Goal: Task Accomplishment & Management: Complete application form

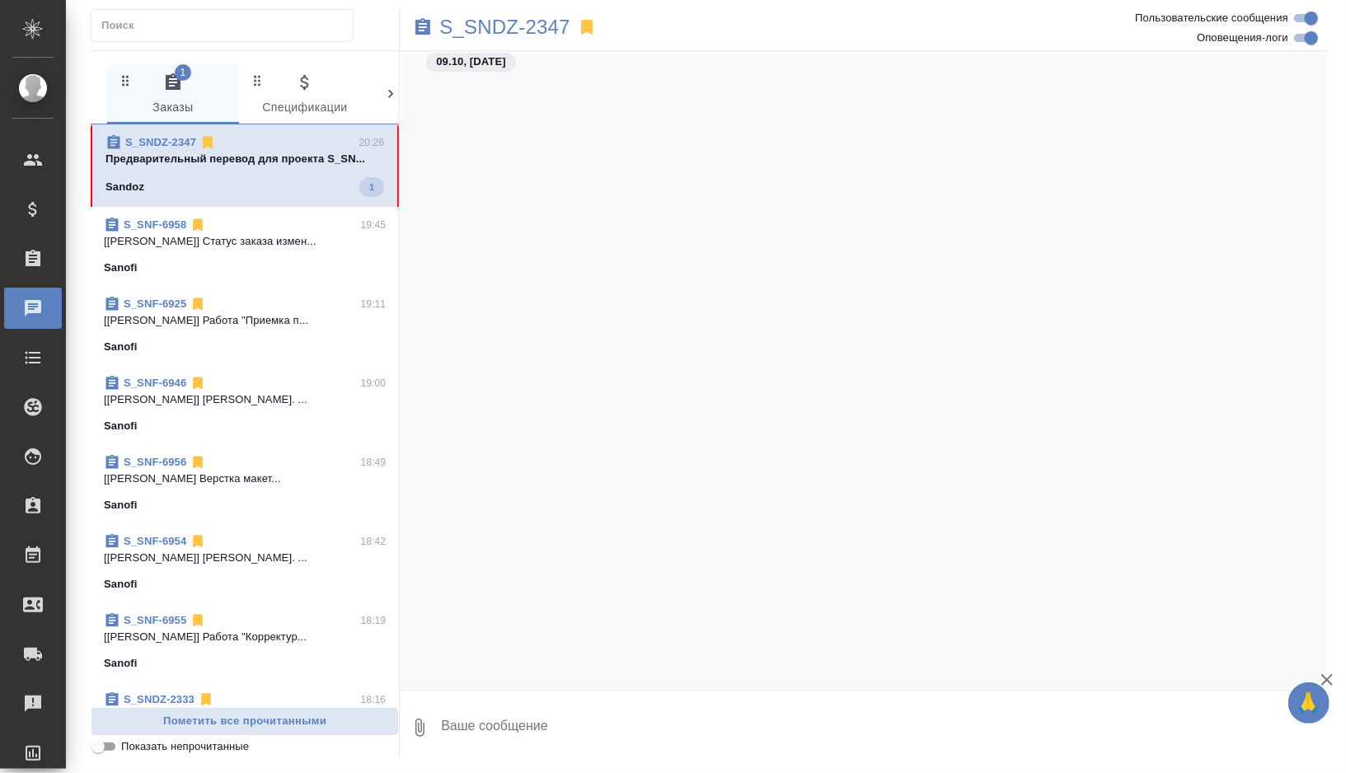
scroll to position [26212, 0]
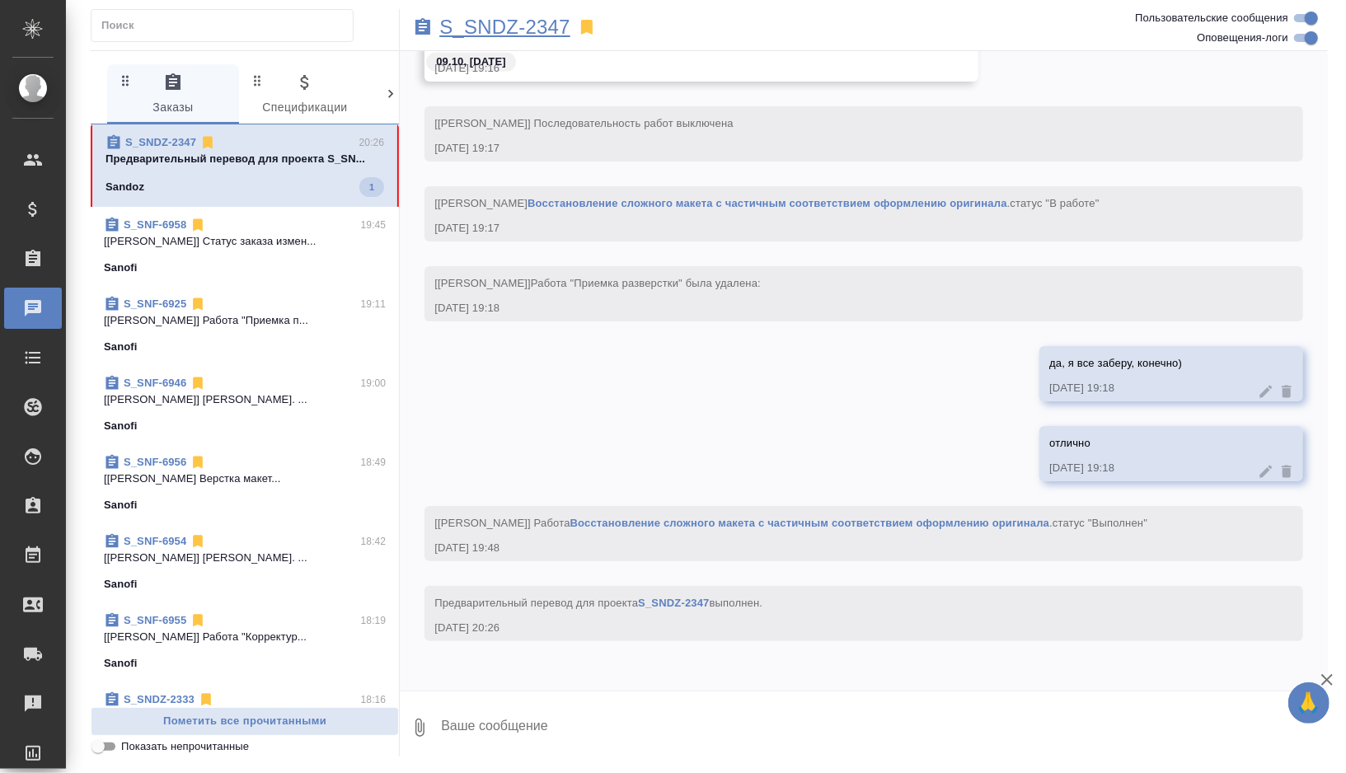
click at [518, 22] on p "S_SNDZ-2347" at bounding box center [504, 27] width 131 height 16
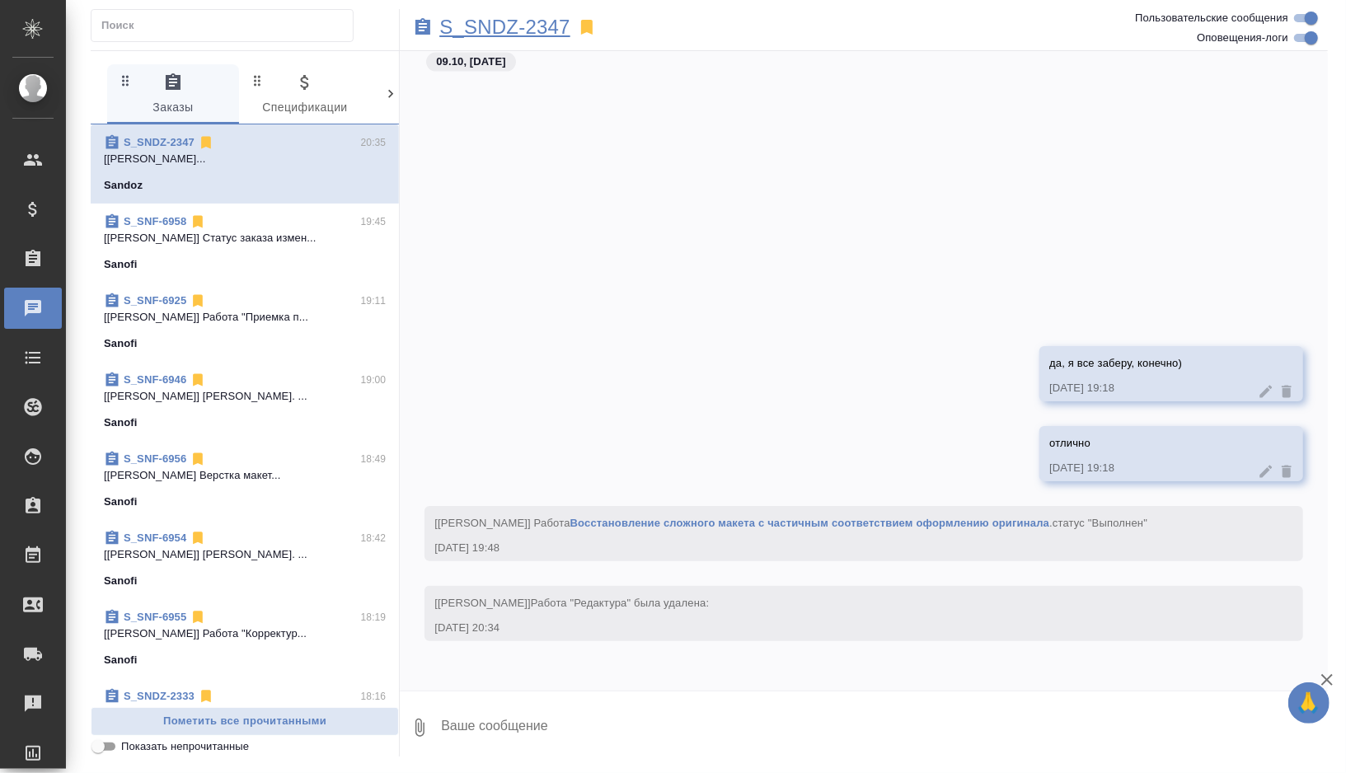
scroll to position [26548, 0]
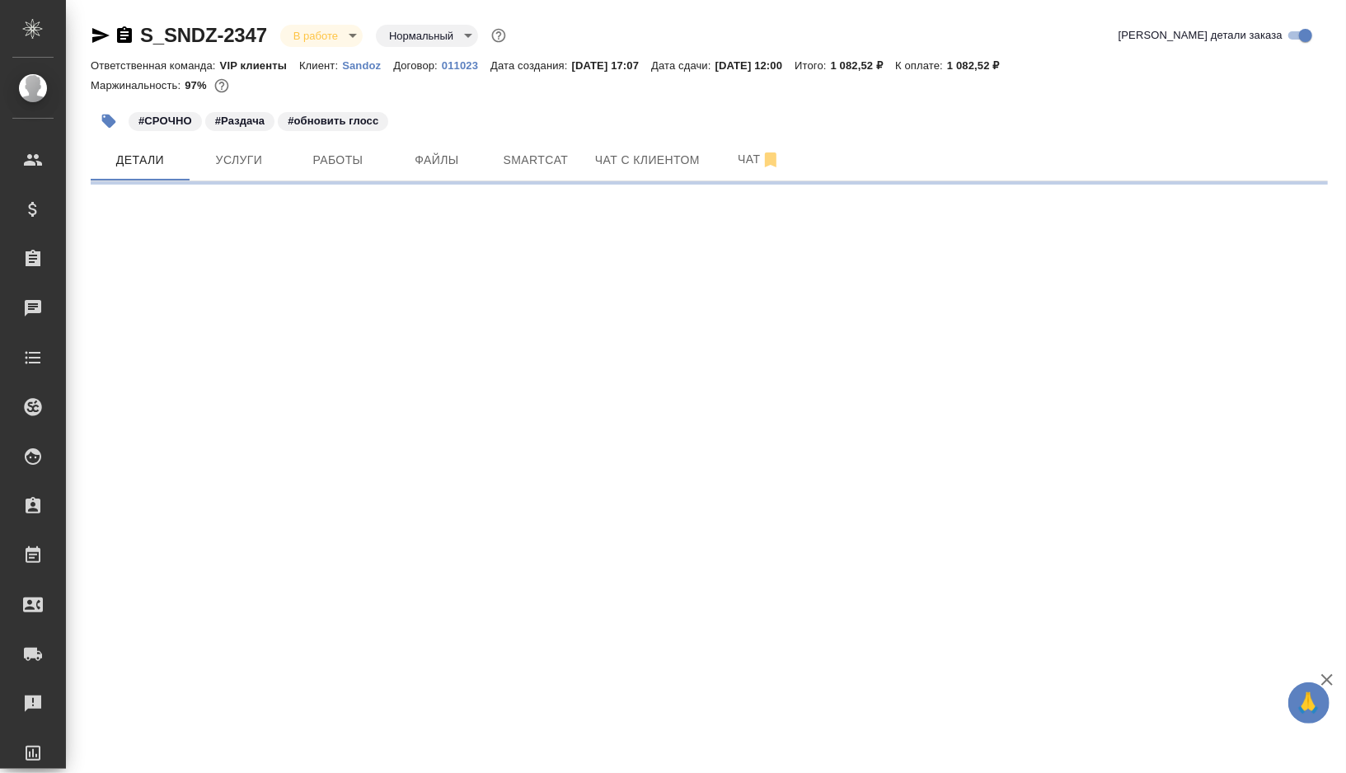
select select "RU"
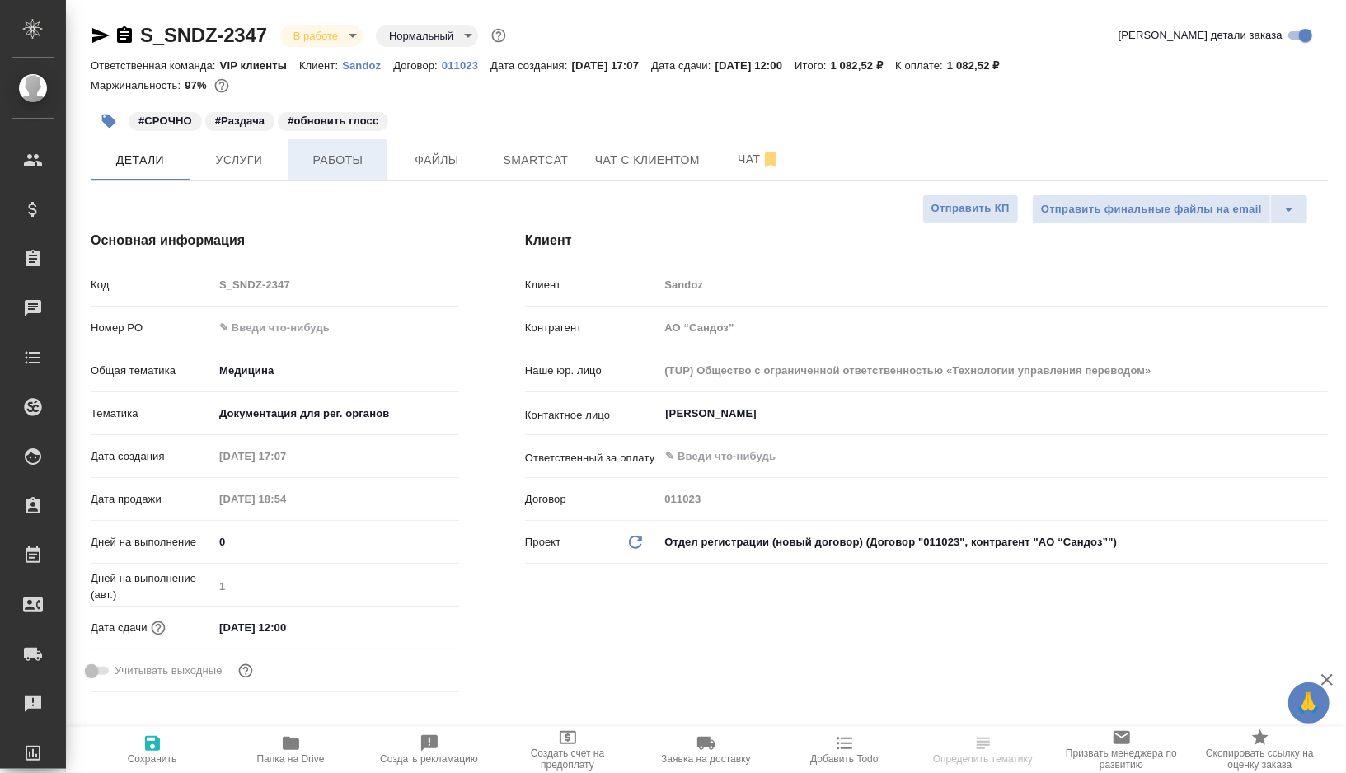
type textarea "x"
click at [106, 122] on icon "button" at bounding box center [109, 122] width 14 height 14
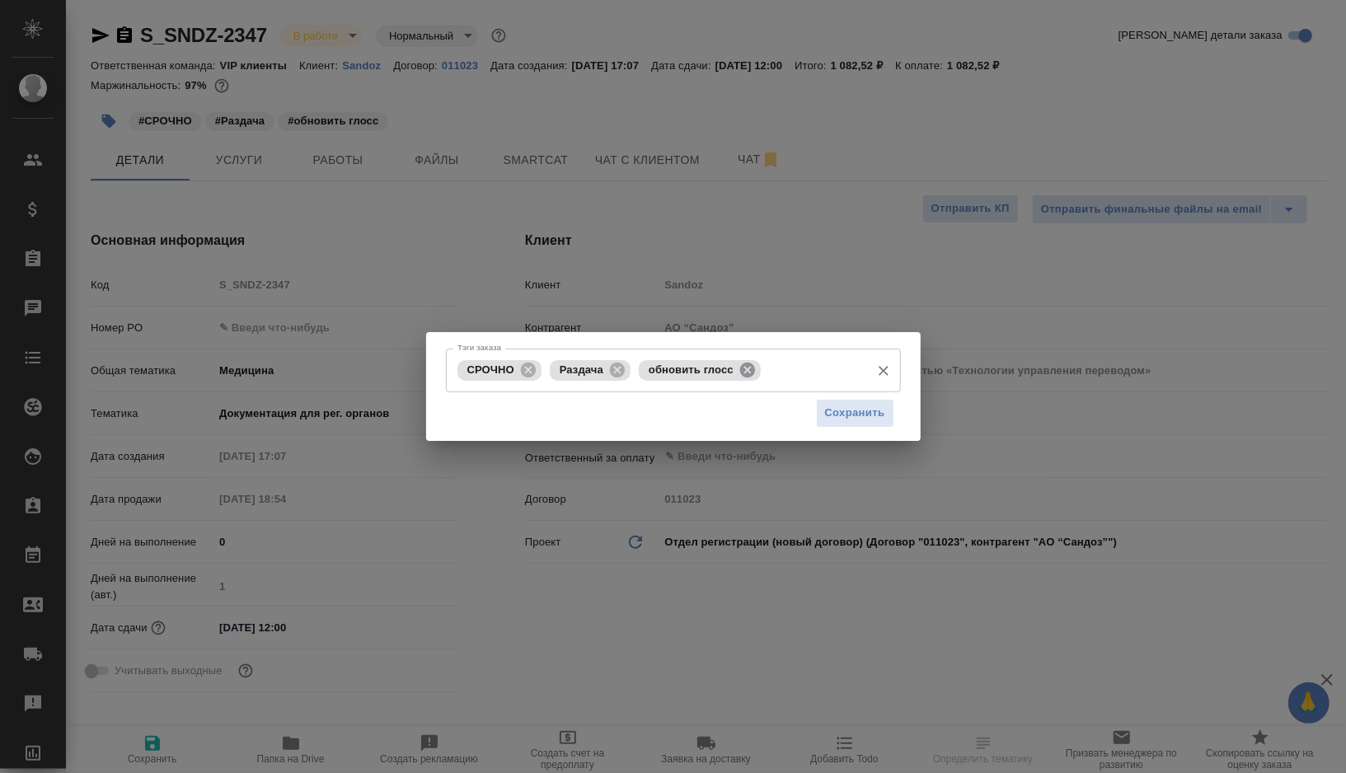
click at [747, 372] on icon at bounding box center [747, 369] width 15 height 15
click at [747, 372] on input "Тэги заказа" at bounding box center [748, 370] width 227 height 28
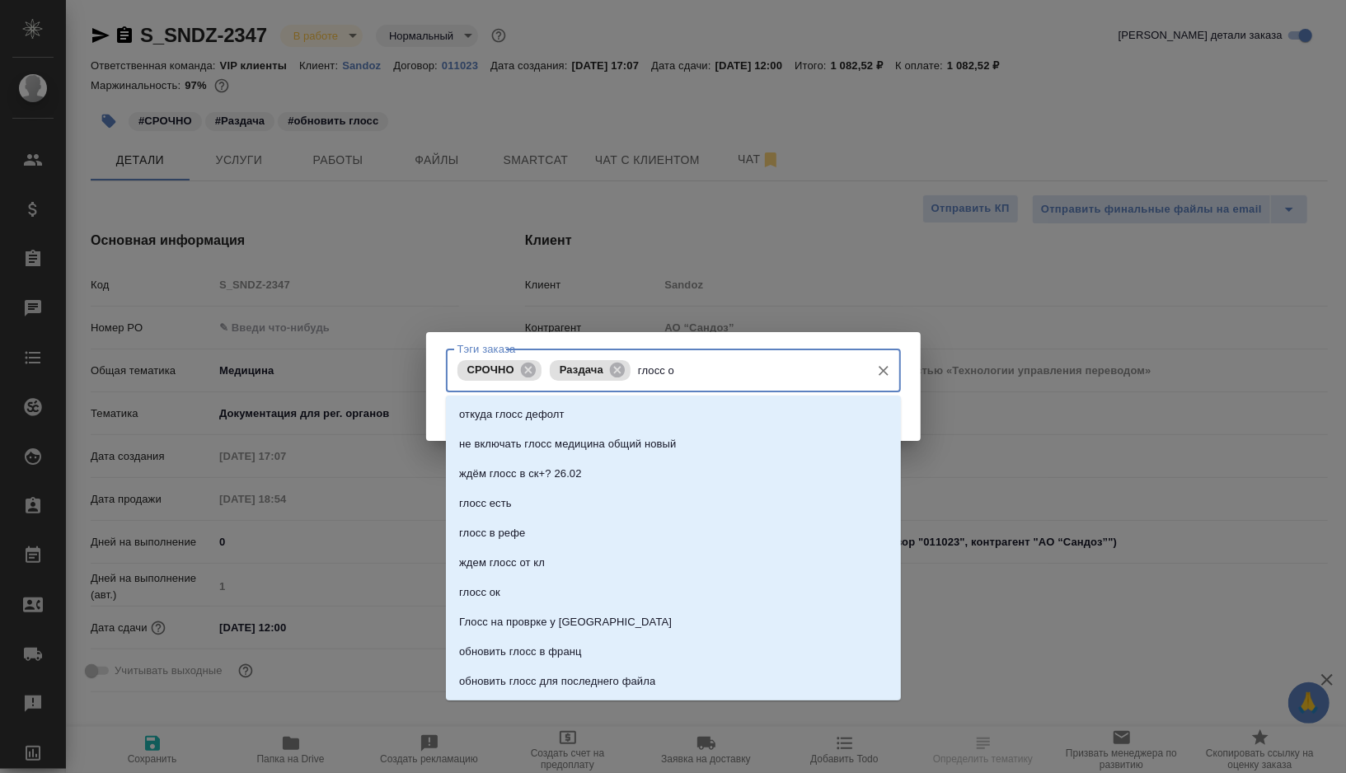
type input "глосс ок"
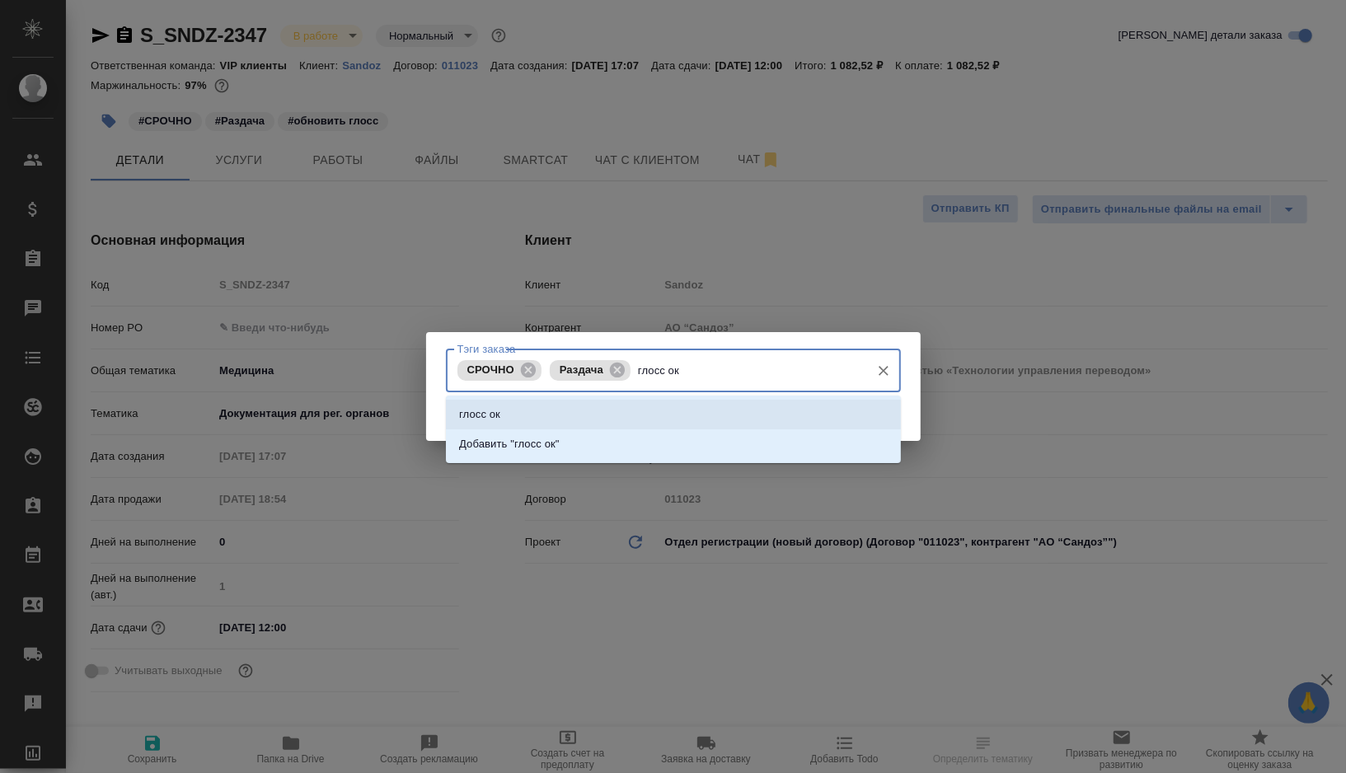
click at [665, 408] on li "глосс ок" at bounding box center [673, 415] width 455 height 30
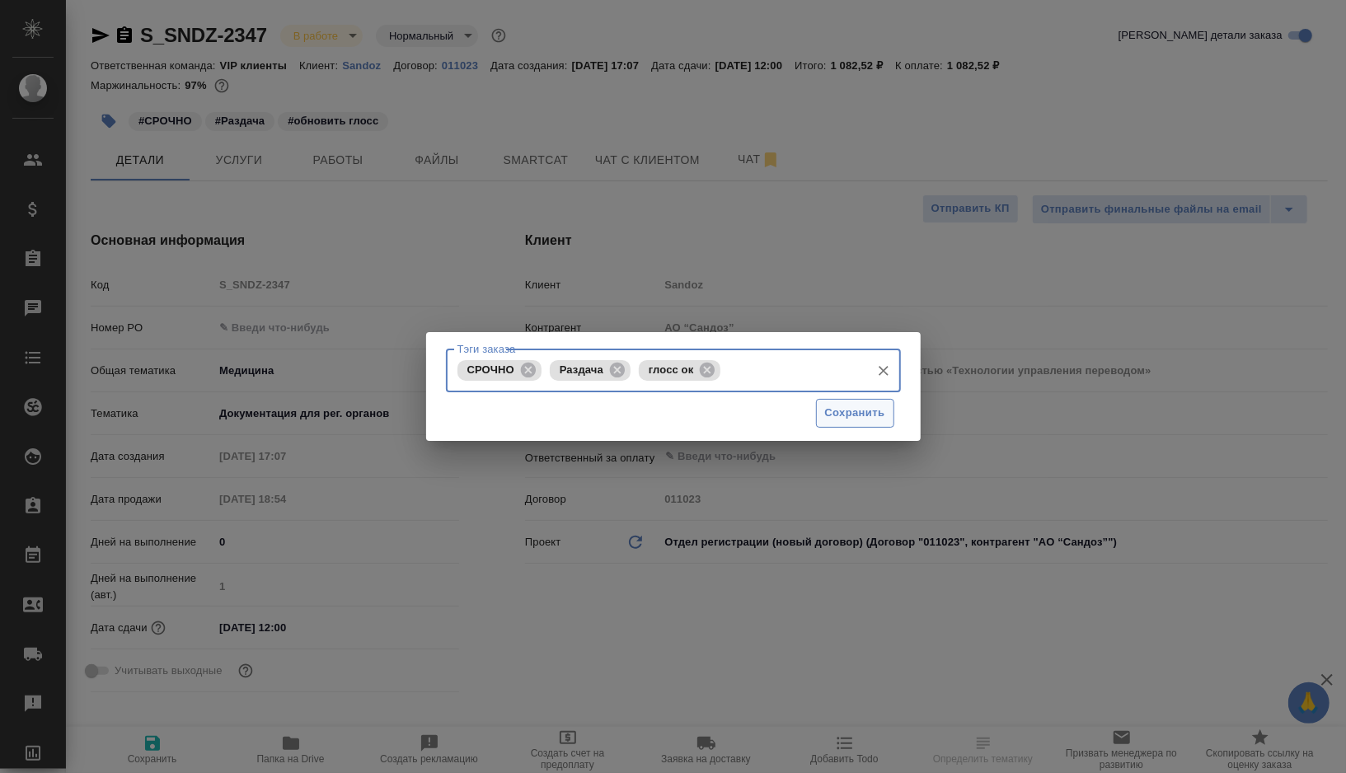
click at [857, 416] on span "Сохранить" at bounding box center [855, 413] width 60 height 19
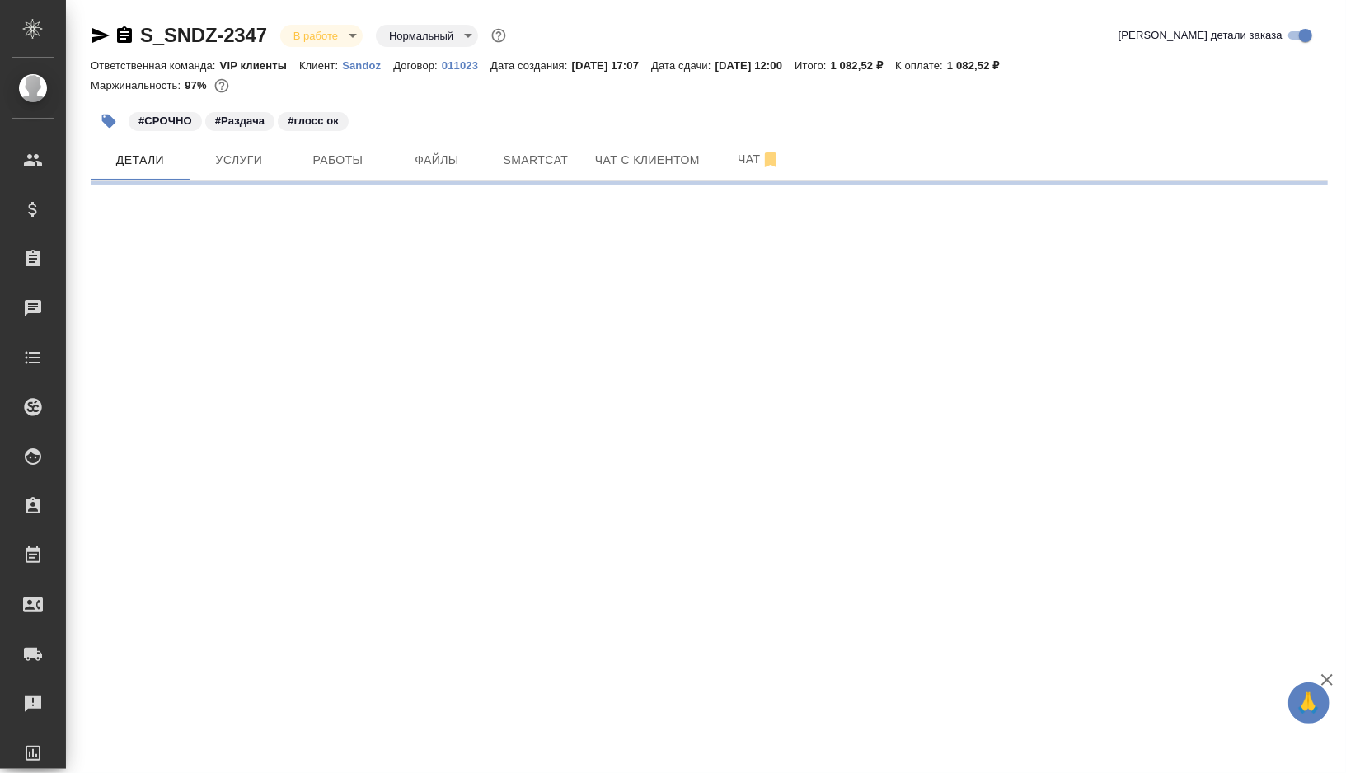
select select "RU"
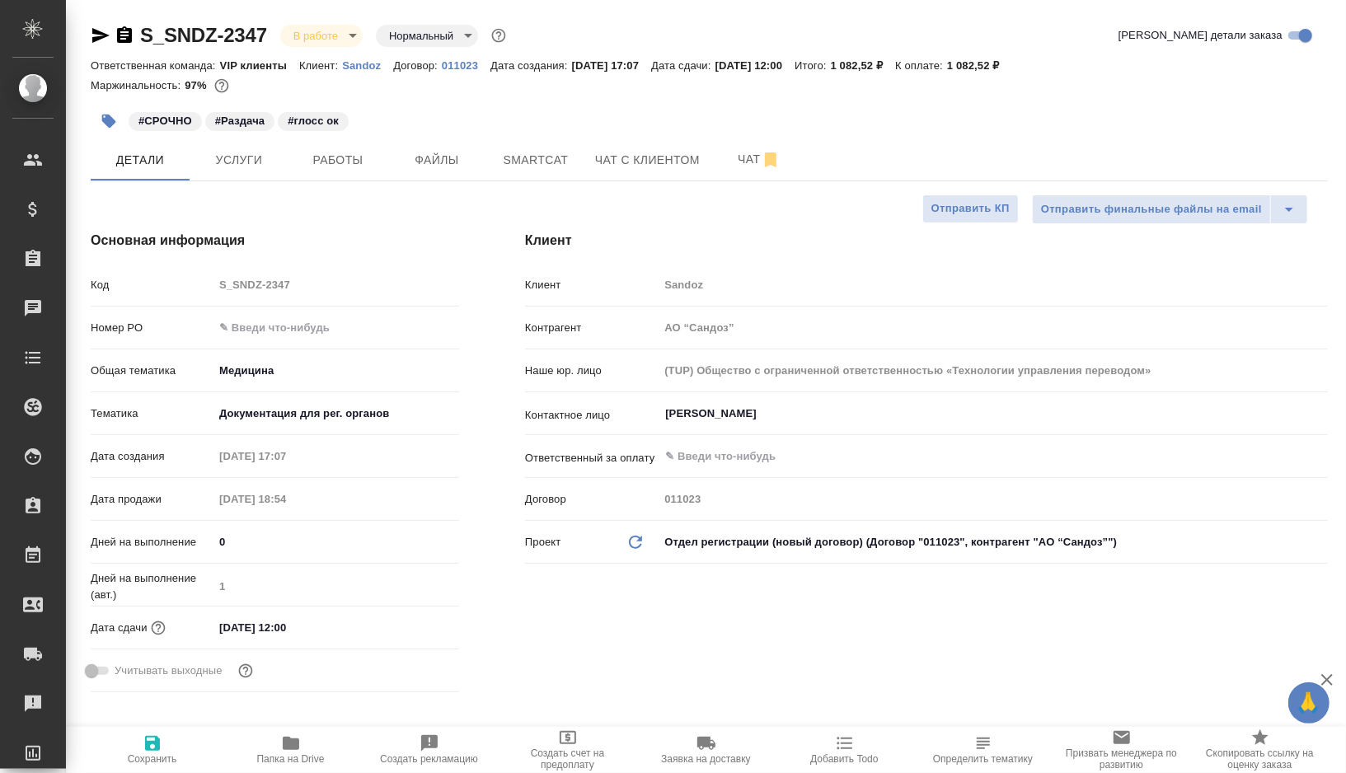
type textarea "x"
click at [542, 158] on span "Smartcat" at bounding box center [535, 160] width 79 height 21
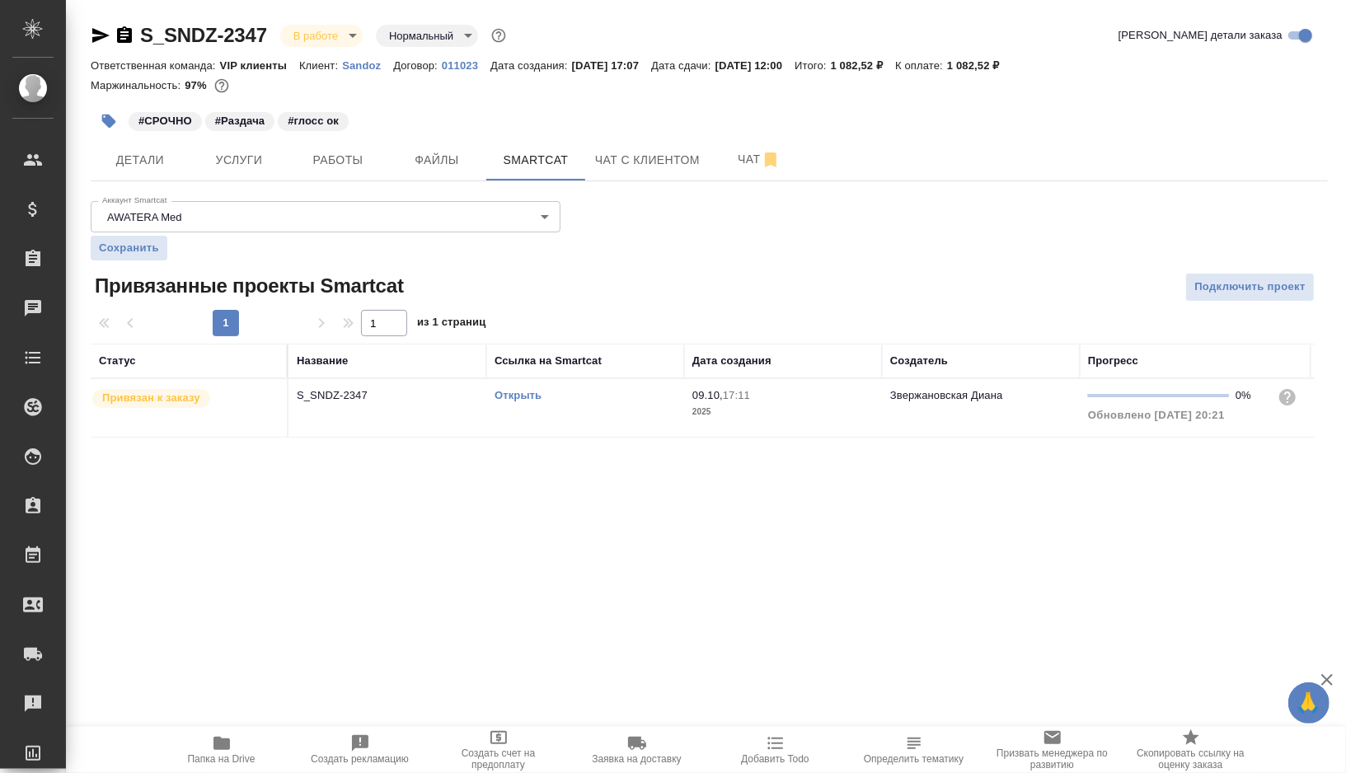
click at [523, 392] on link "Открыть" at bounding box center [518, 395] width 47 height 12
click at [366, 152] on span "Работы" at bounding box center [337, 160] width 79 height 21
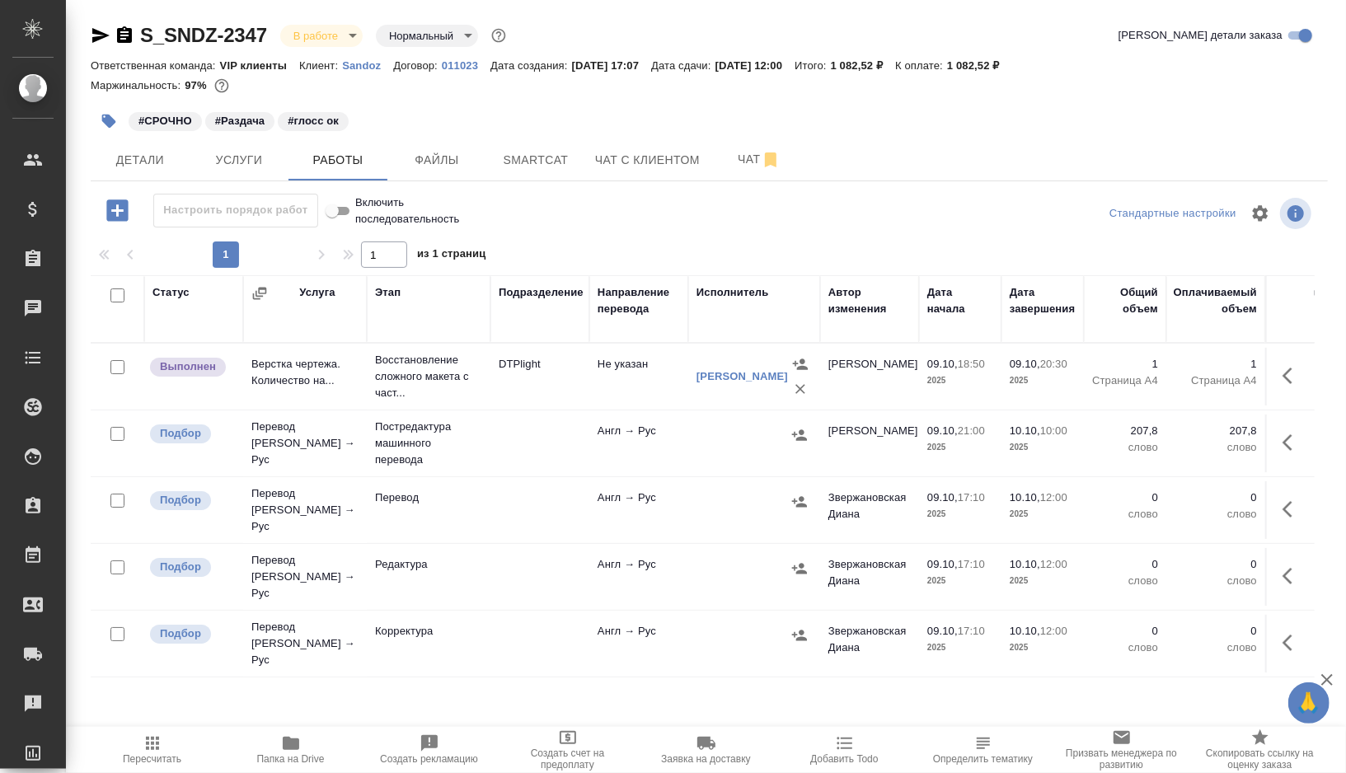
click at [120, 497] on input "checkbox" at bounding box center [117, 501] width 14 height 14
checkbox input "true"
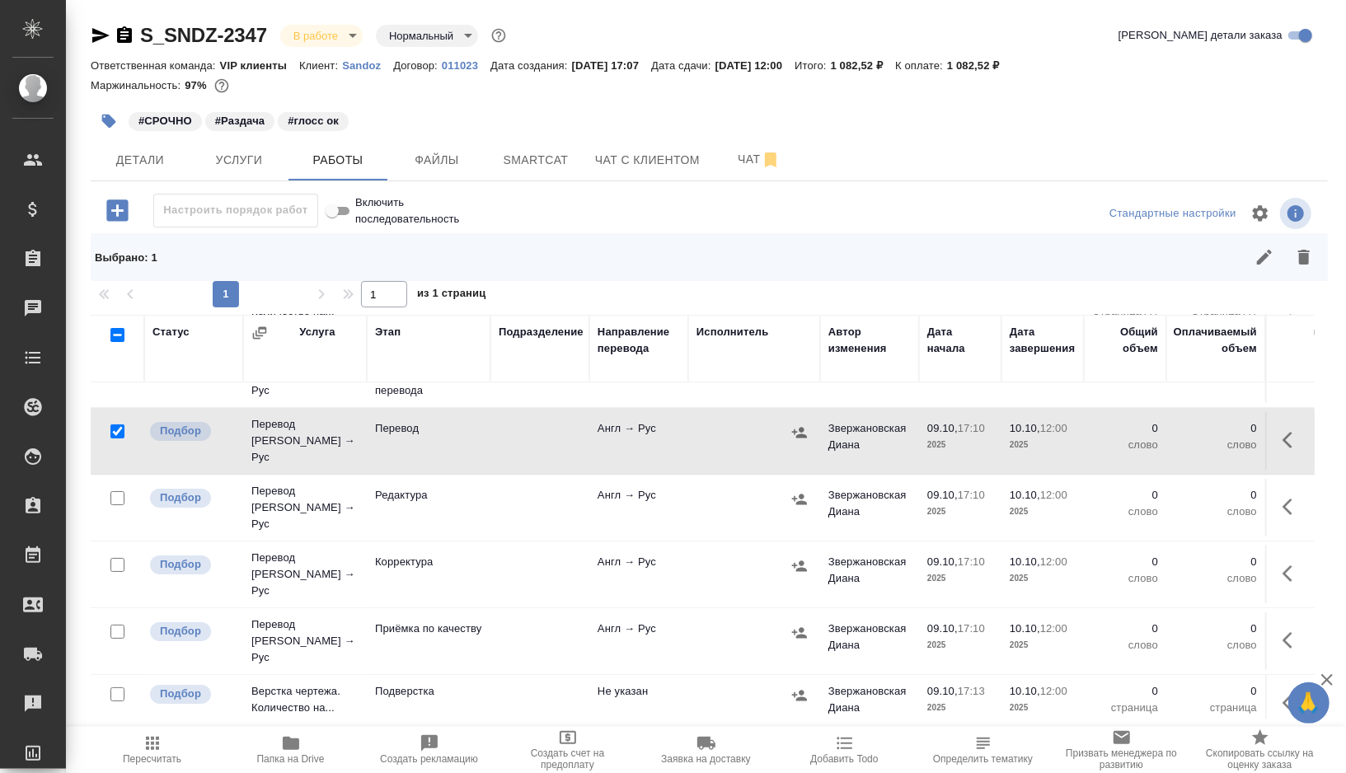
click at [120, 491] on input "checkbox" at bounding box center [117, 498] width 14 height 14
checkbox input "true"
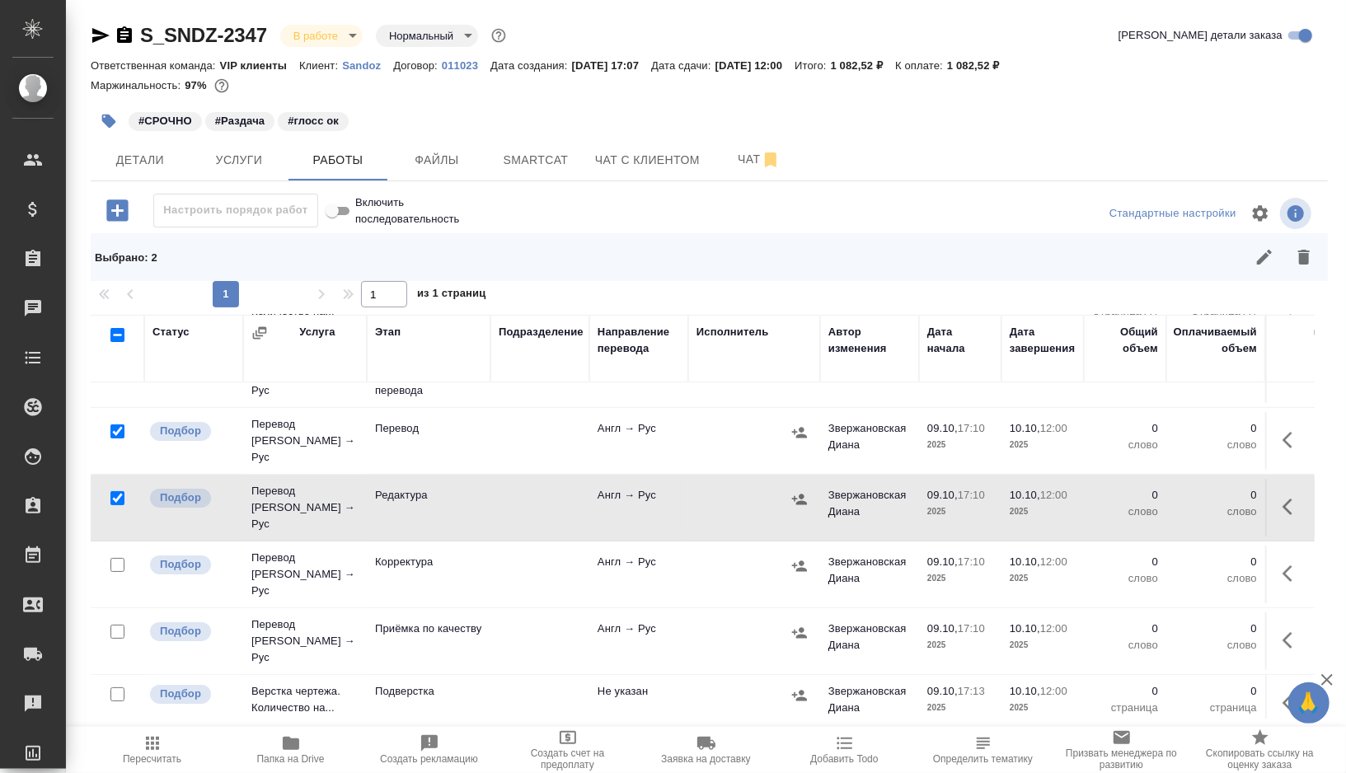
scroll to position [145, 0]
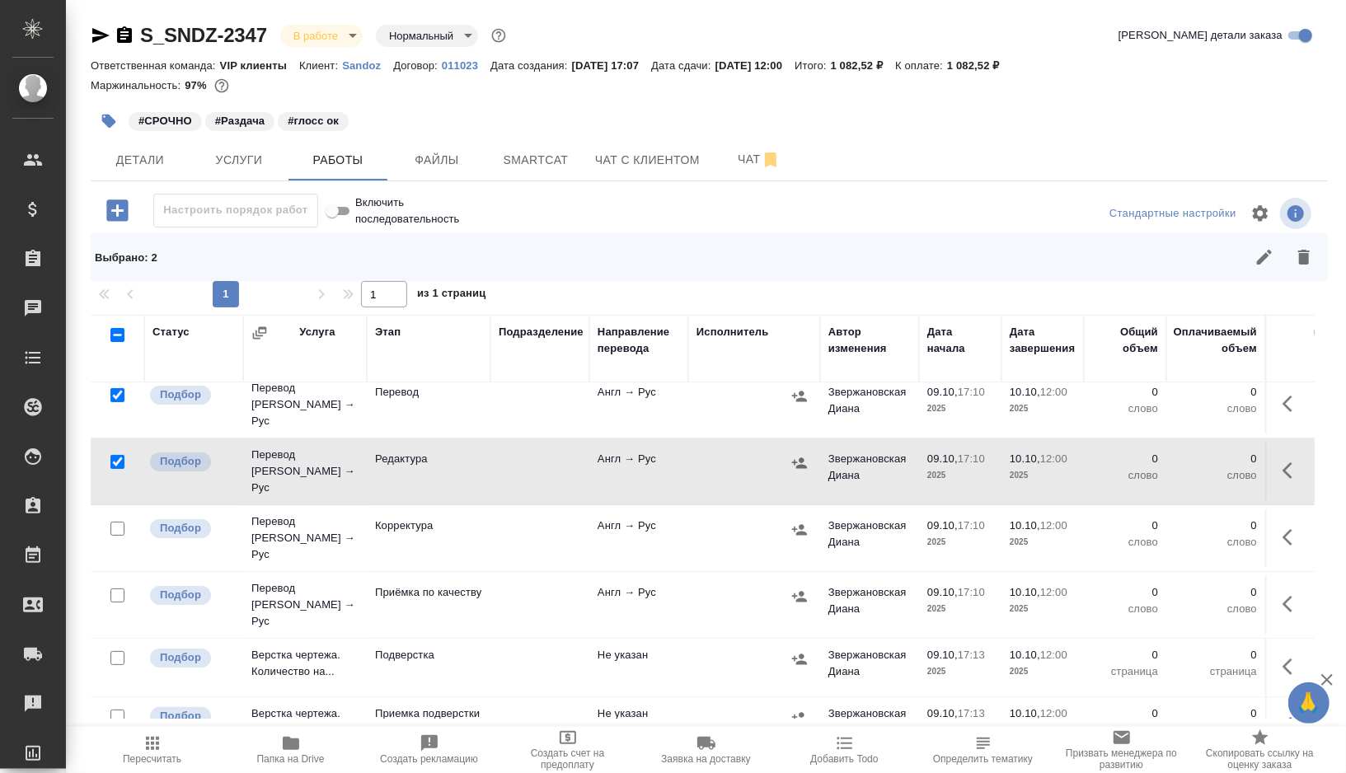
click at [114, 589] on input "checkbox" at bounding box center [117, 596] width 14 height 14
checkbox input "true"
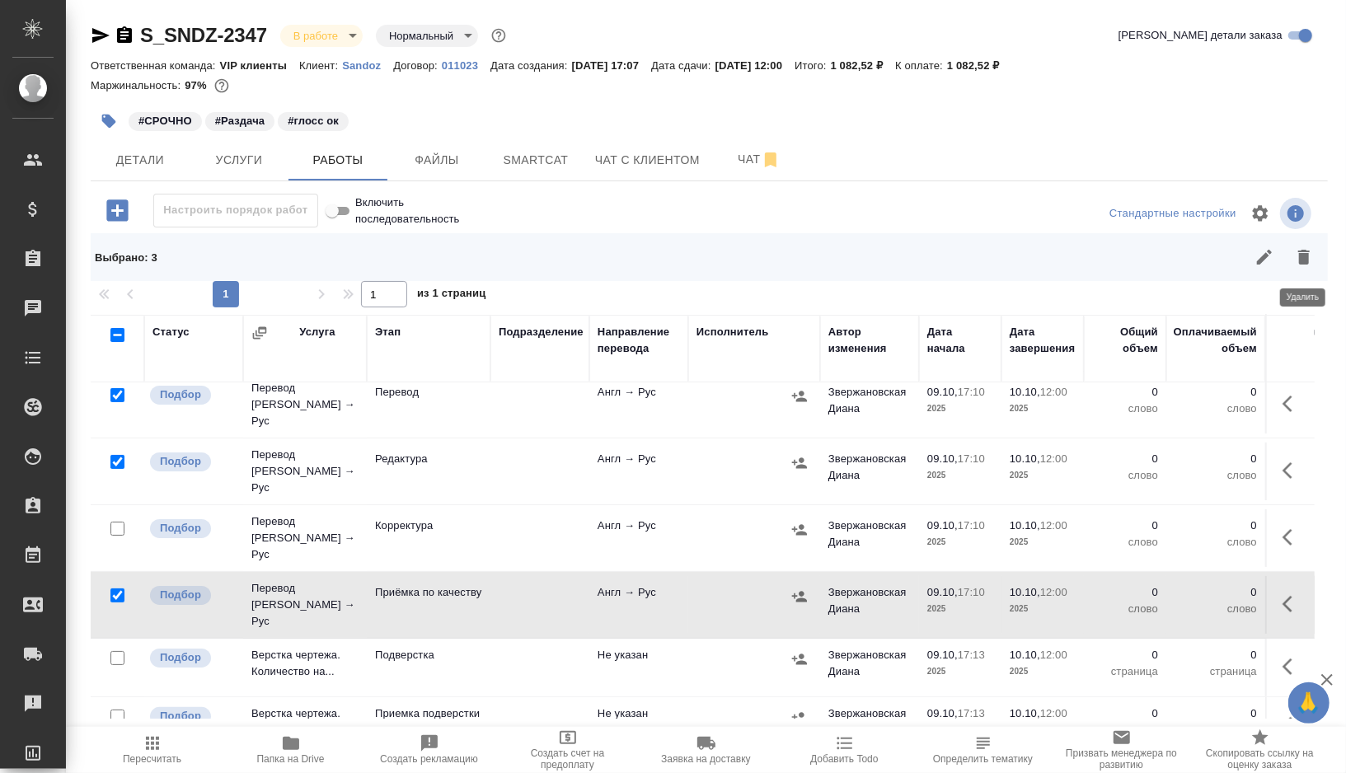
click at [1307, 263] on icon "button" at bounding box center [1304, 257] width 12 height 15
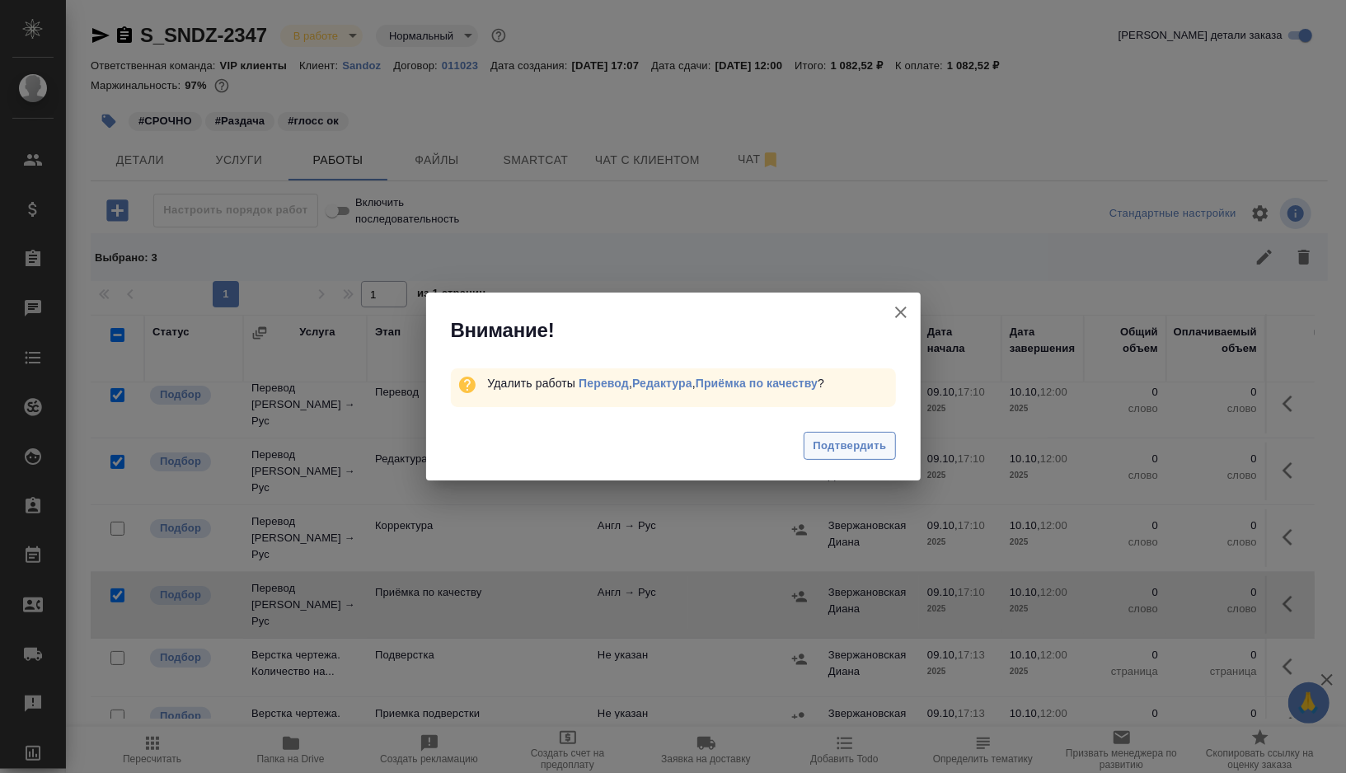
click at [854, 449] on span "Подтвердить" at bounding box center [849, 446] width 73 height 19
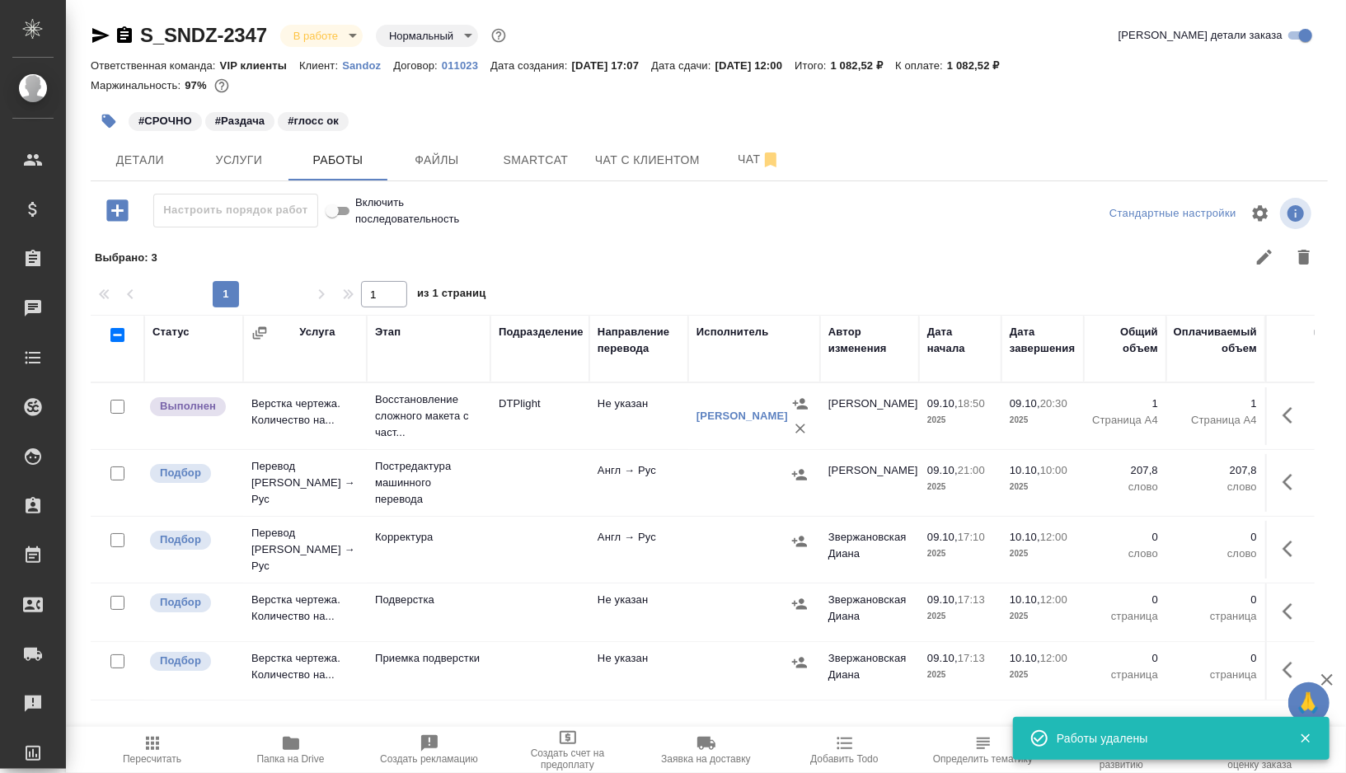
scroll to position [0, 0]
click at [530, 487] on td at bounding box center [539, 483] width 99 height 58
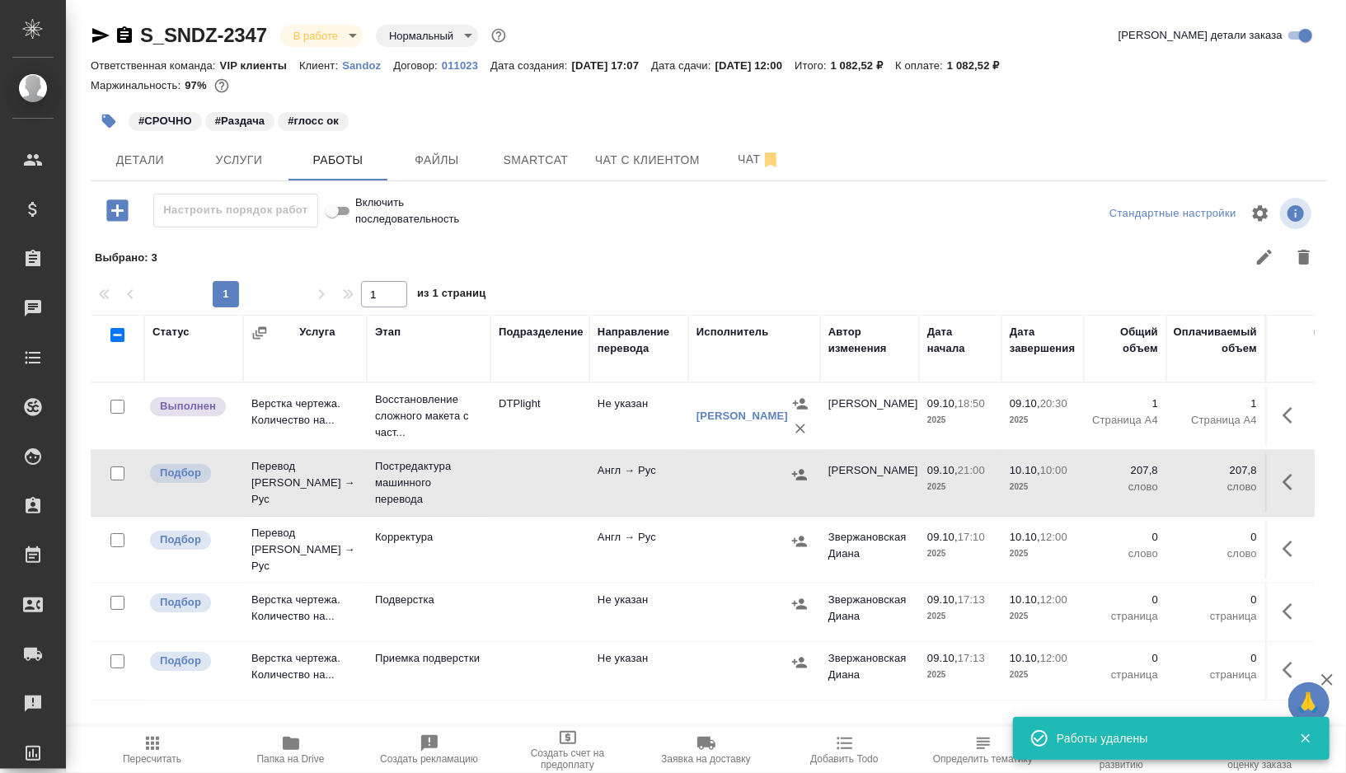
click at [530, 487] on td at bounding box center [539, 483] width 99 height 58
click at [534, 162] on span "Smartcat" at bounding box center [535, 160] width 79 height 21
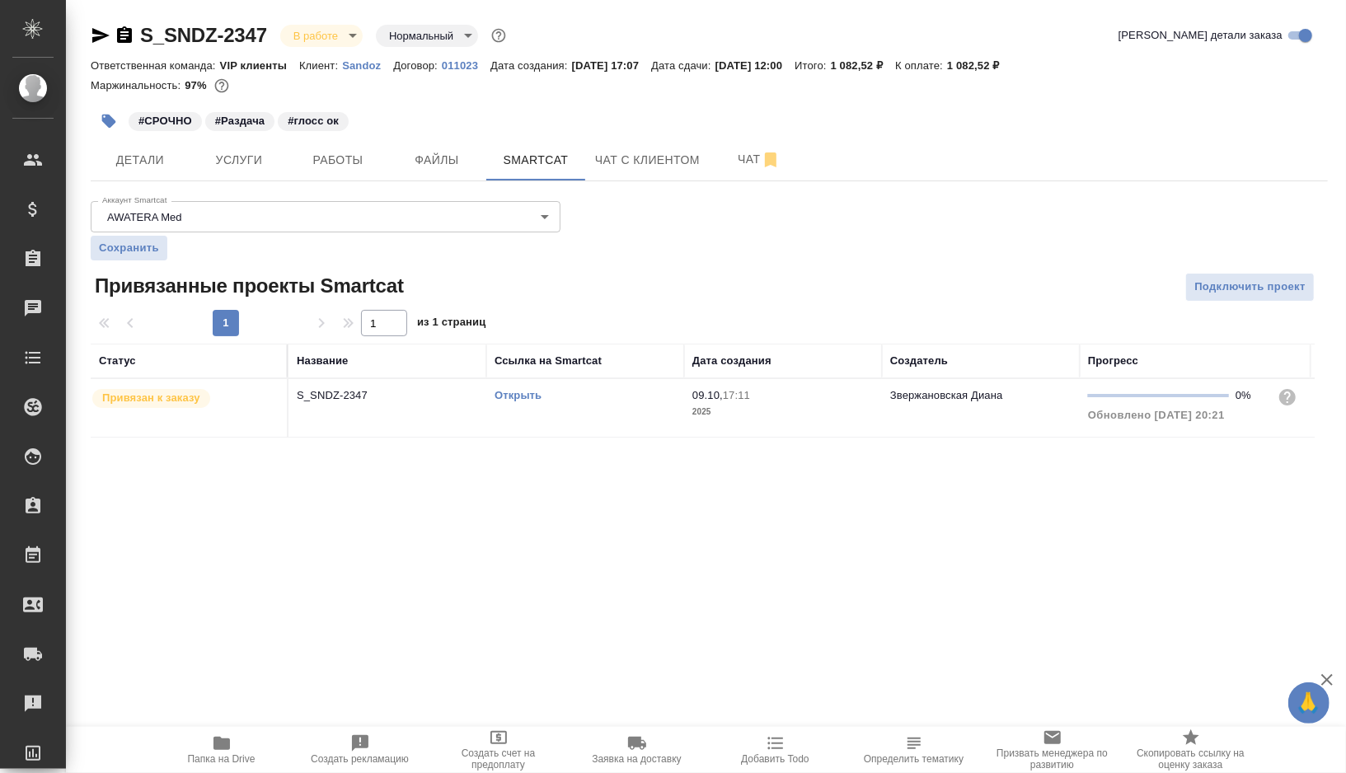
click at [527, 396] on link "Открыть" at bounding box center [518, 395] width 47 height 12
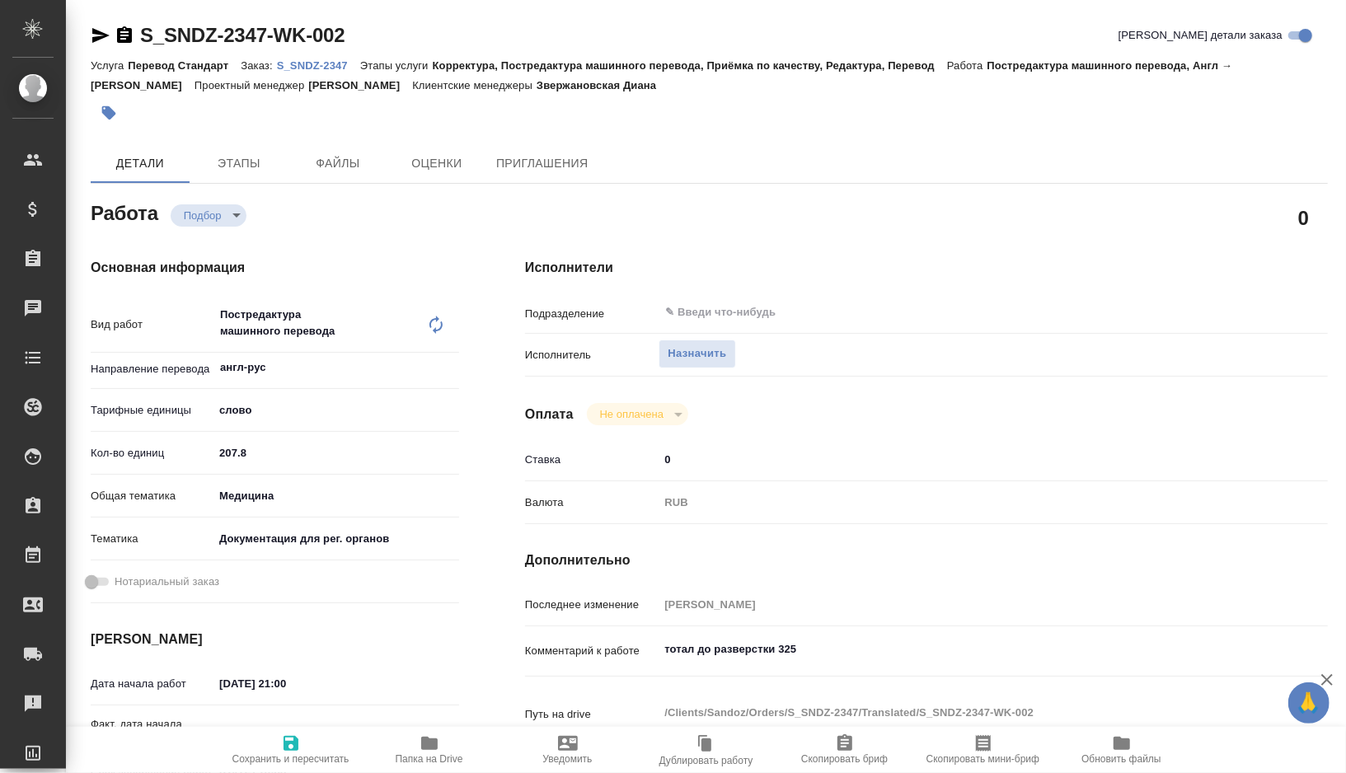
type textarea "x"
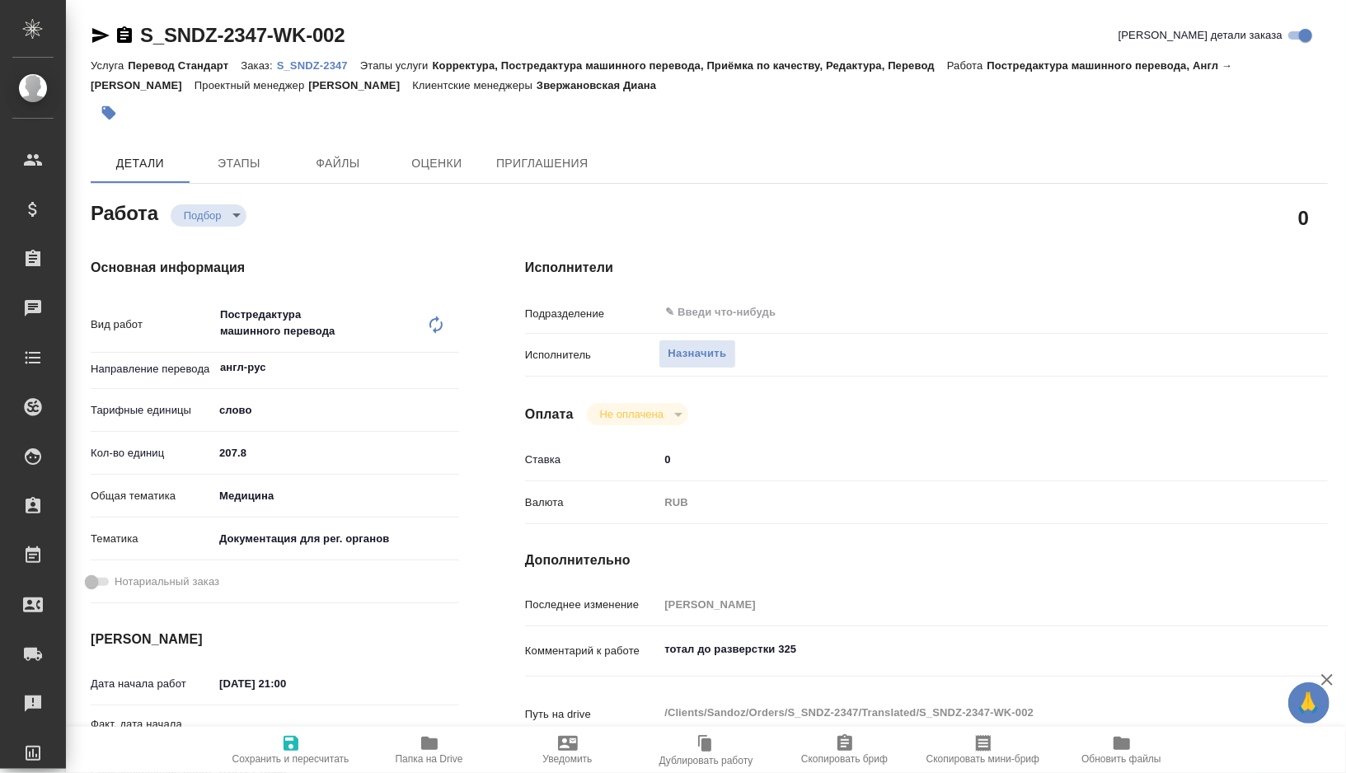
type textarea "x"
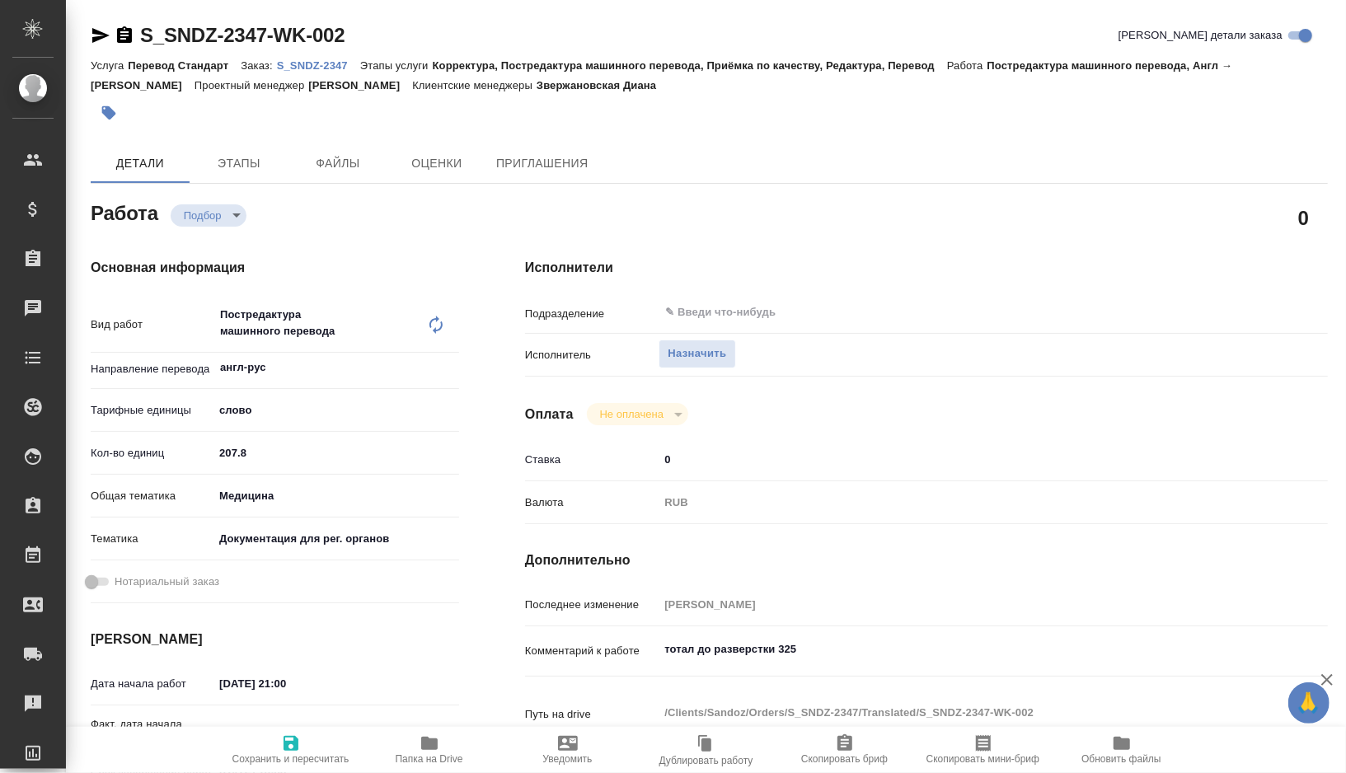
type textarea "x"
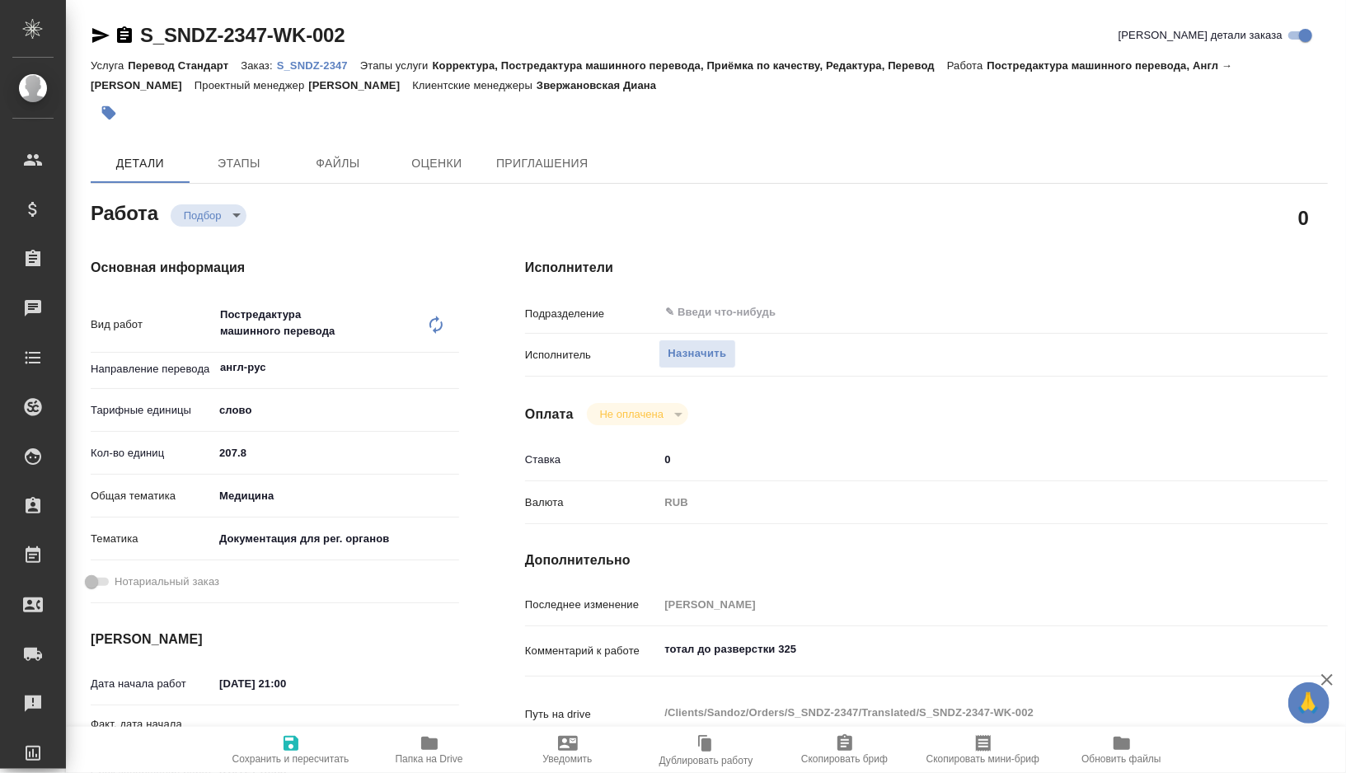
type textarea "x"
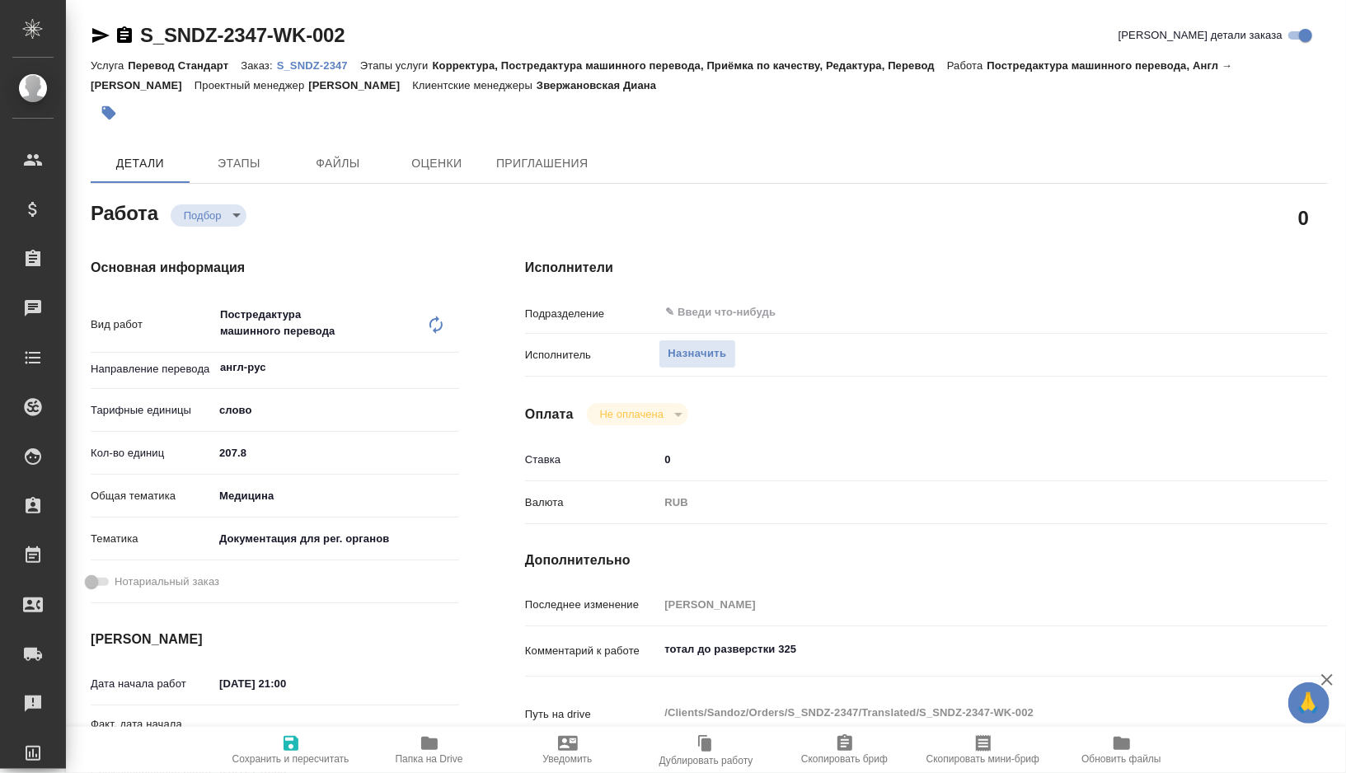
type textarea "x"
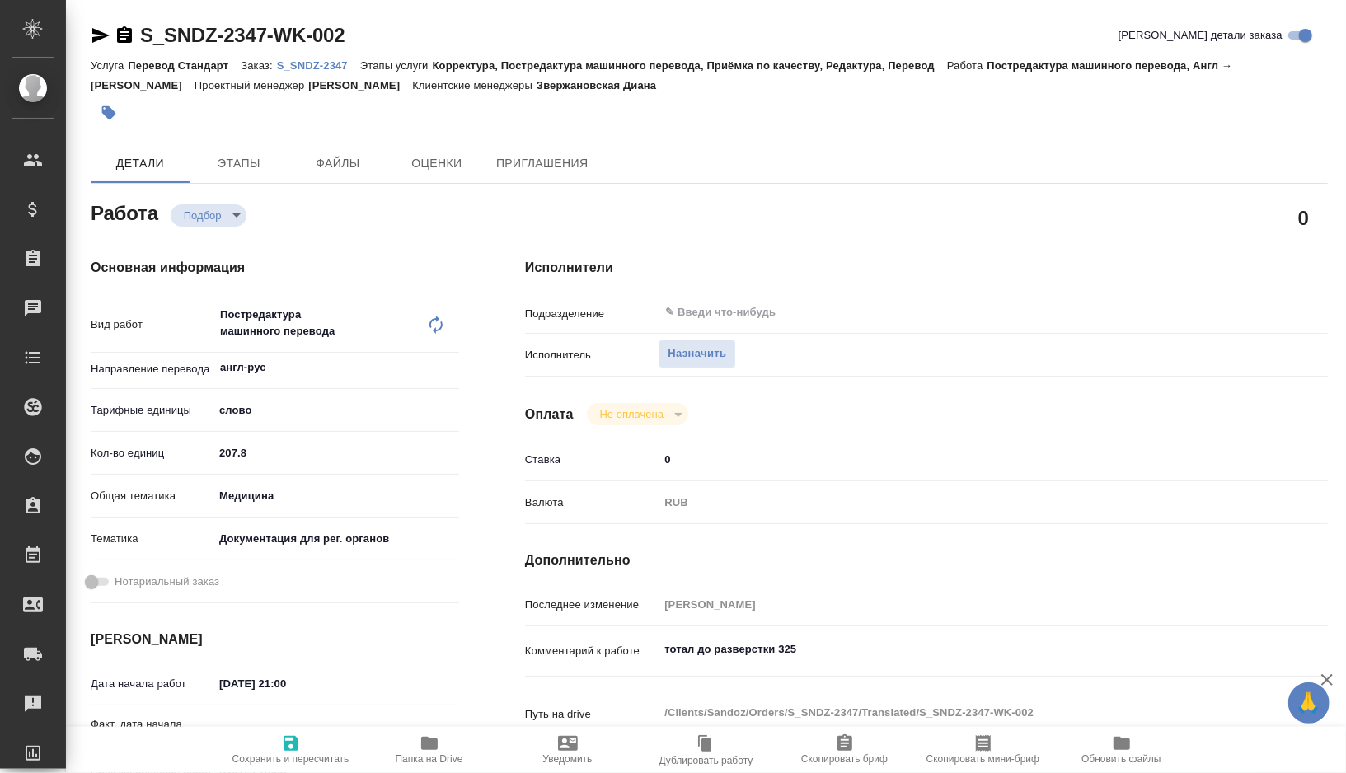
type textarea "x"
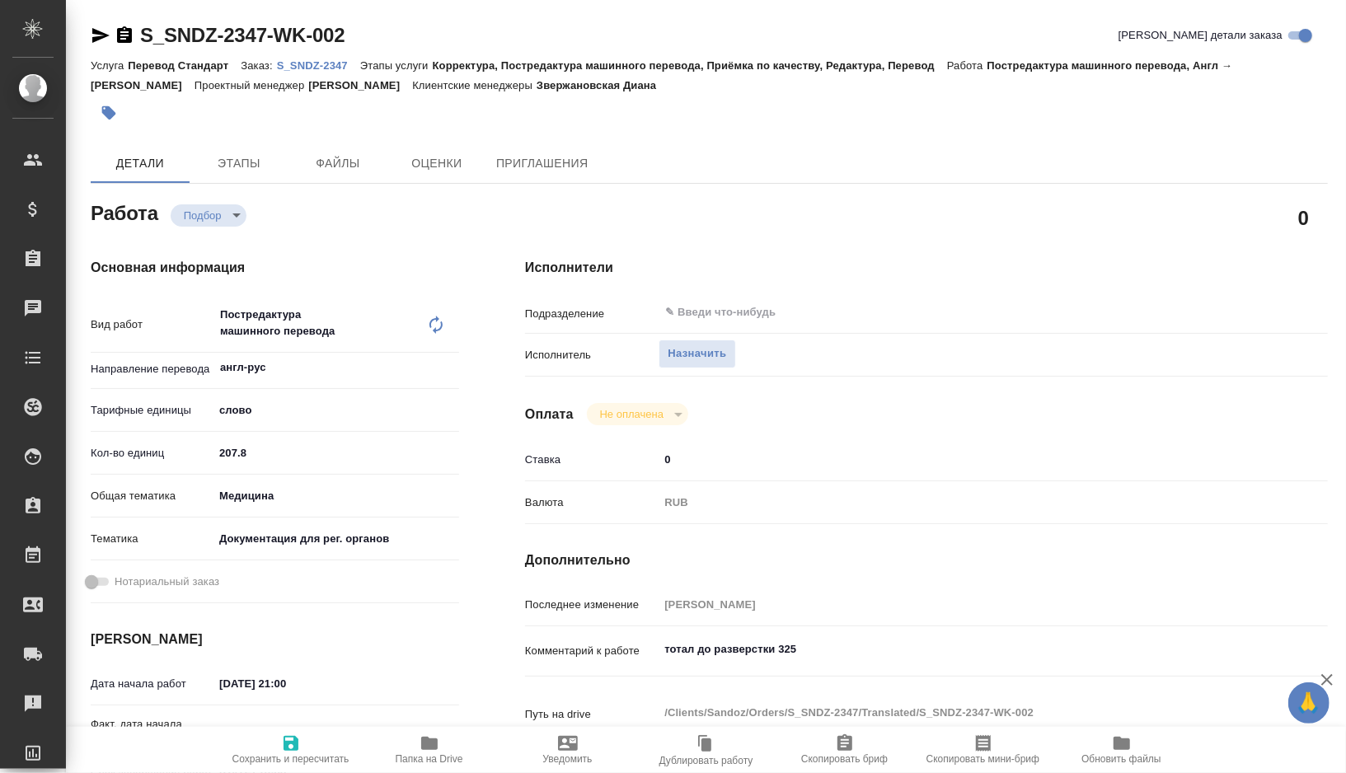
type textarea "x"
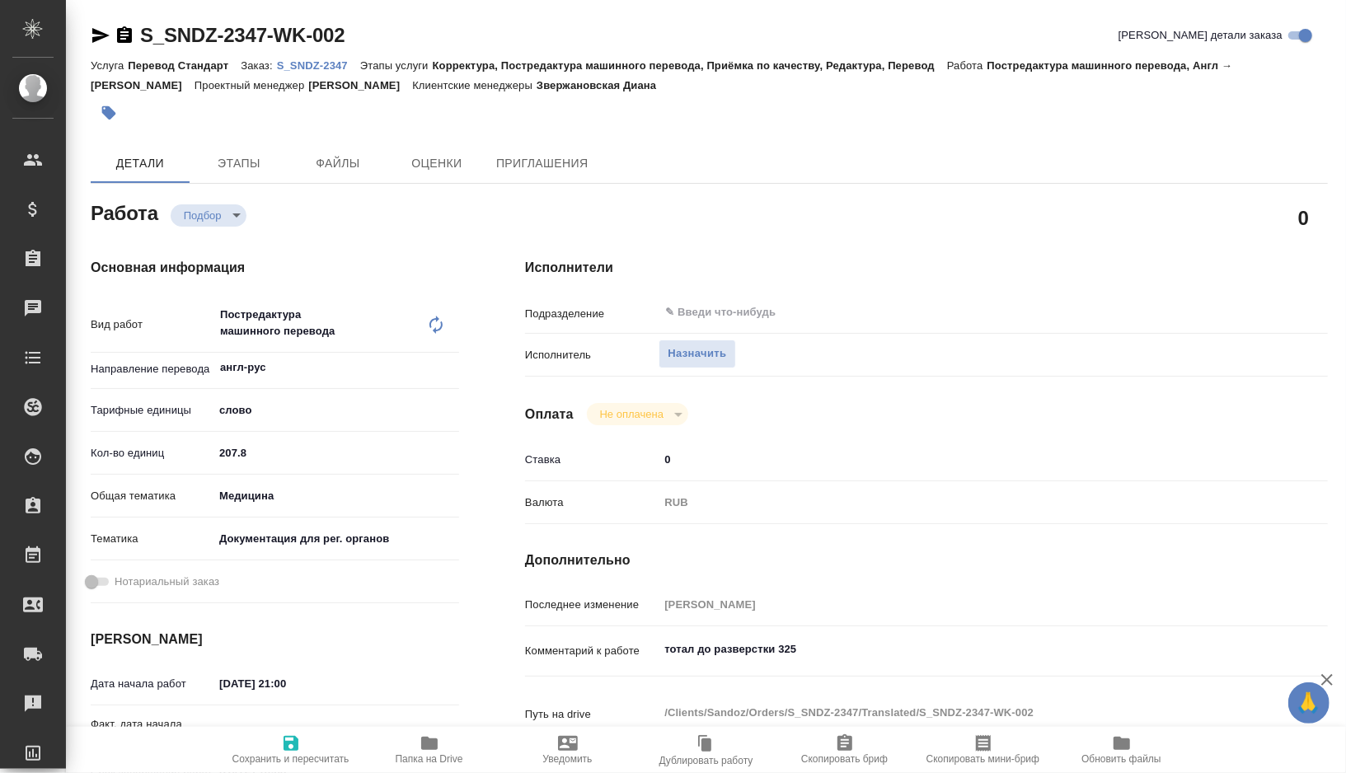
type textarea "x"
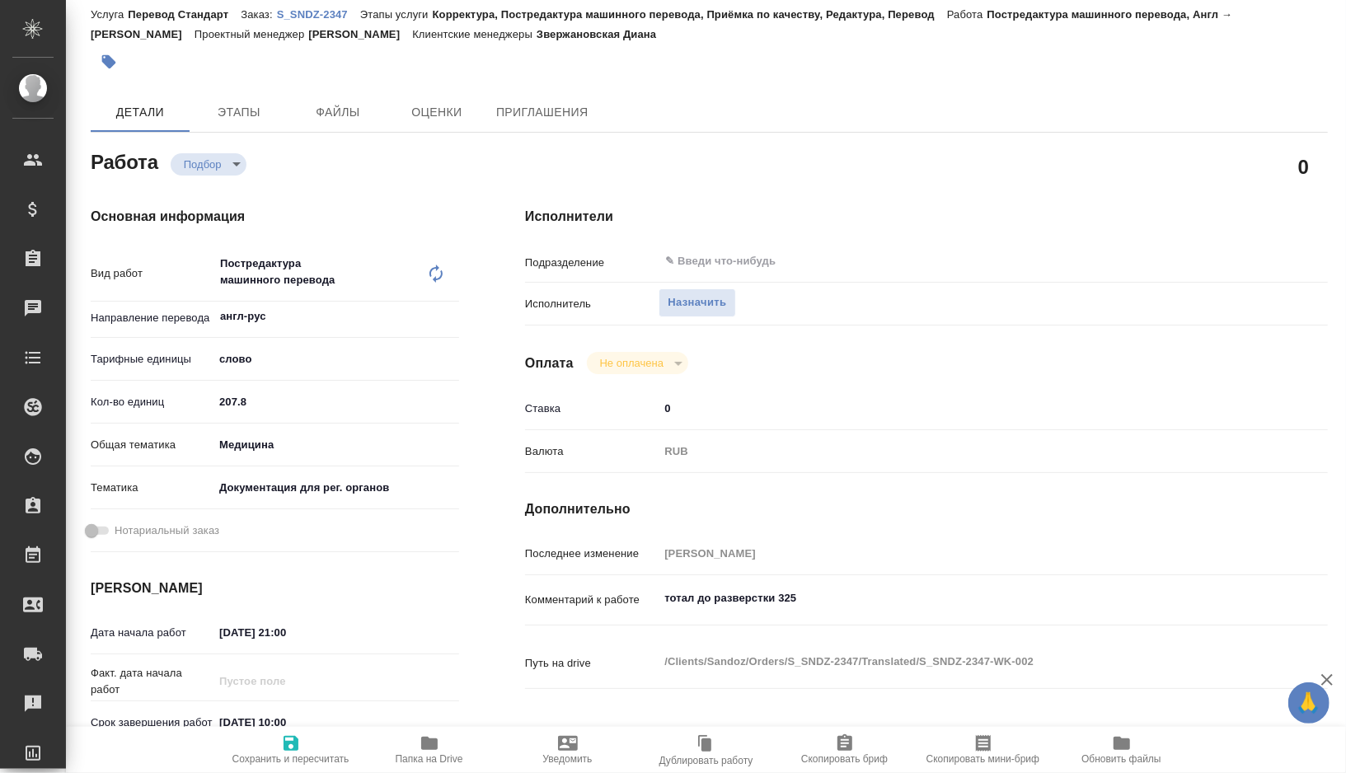
scroll to position [52, 0]
type textarea "x"
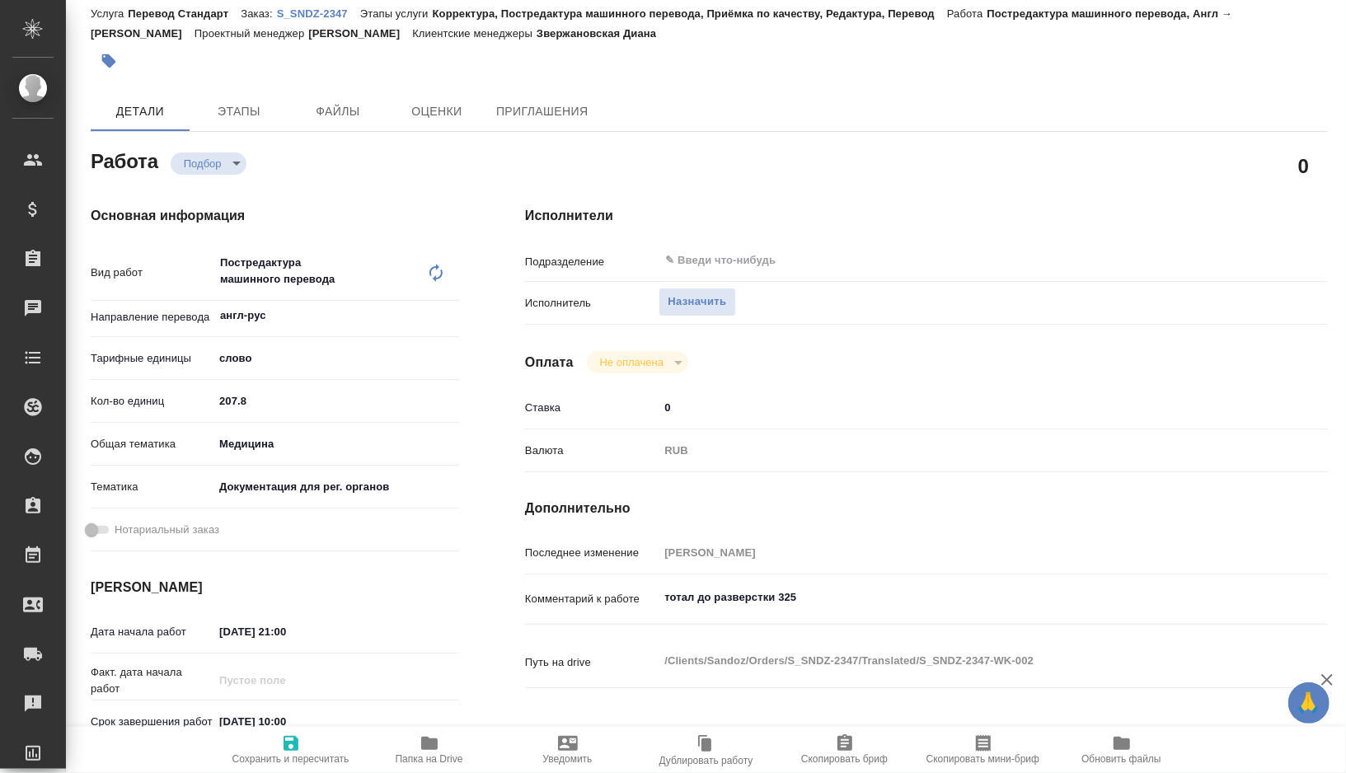
type textarea "x"
drag, startPoint x: 263, startPoint y: 393, endPoint x: 190, endPoint y: 390, distance: 73.4
click at [190, 390] on div "Кол-во единиц 207.8" at bounding box center [275, 401] width 368 height 29
paste input "187.5"
type textarea "x"
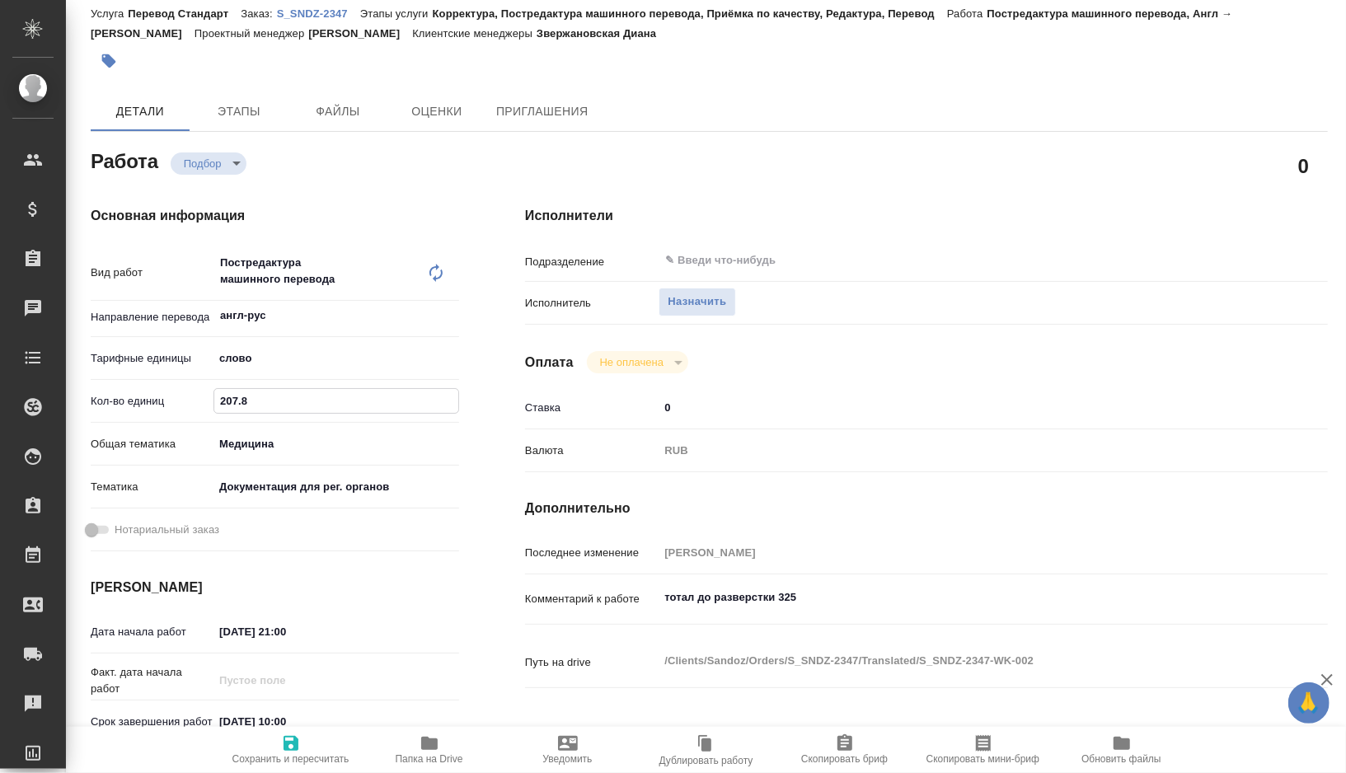
type input "187.5"
type textarea "x"
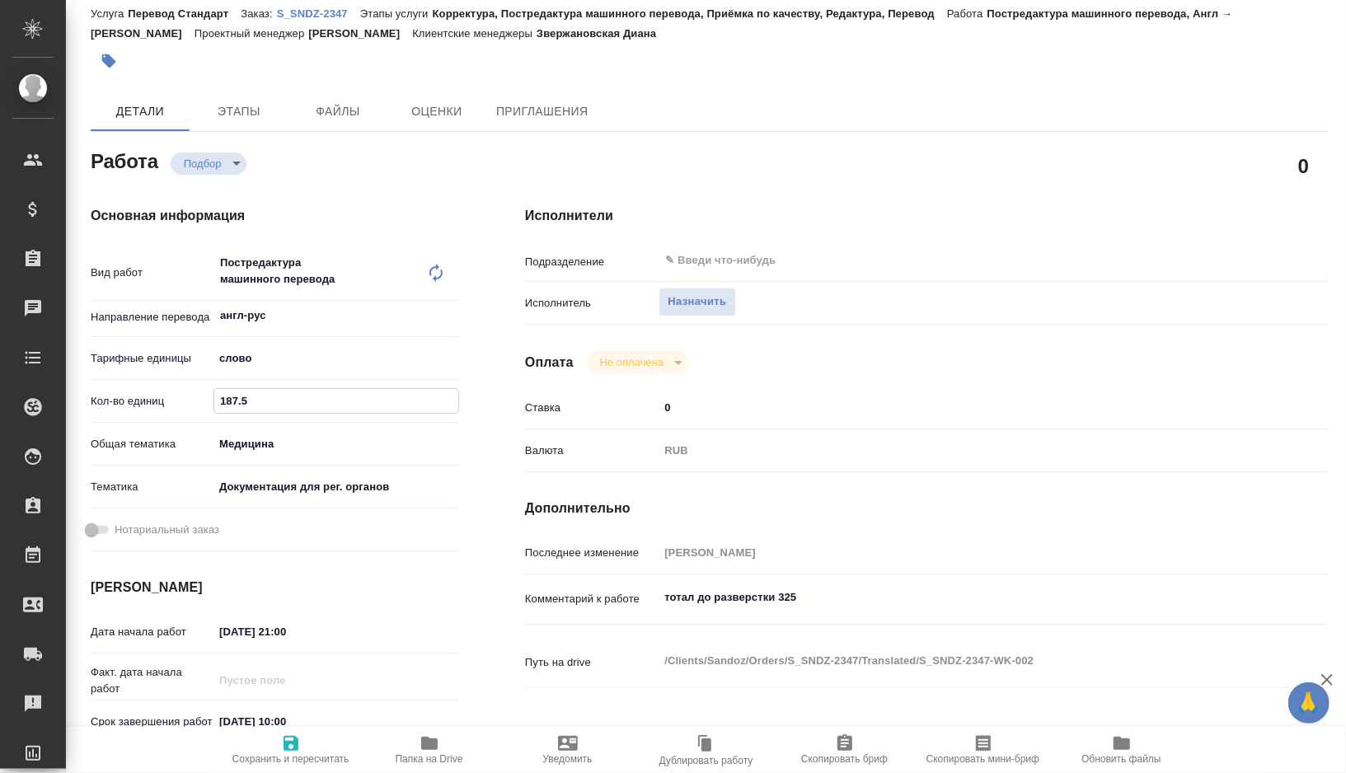
type input "187.5"
type textarea "x"
click at [793, 603] on textarea "тотал до разверстки 325" at bounding box center [960, 598] width 603 height 28
drag, startPoint x: 793, startPoint y: 603, endPoint x: 707, endPoint y: 599, distance: 85.8
click at [707, 599] on textarea "тотал до разверстки 325" at bounding box center [959, 598] width 601 height 28
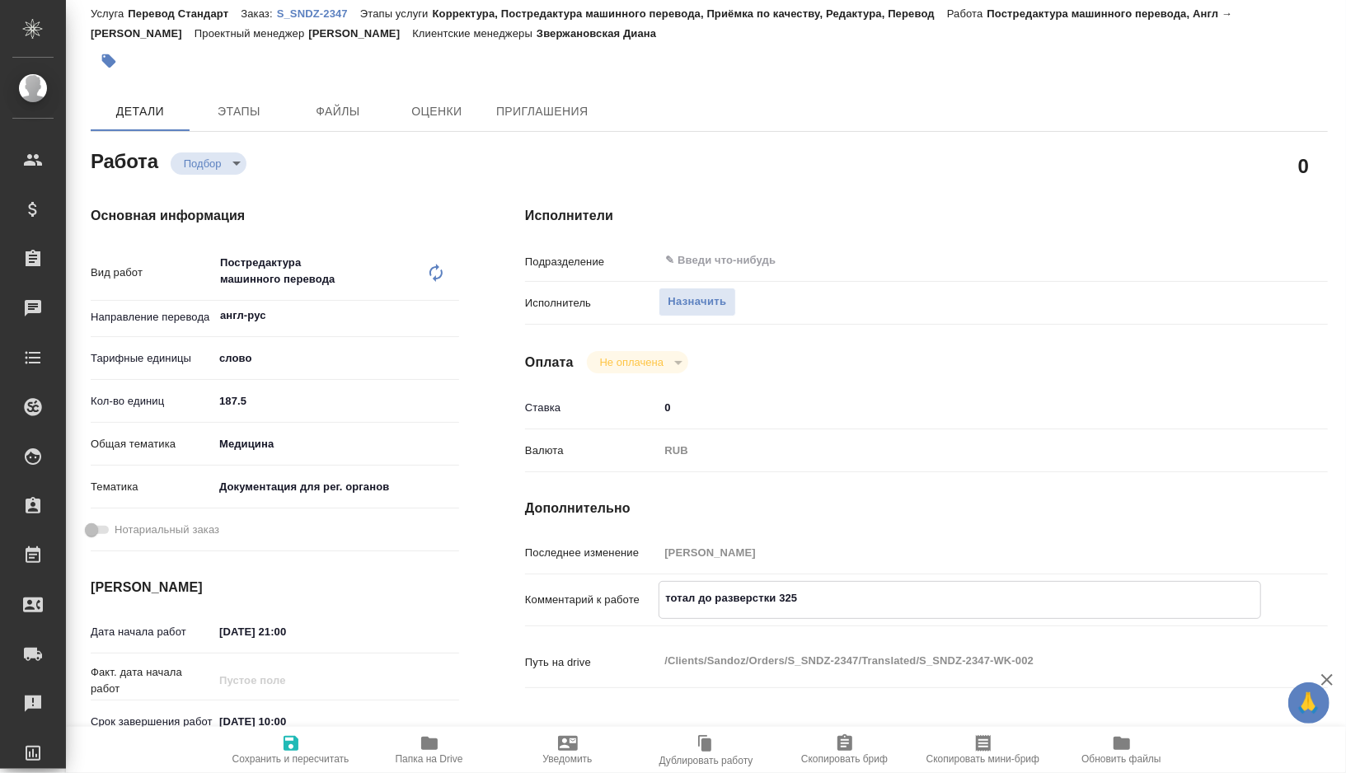
paste textarea "333"
type textarea "x"
type textarea "тотал 333"
type textarea "x"
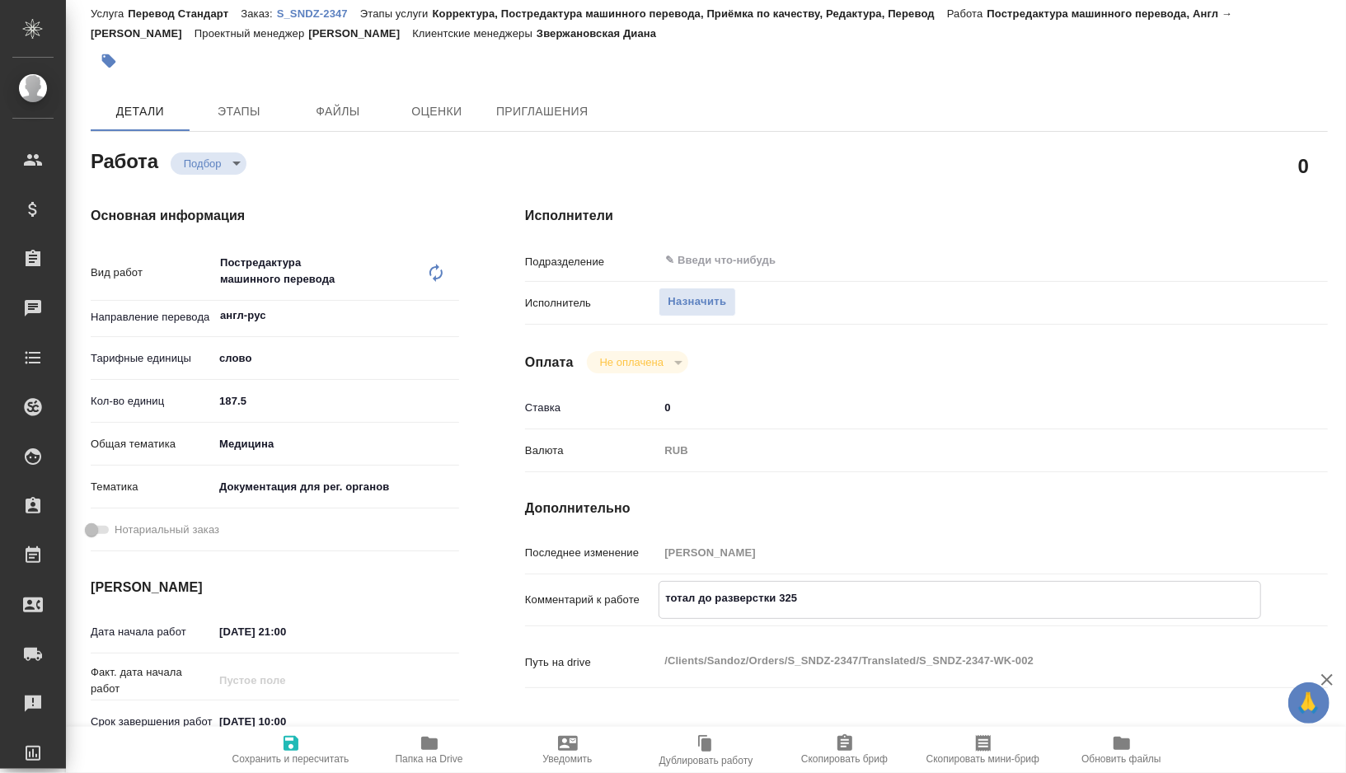
type textarea "x"
type textarea "тотал 333"
type textarea "x"
click at [291, 747] on icon "button" at bounding box center [291, 744] width 20 height 20
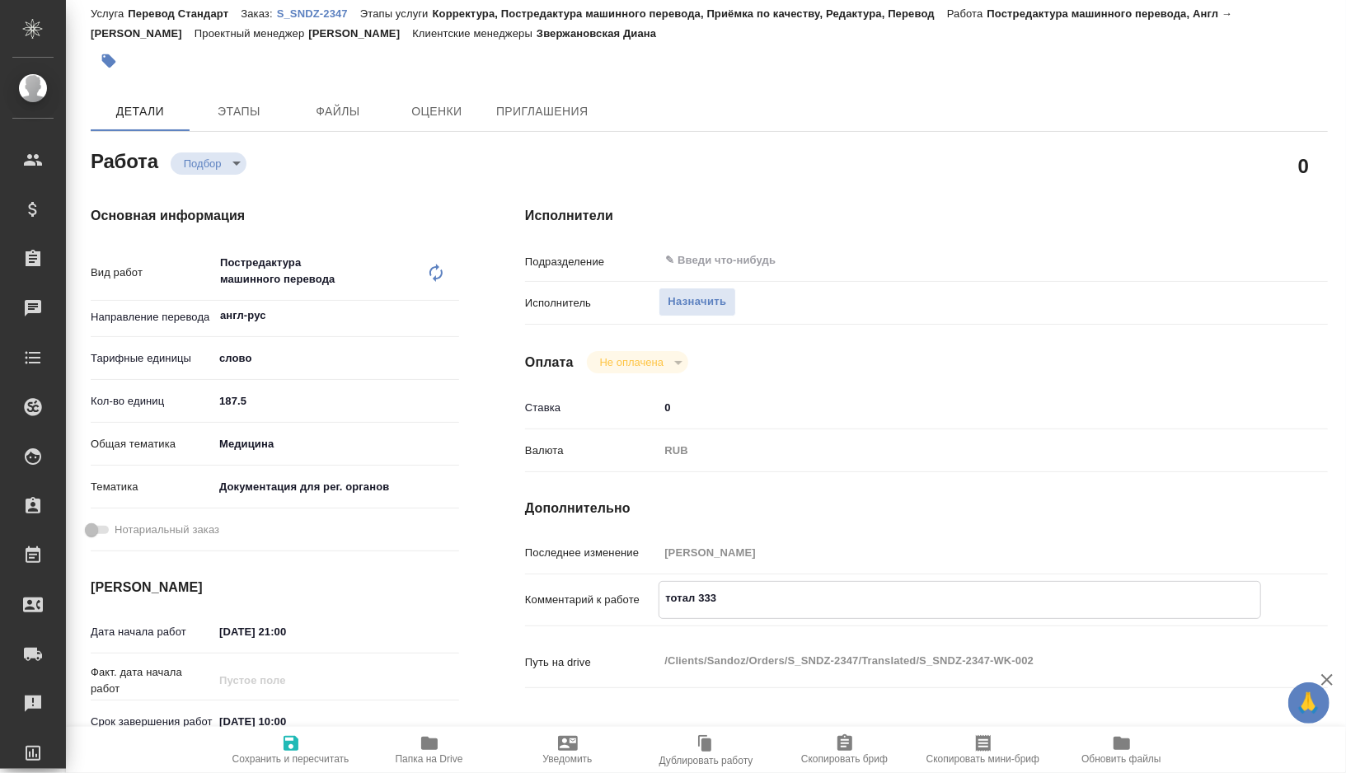
type textarea "x"
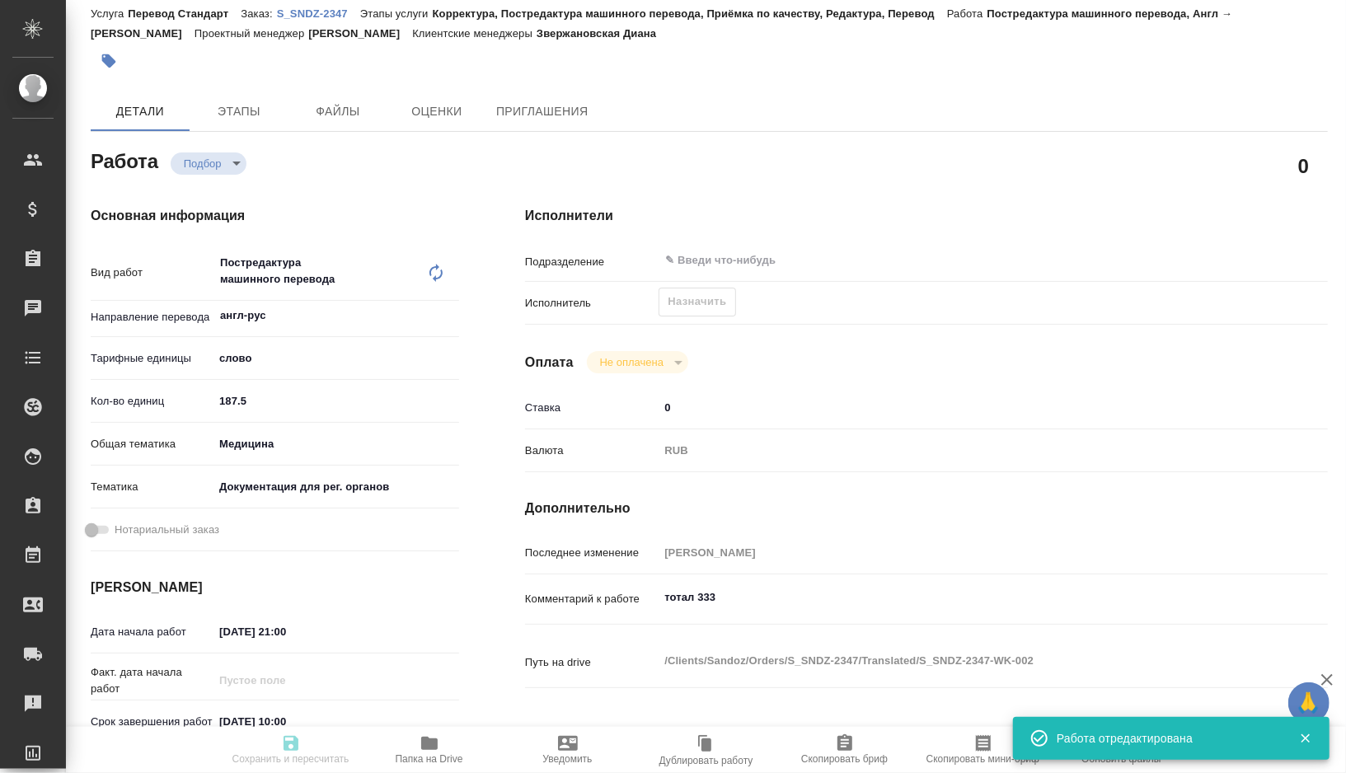
type textarea "x"
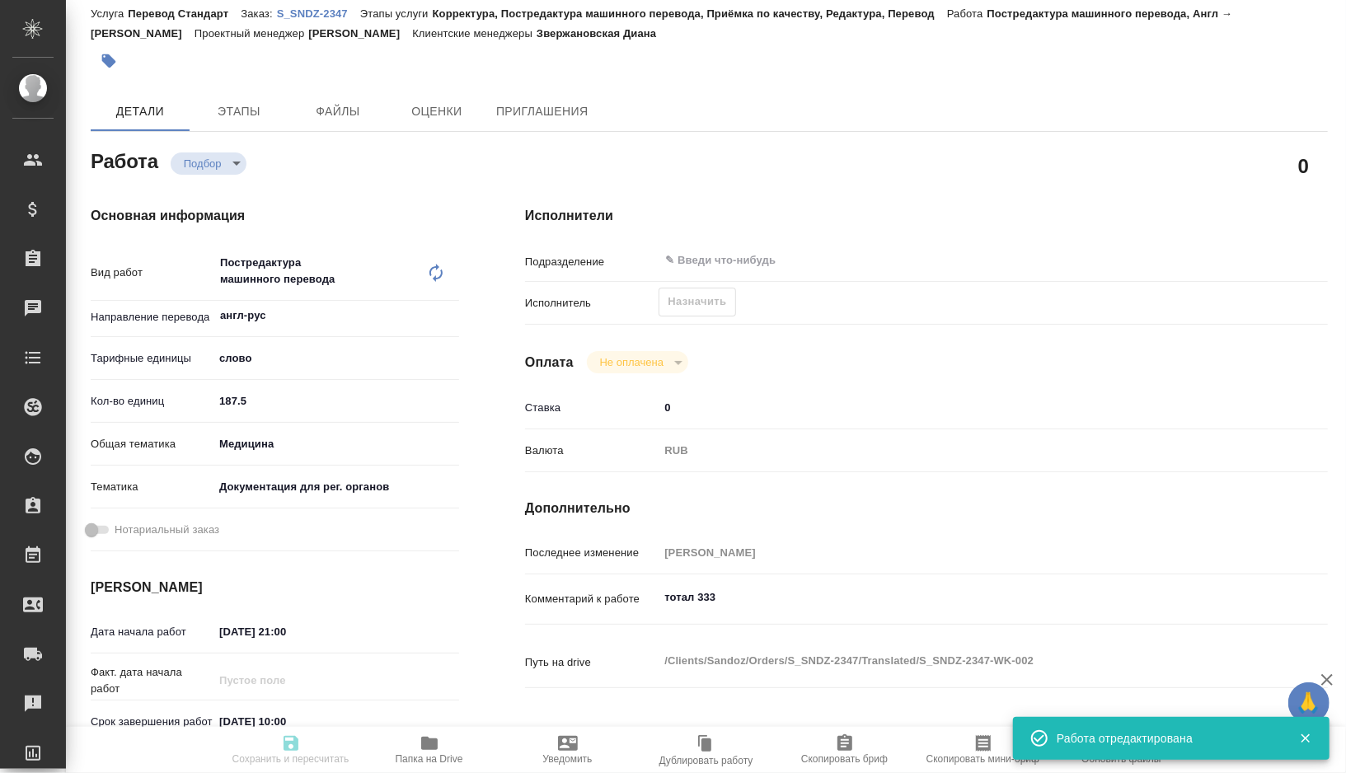
type textarea "x"
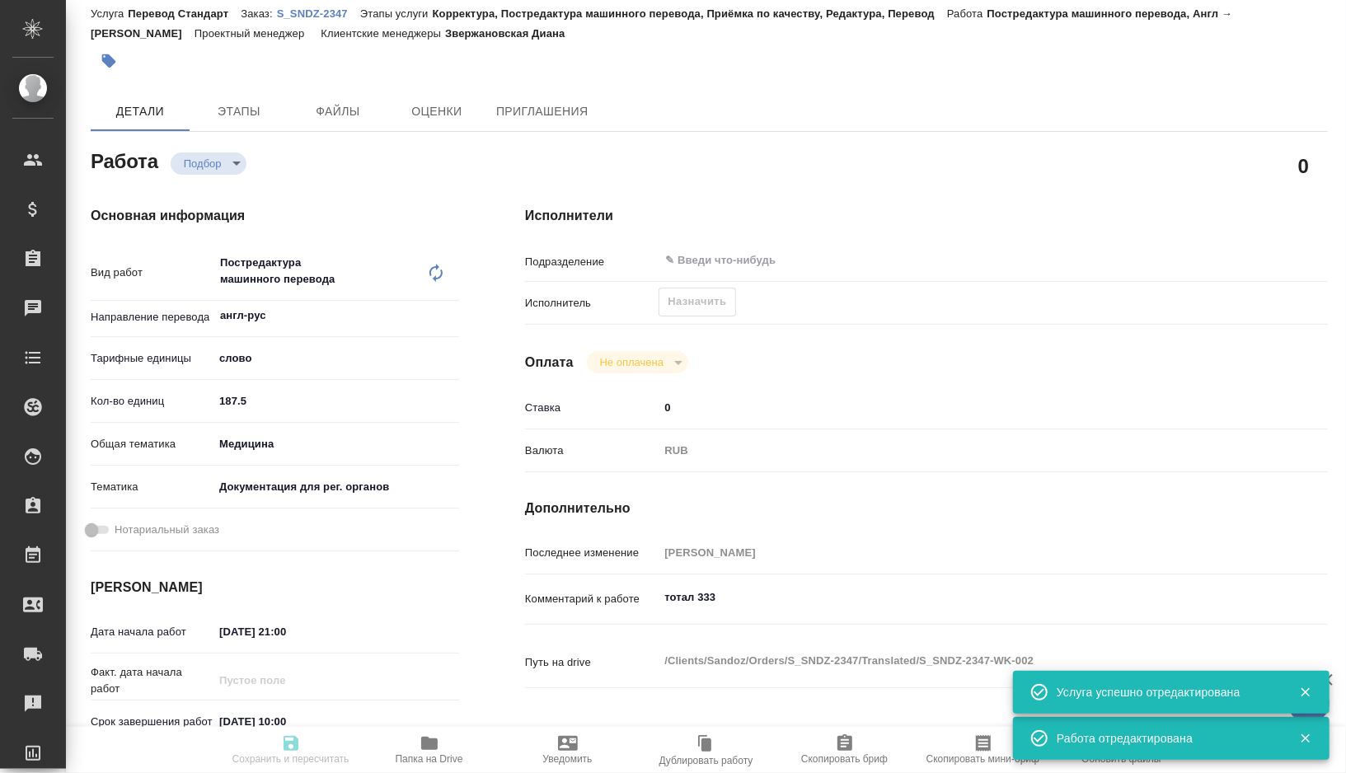
type input "recruiting"
type textarea "Постредактура машинного перевода"
type textarea "x"
type input "англ-рус"
type input "5a8b1489cc6b4906c91bfd90"
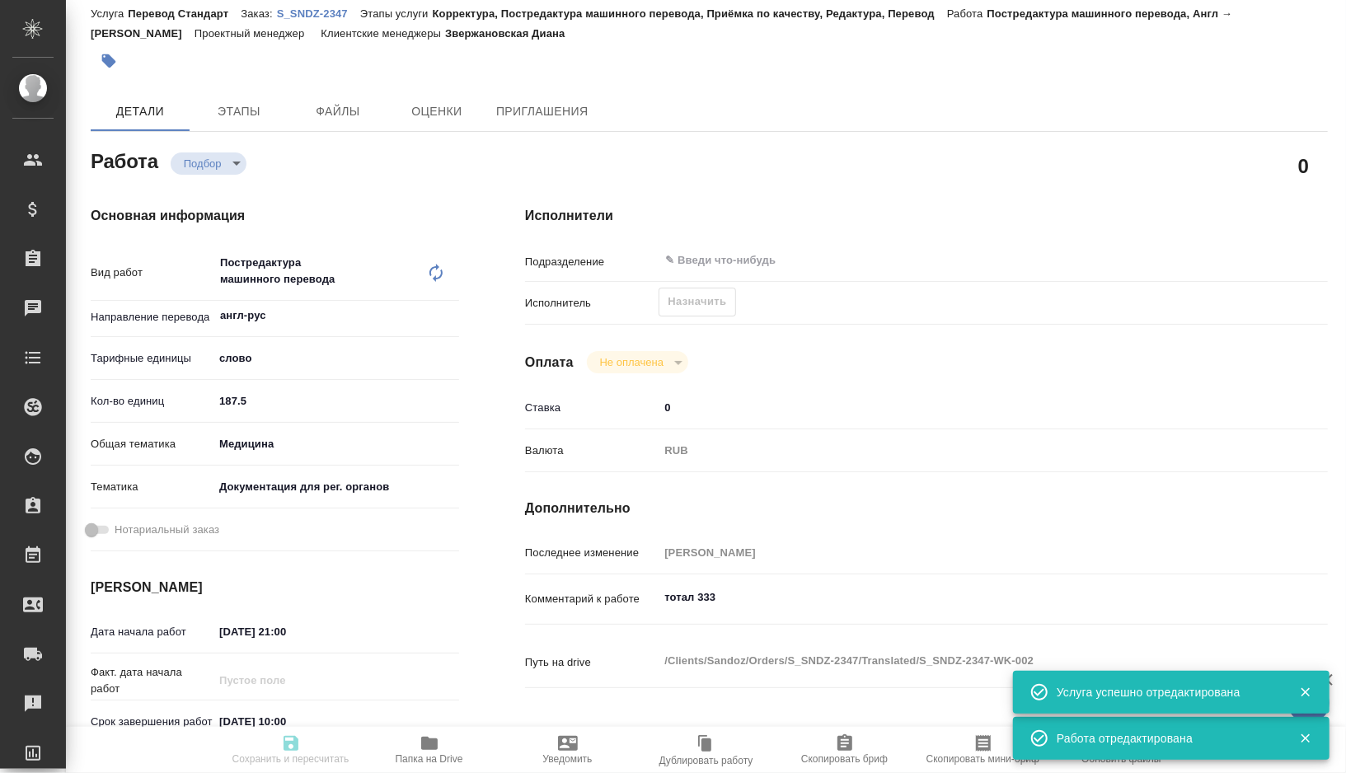
type input "187.5"
type input "med"
type input "5f647205b73bc97568ca66c6"
type input "09.10.2025 21:00"
type input "10.10.2025 10:00"
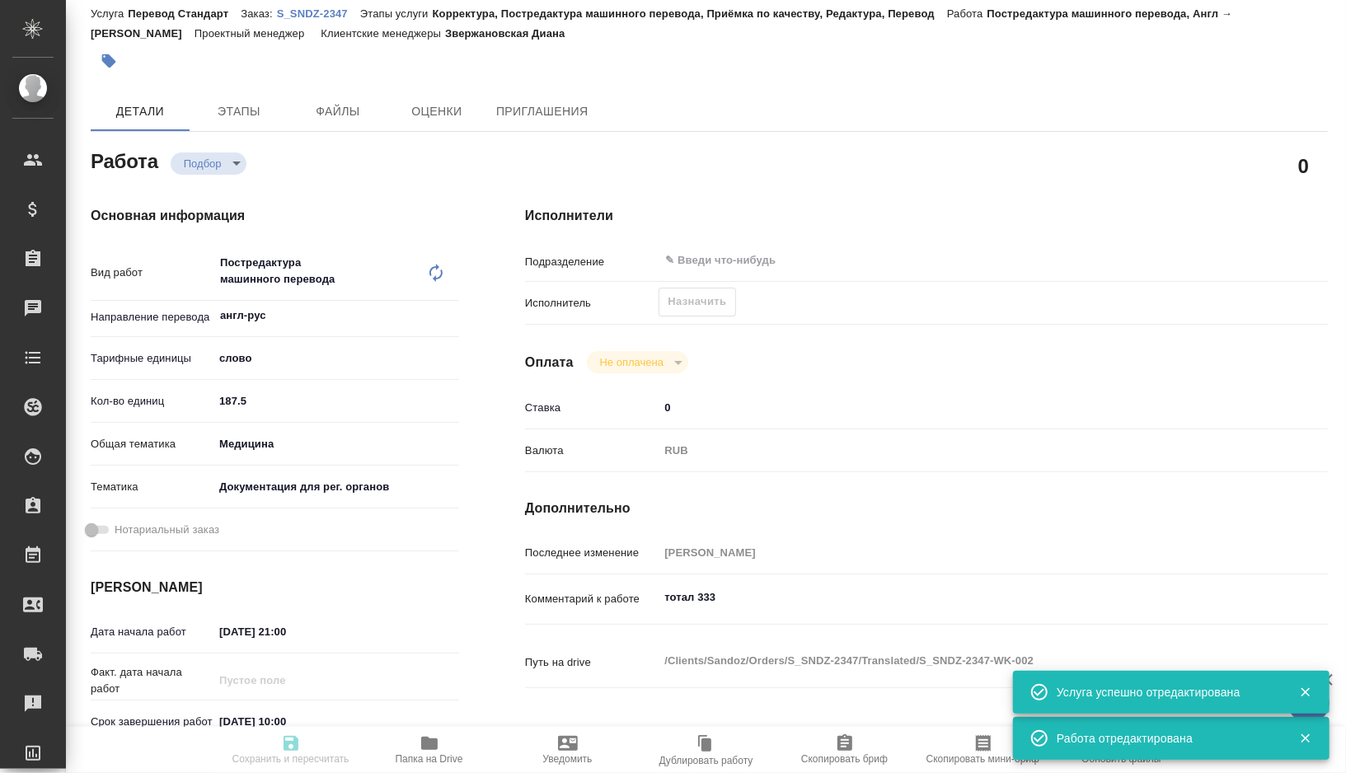
type input "10.10.2025 12:00"
type input "notPayed"
type input "0"
type input "RUB"
type input "[PERSON_NAME]"
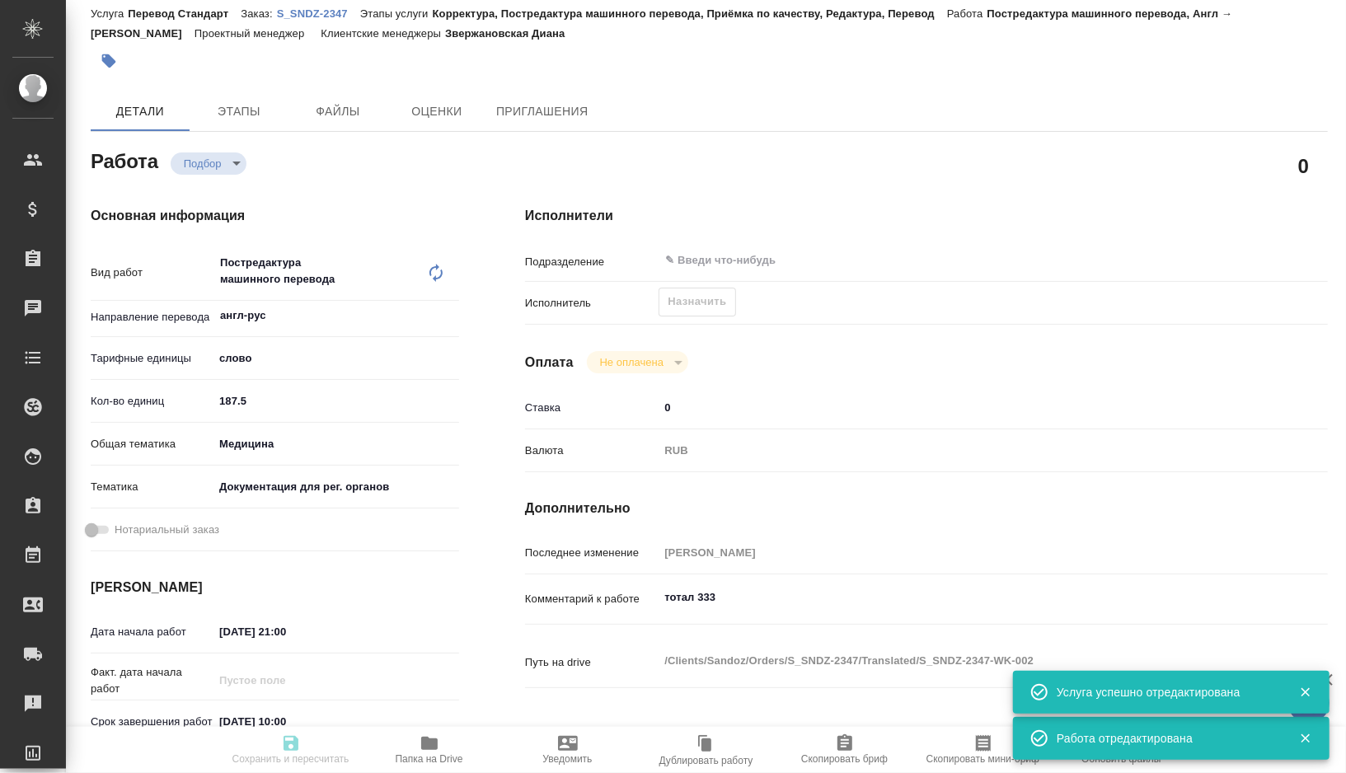
type textarea "тотал 333"
type textarea "x"
type textarea "/Clients/Sandoz/Orders/S_SNDZ-2347/Translated/S_SNDZ-2347-WK-002"
type textarea "x"
type input "S_SNDZ-2347"
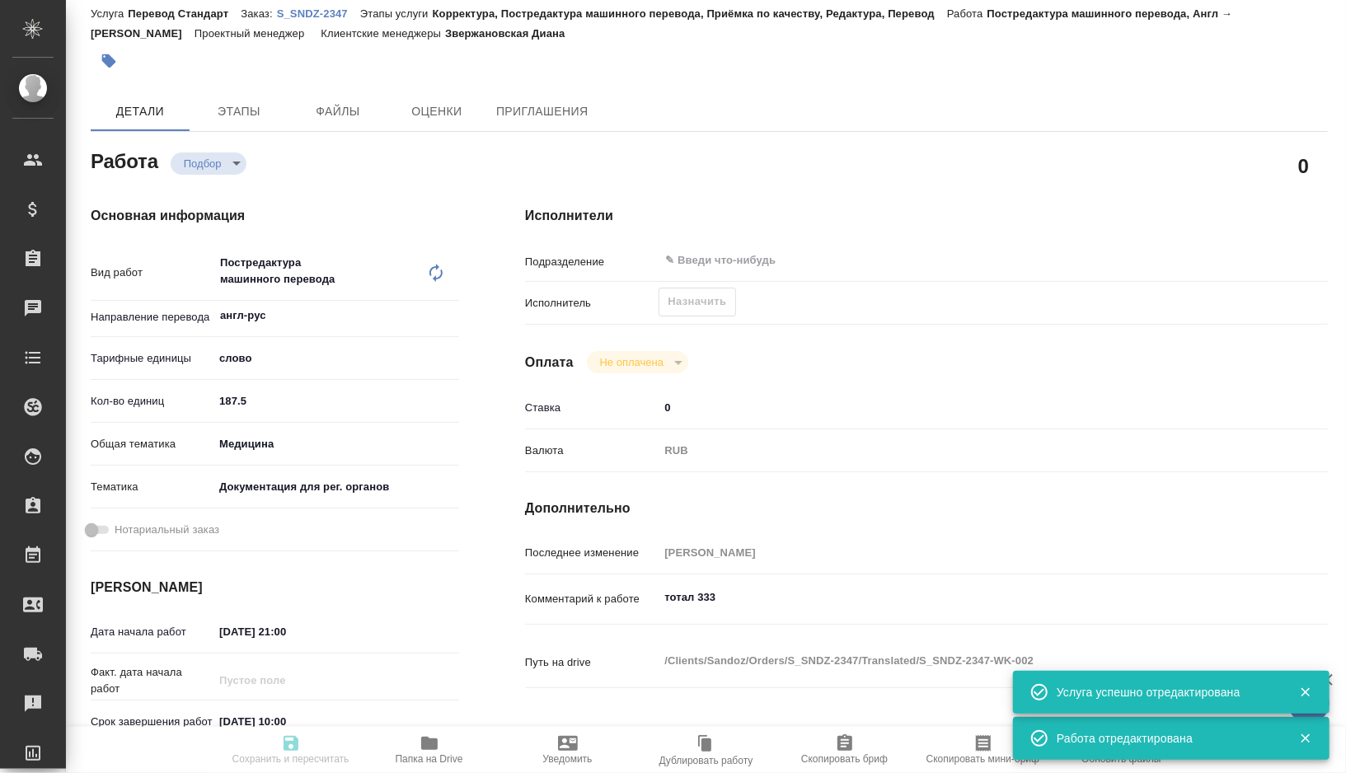
type input "Перевод Стандарт"
type input "Корректура, Постредактура машинного перевода, Приёмка по качеству, Редактура, П…"
type input "Звержановская Диана"
type input "Малофеева Екатерина"
type input "/Clients/Sandoz/Orders/S_SNDZ-2347"
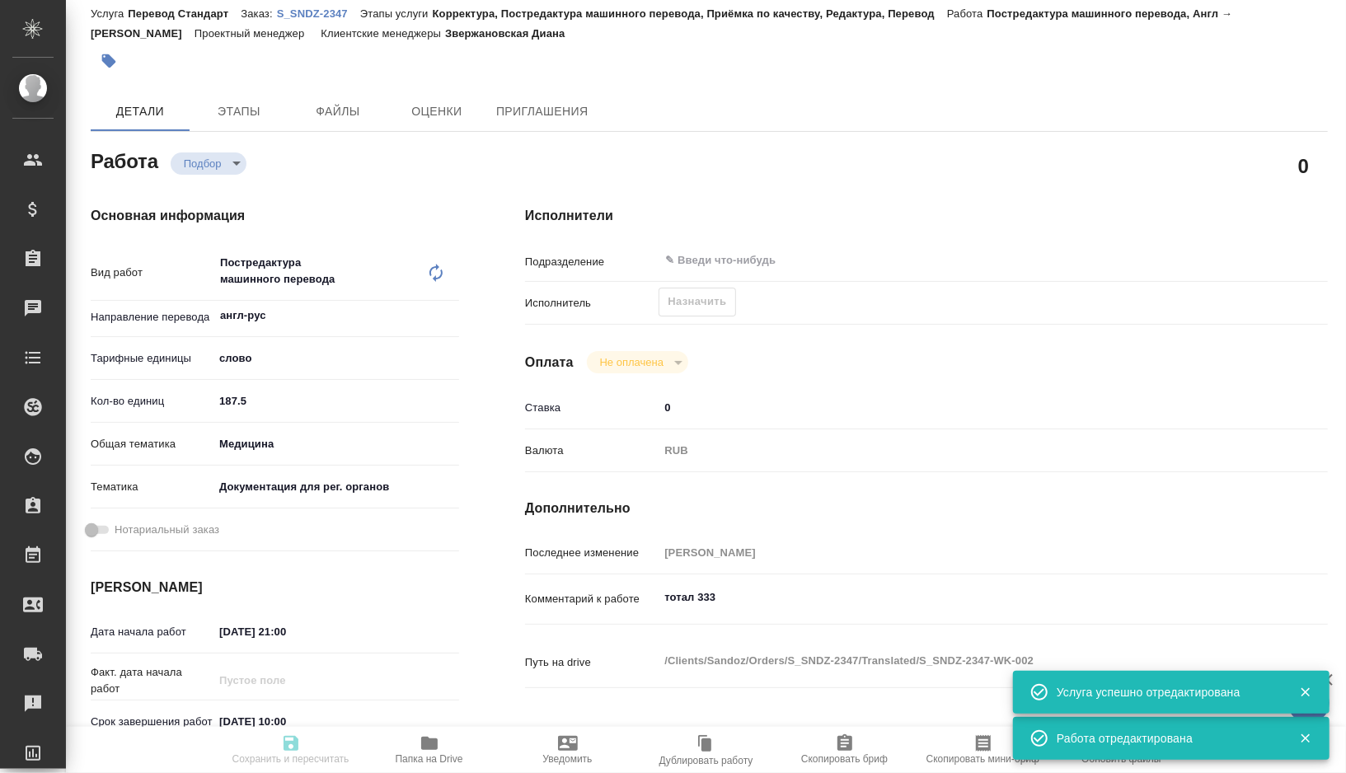
type textarea "x"
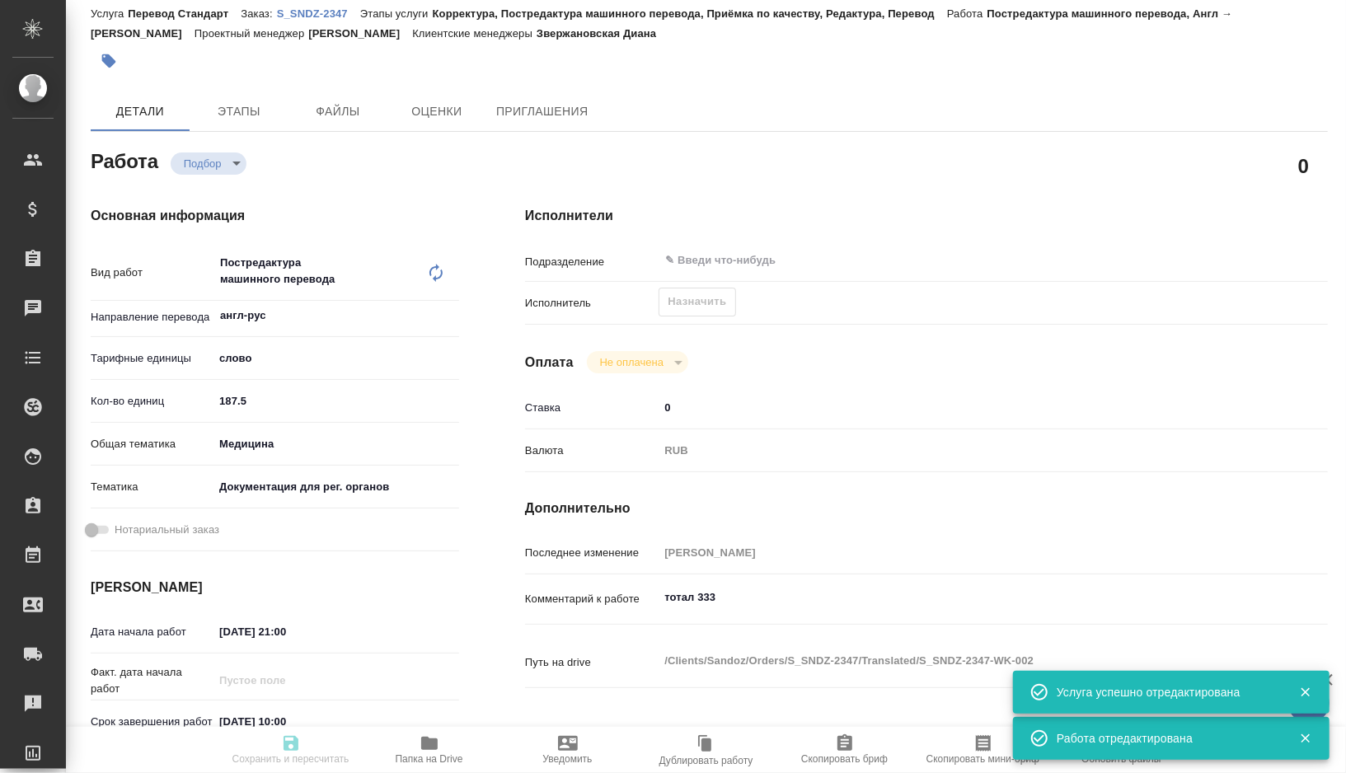
type textarea "x"
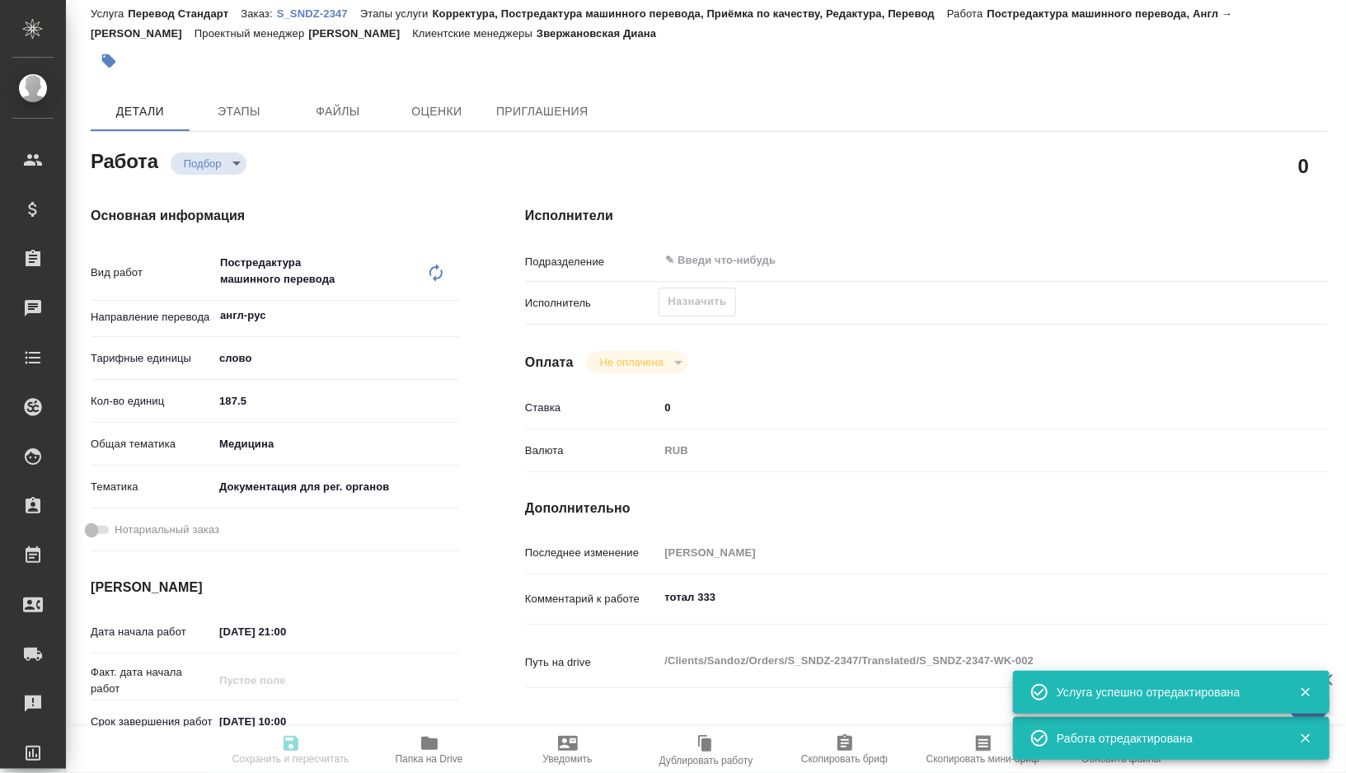
type textarea "x"
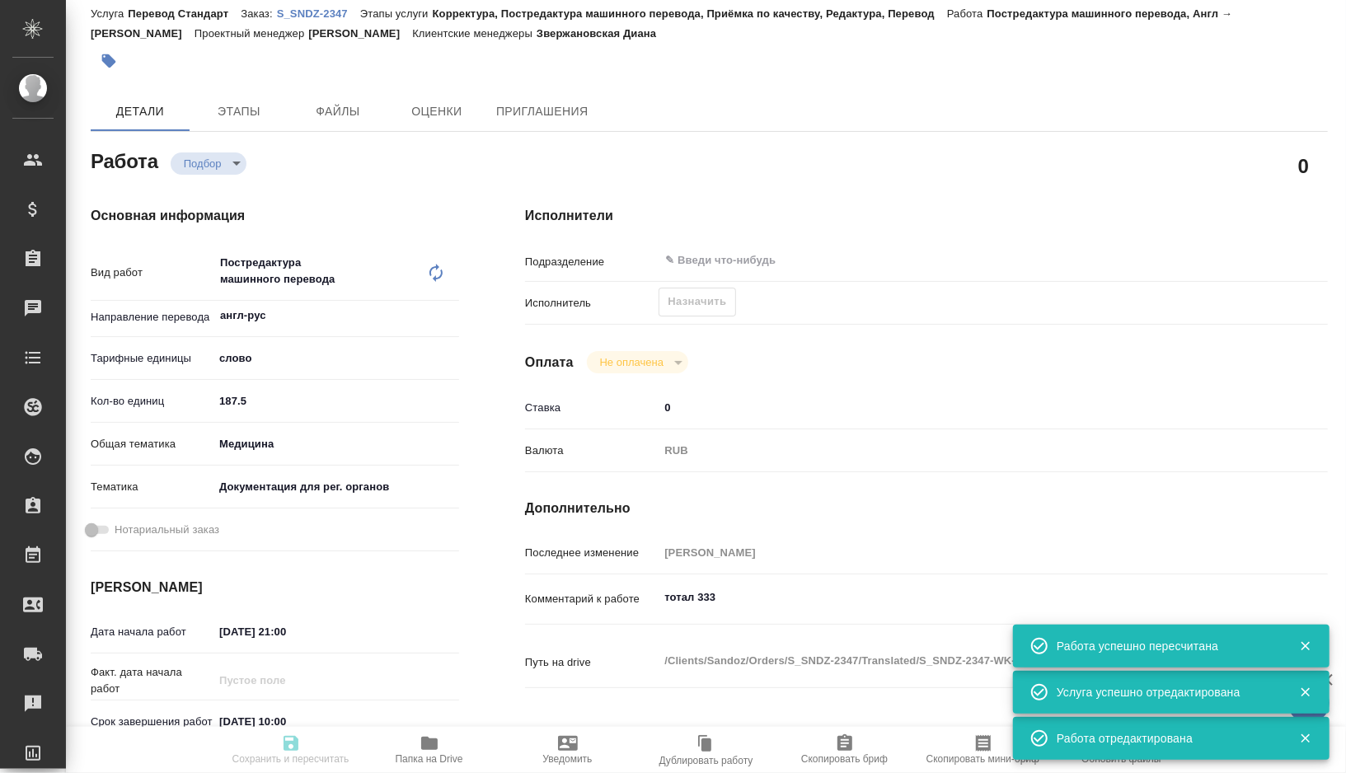
type textarea "x"
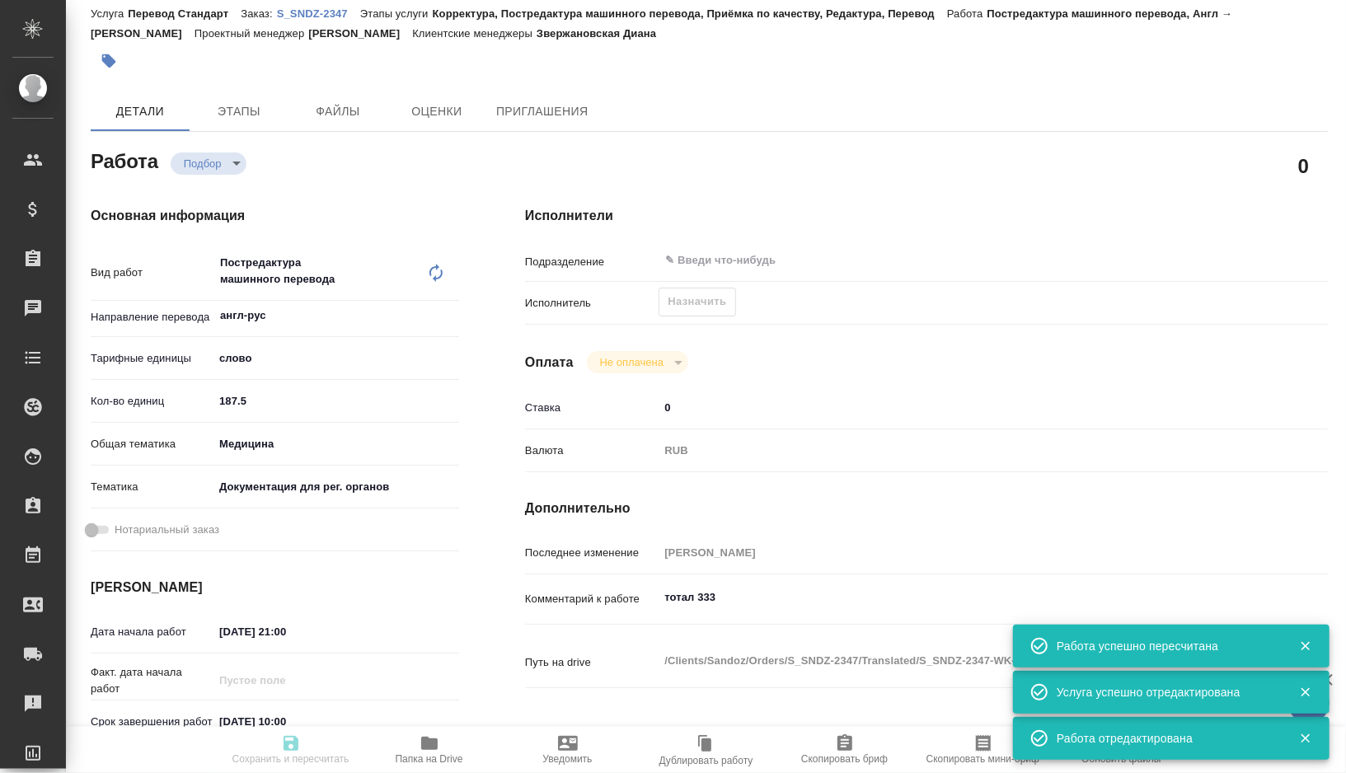
type textarea "x"
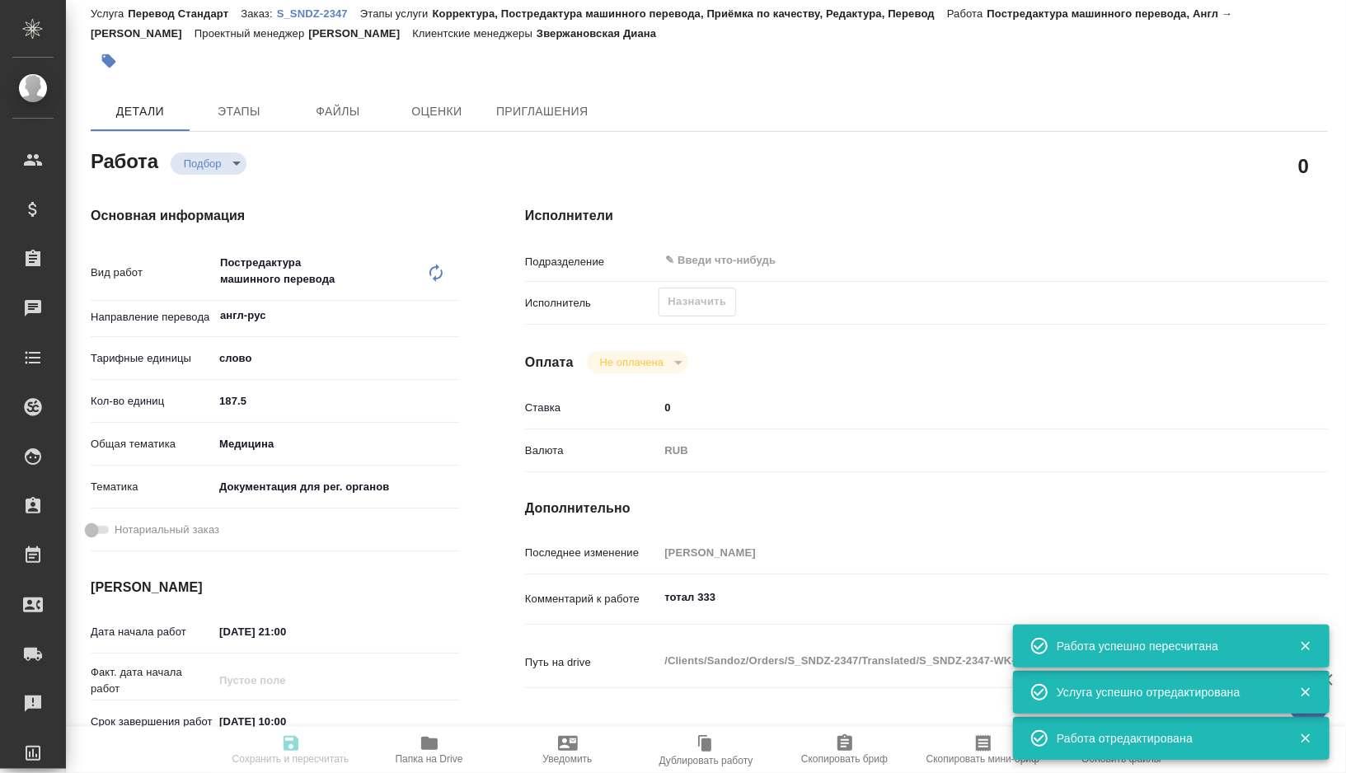
type textarea "x"
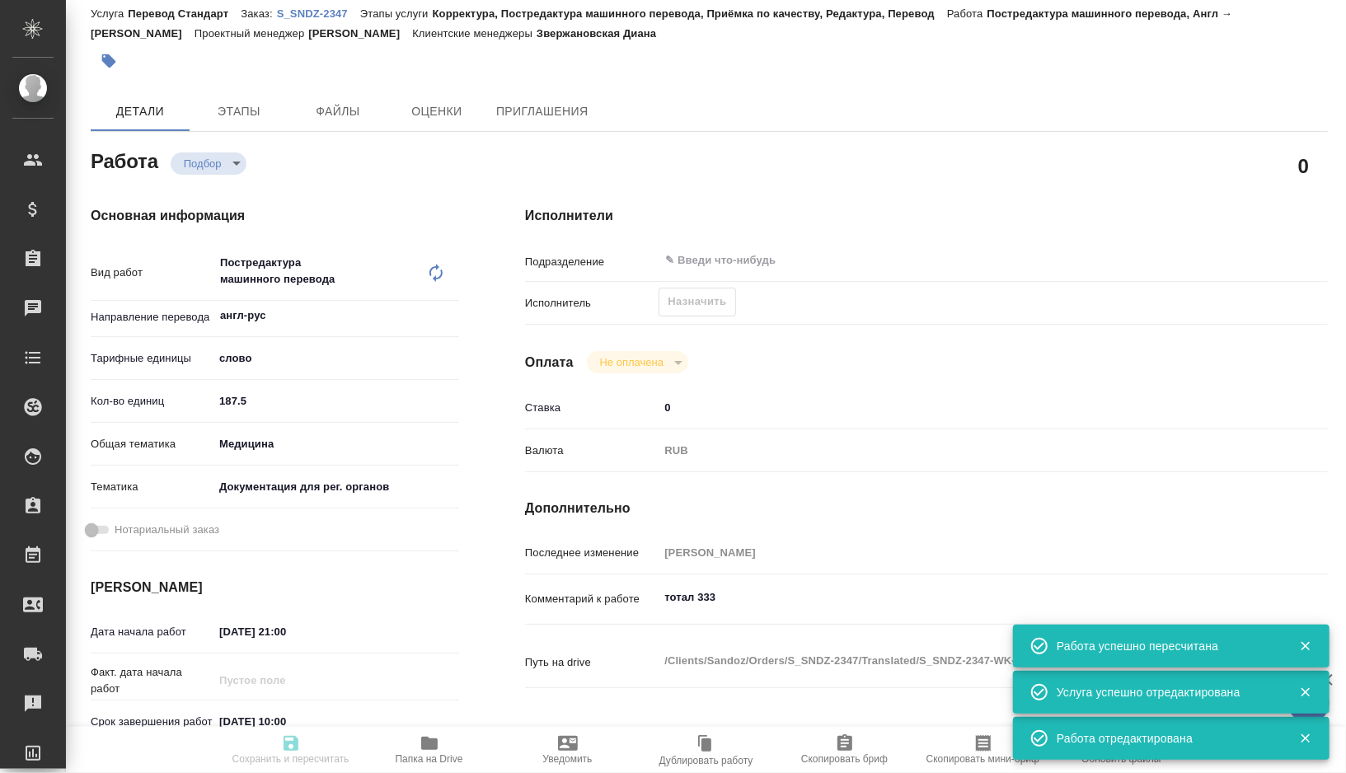
type input "recruiting"
type textarea "Постредактура машинного перевода"
type textarea "x"
type input "англ-рус"
type input "5a8b1489cc6b4906c91bfd90"
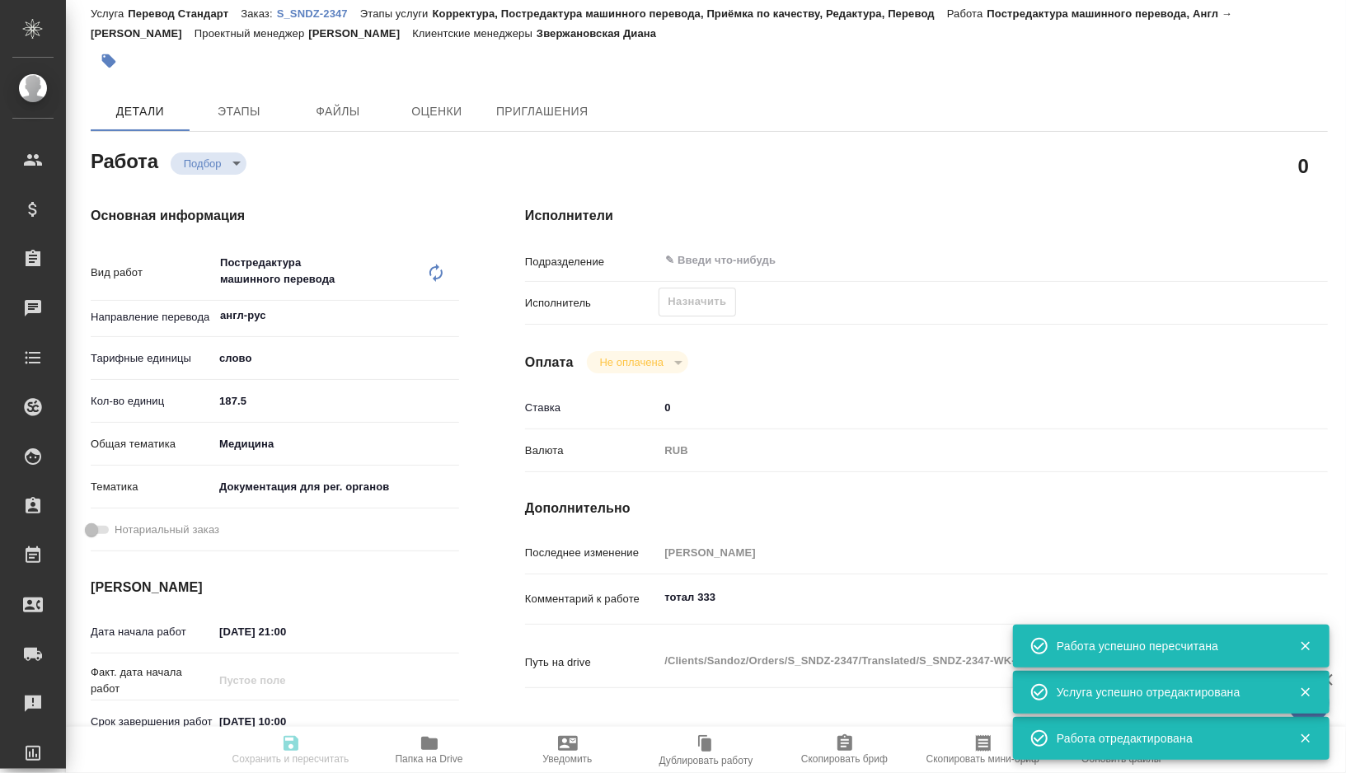
type input "187.5"
type input "med"
type input "5f647205b73bc97568ca66c6"
type input "09.10.2025 21:00"
type input "10.10.2025 10:00"
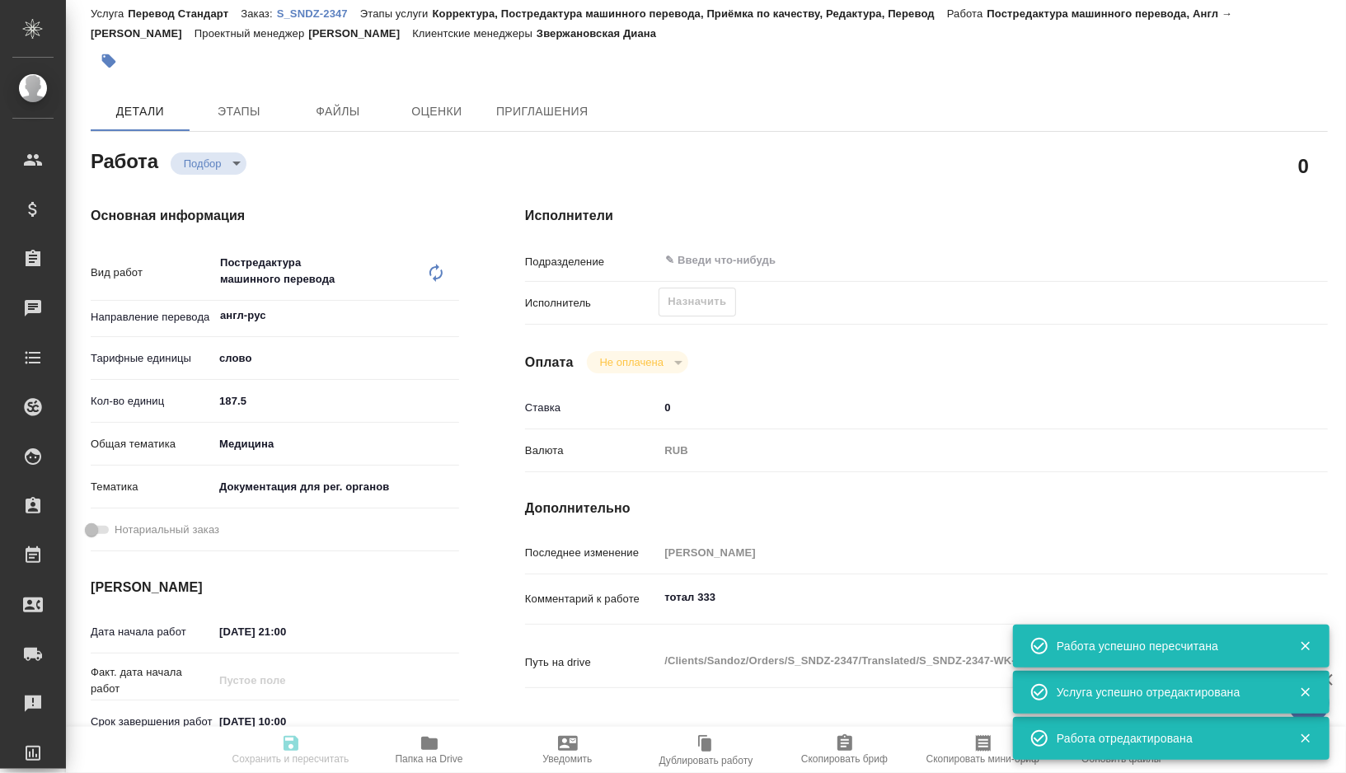
type input "10.10.2025 12:00"
type input "notPayed"
type input "0"
type input "RUB"
type input "[PERSON_NAME]"
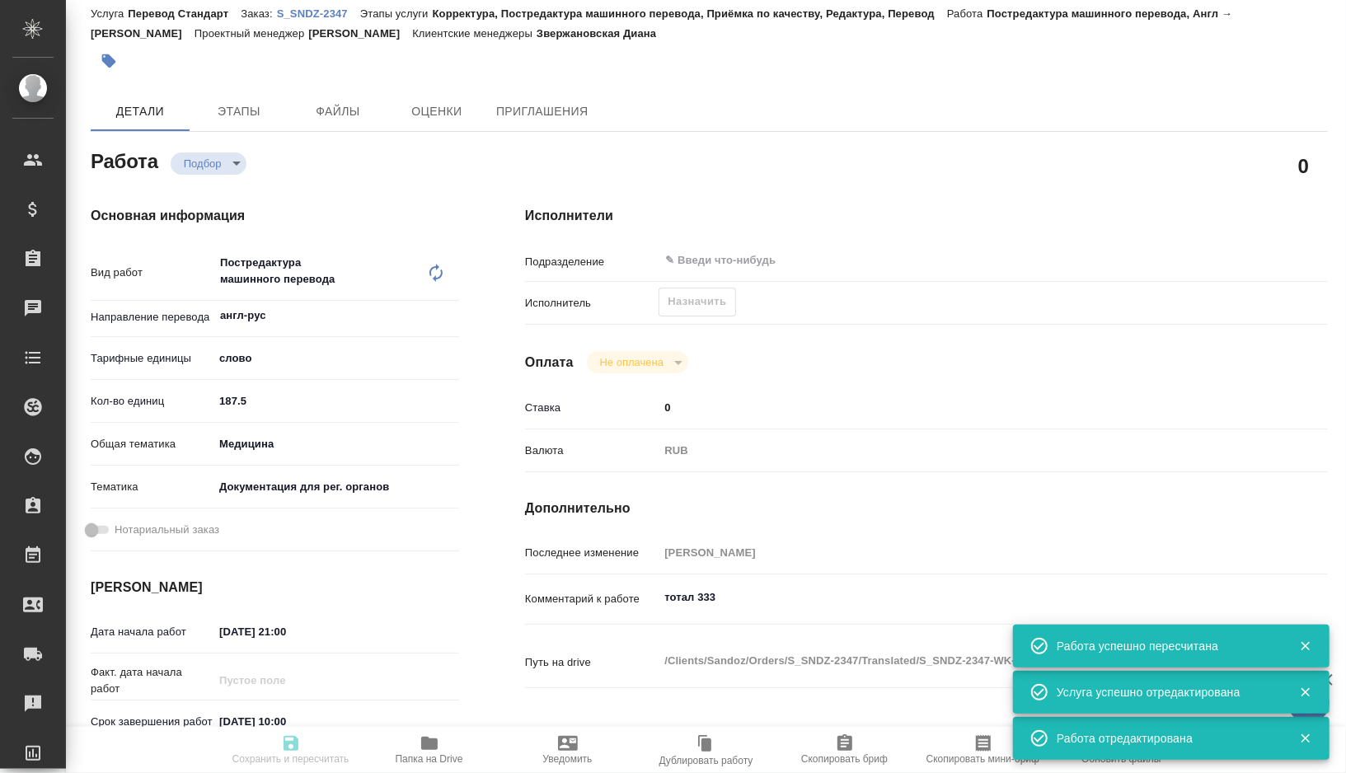
type textarea "тотал 333"
type textarea "x"
type textarea "/Clients/Sandoz/Orders/S_SNDZ-2347/Translated/S_SNDZ-2347-WK-002"
type textarea "x"
type input "S_SNDZ-2347"
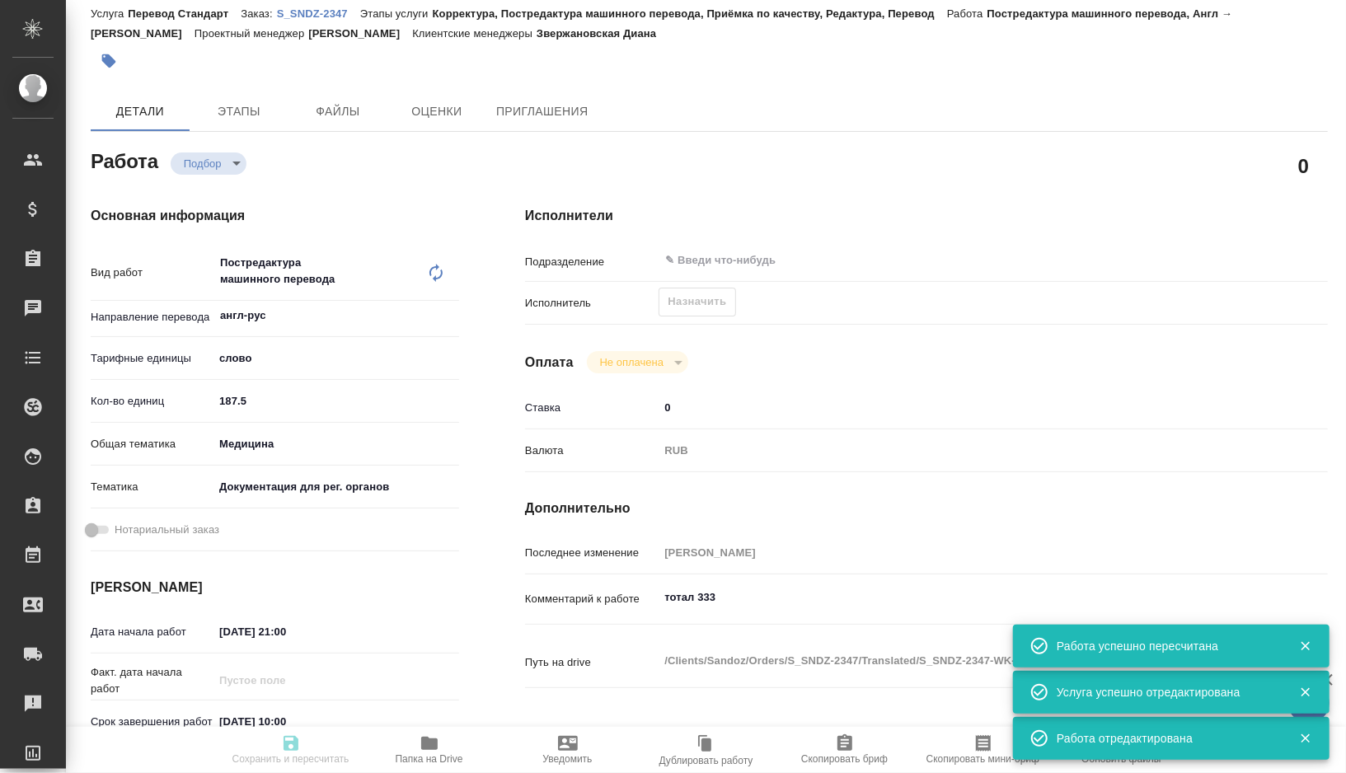
type input "Перевод Стандарт"
type input "Корректура, Постредактура машинного перевода, Приёмка по качеству, Редактура, П…"
type input "Звержановская Диана"
type input "Малофеева Екатерина"
type input "/Clients/Sandoz/Orders/S_SNDZ-2347"
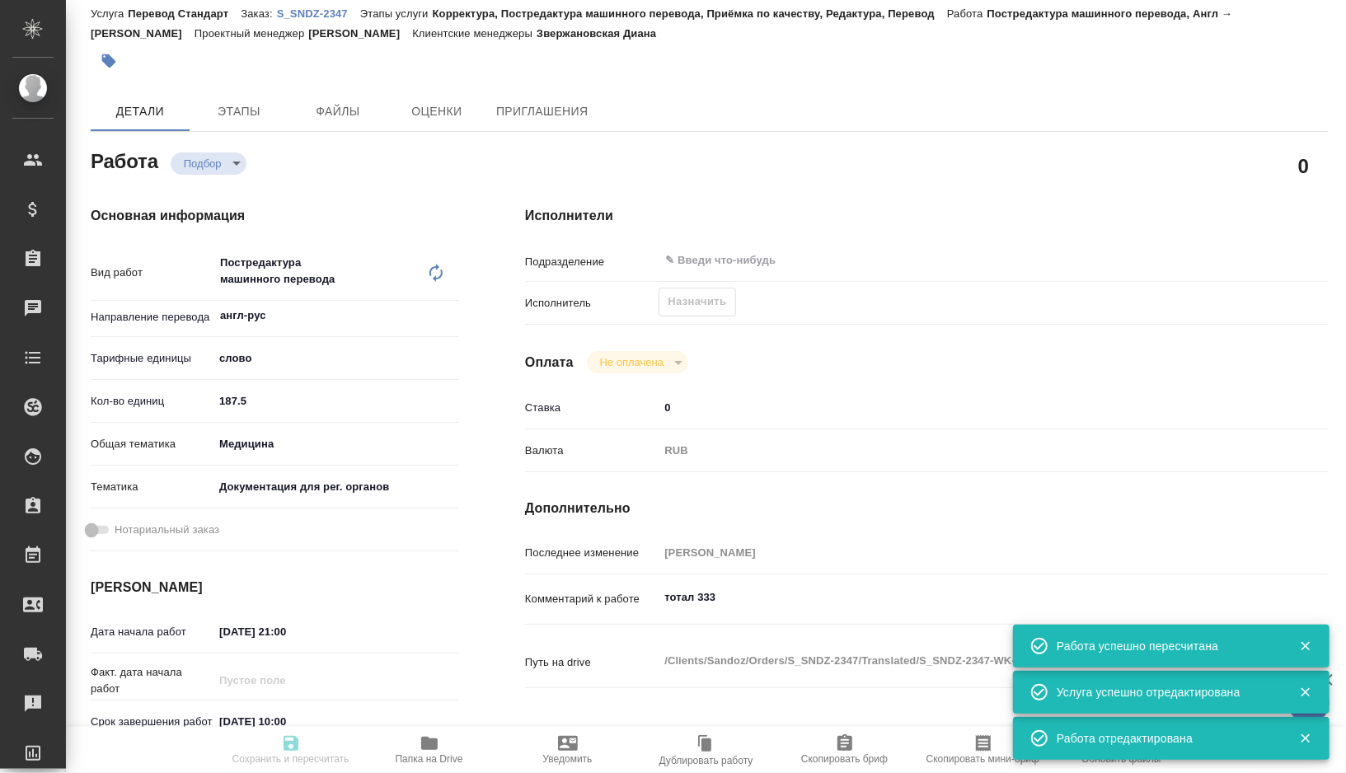
type textarea "x"
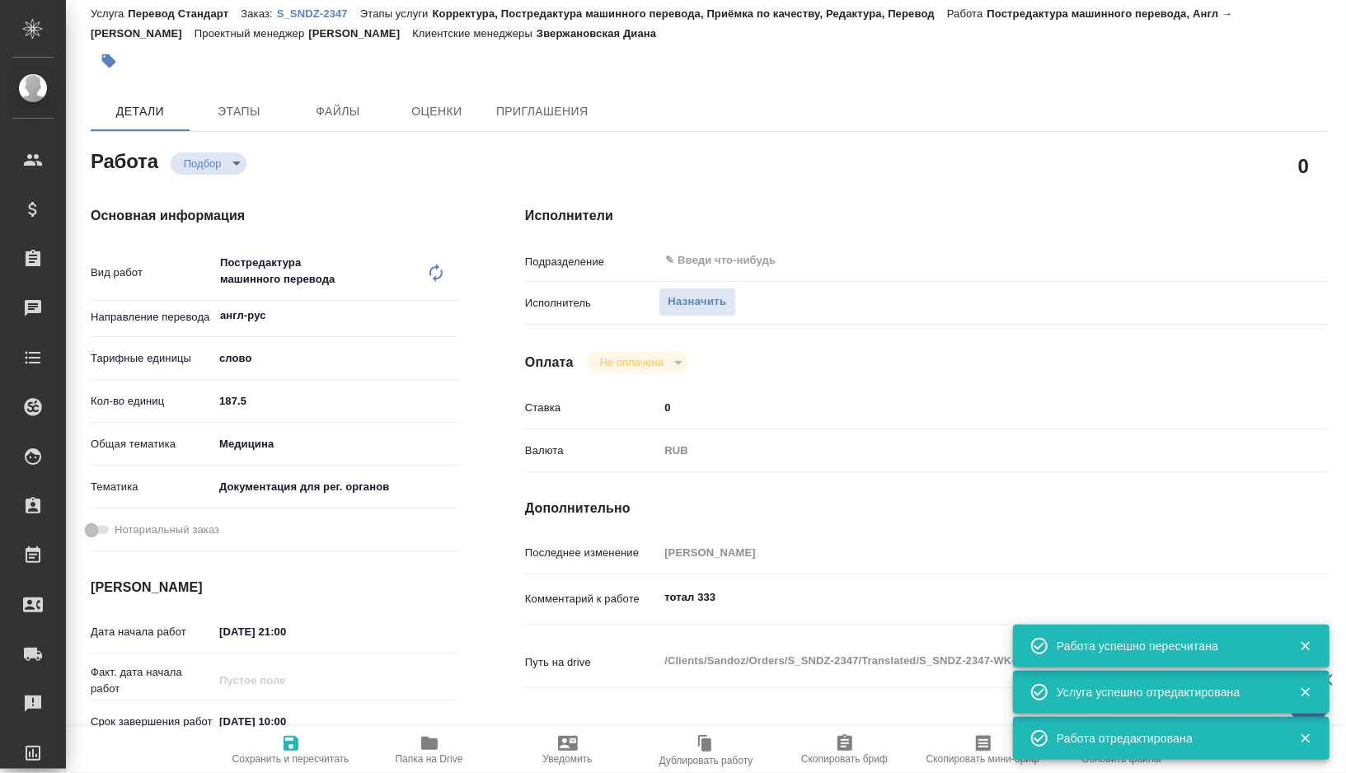
type textarea "x"
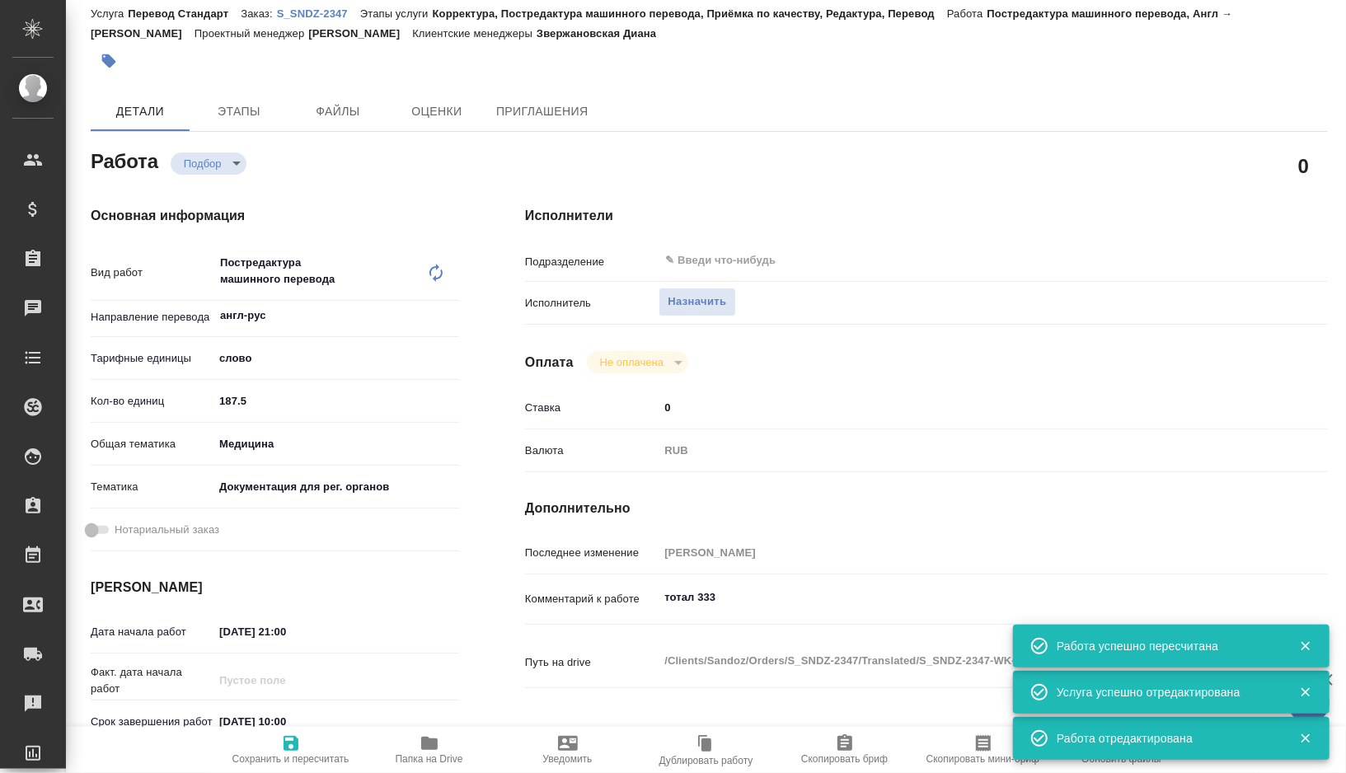
type textarea "x"
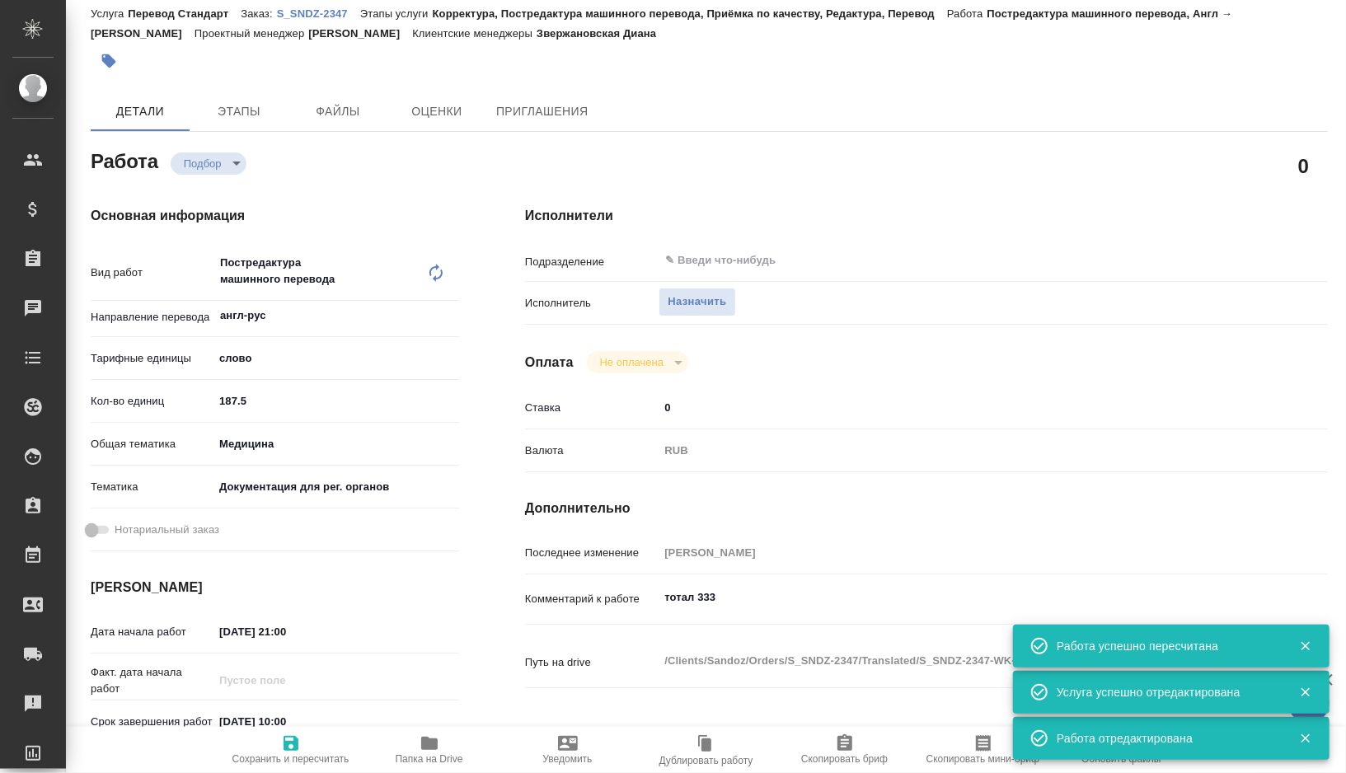
type textarea "x"
click at [706, 312] on button "Назначить" at bounding box center [697, 302] width 77 height 29
type textarea "x"
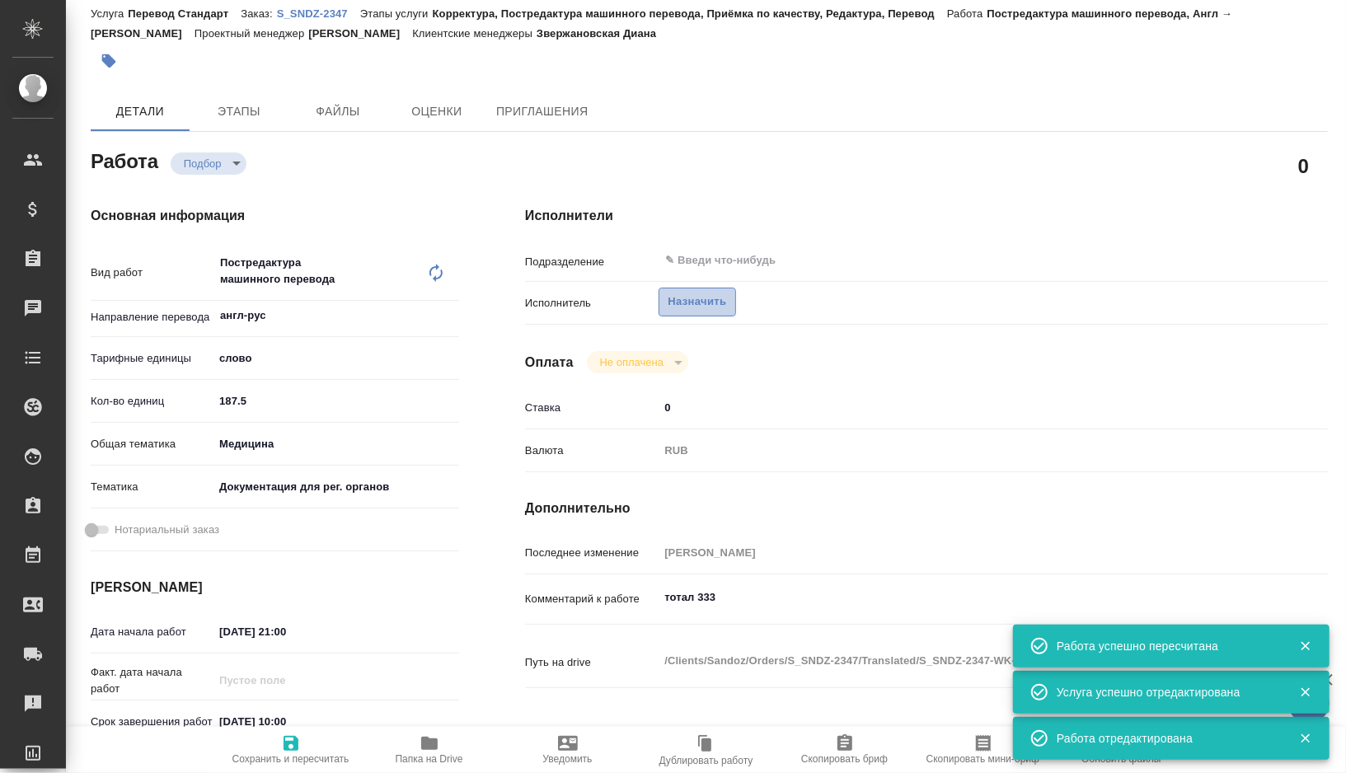
type textarea "x"
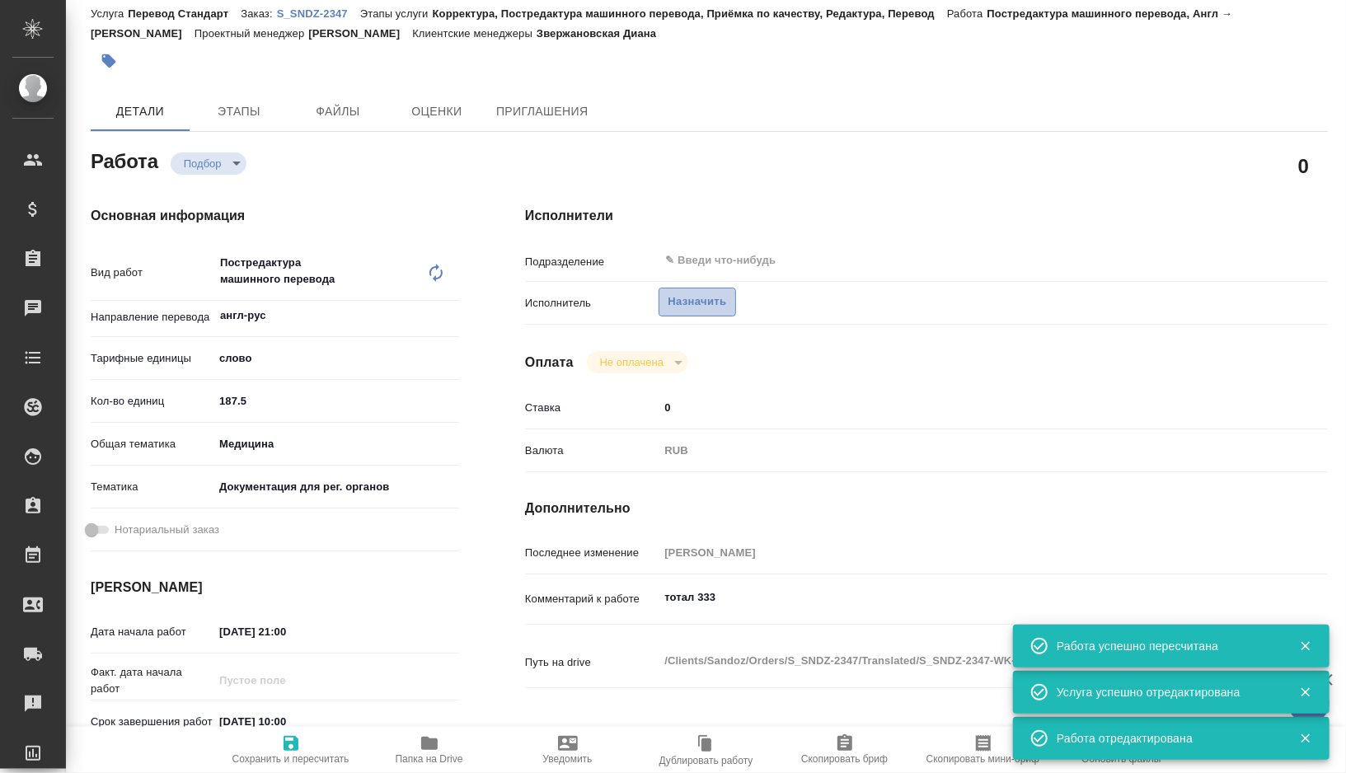
type textarea "x"
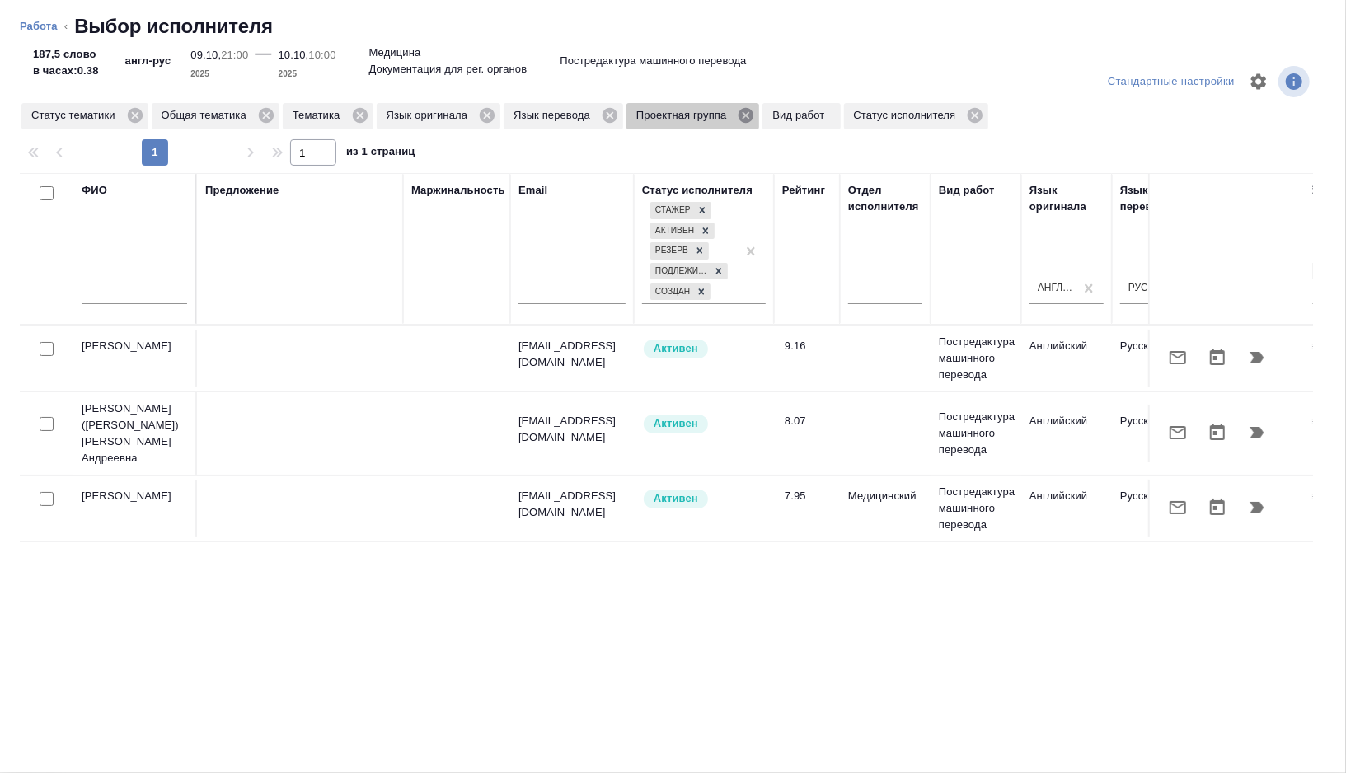
click at [753, 115] on icon at bounding box center [746, 115] width 15 height 15
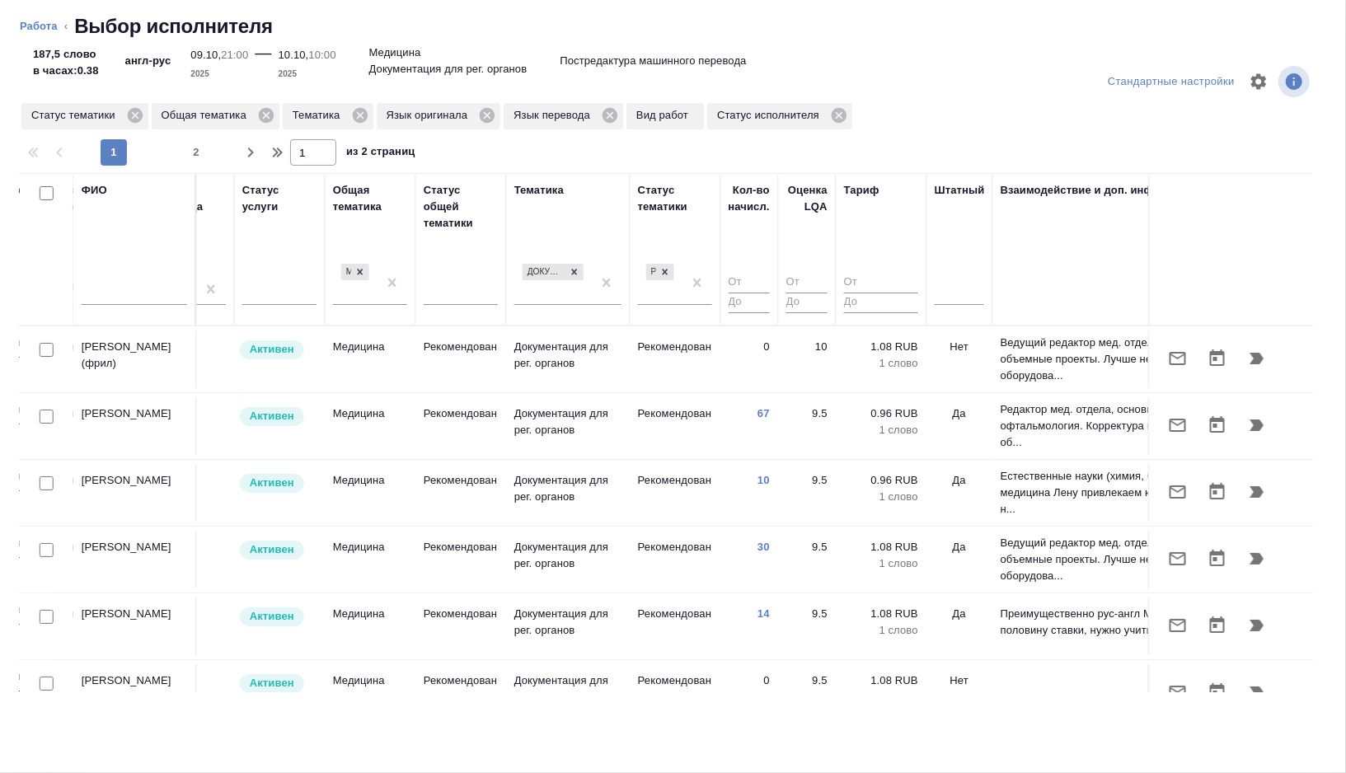
scroll to position [0, 1100]
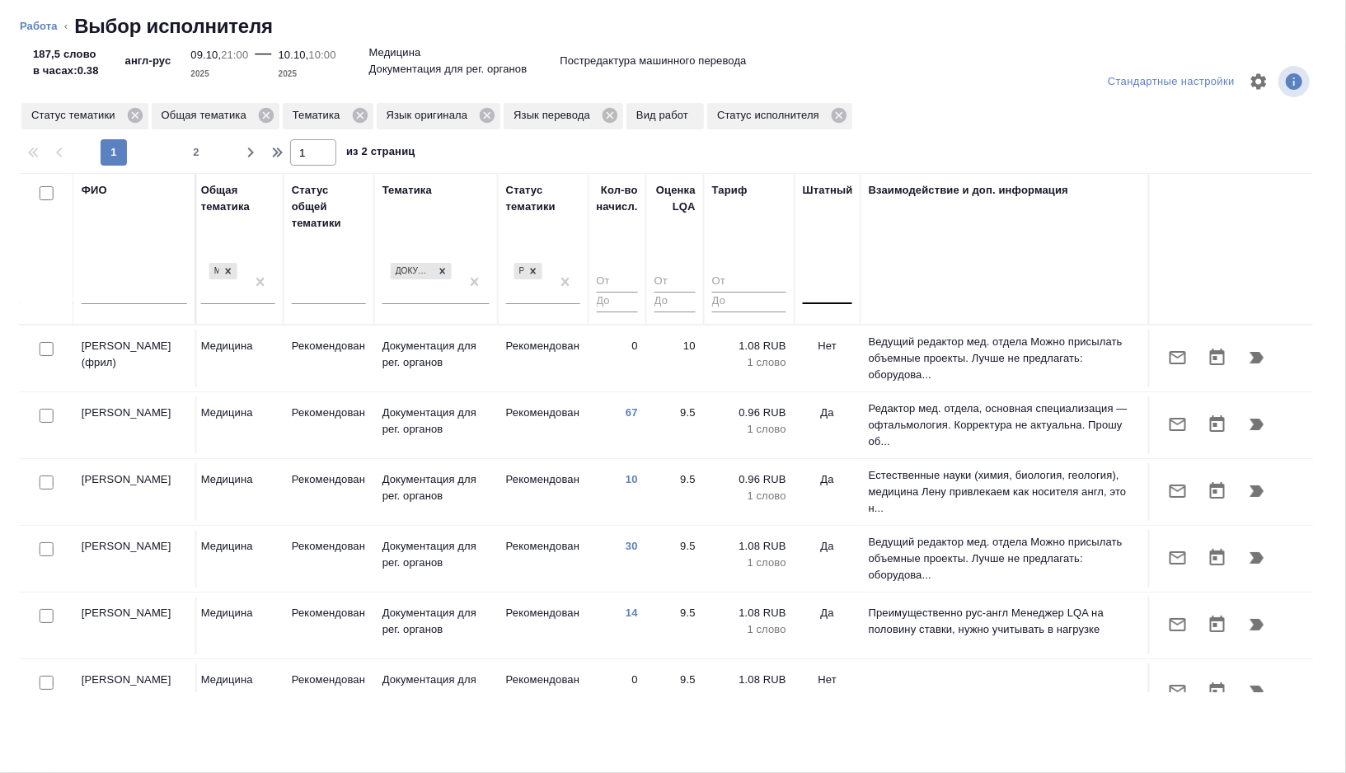
click at [829, 287] on div at bounding box center [827, 288] width 49 height 24
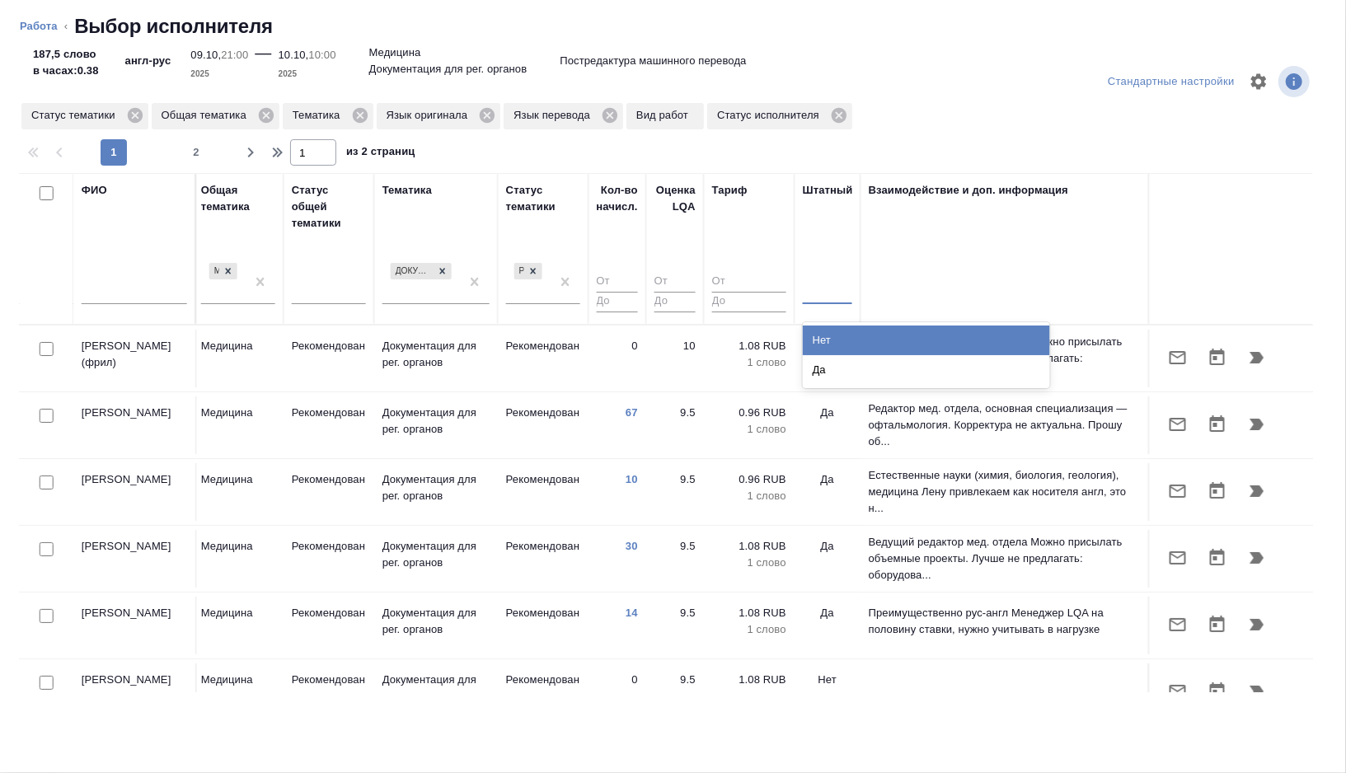
click at [829, 332] on div "Нет" at bounding box center [926, 341] width 247 height 30
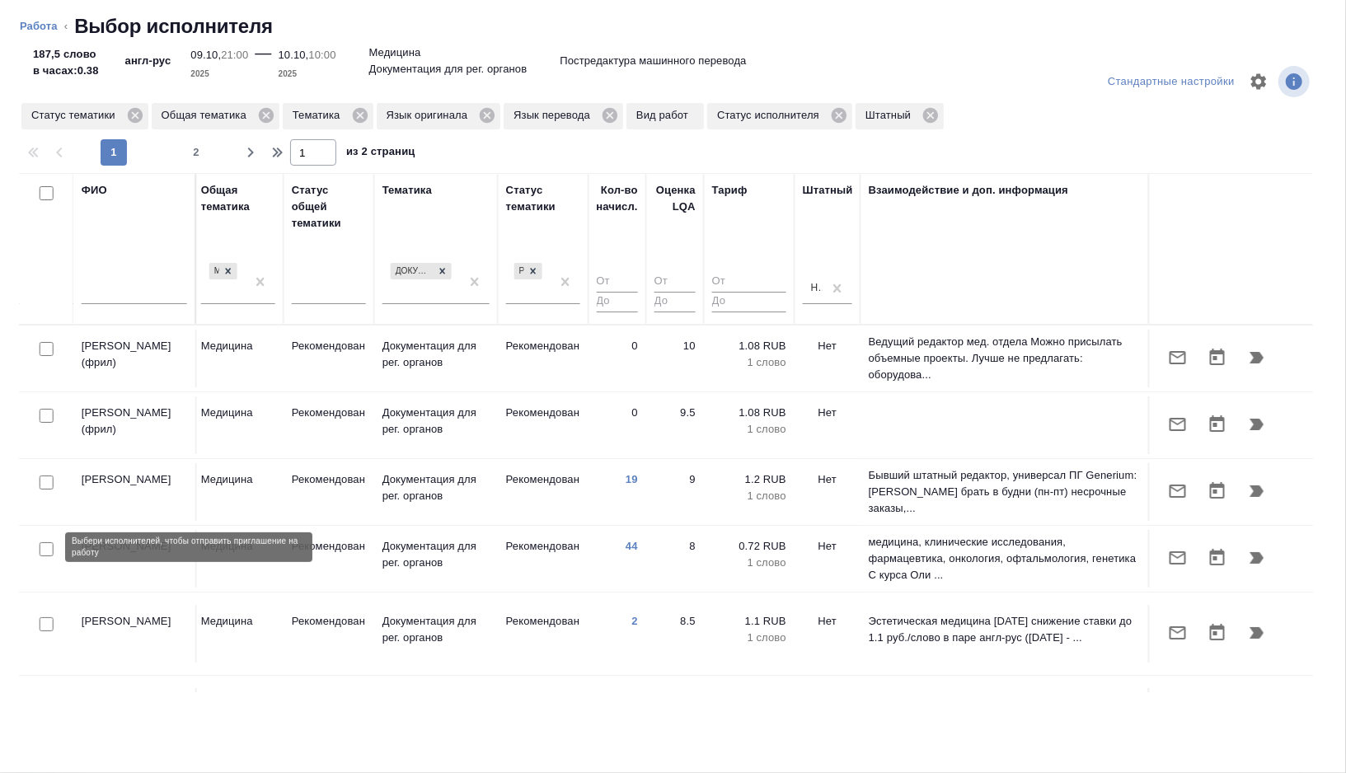
click at [42, 544] on input "checkbox" at bounding box center [47, 549] width 14 height 14
checkbox input "true"
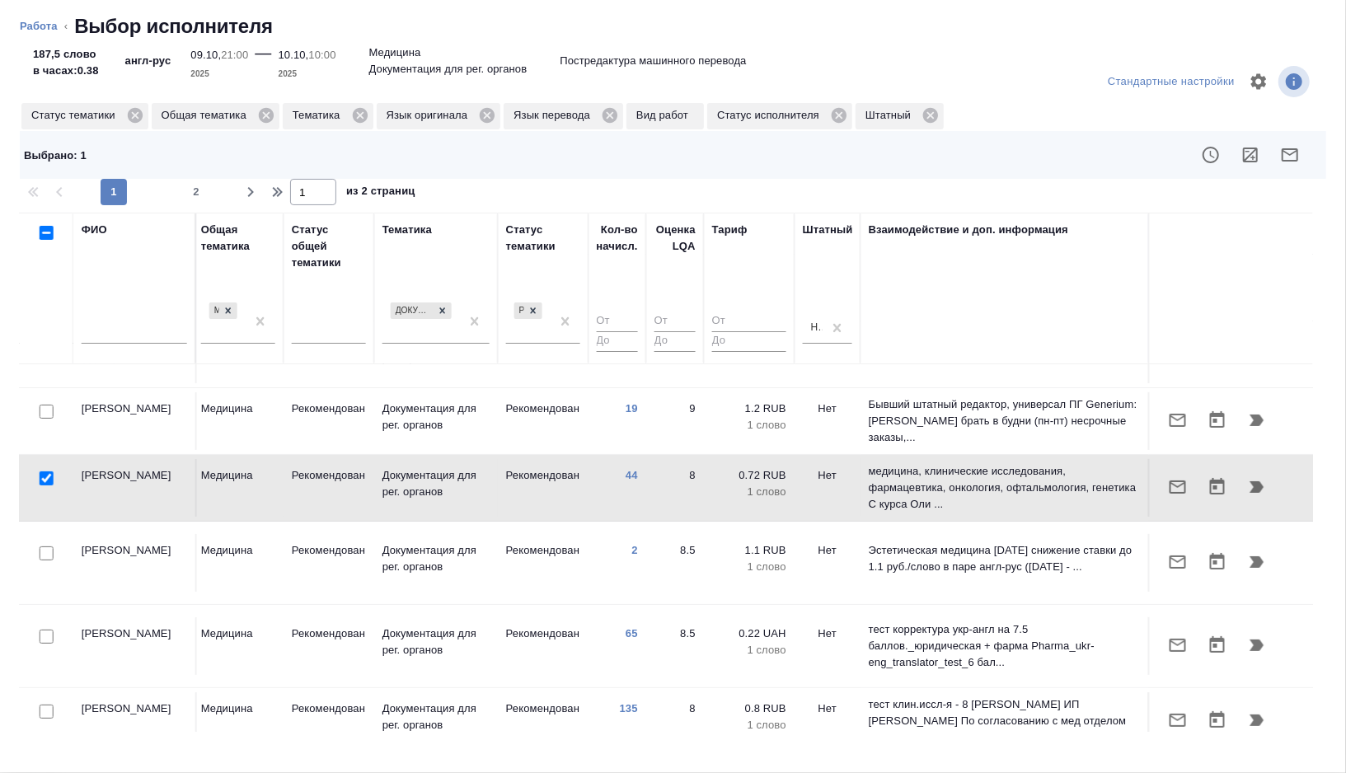
scroll to position [137, 1100]
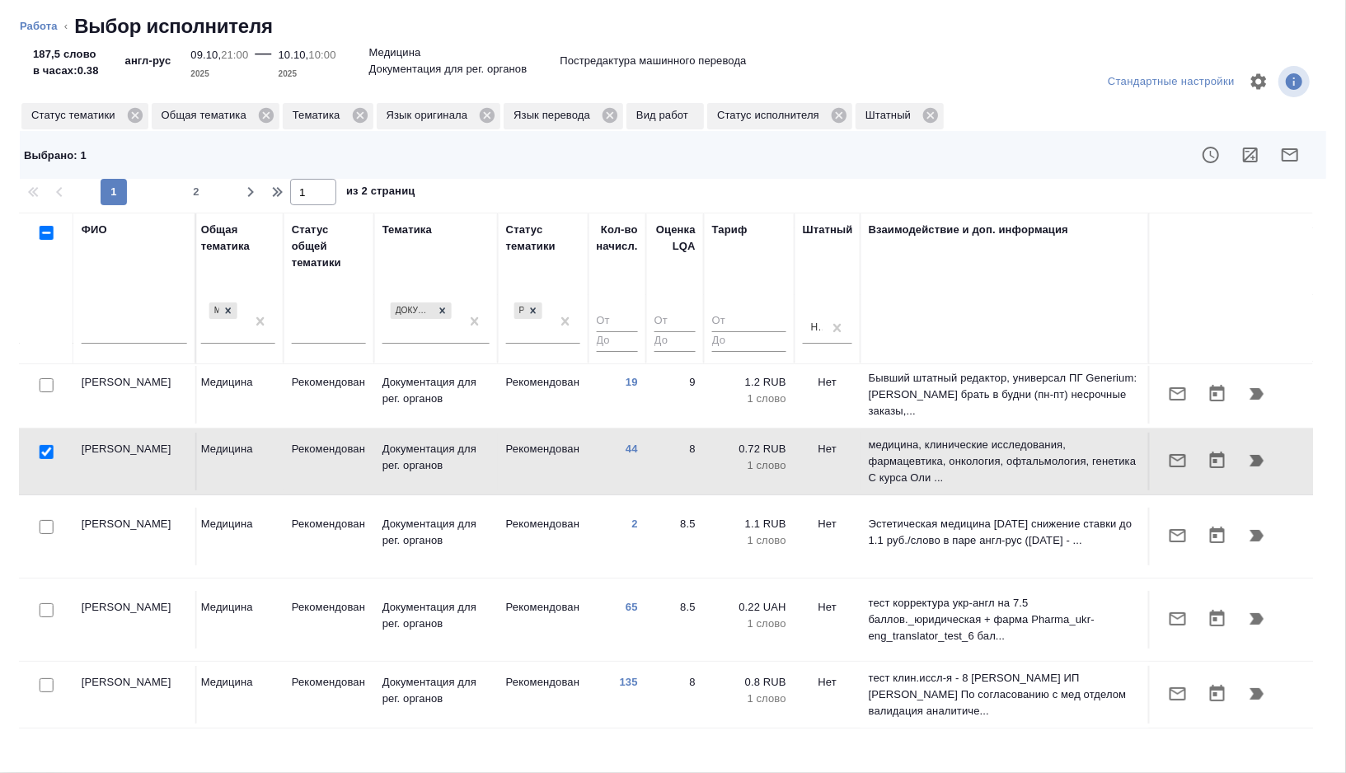
click at [1288, 152] on icon "button" at bounding box center [1290, 155] width 20 height 20
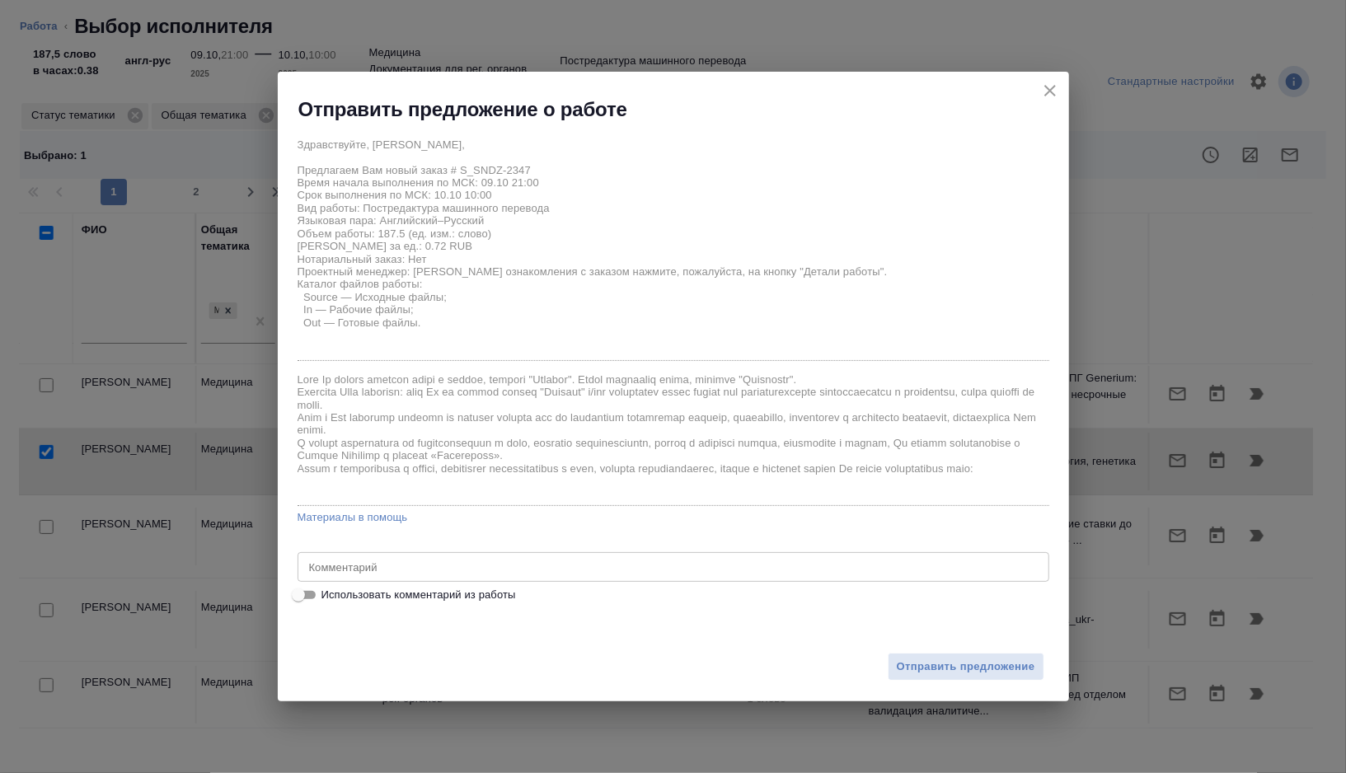
click at [373, 595] on span "Использовать комментарий из работы" at bounding box center [418, 595] width 195 height 16
click at [328, 595] on input "Использовать комментарий из работы" at bounding box center [298, 595] width 59 height 20
checkbox input "true"
type textarea "тотал 333"
click at [934, 665] on span "Отправить предложение" at bounding box center [966, 667] width 138 height 19
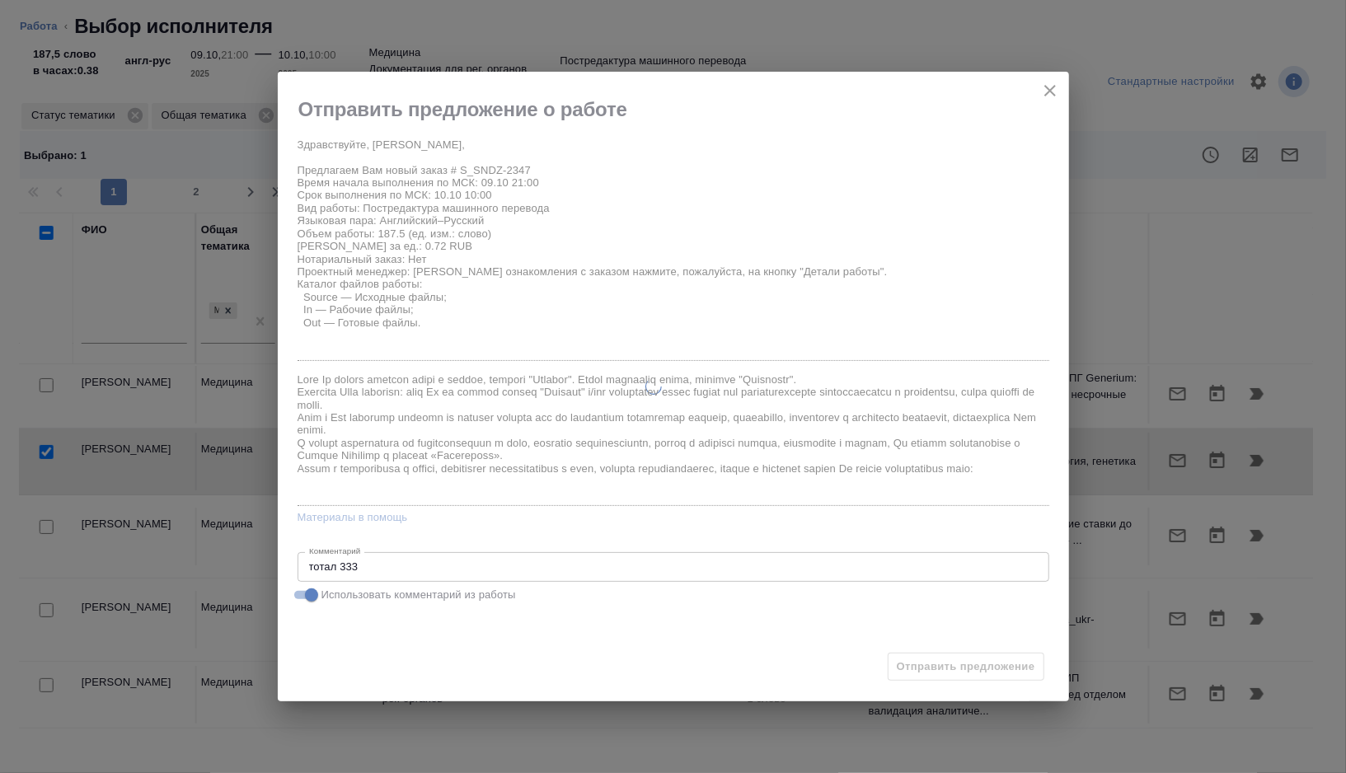
type textarea "x"
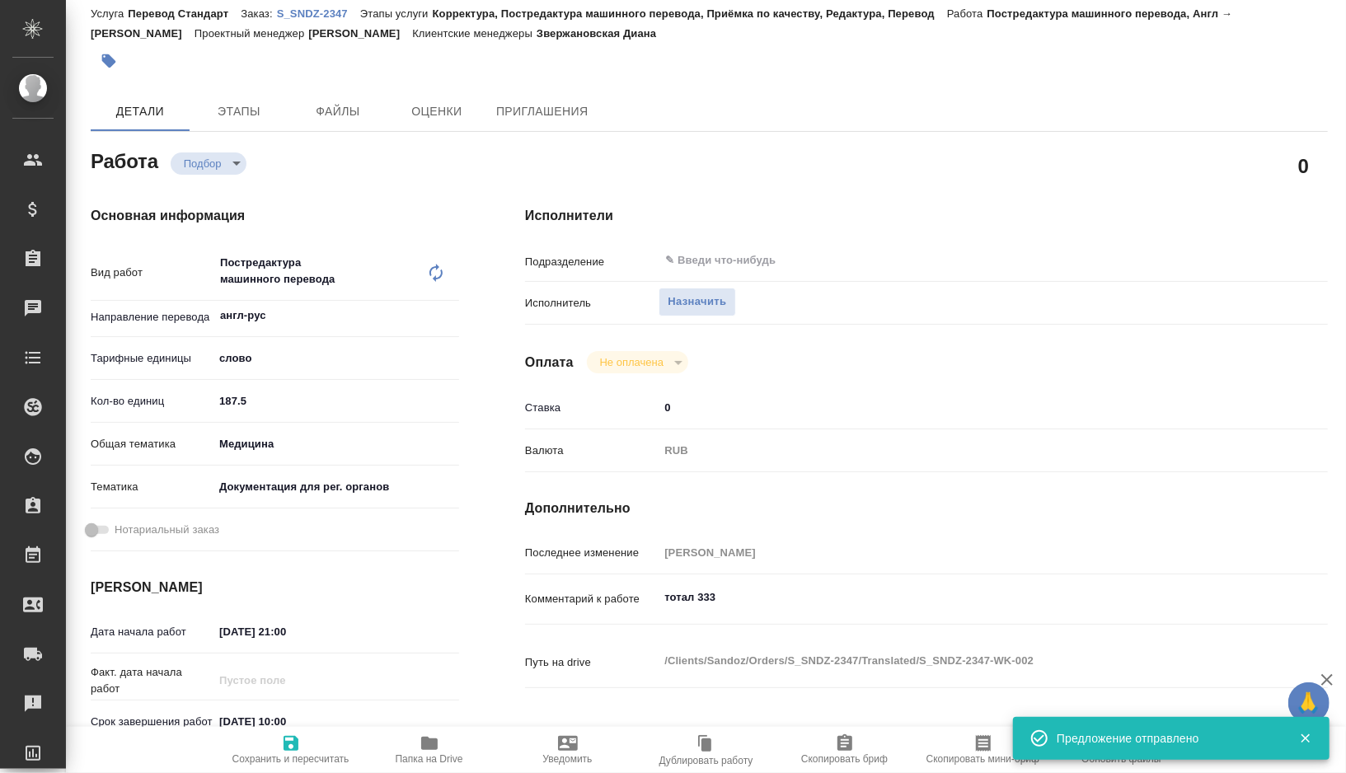
type input "recruiting"
type textarea "Постредактура машинного перевода"
type textarea "x"
type input "англ-рус"
type input "5a8b1489cc6b4906c91bfd90"
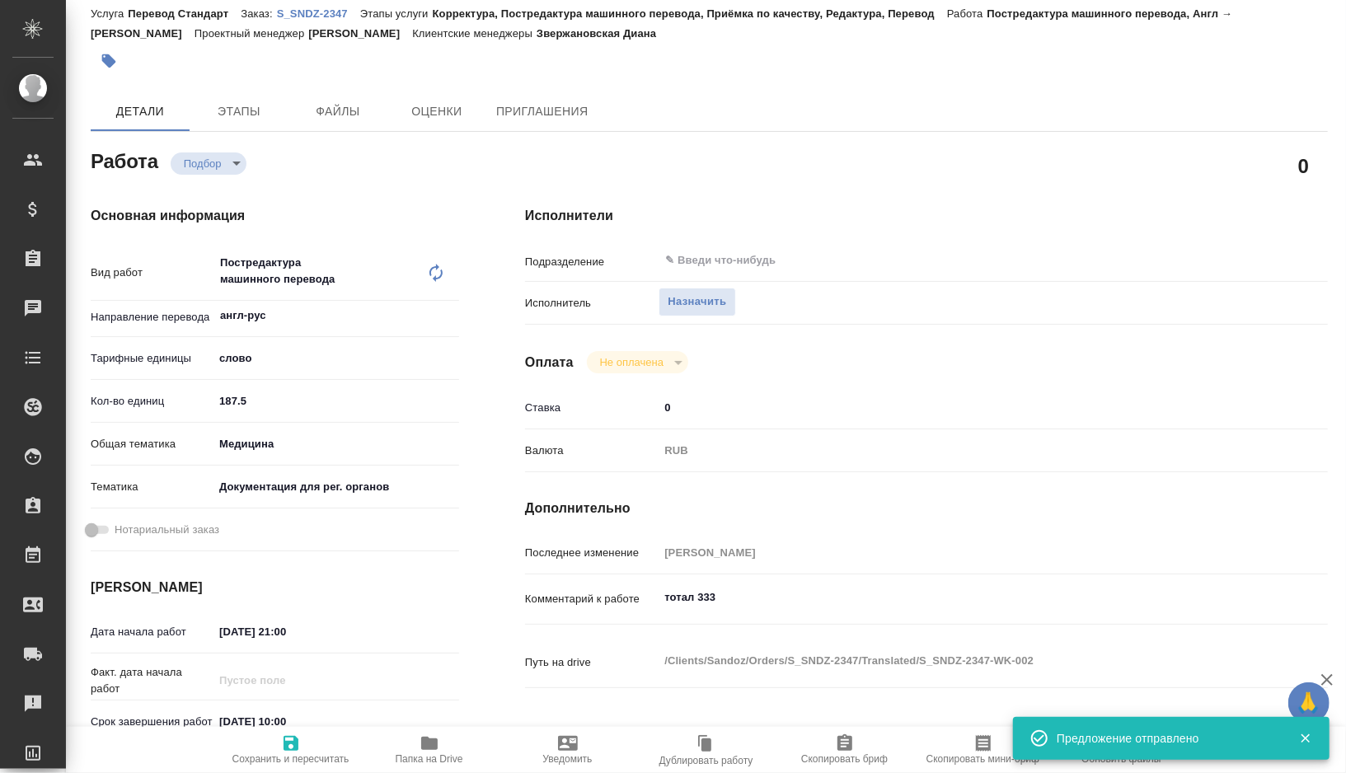
type input "187.5"
type input "med"
type input "5f647205b73bc97568ca66c6"
type input "09.10.2025 21:00"
type input "[DATE] 10:00"
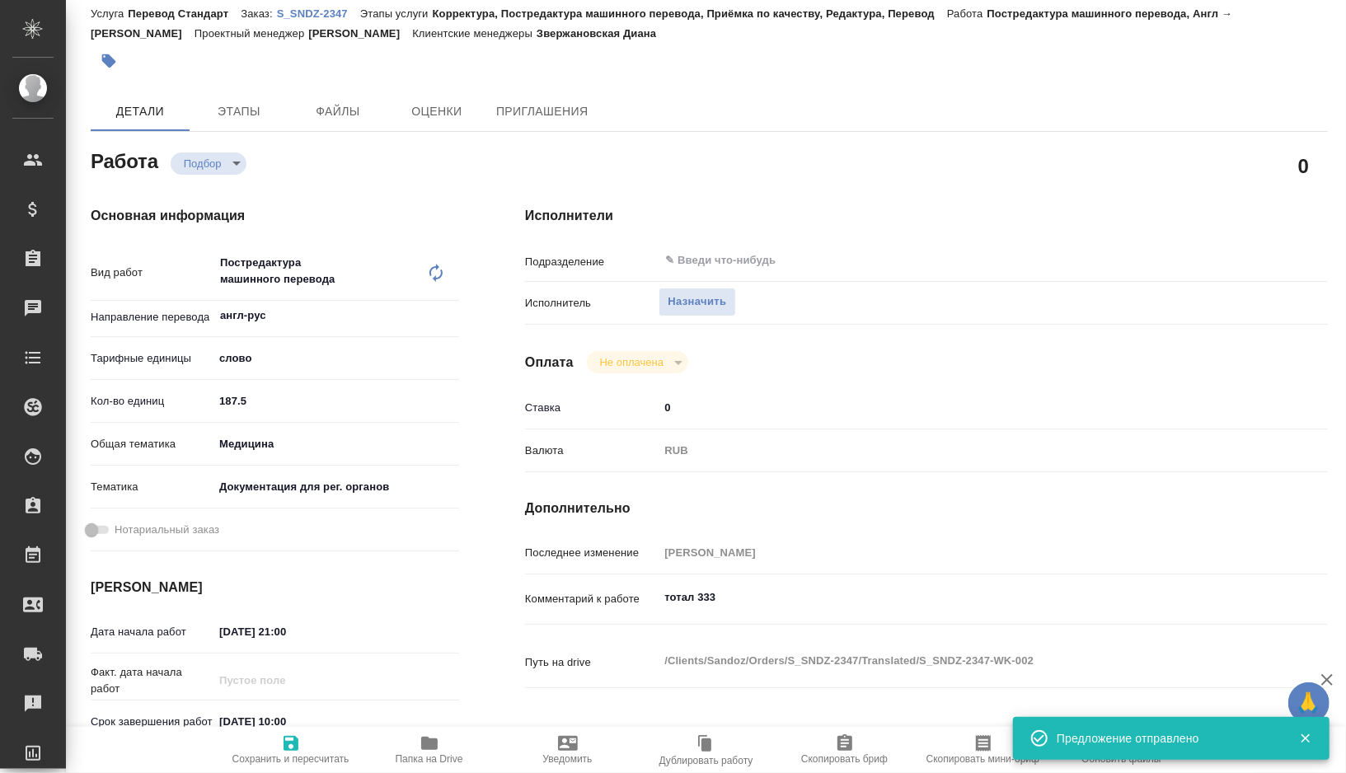
type input "[DATE] 12:00"
type input "notPayed"
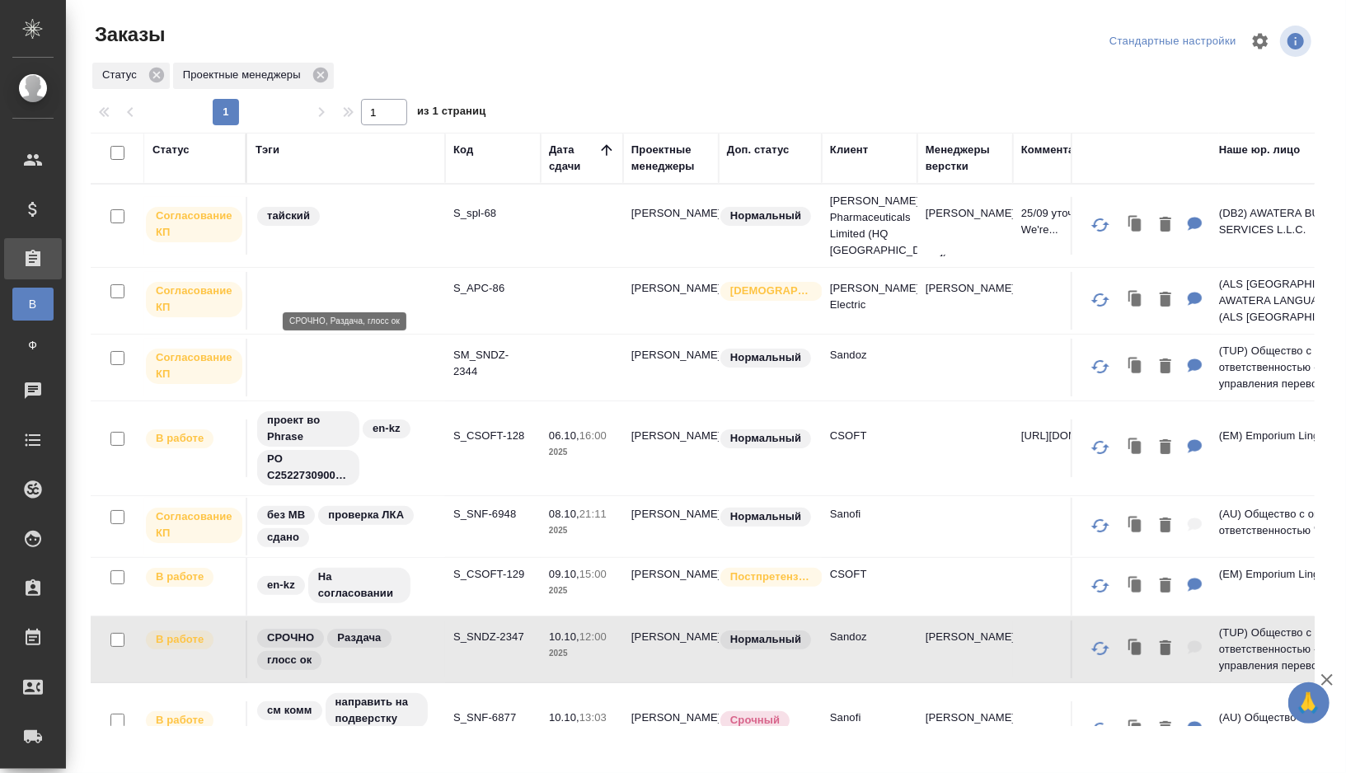
scroll to position [359, 0]
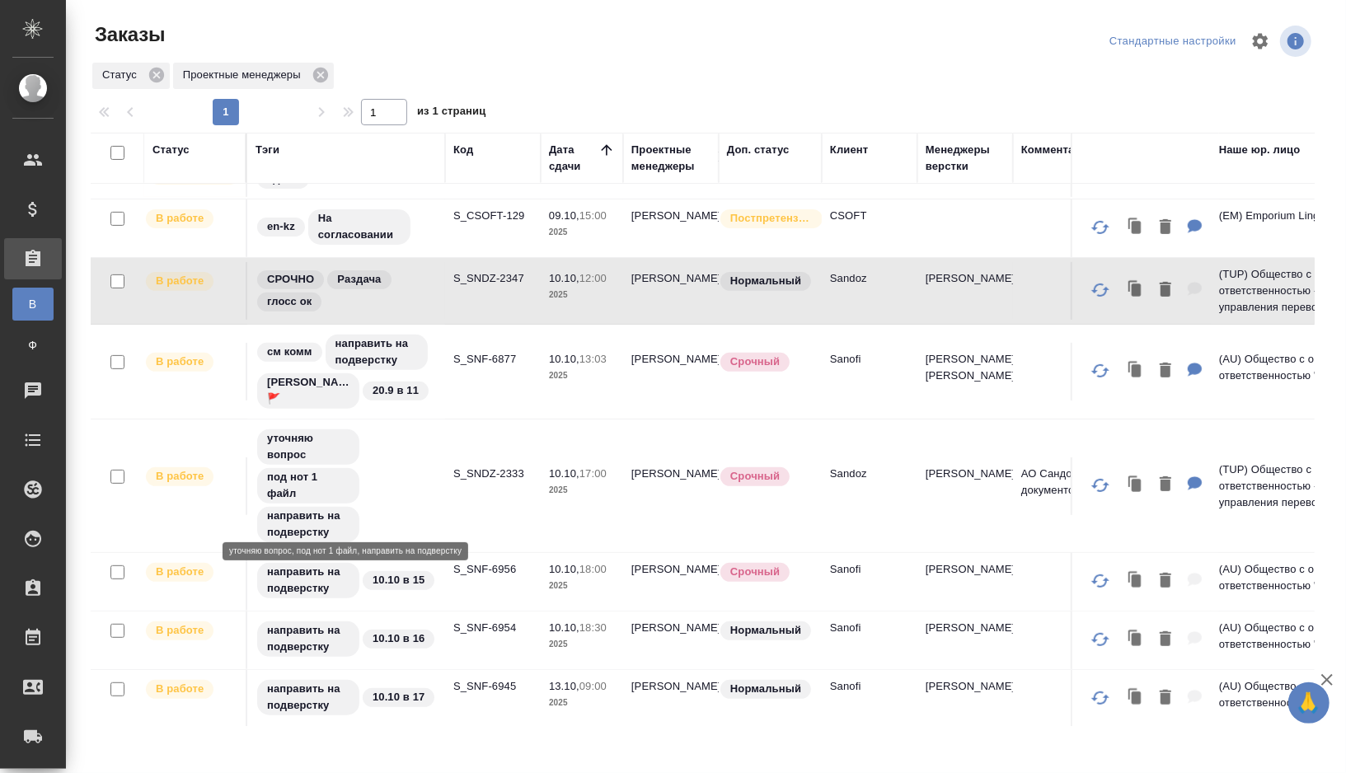
click at [384, 478] on div "уточняю вопрос под нот 1 файл направить на подверстку" at bounding box center [346, 486] width 181 height 116
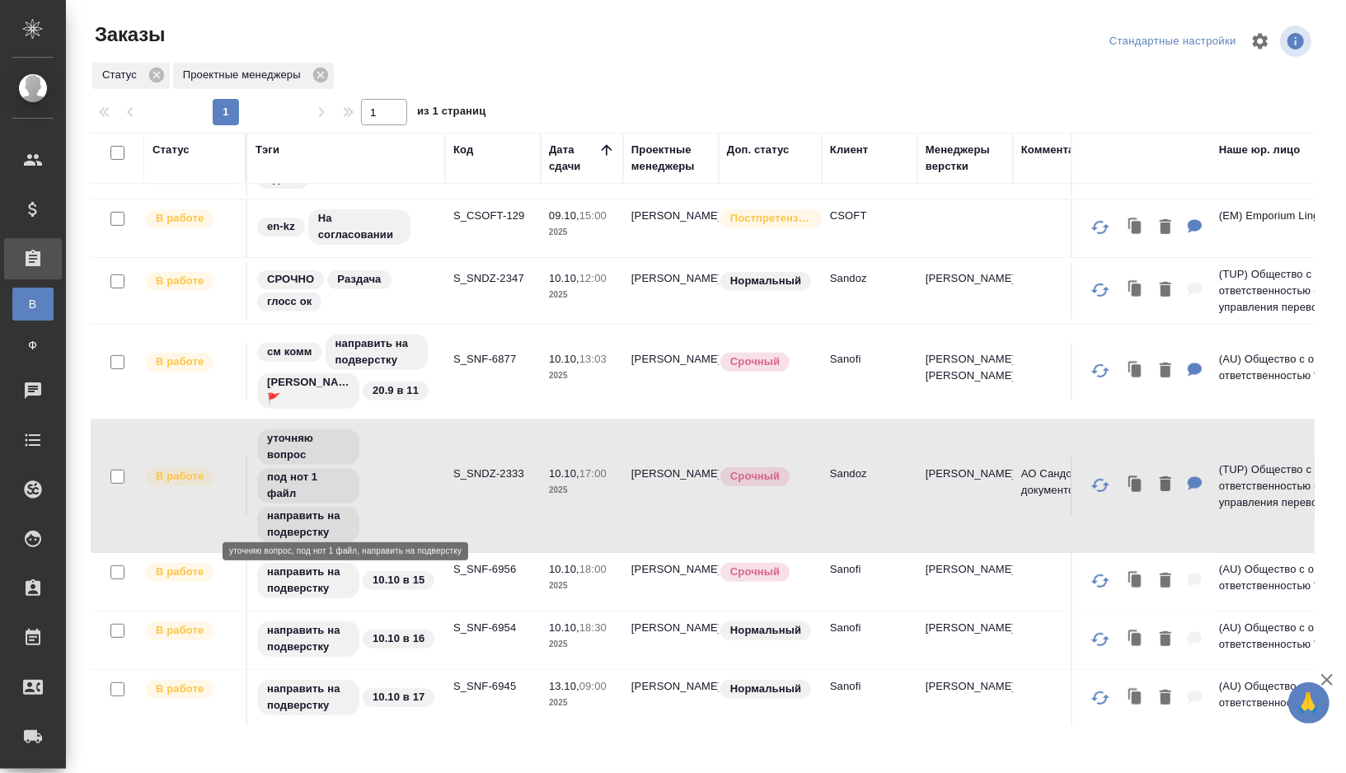
click at [392, 476] on div "уточняю вопрос под нот 1 файл направить на подверстку" at bounding box center [346, 486] width 181 height 116
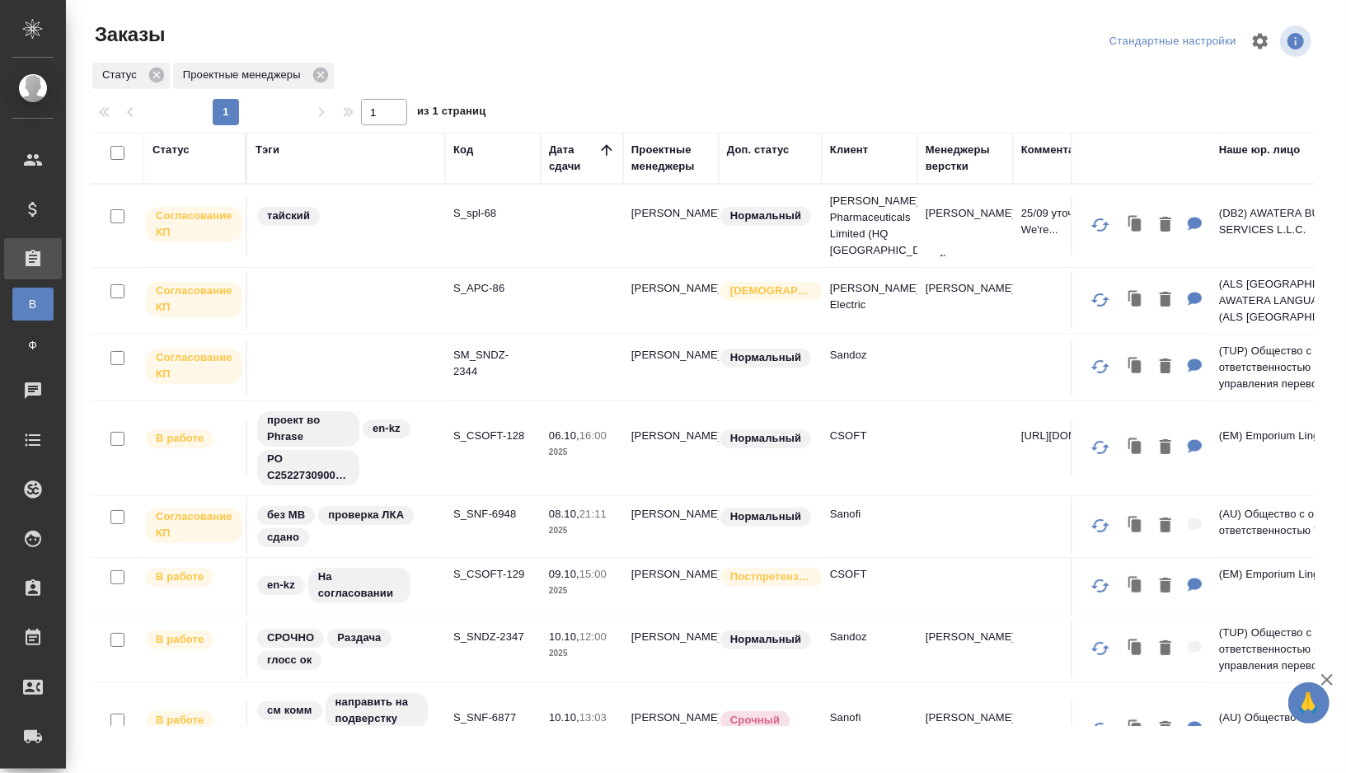
click at [177, 150] on div "Статус" at bounding box center [170, 150] width 37 height 16
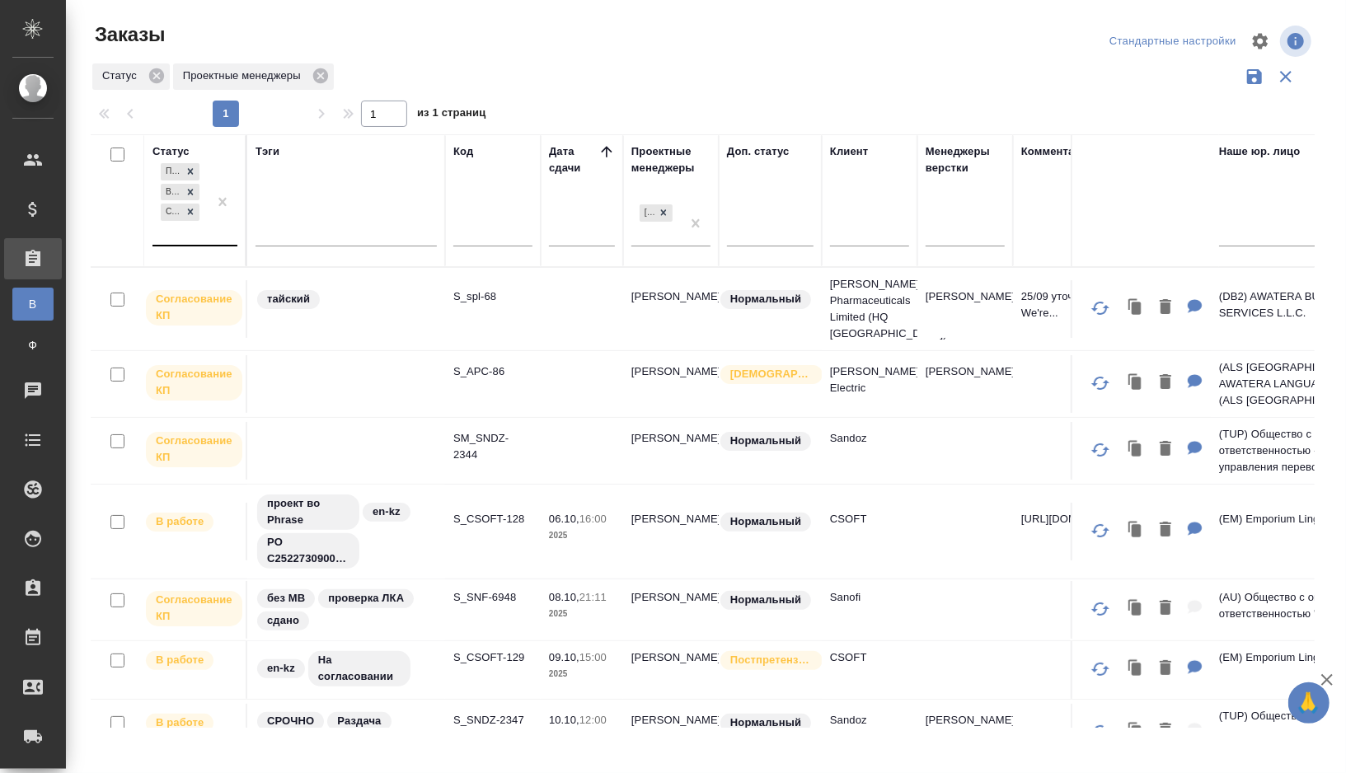
click at [193, 232] on div "Подтвержден В работе Согласование КП" at bounding box center [179, 202] width 55 height 85
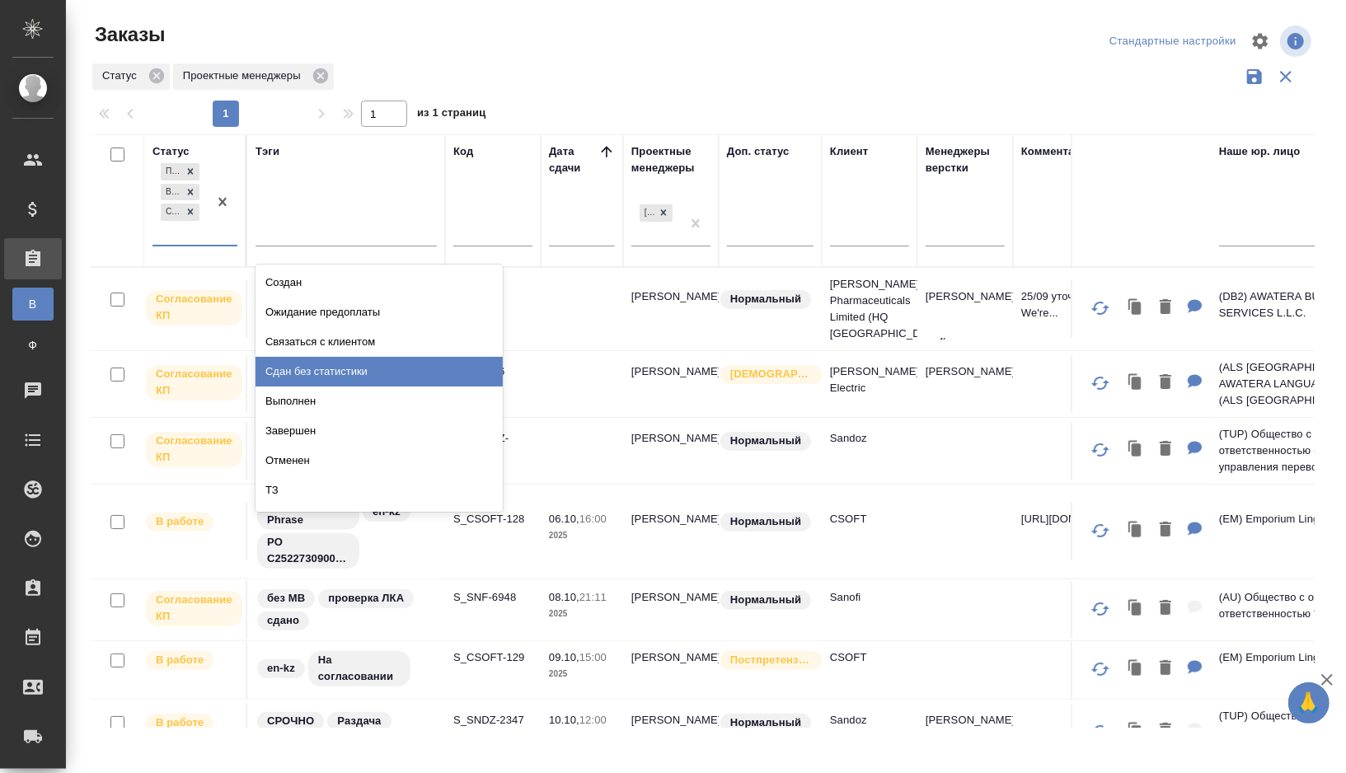
click at [297, 370] on div "Сдан без статистики" at bounding box center [379, 372] width 247 height 30
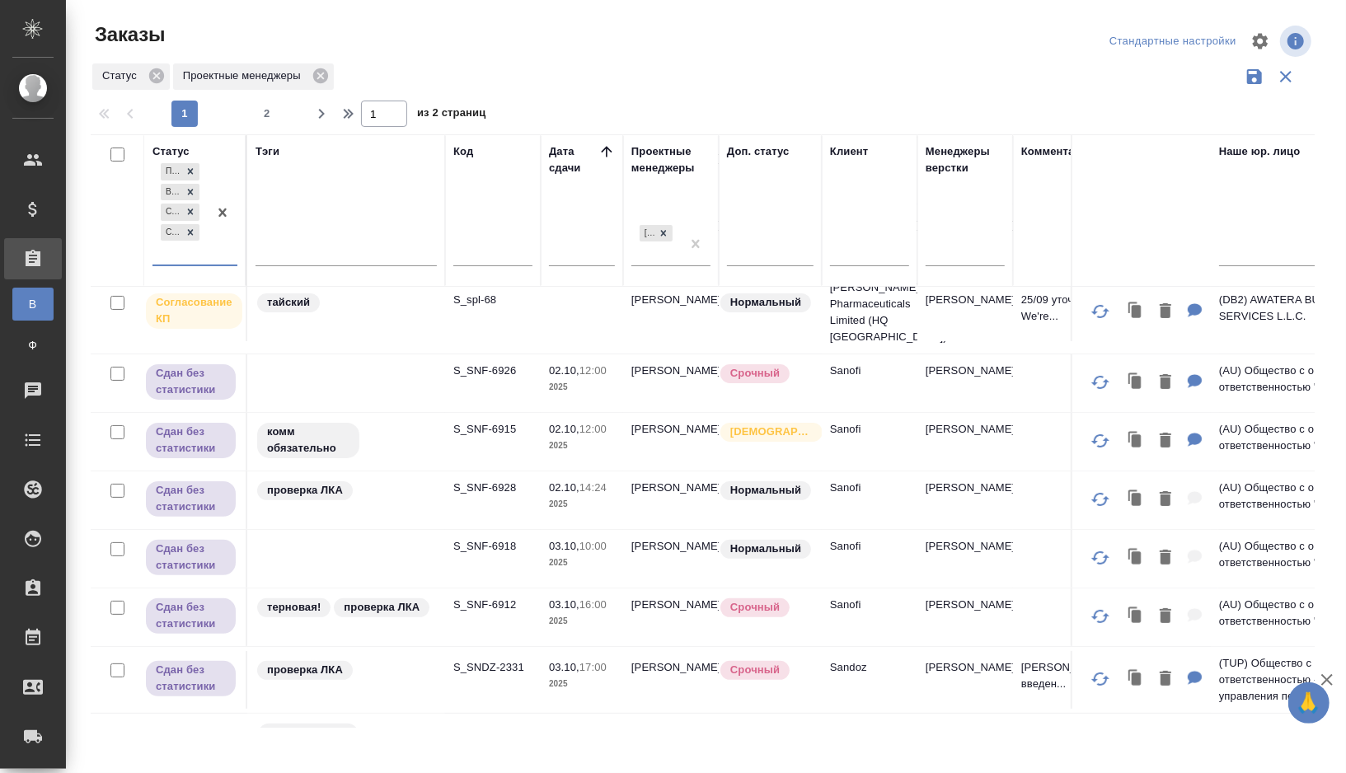
scroll to position [152, 0]
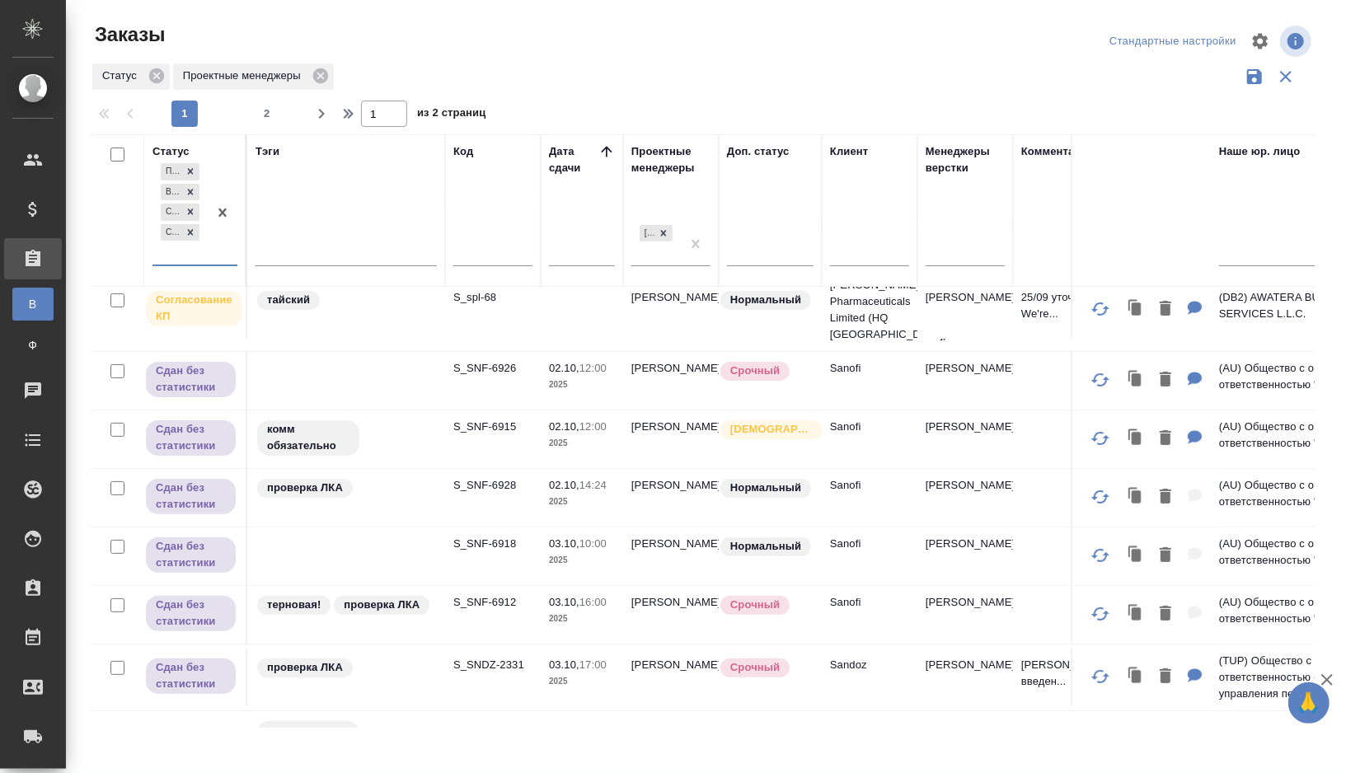
click at [351, 378] on td at bounding box center [346, 381] width 198 height 58
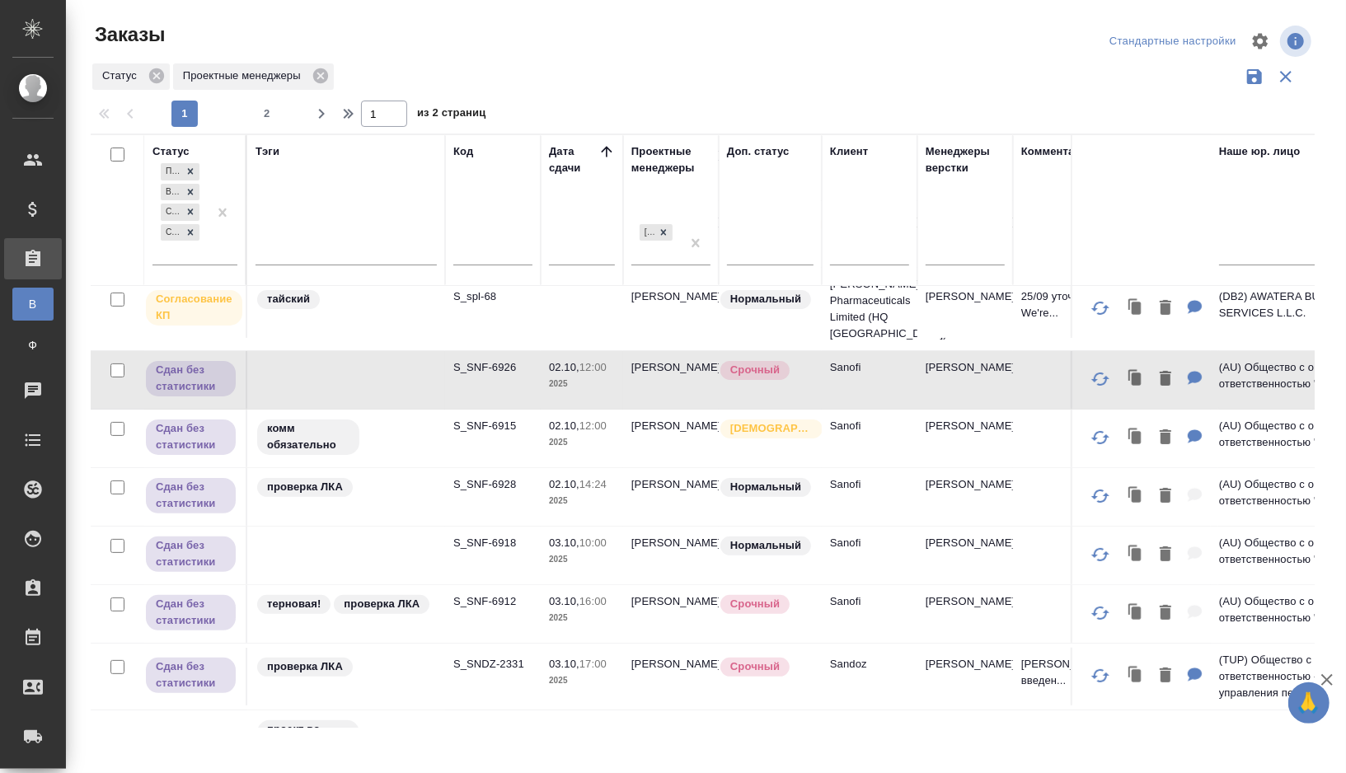
scroll to position [152, 0]
click at [368, 381] on td at bounding box center [346, 381] width 198 height 58
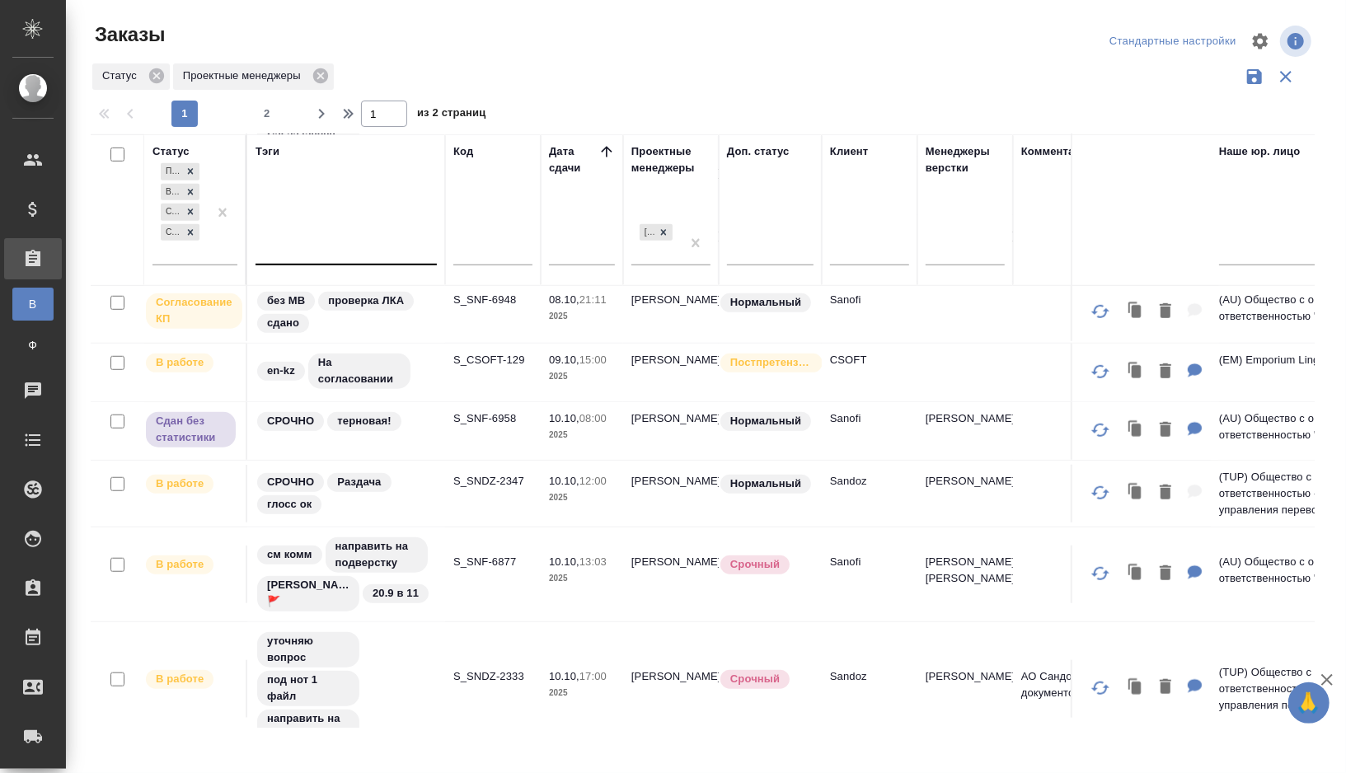
scroll to position [787, 0]
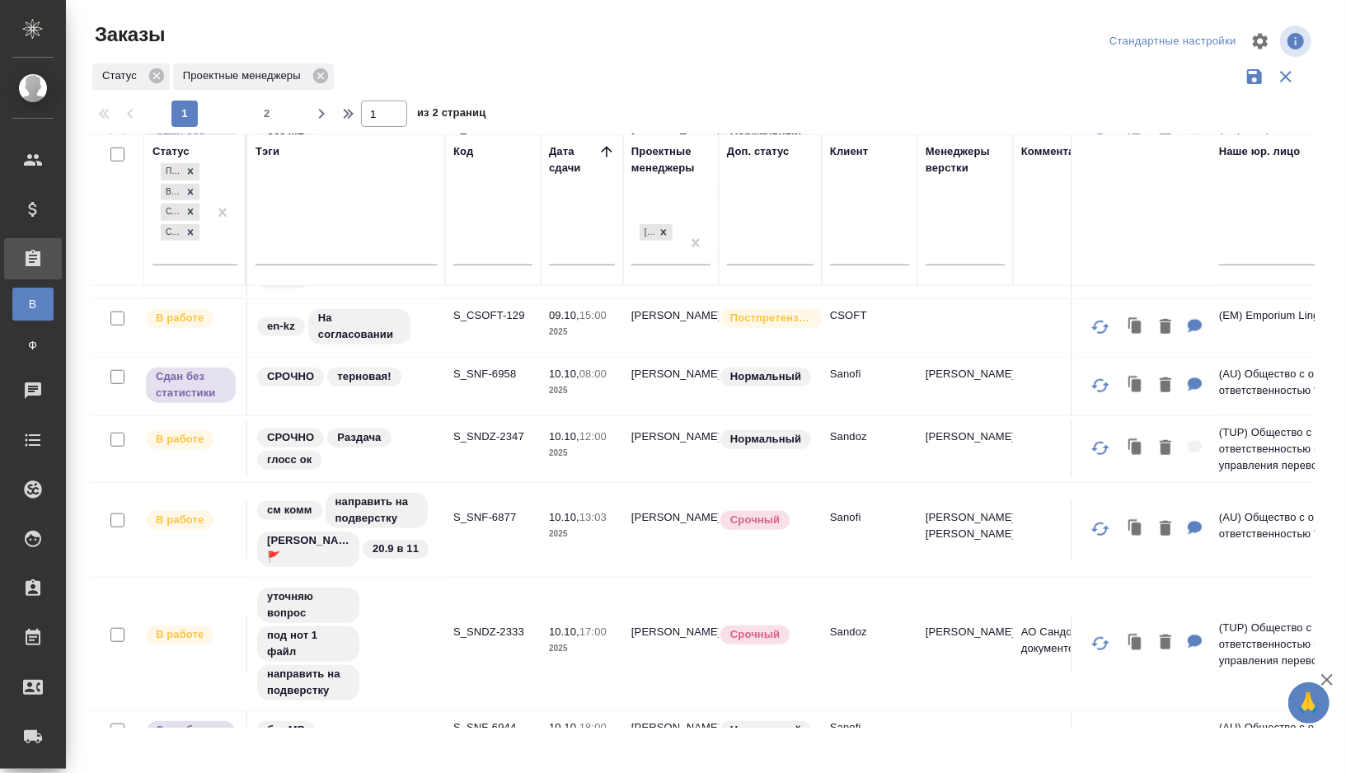
click at [483, 531] on td "S_SNF-6877" at bounding box center [493, 530] width 96 height 58
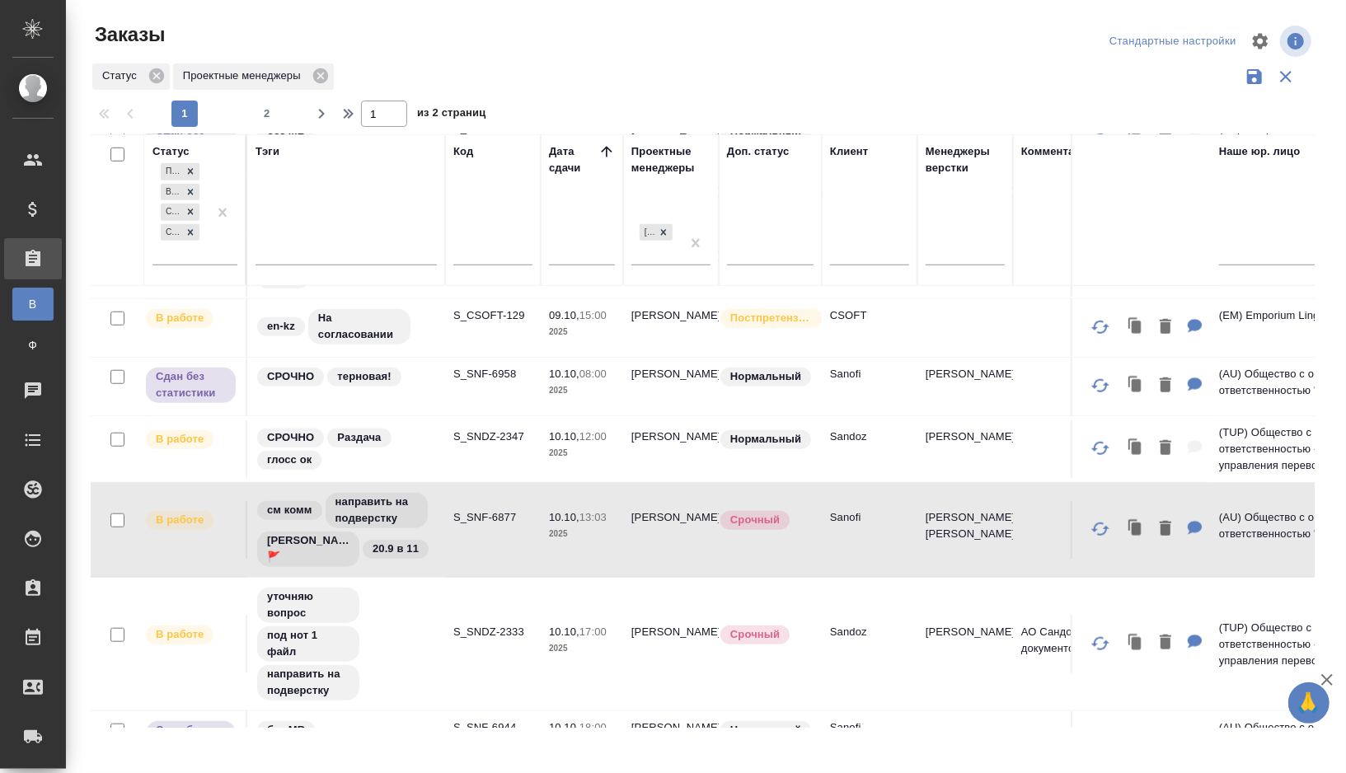
click at [483, 531] on td "S_SNF-6877" at bounding box center [493, 530] width 96 height 58
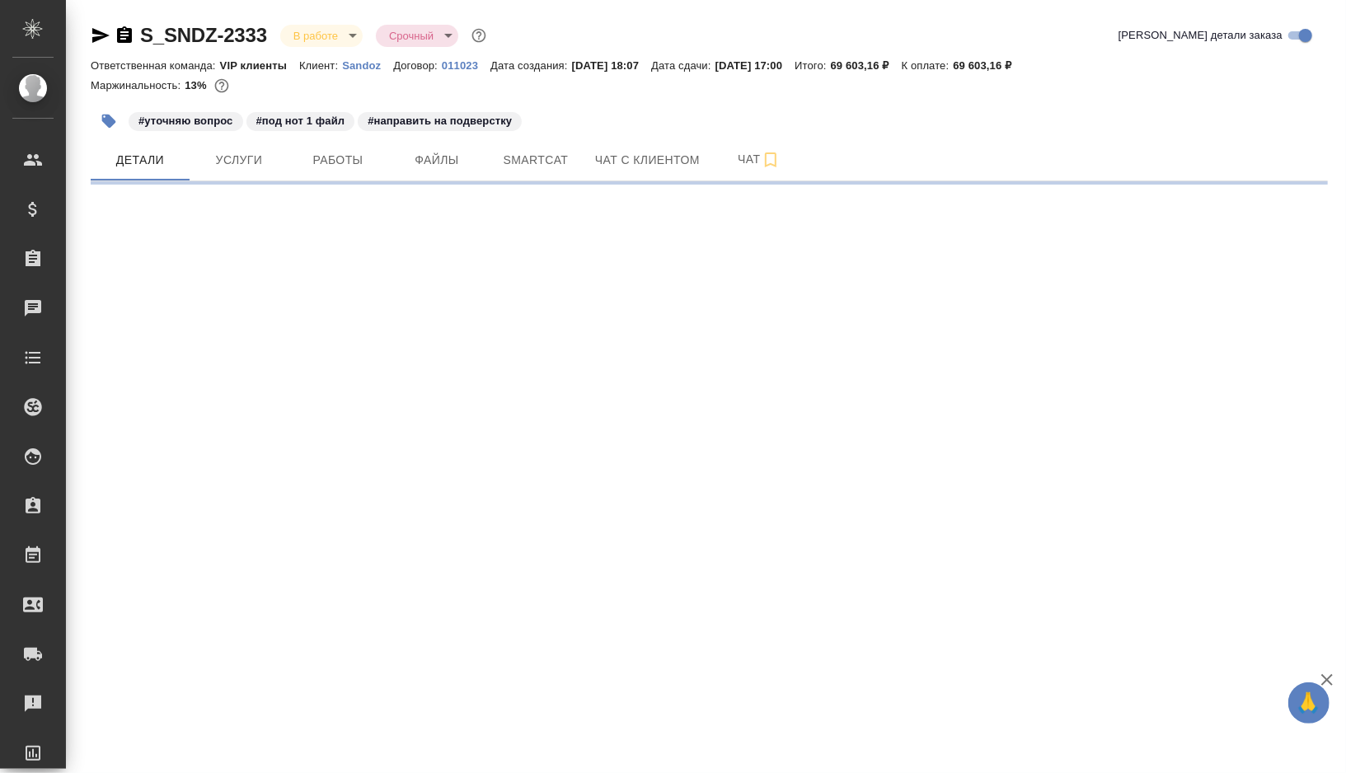
select select "RU"
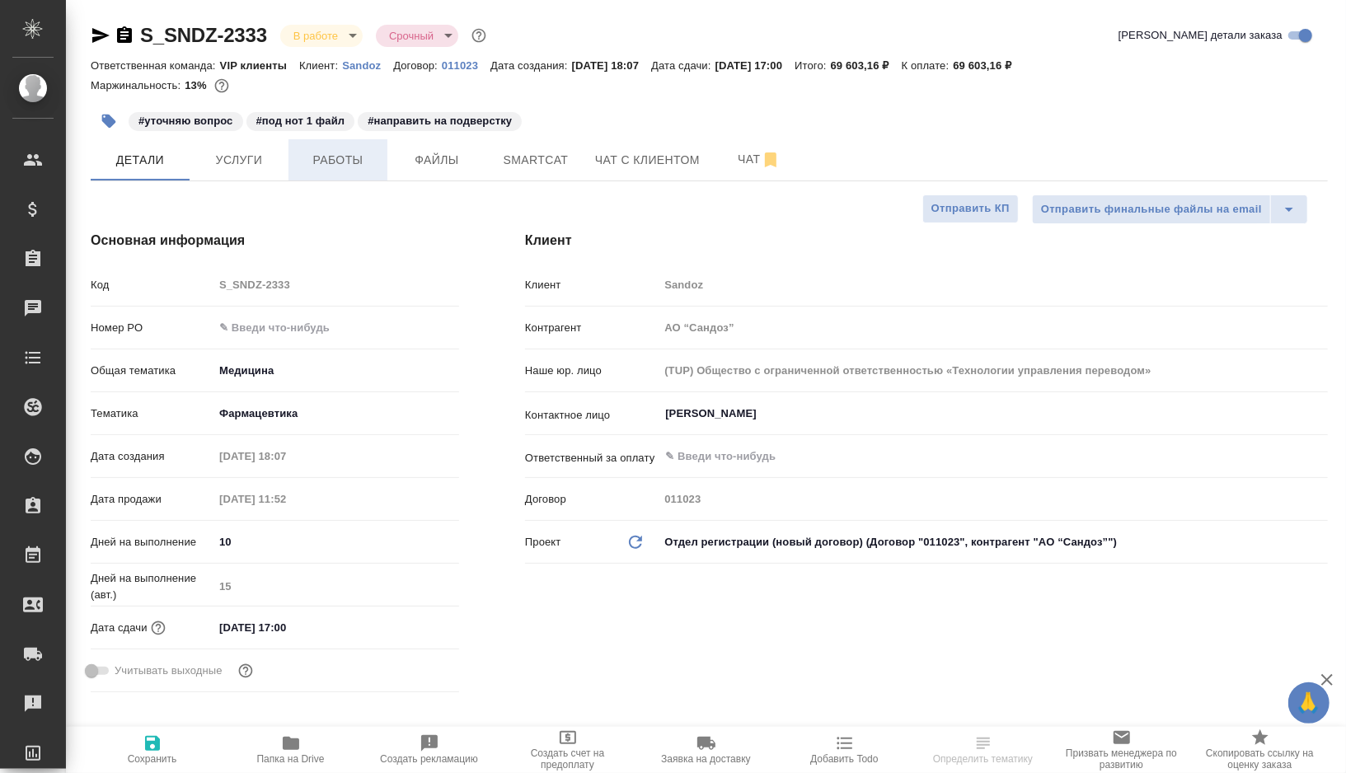
type textarea "x"
click at [354, 177] on button "Работы" at bounding box center [337, 159] width 99 height 41
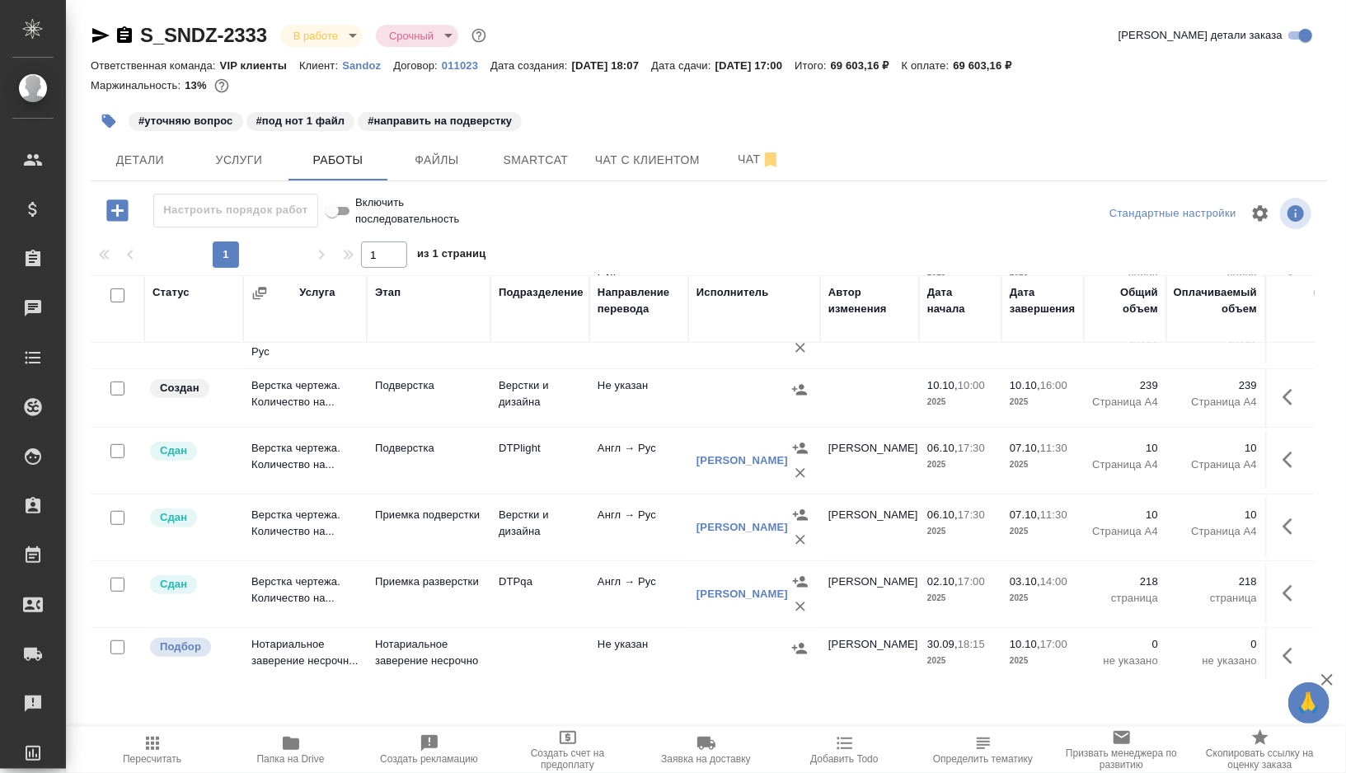
scroll to position [701, 0]
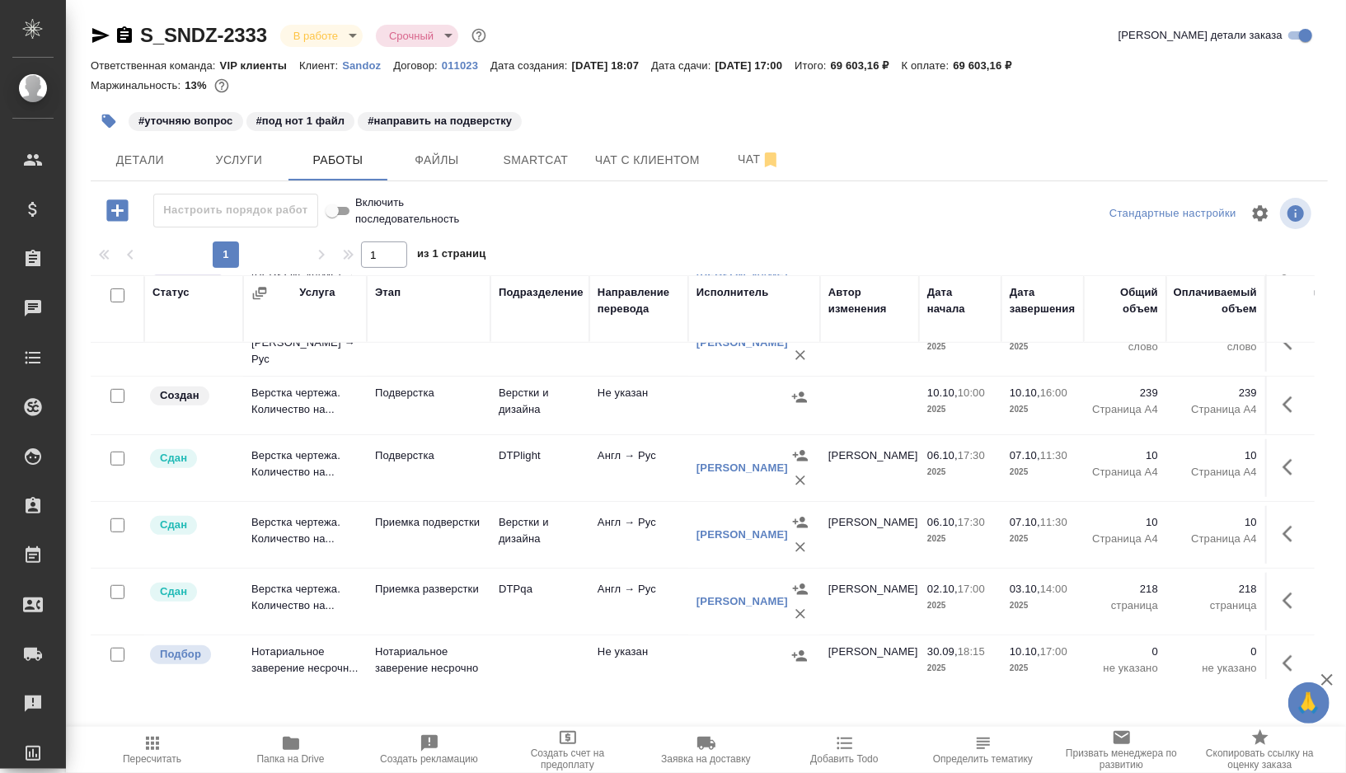
click at [676, 393] on td "Не указан" at bounding box center [638, 406] width 99 height 58
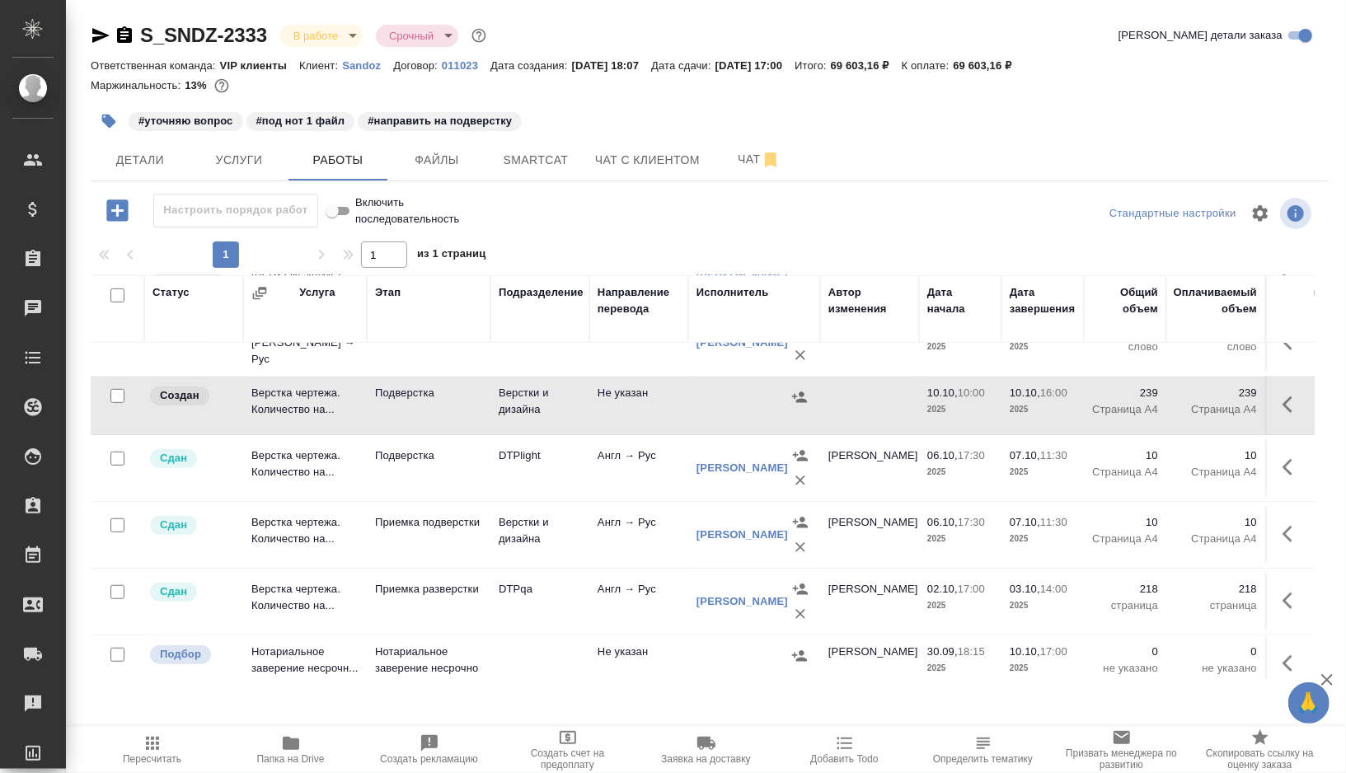
click at [676, 393] on td "Не указан" at bounding box center [638, 406] width 99 height 58
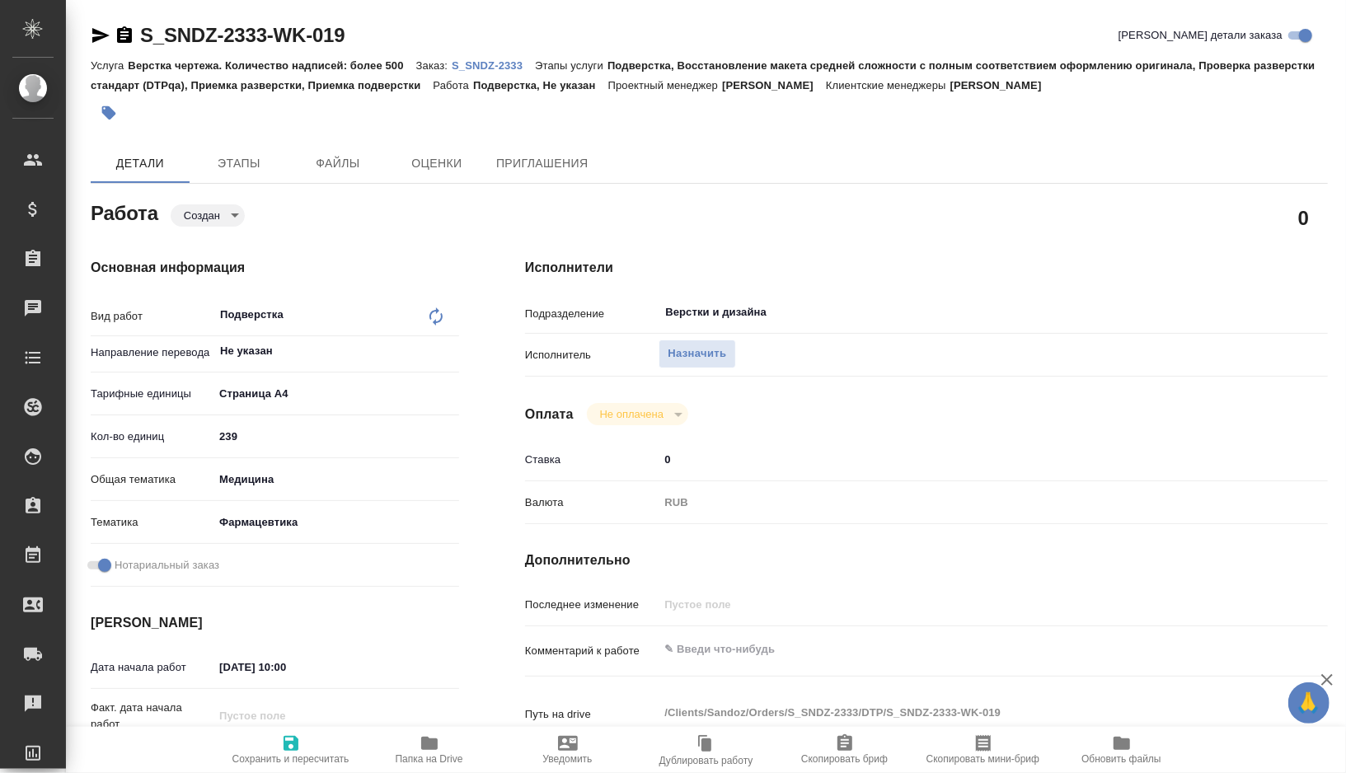
type textarea "x"
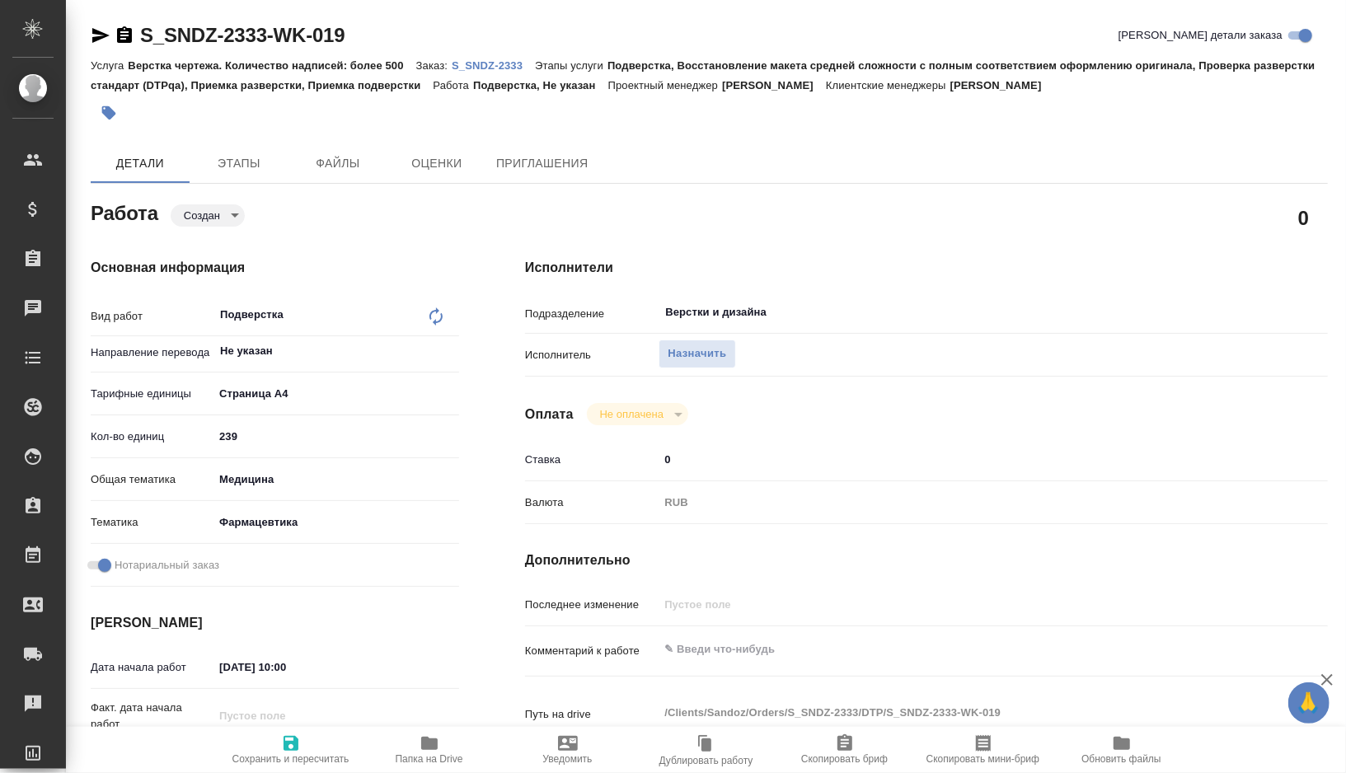
type textarea "x"
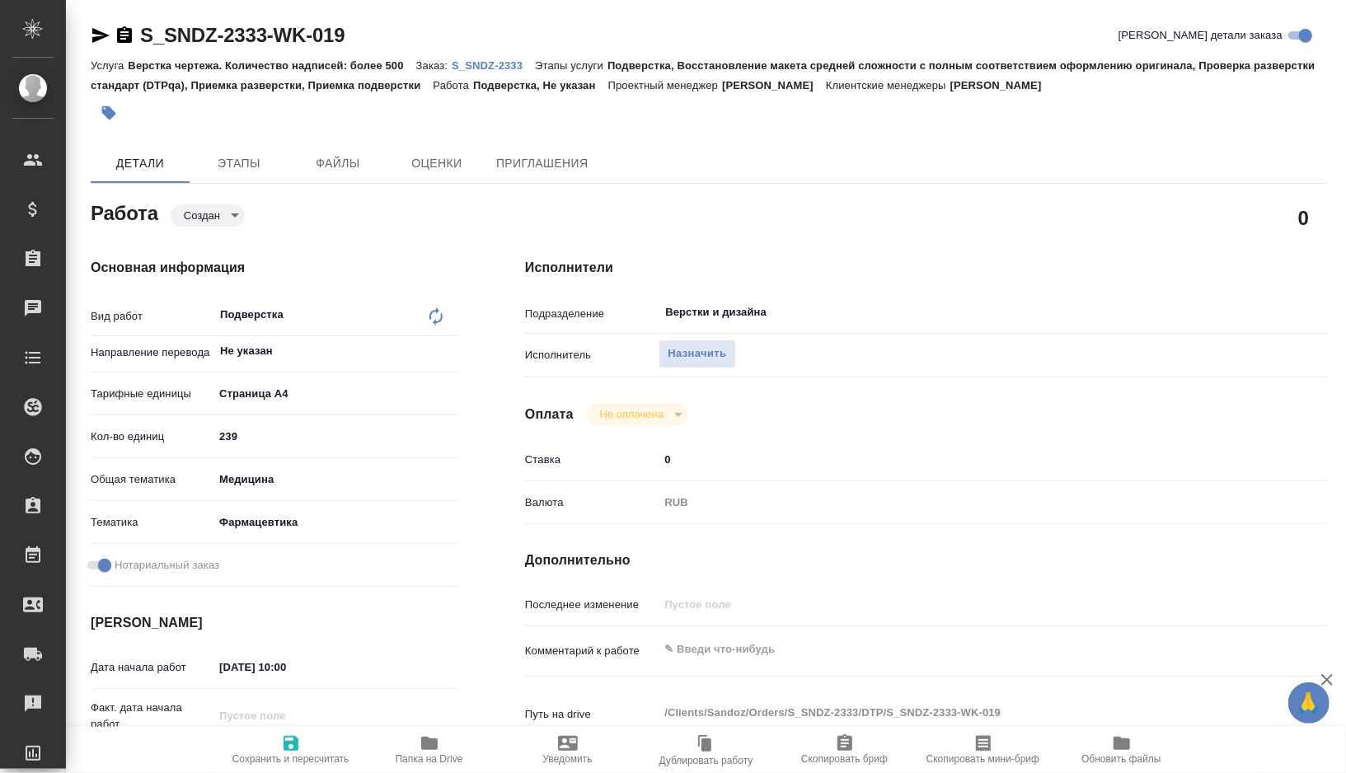
type textarea "x"
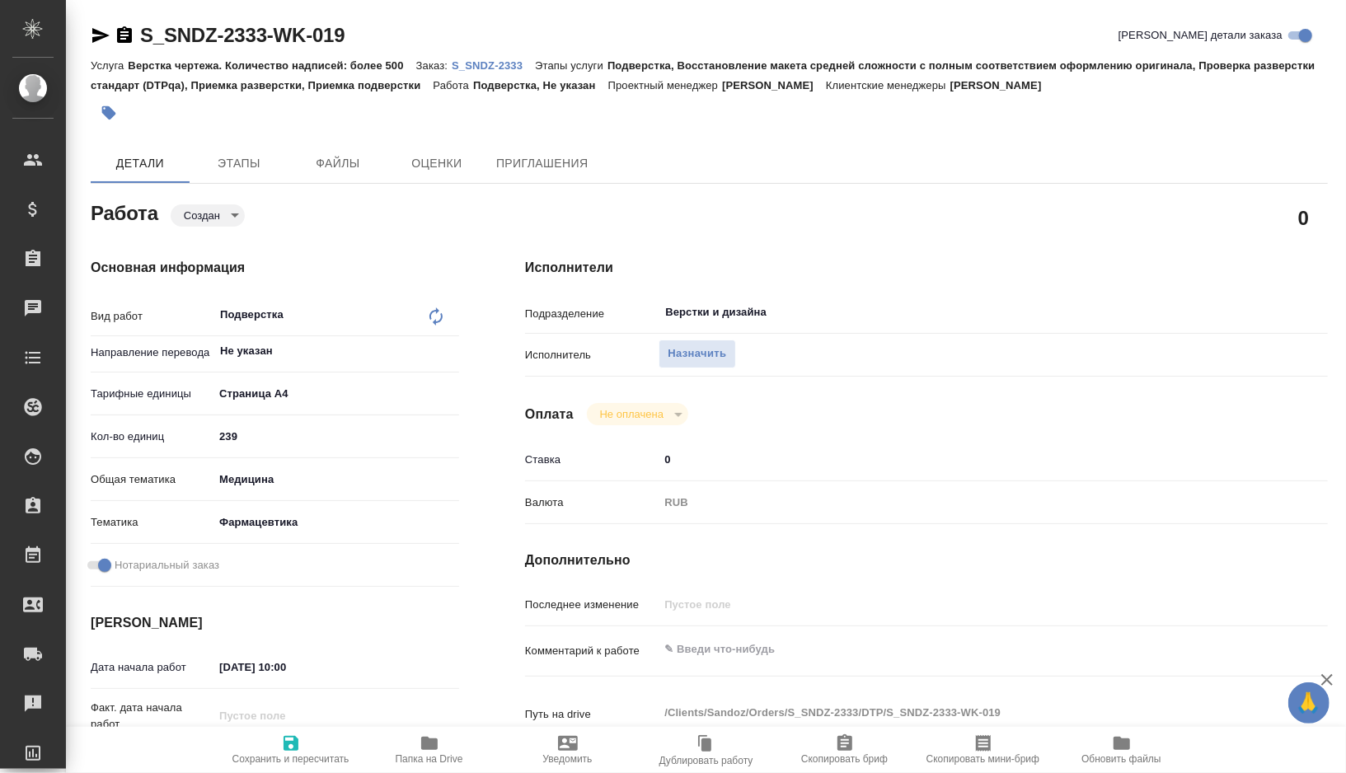
type textarea "x"
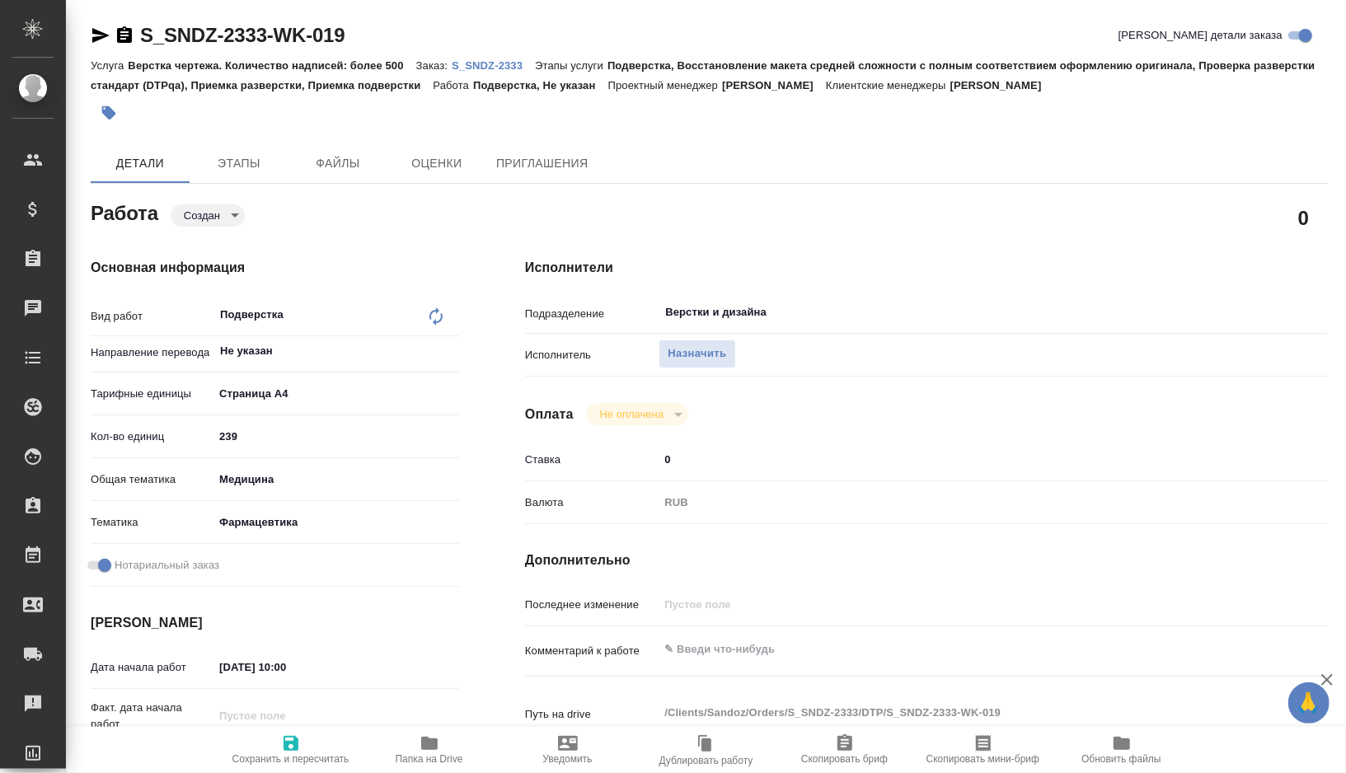
type textarea "x"
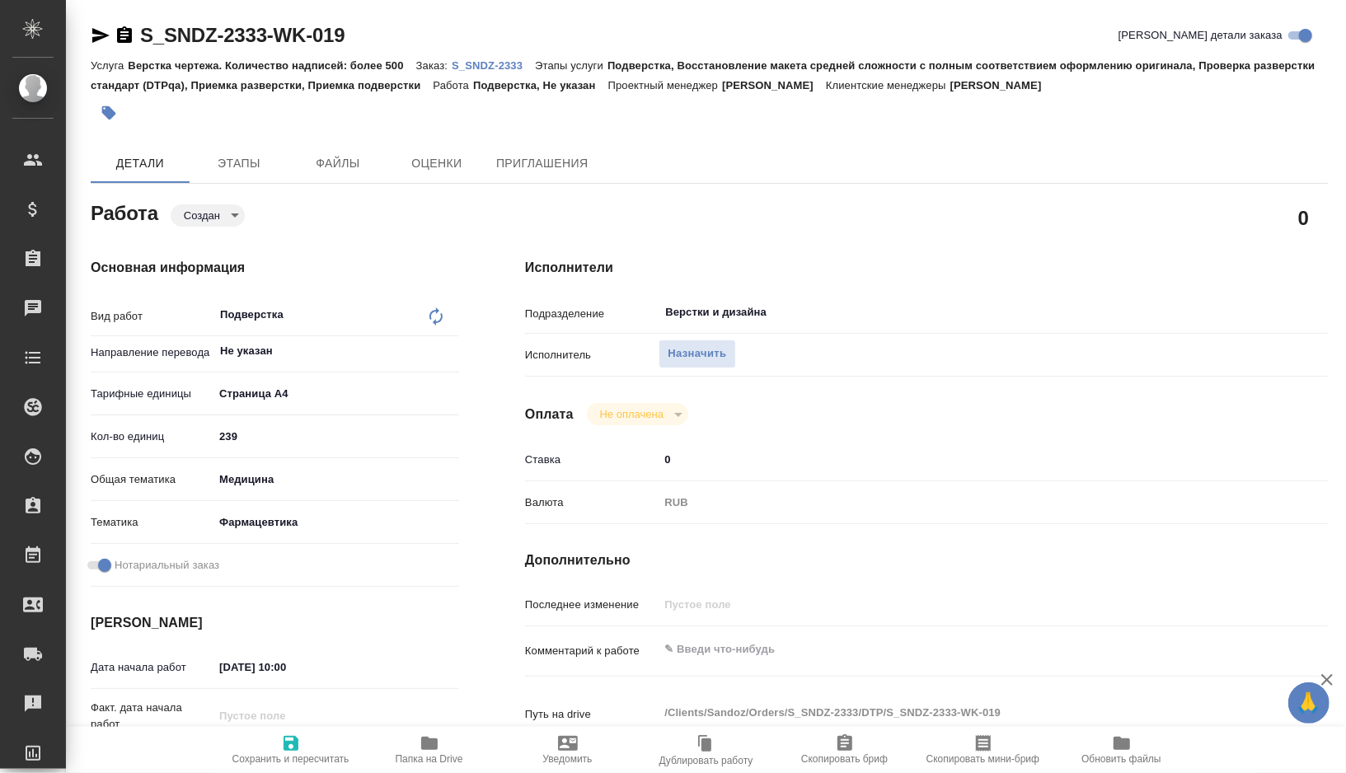
click at [424, 735] on icon "button" at bounding box center [430, 744] width 20 height 20
type textarea "x"
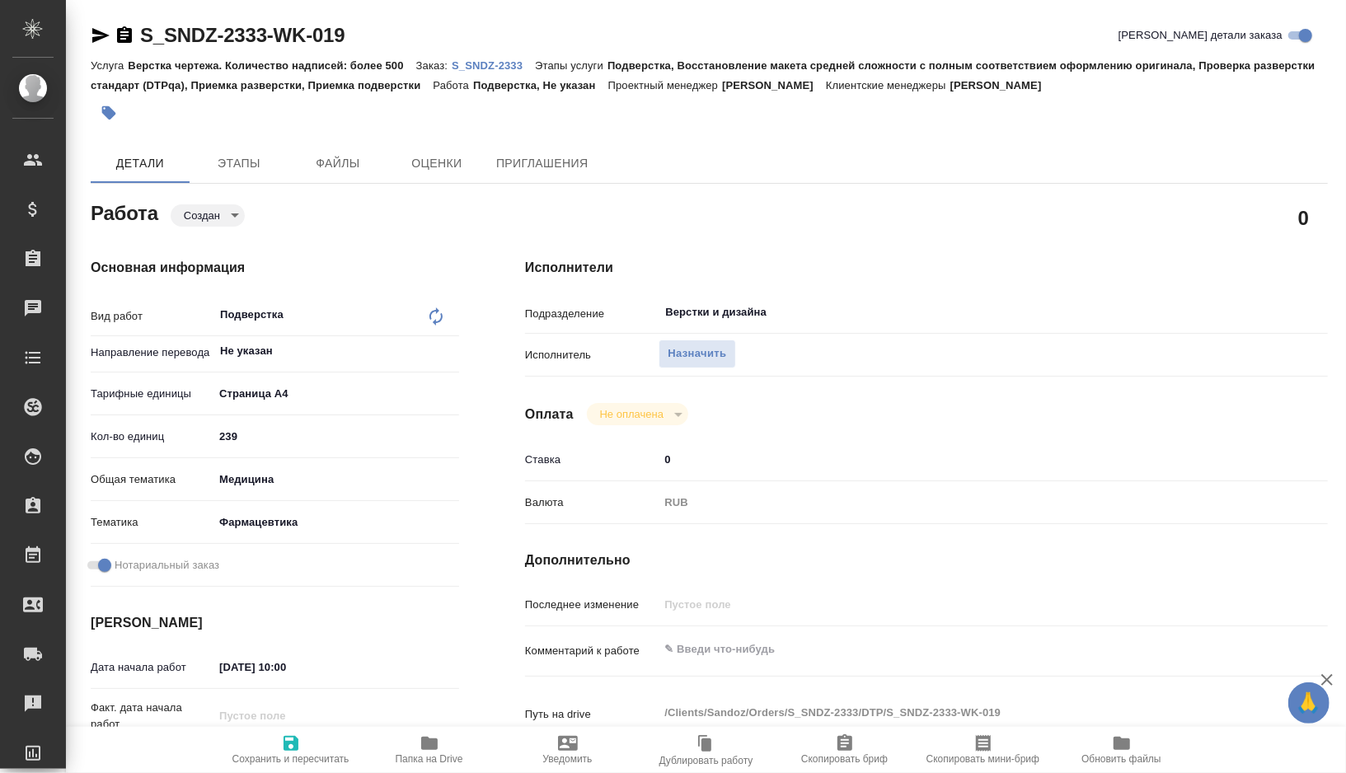
type textarea "x"
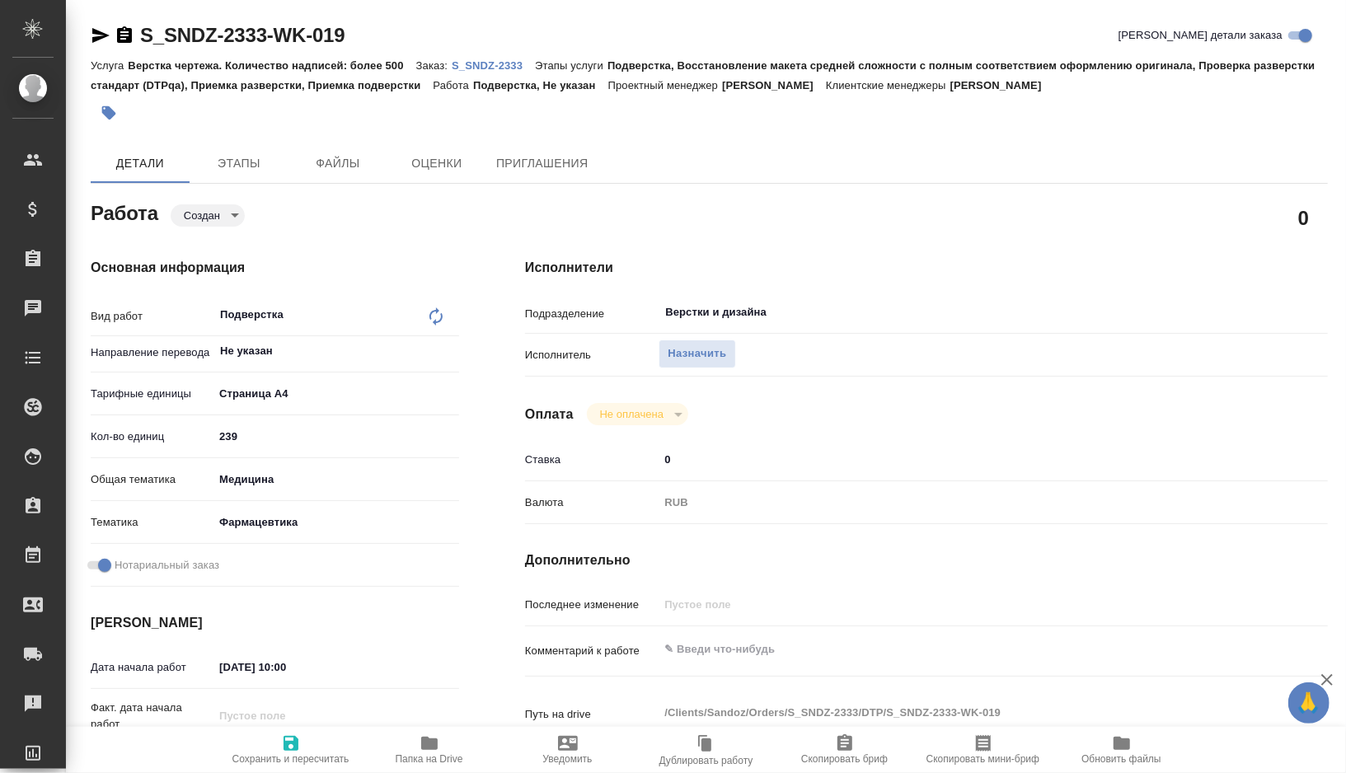
type textarea "x"
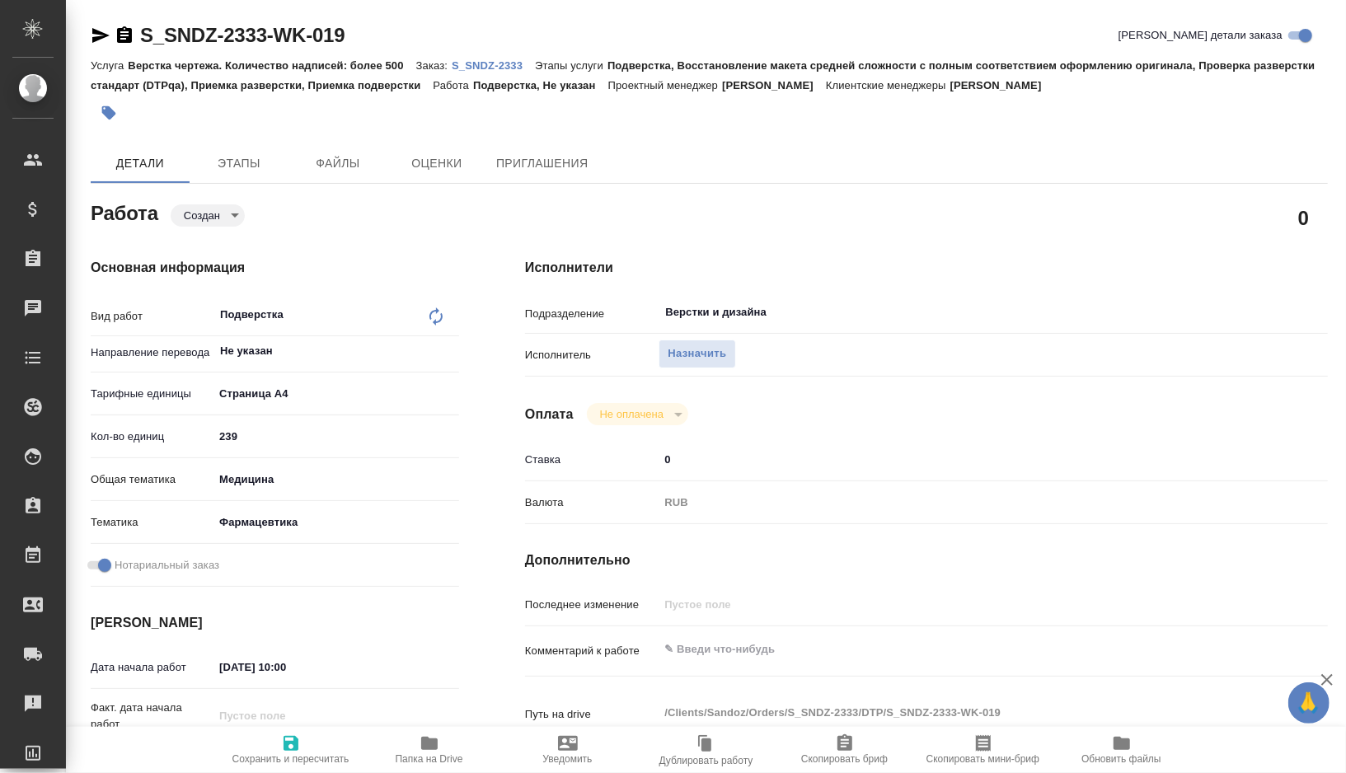
type textarea "x"
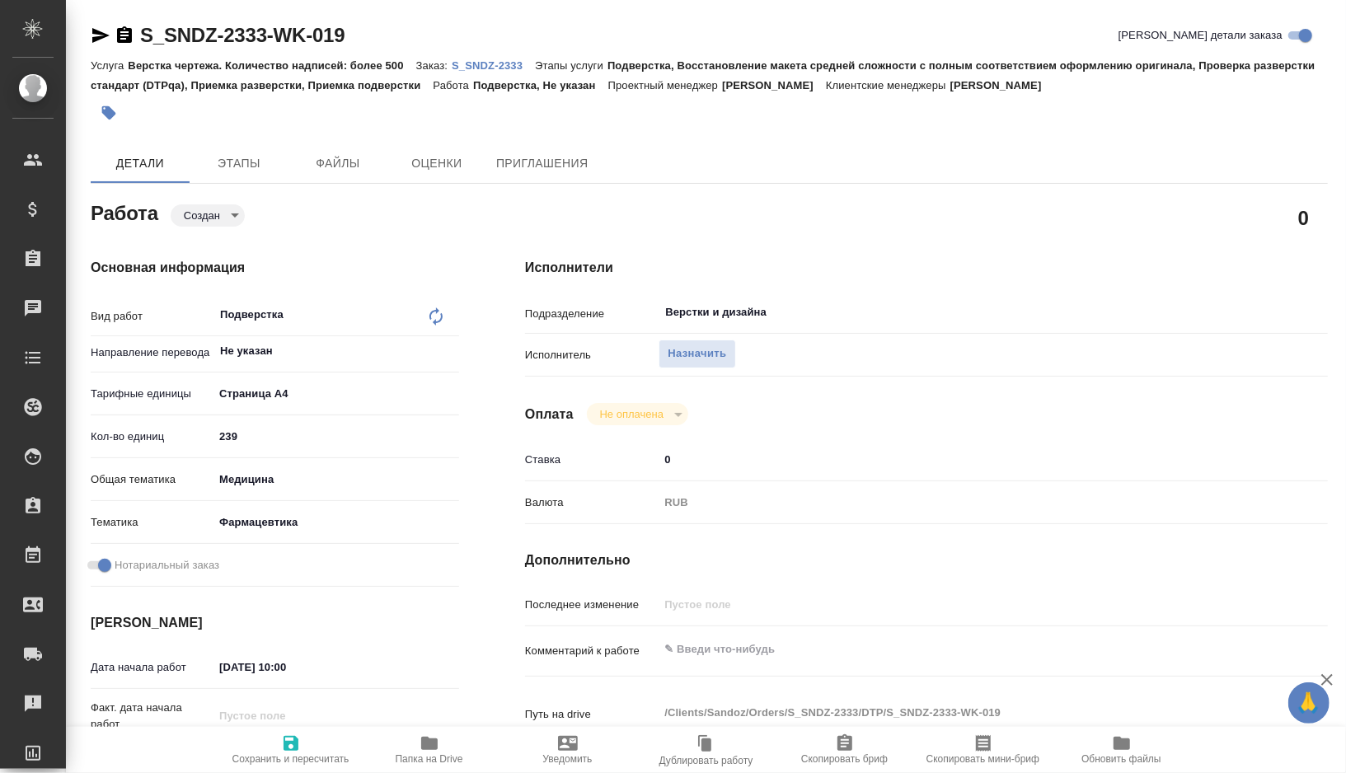
type textarea "x"
click at [711, 646] on textarea at bounding box center [960, 649] width 603 height 28
type textarea "x"
type textarea "в"
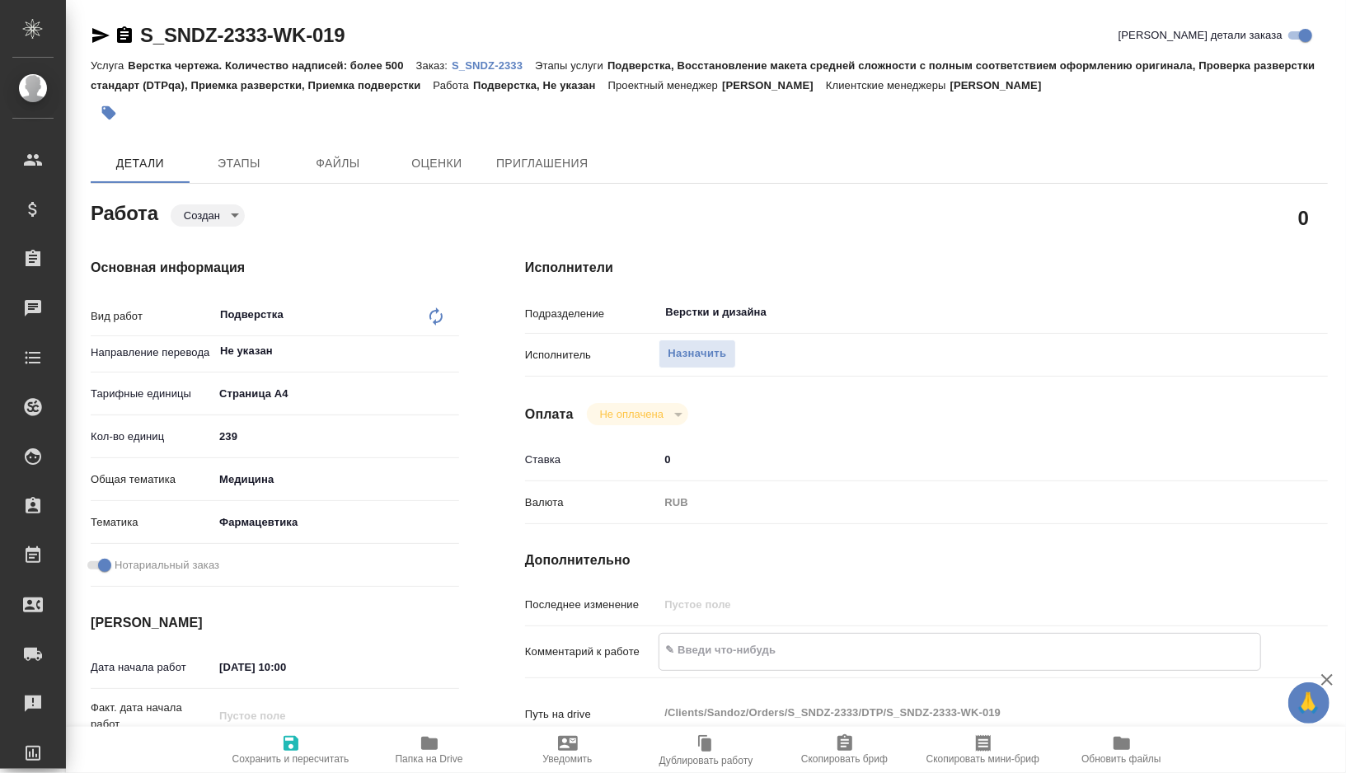
type textarea "x"
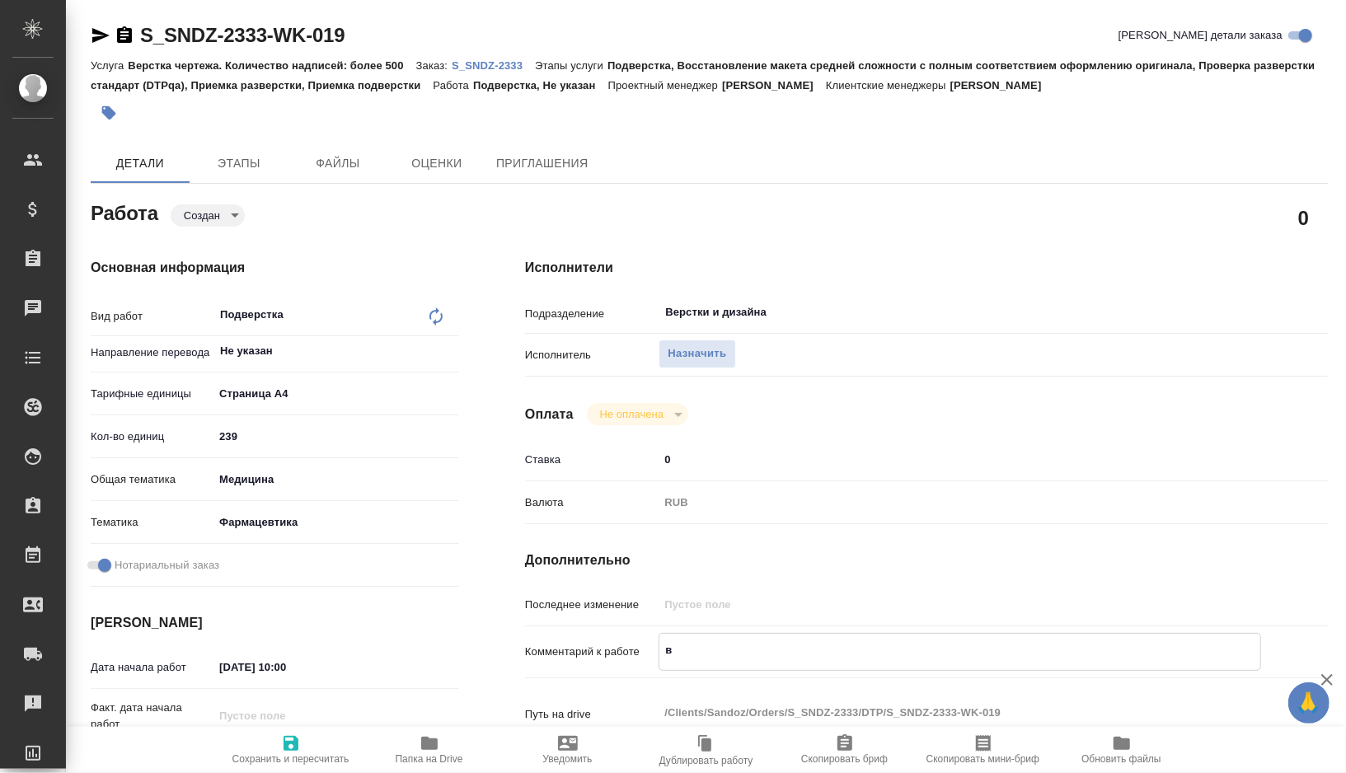
type textarea "в"
type textarea "x"
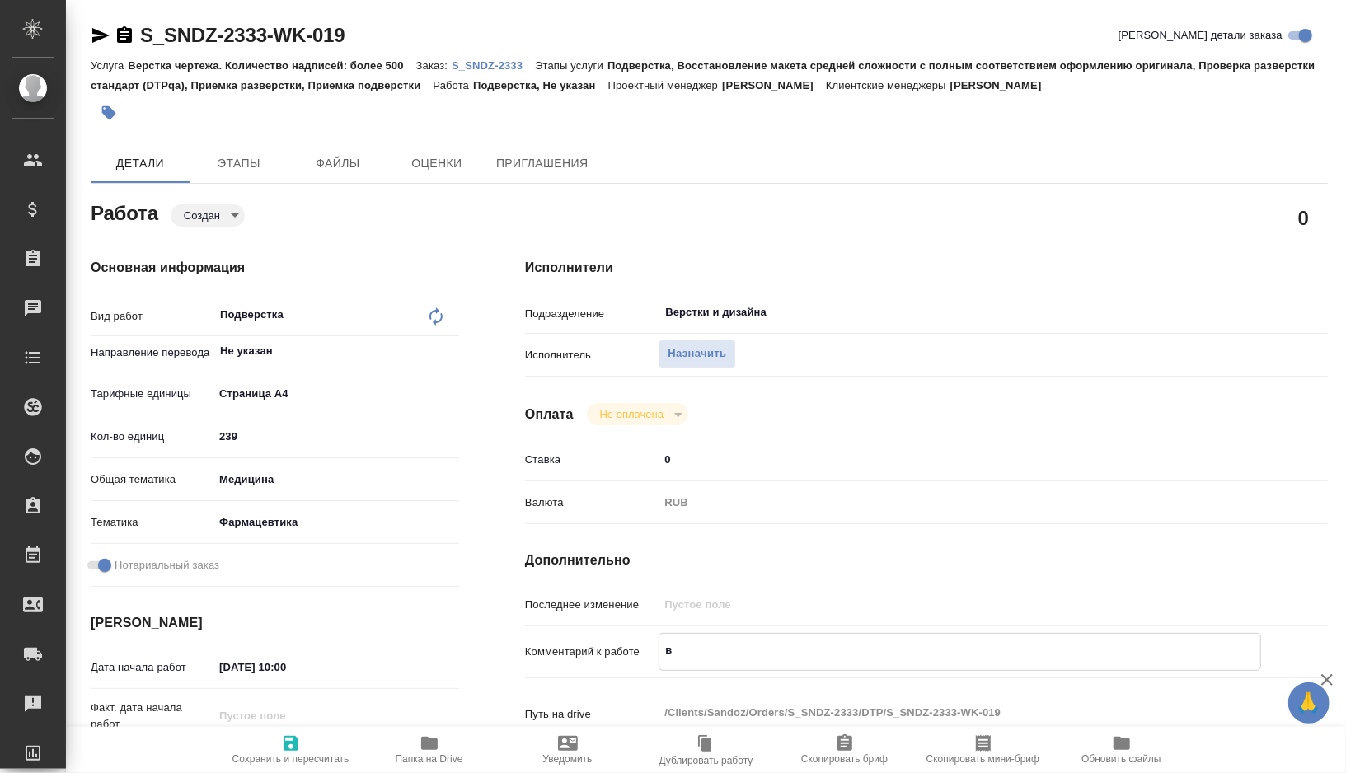
type textarea "x"
type textarea "в п"
type textarea "x"
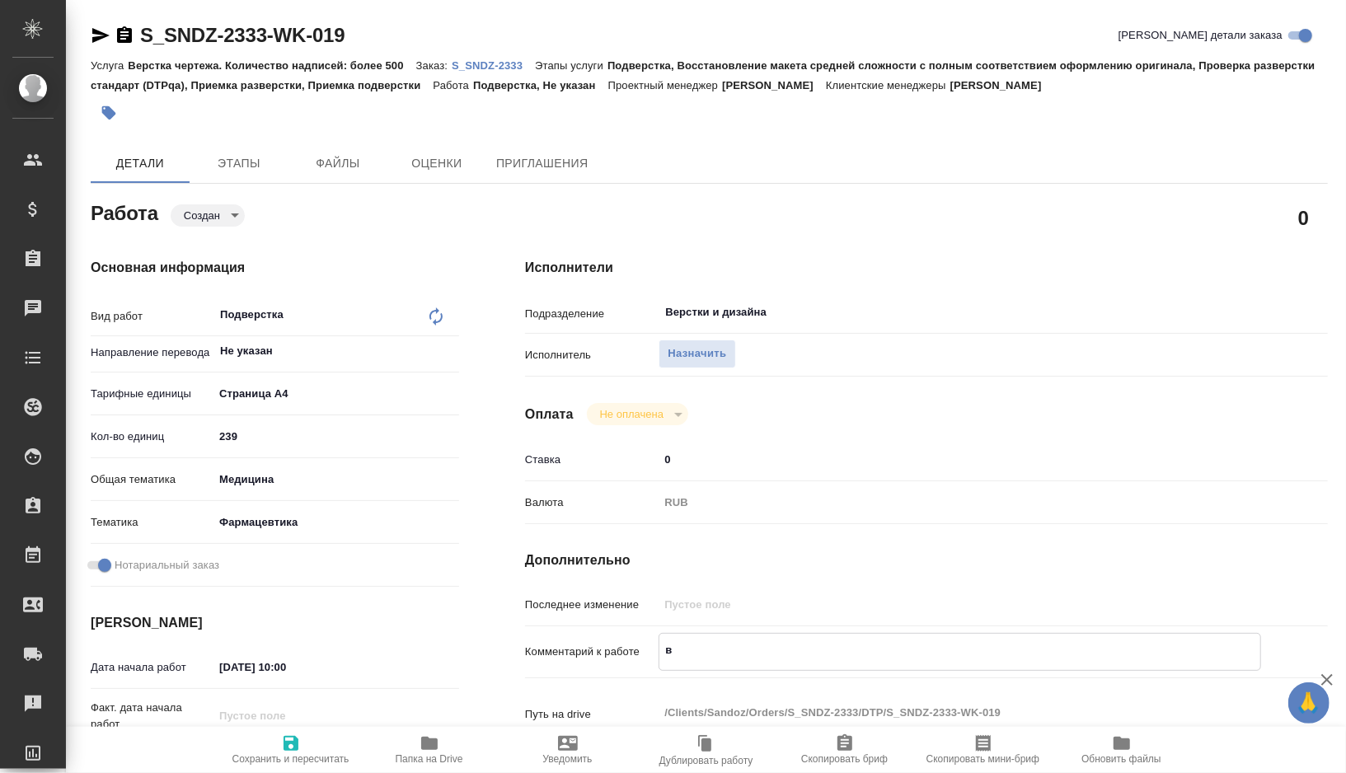
type textarea "x"
type textarea "в па"
type textarea "x"
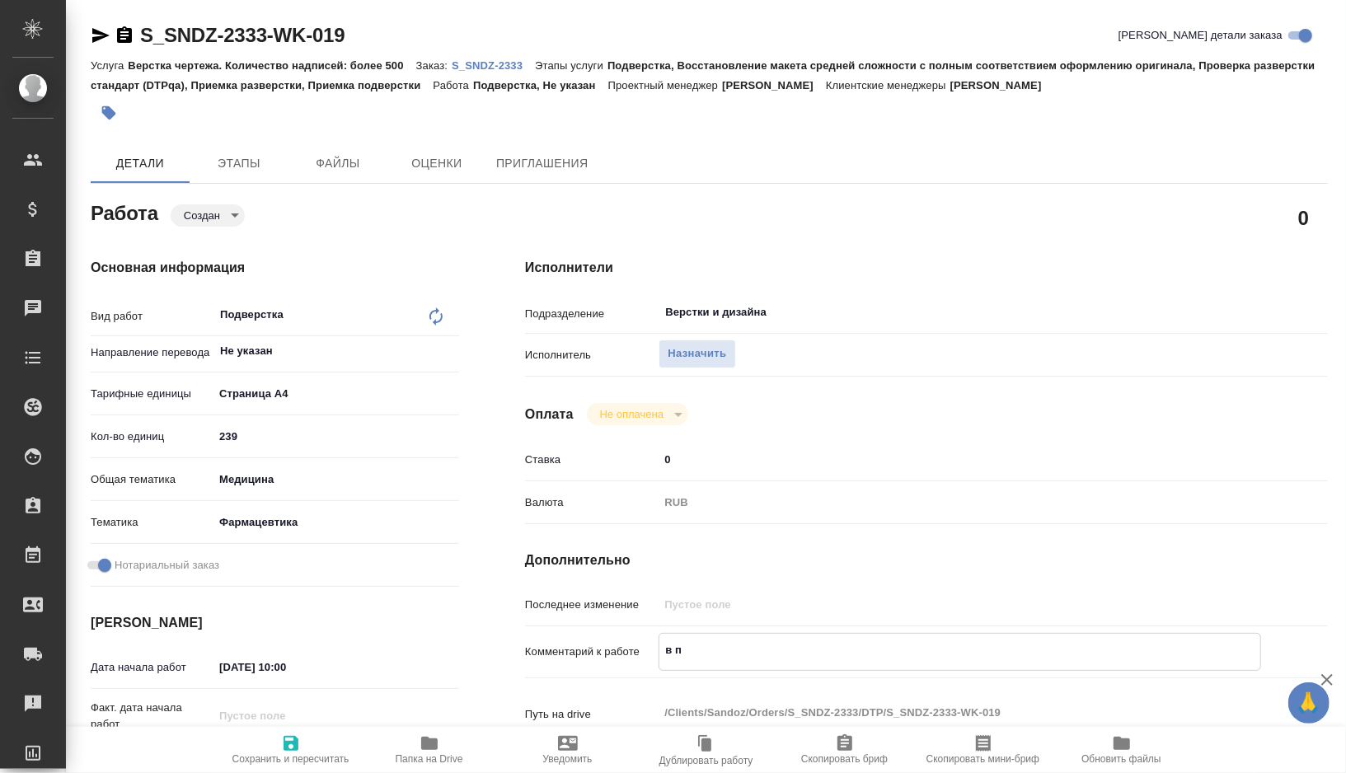
type textarea "x"
type textarea "в пап"
type textarea "x"
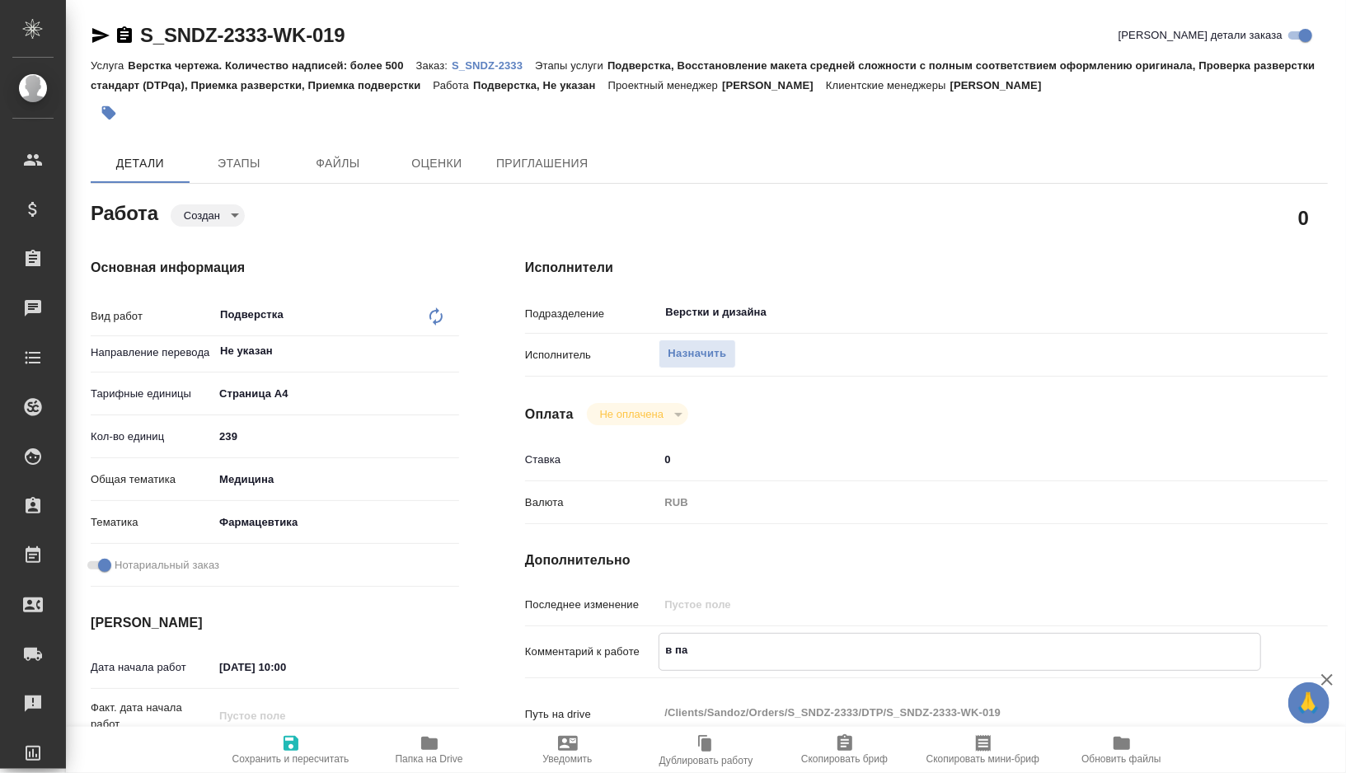
type textarea "x"
type textarea "в папк"
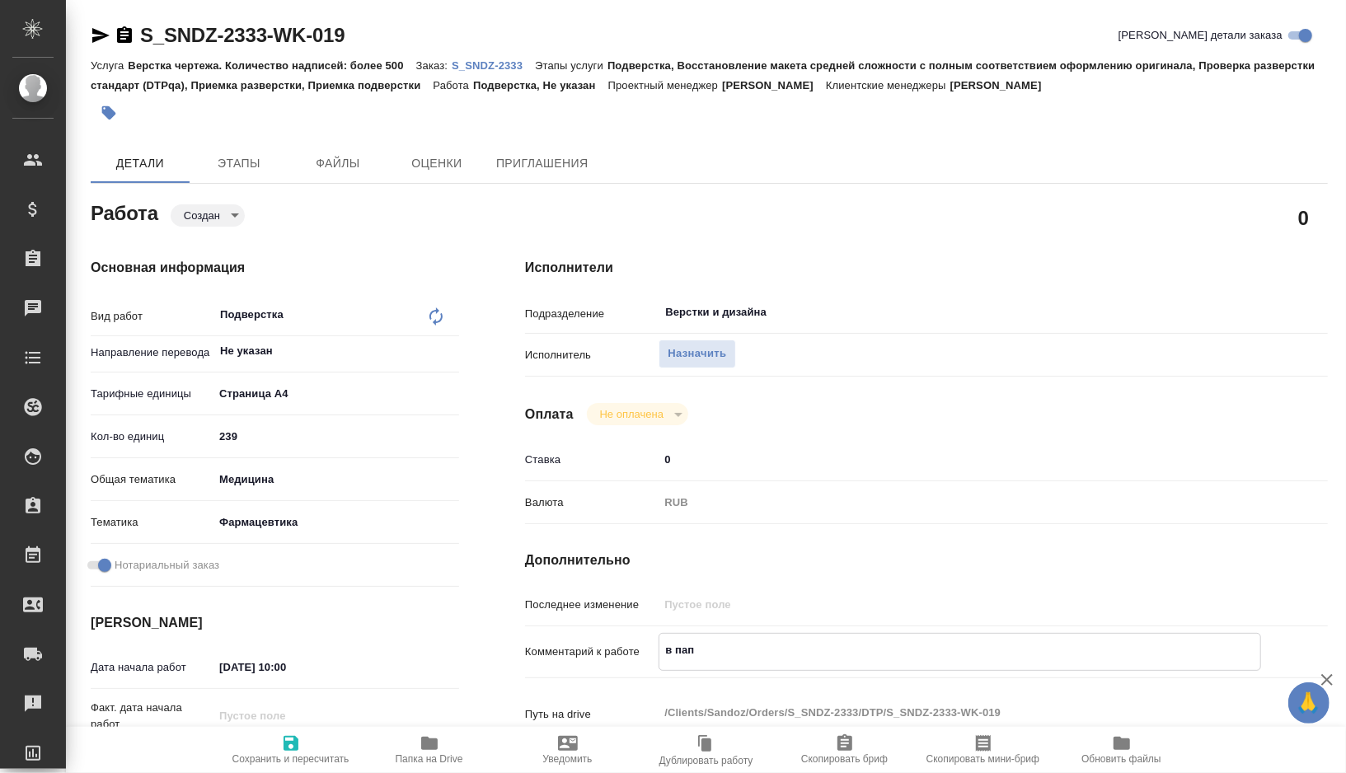
type textarea "x"
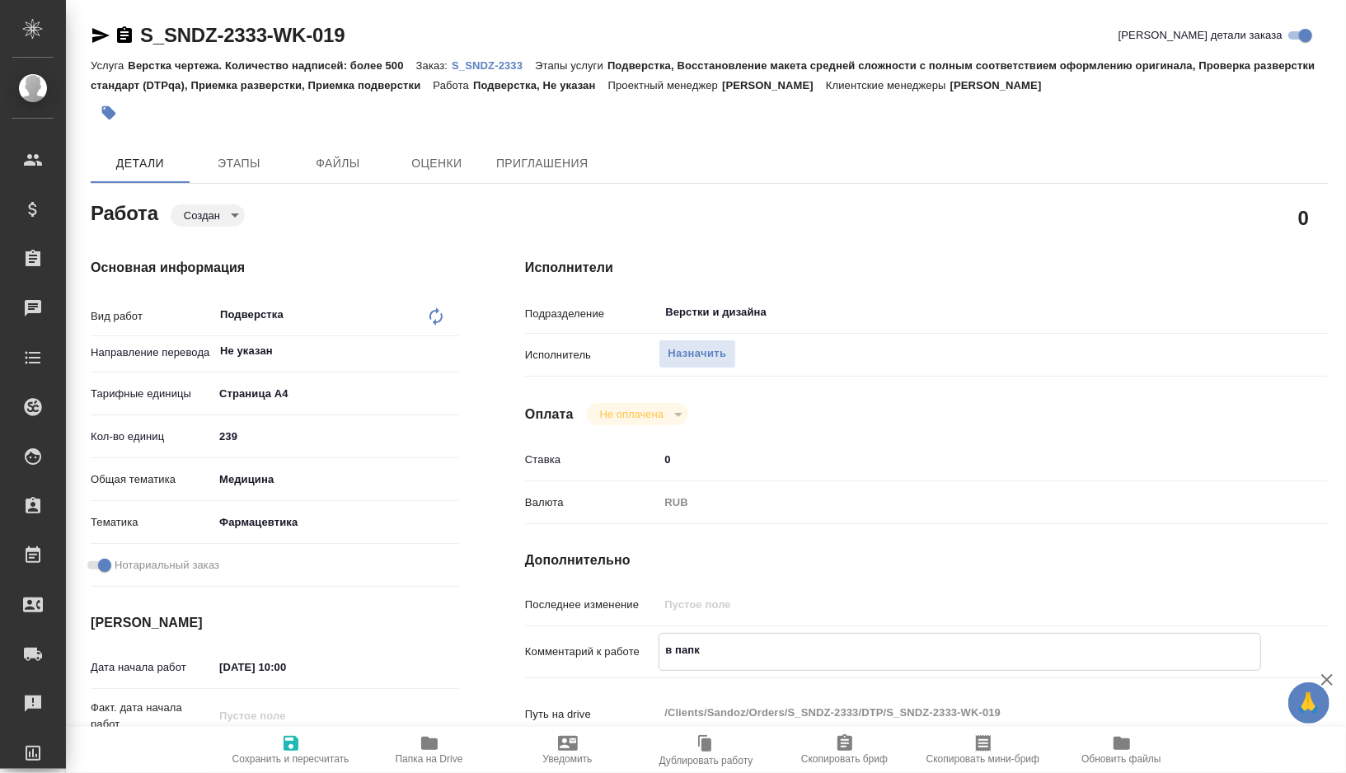
type textarea "в папке"
type textarea "x"
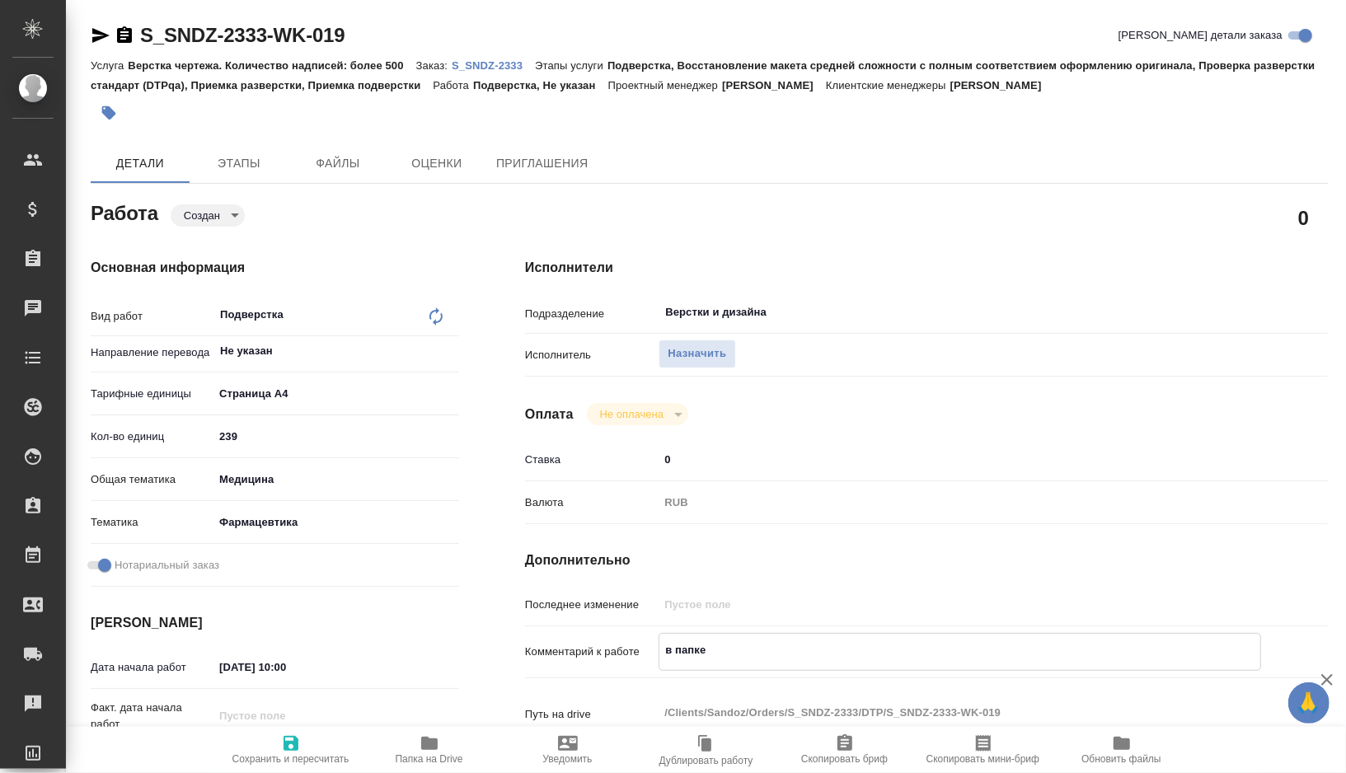
type textarea "x"
type textarea "в папке"
type textarea "x"
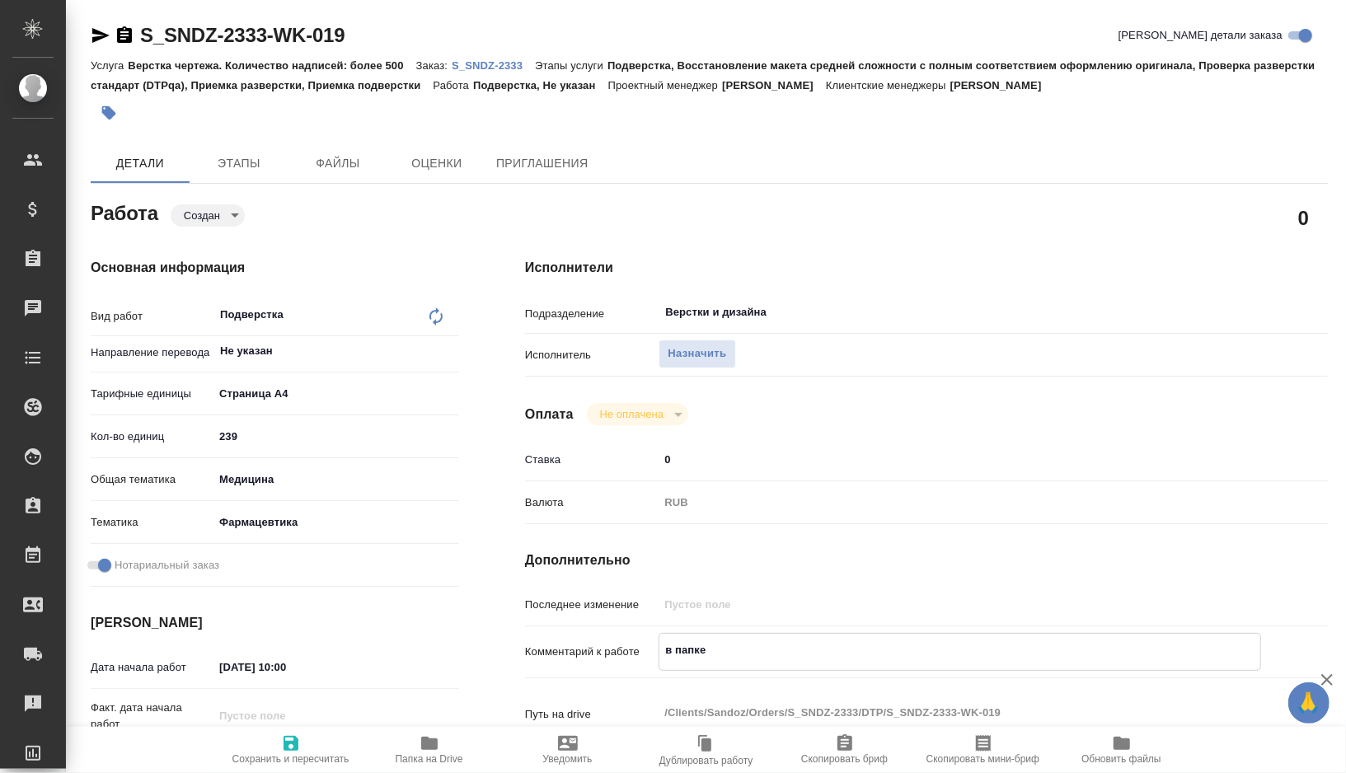
type textarea "x"
type textarea "в папке и"
type textarea "x"
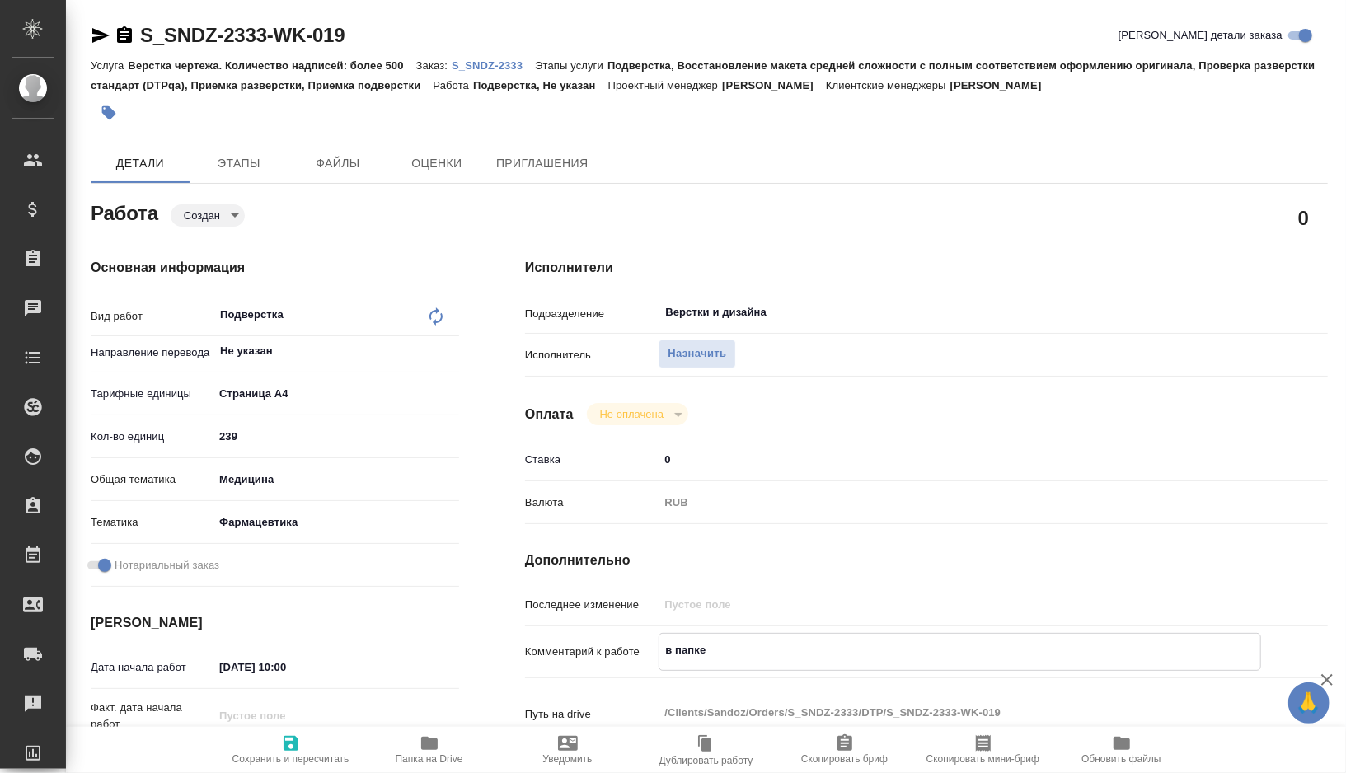
type textarea "x"
type textarea "в папке ин"
type textarea "x"
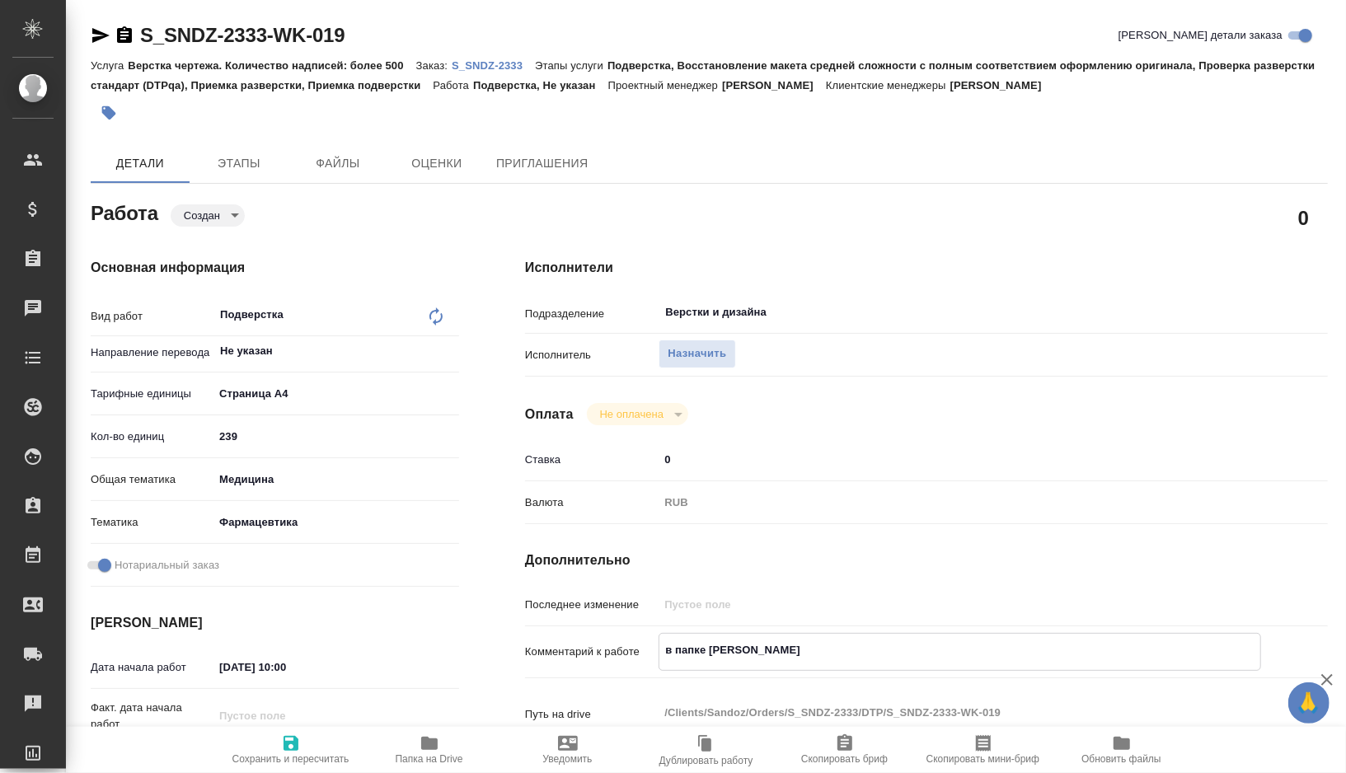
type textarea "x"
type textarea "в папке ин"
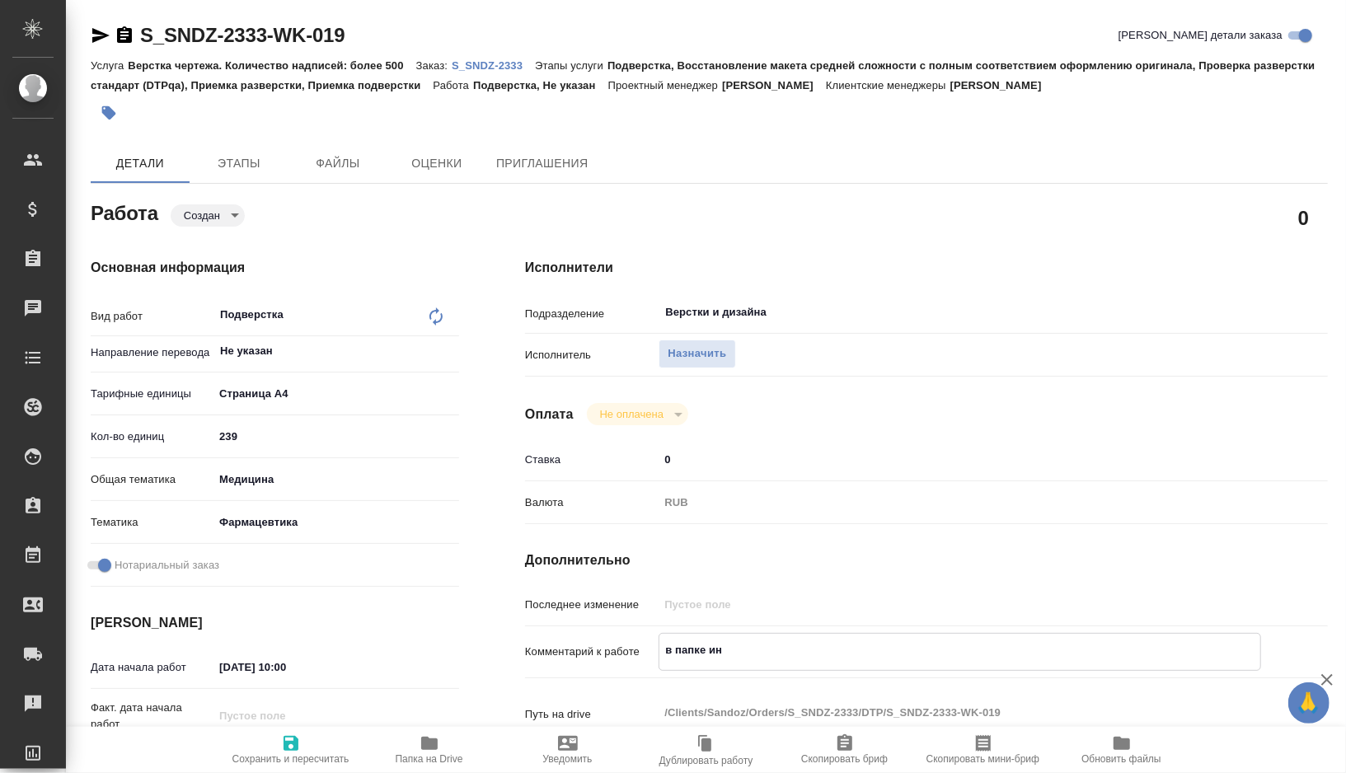
type textarea "x"
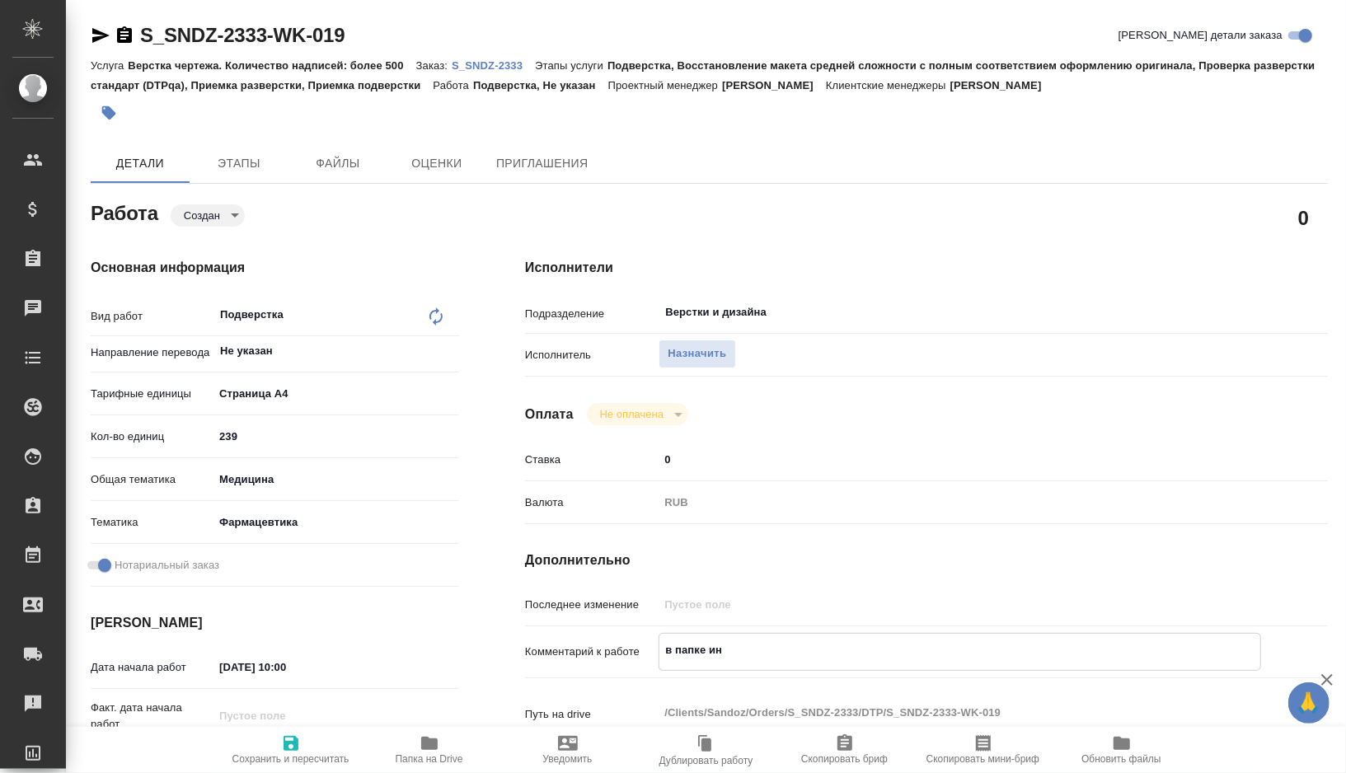
type textarea "в папке ин 2"
type textarea "x"
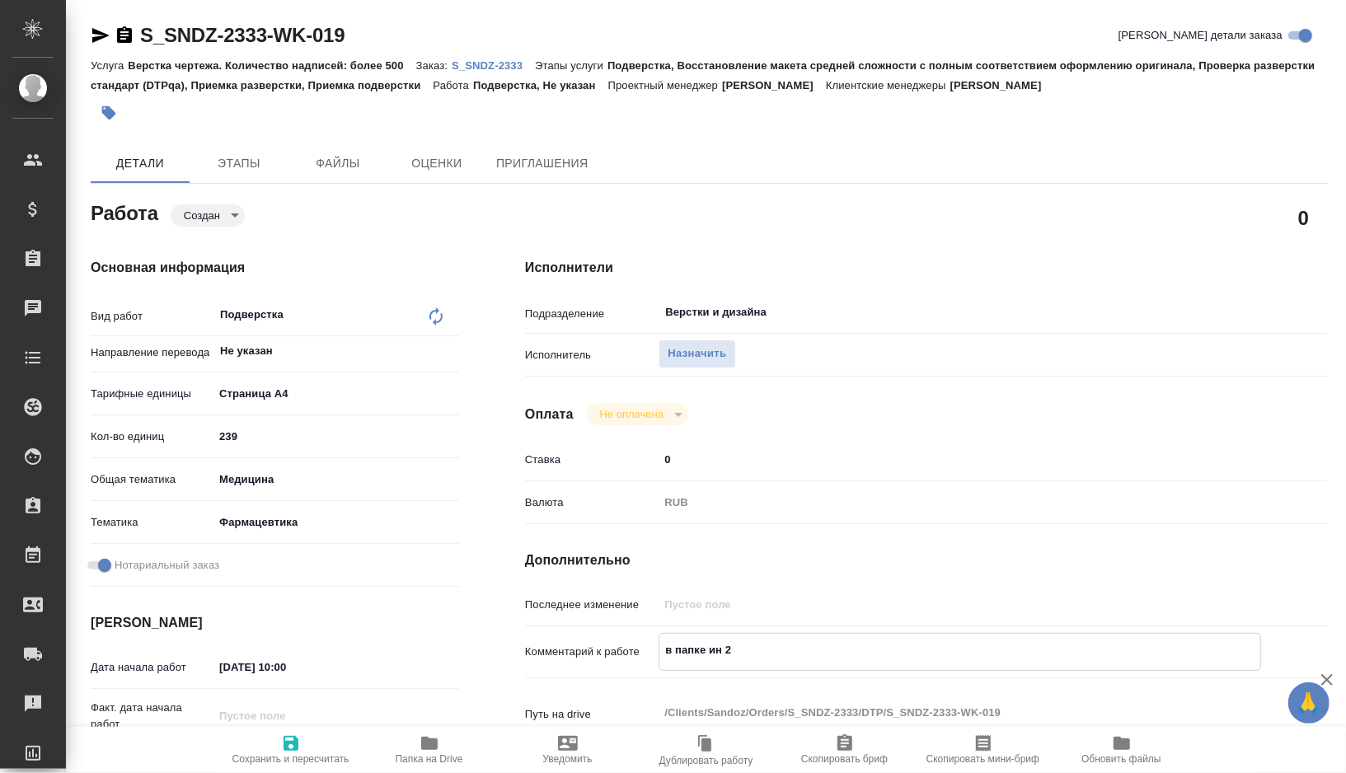
type textarea "x"
type textarea "в папке ин 2"
type textarea "x"
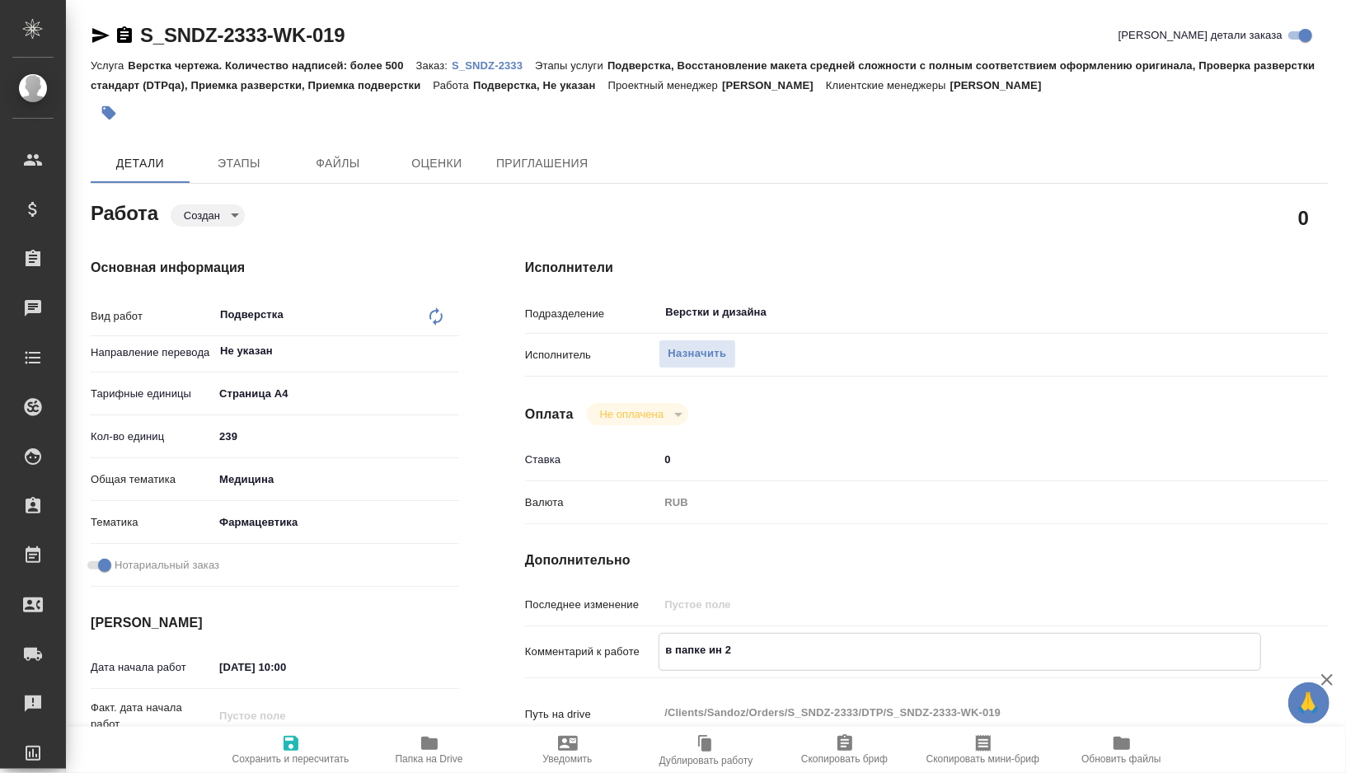
type textarea "x"
type textarea "в папке ин 2 г"
type textarea "x"
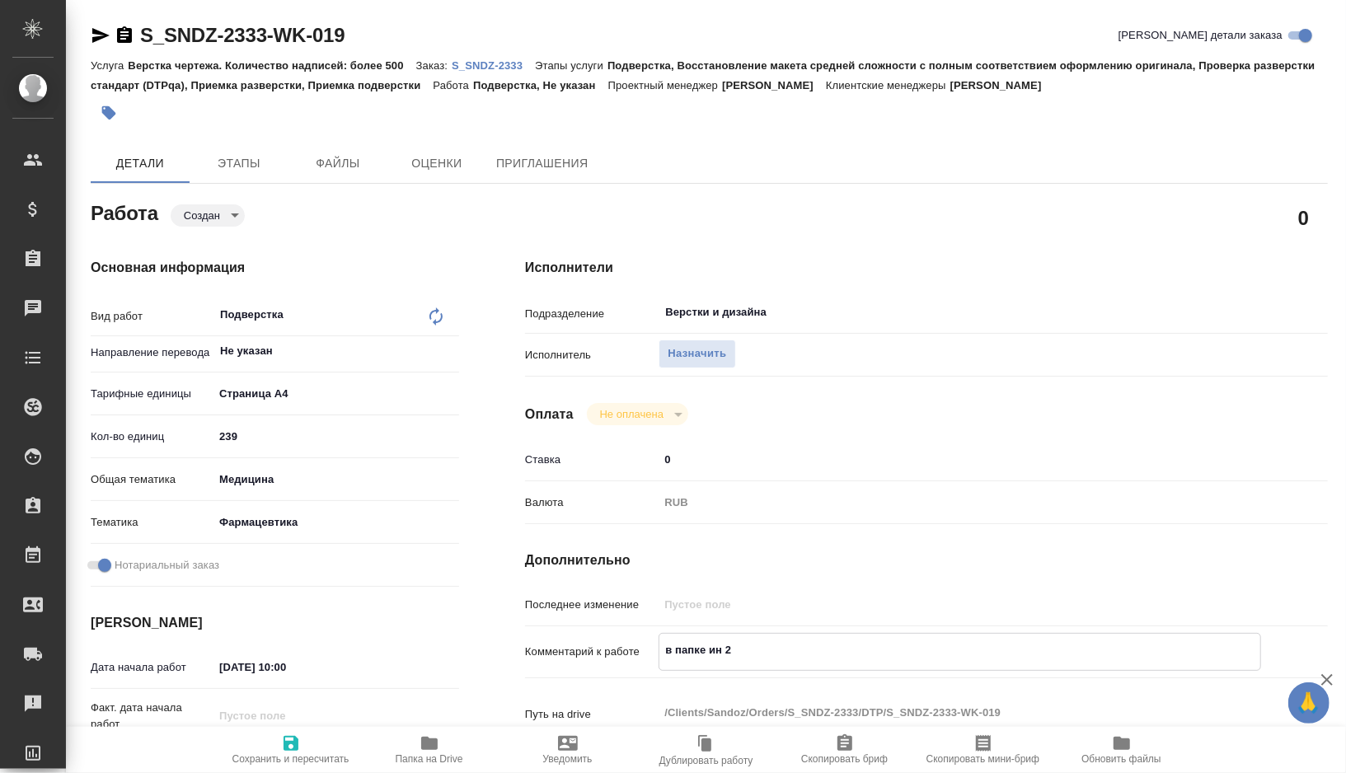
type textarea "x"
type textarea "в папке ин 2 го"
type textarea "x"
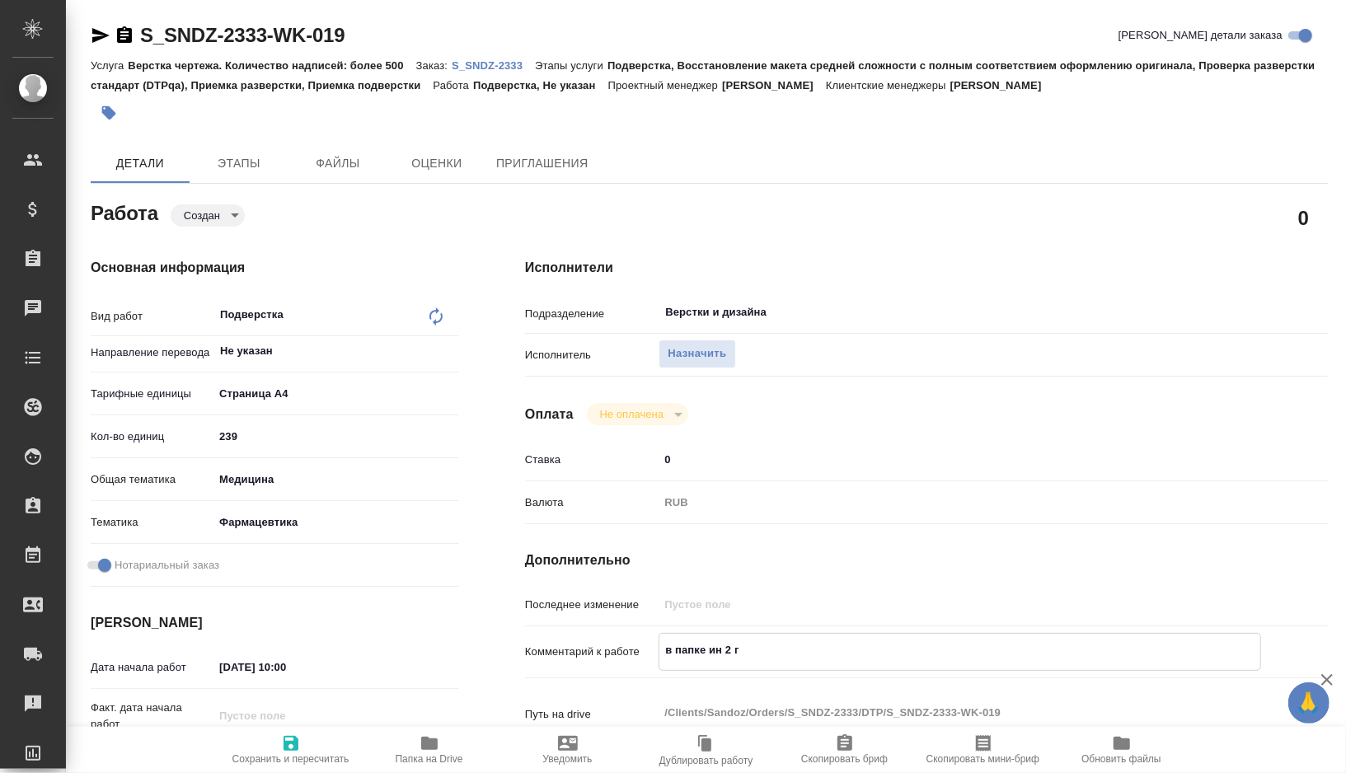
type textarea "x"
type textarea "в папке ин 2 гот"
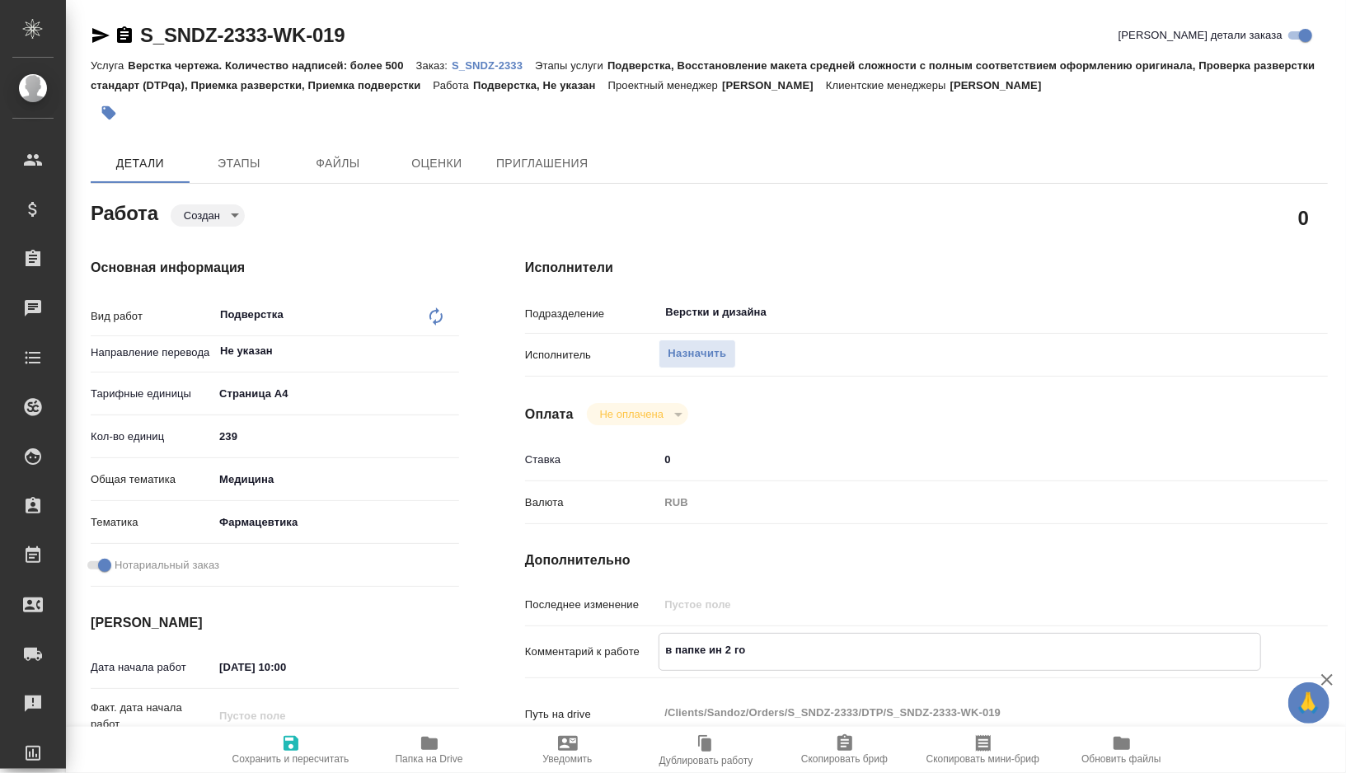
type textarea "x"
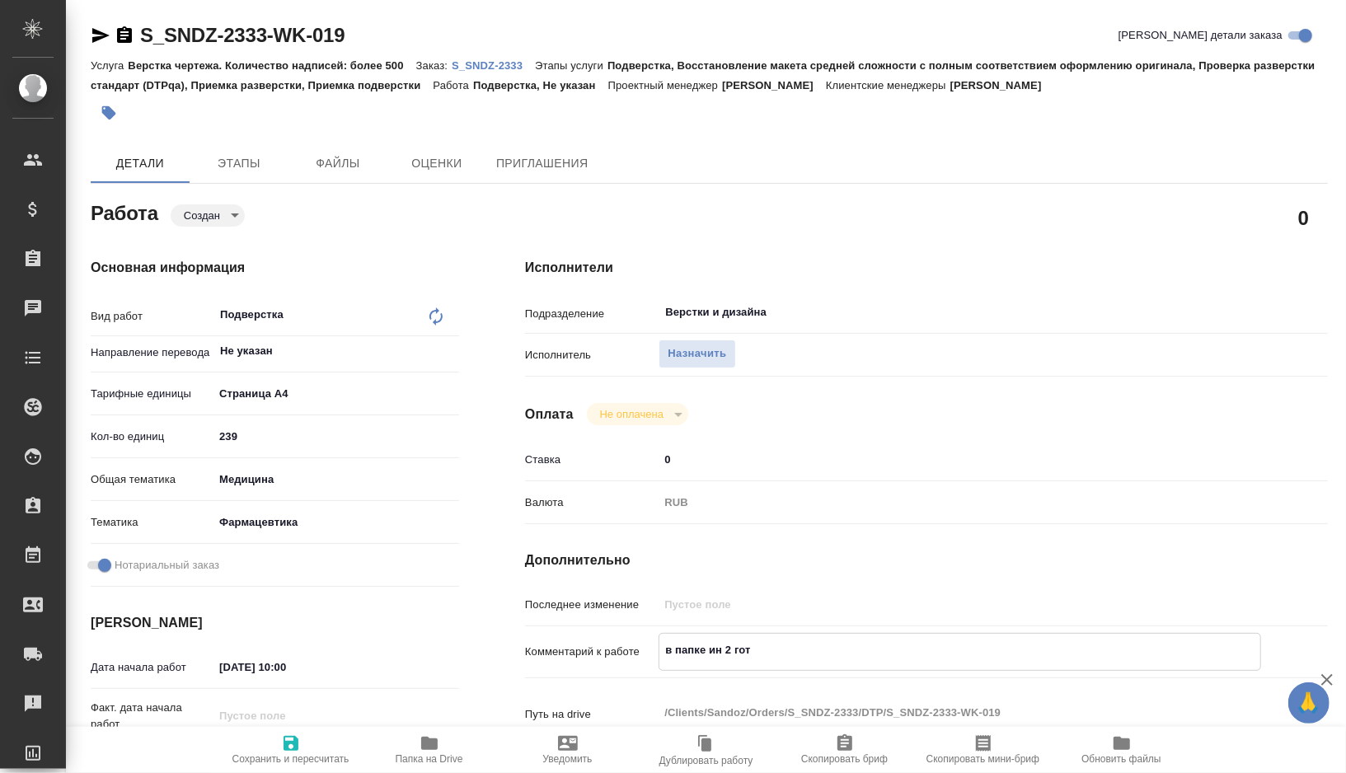
type textarea "в папке ин 2 гото"
type textarea "x"
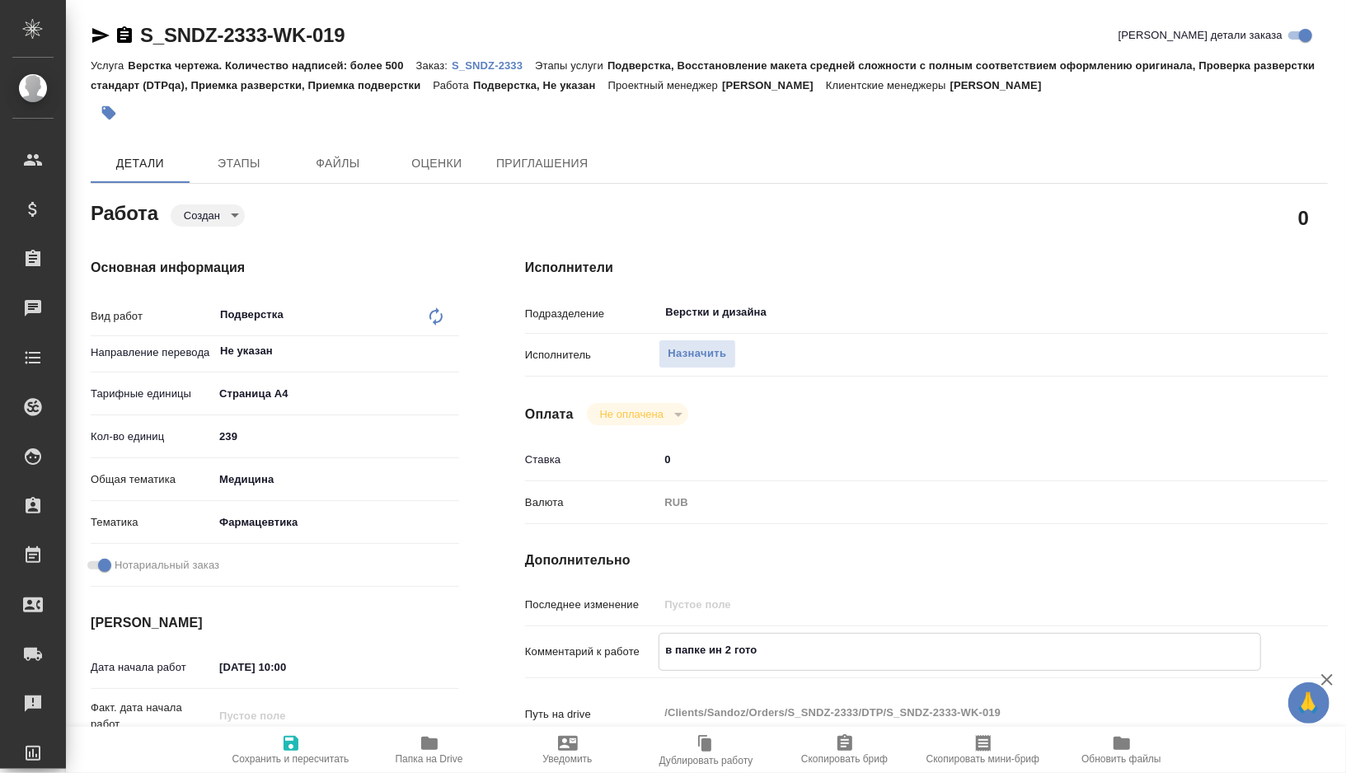
type textarea "x"
type textarea "в папке ин 2 готов"
type textarea "x"
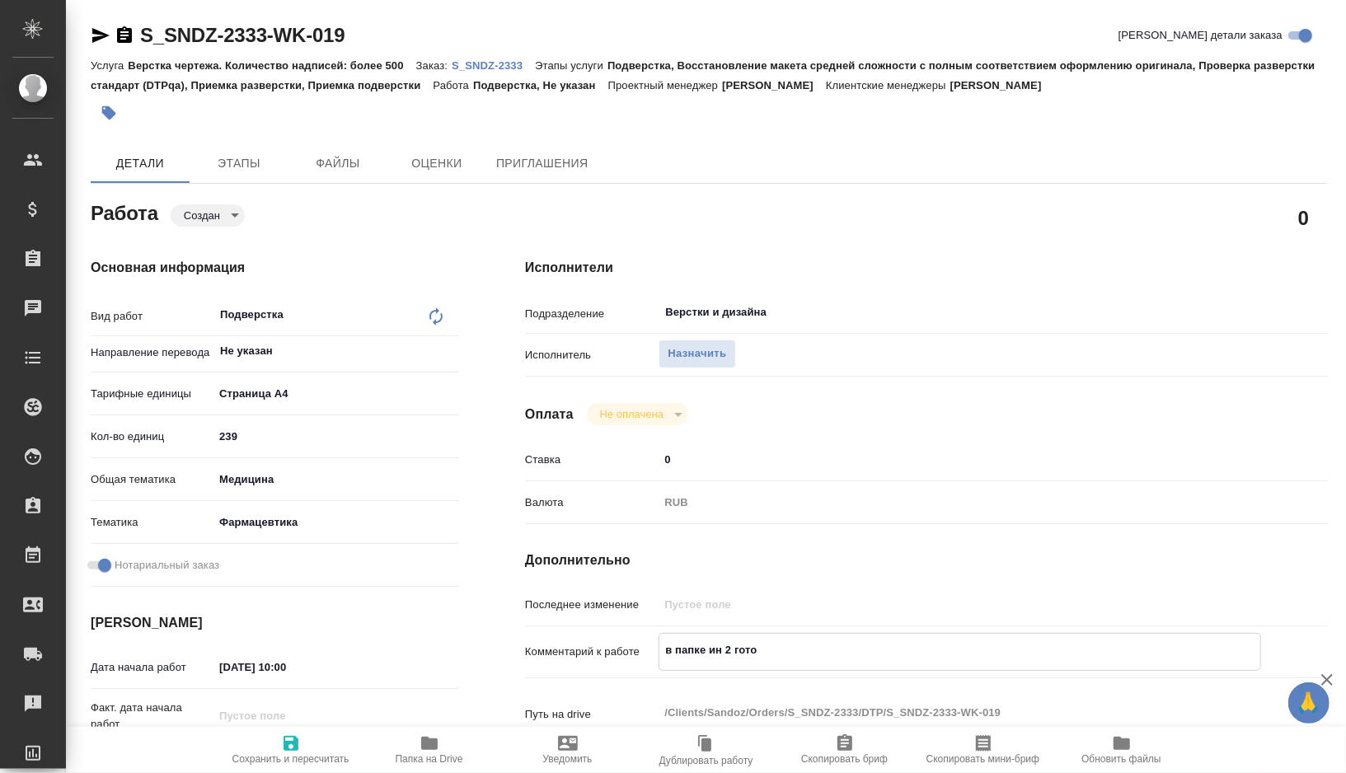
type textarea "x"
type textarea "в папке ин 2 готовы"
type textarea "x"
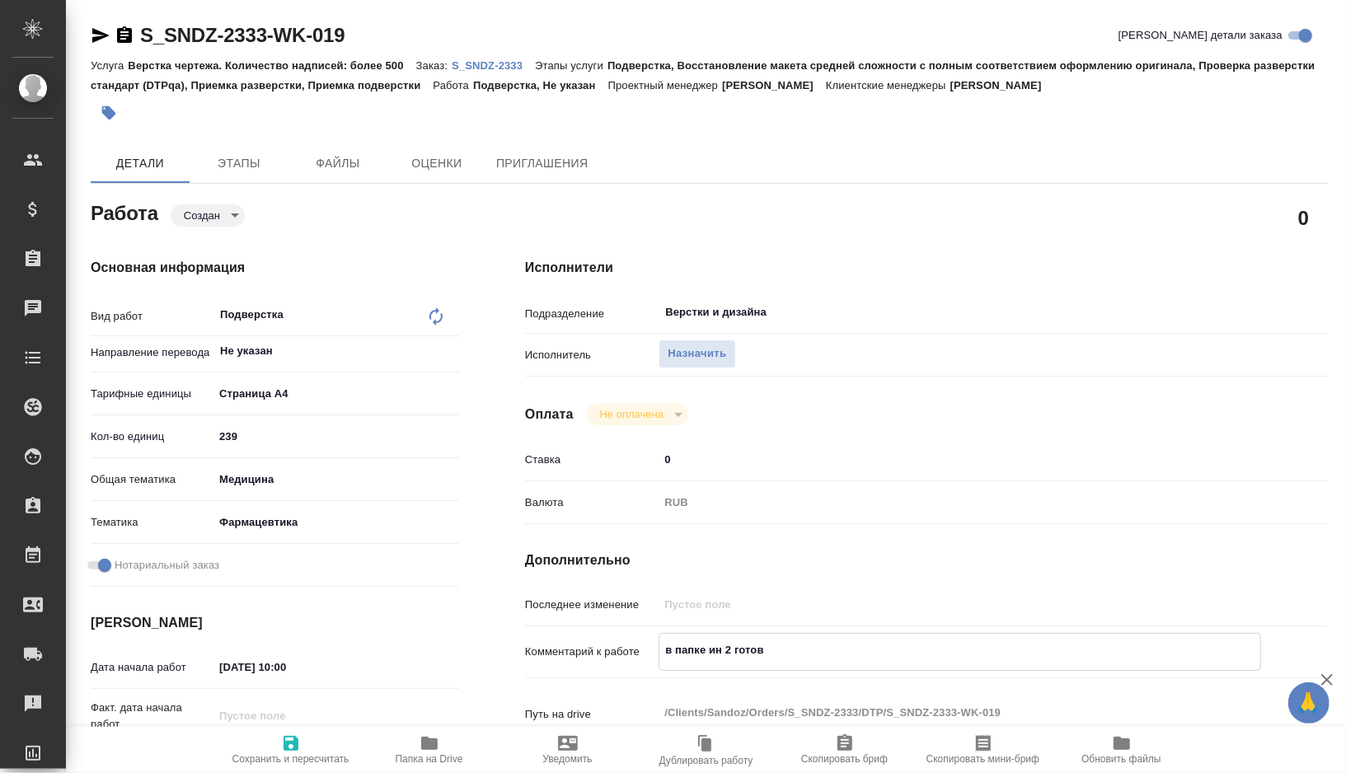
type textarea "x"
type textarea "в папке ин 2 готовых"
type textarea "x"
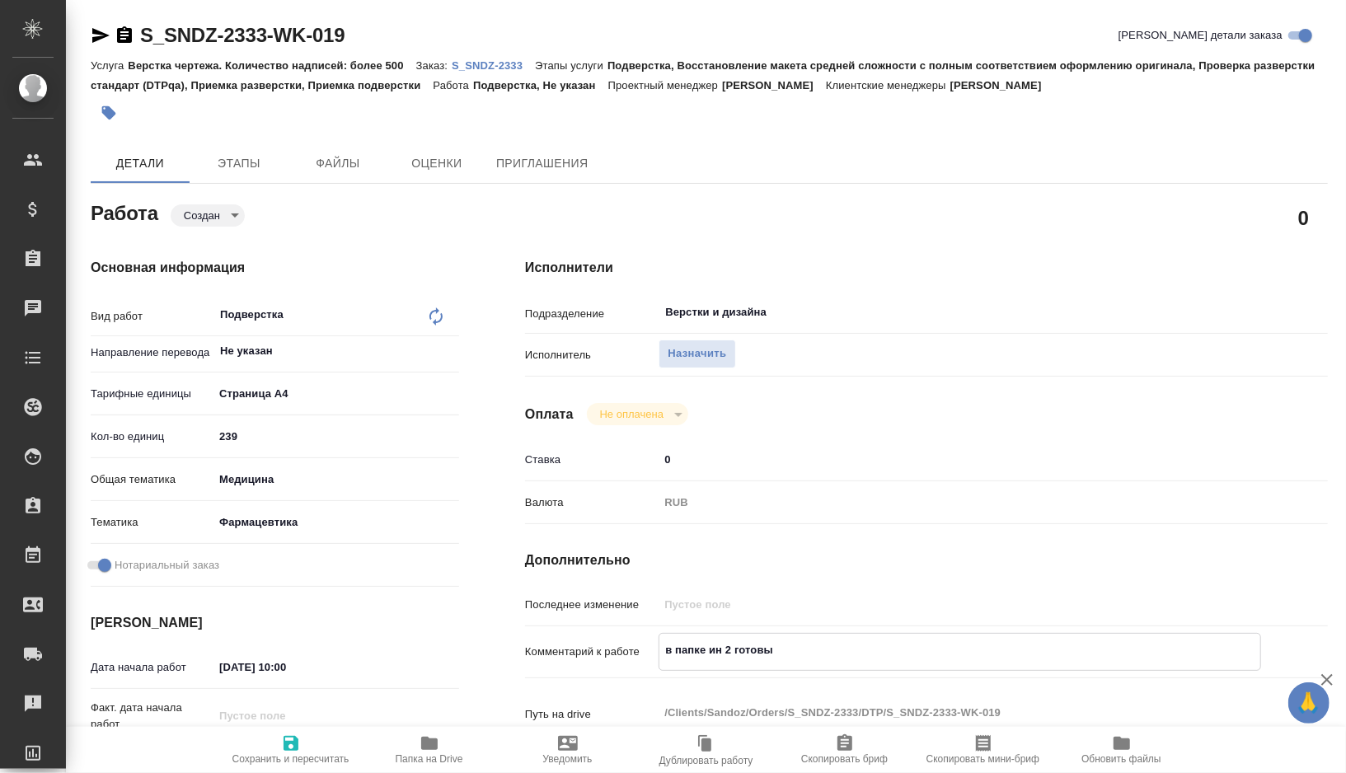
type textarea "x"
type textarea "в папке ин 2 готовых"
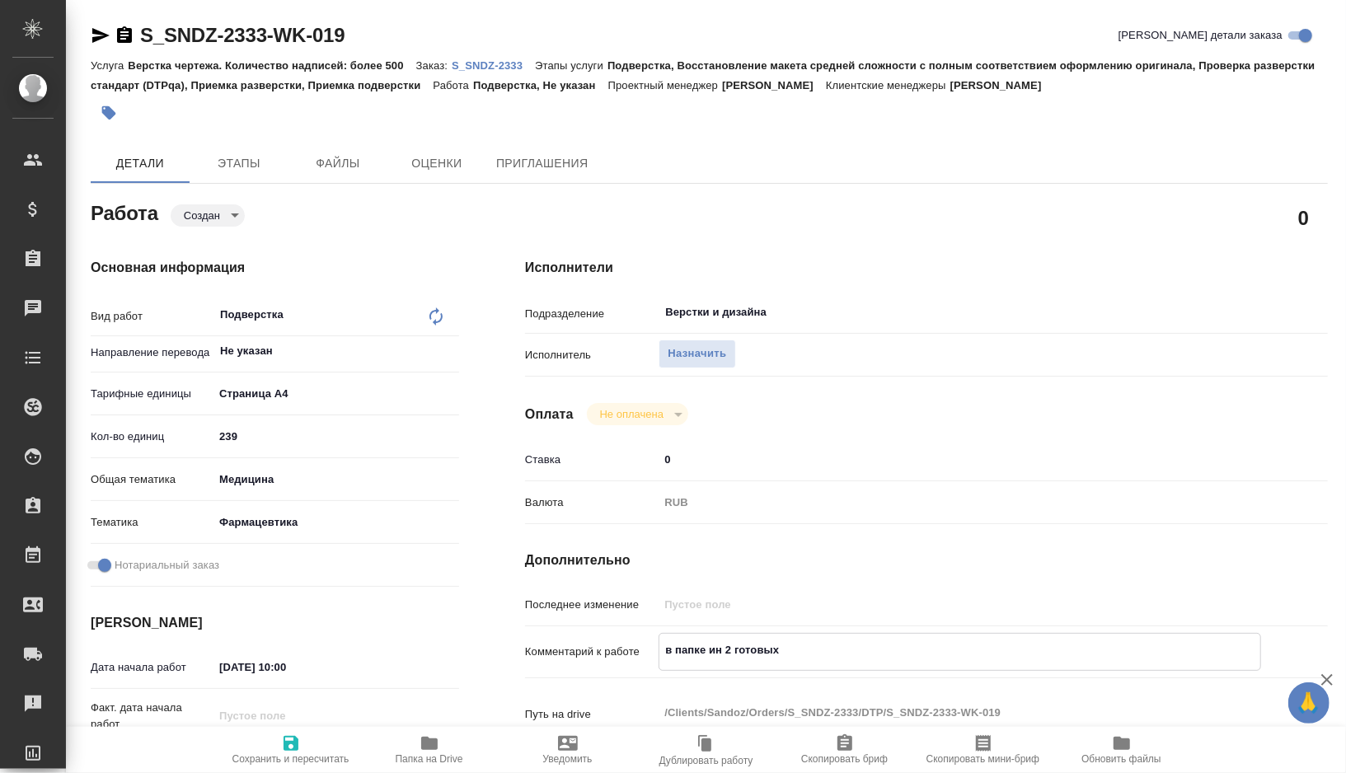
type textarea "x"
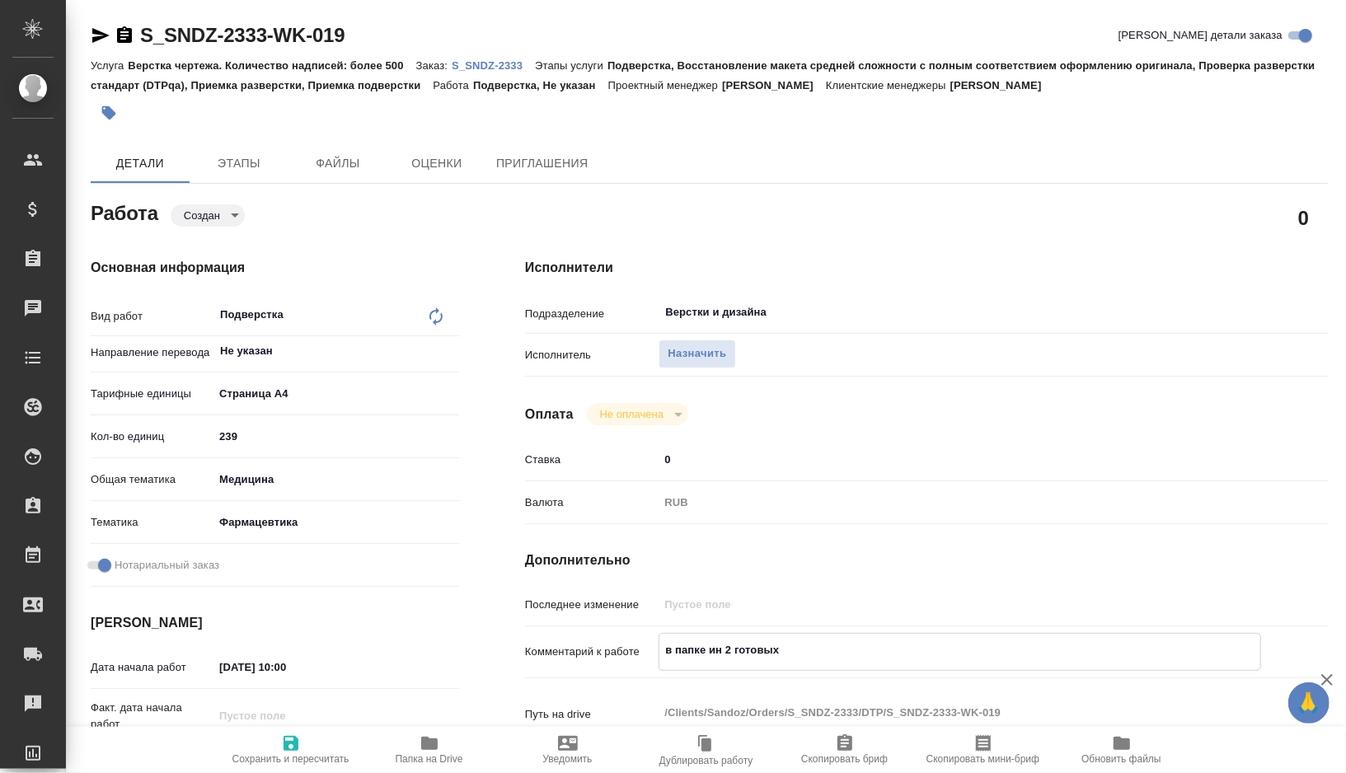
type textarea "в папке ин 2 готовых п"
type textarea "x"
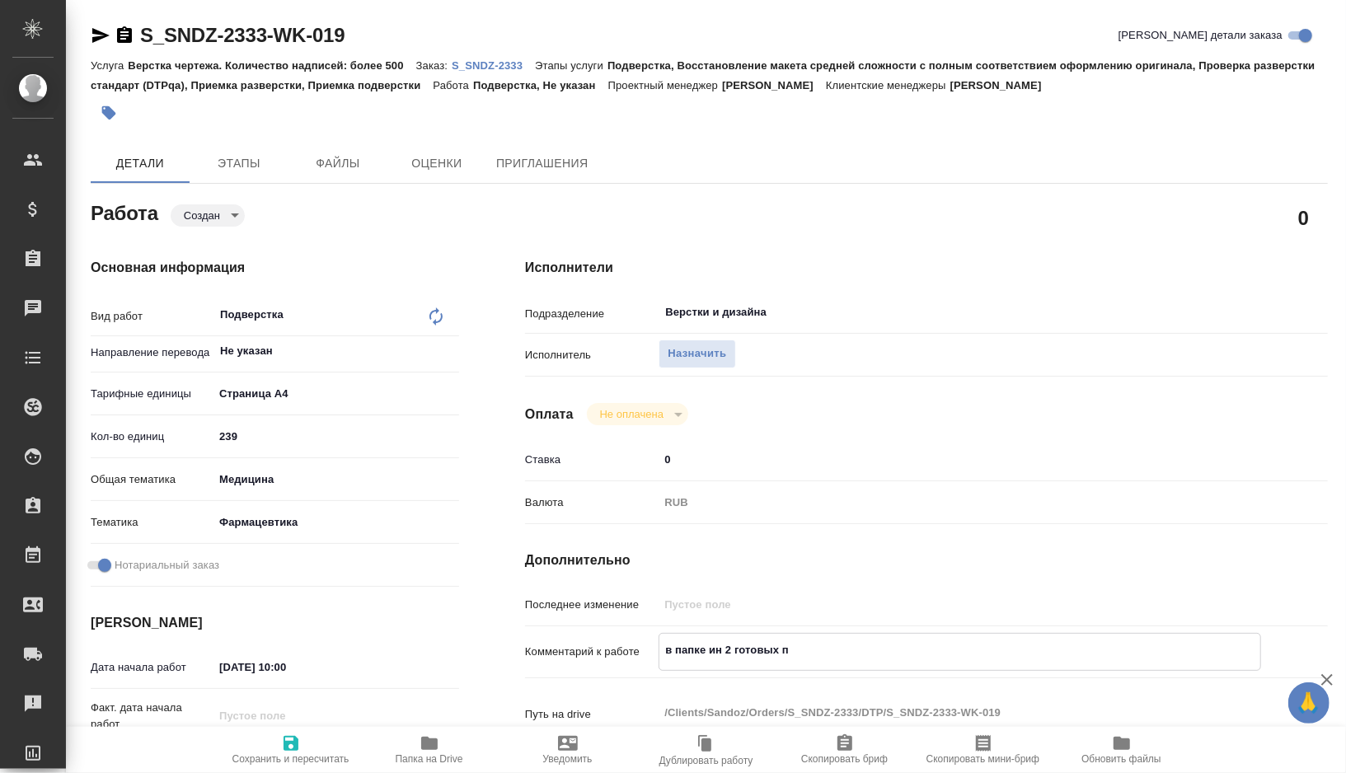
type textarea "x"
type textarea "в папке ин 2 готовых"
type textarea "x"
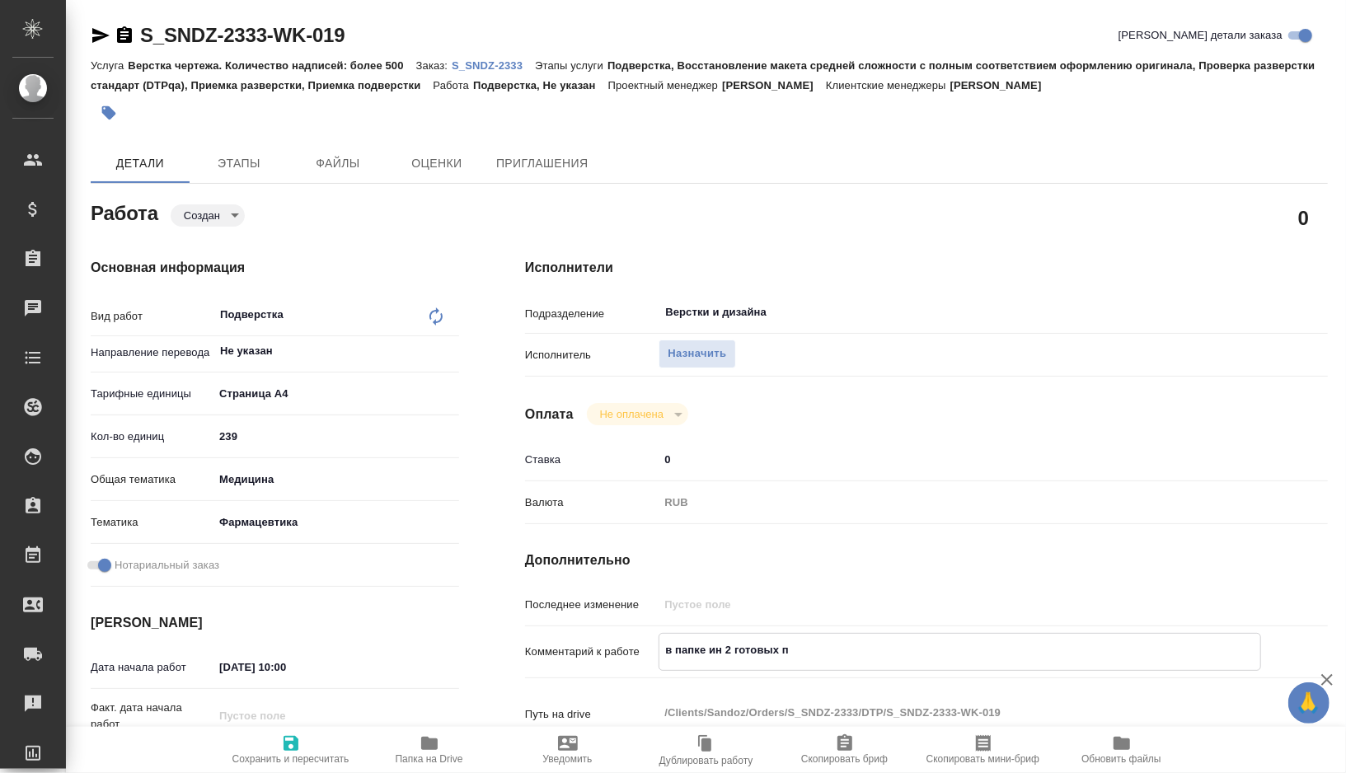
type textarea "x"
type textarea "в папке ин 2 готовых ф"
type textarea "x"
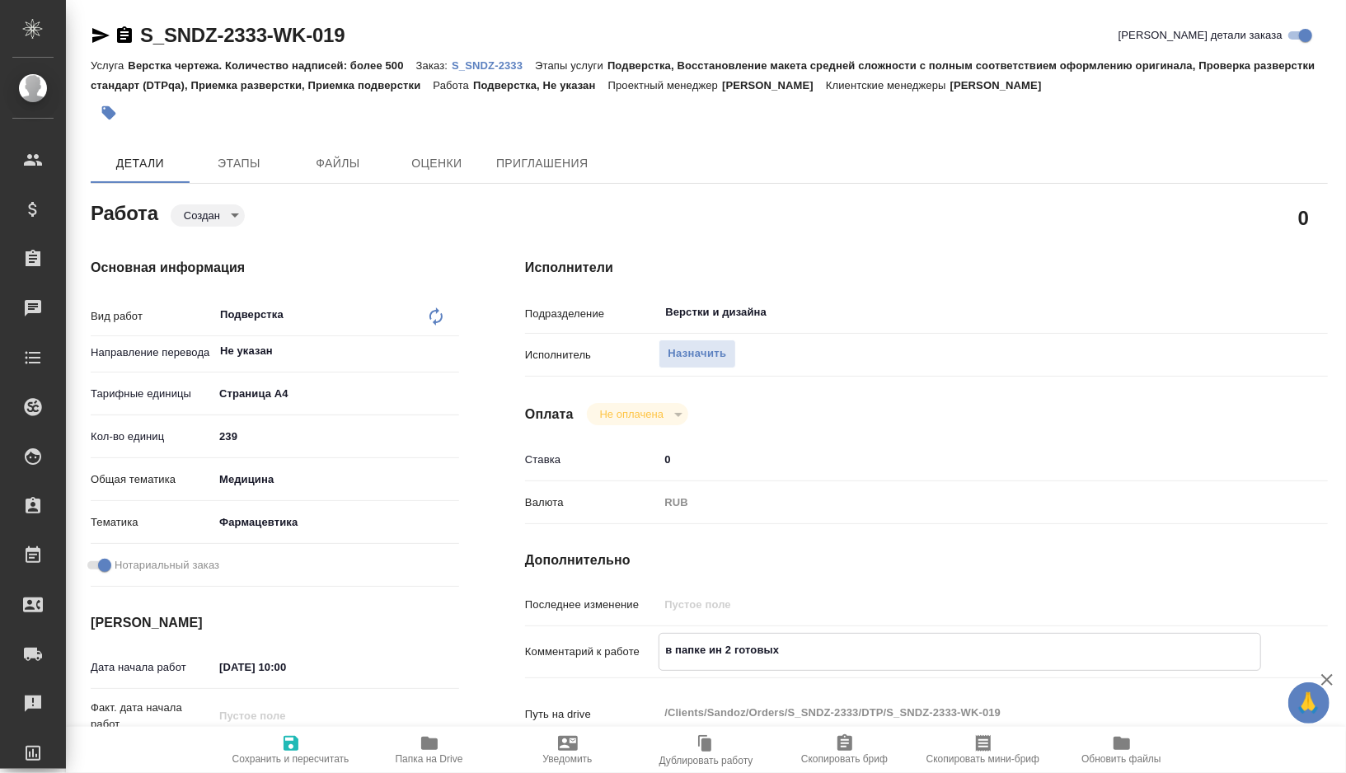
type textarea "x"
type textarea "в папке ин 2 готовых фа"
type textarea "x"
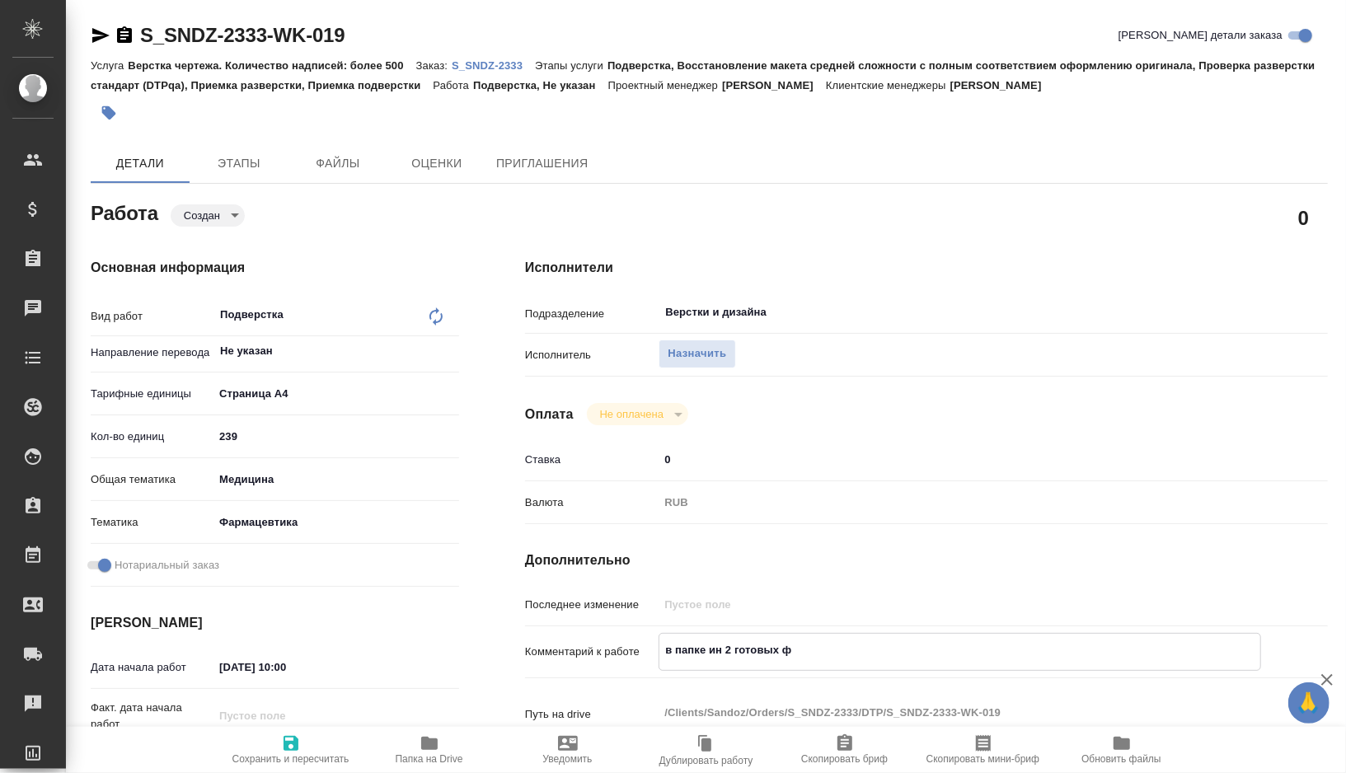
type textarea "x"
type textarea "в папке ин 2 готовых фай"
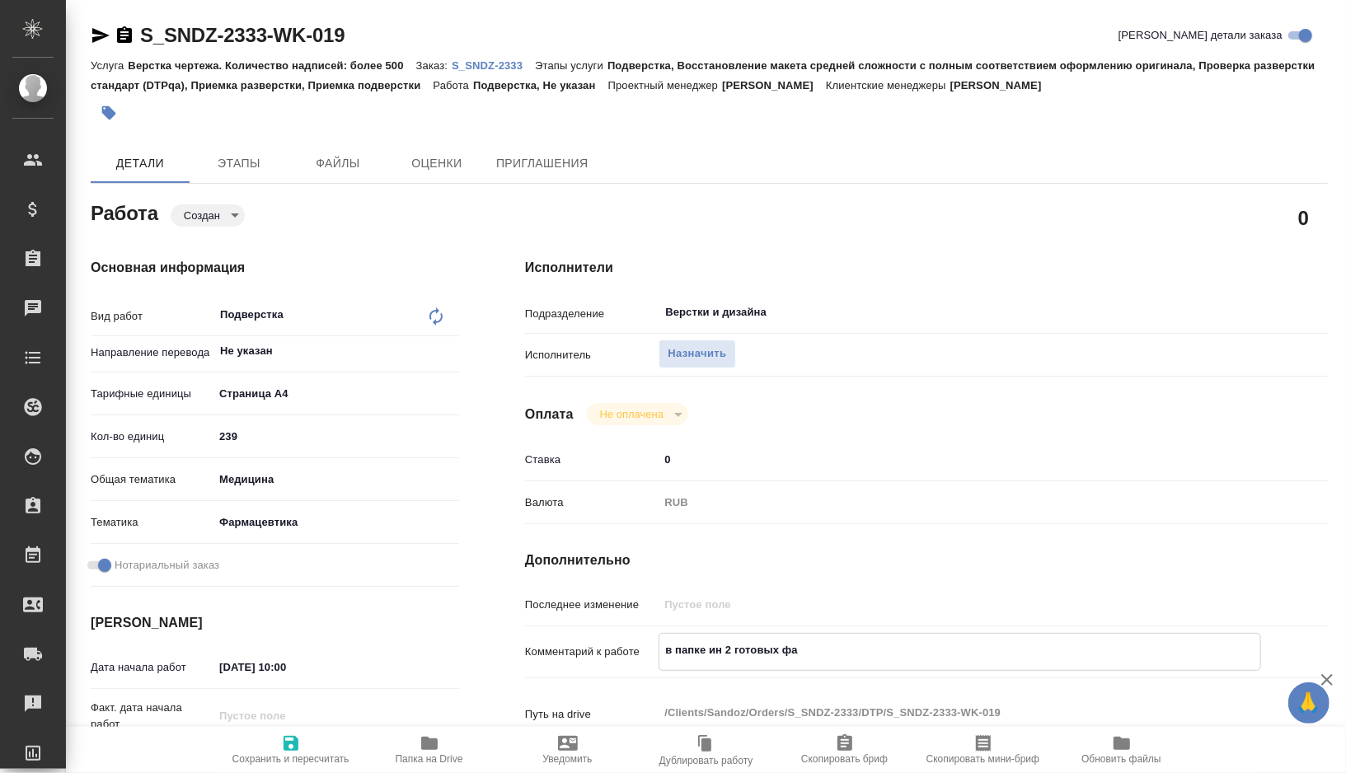
type textarea "x"
click at [290, 760] on span "Сохранить и пересчитать" at bounding box center [290, 759] width 117 height 12
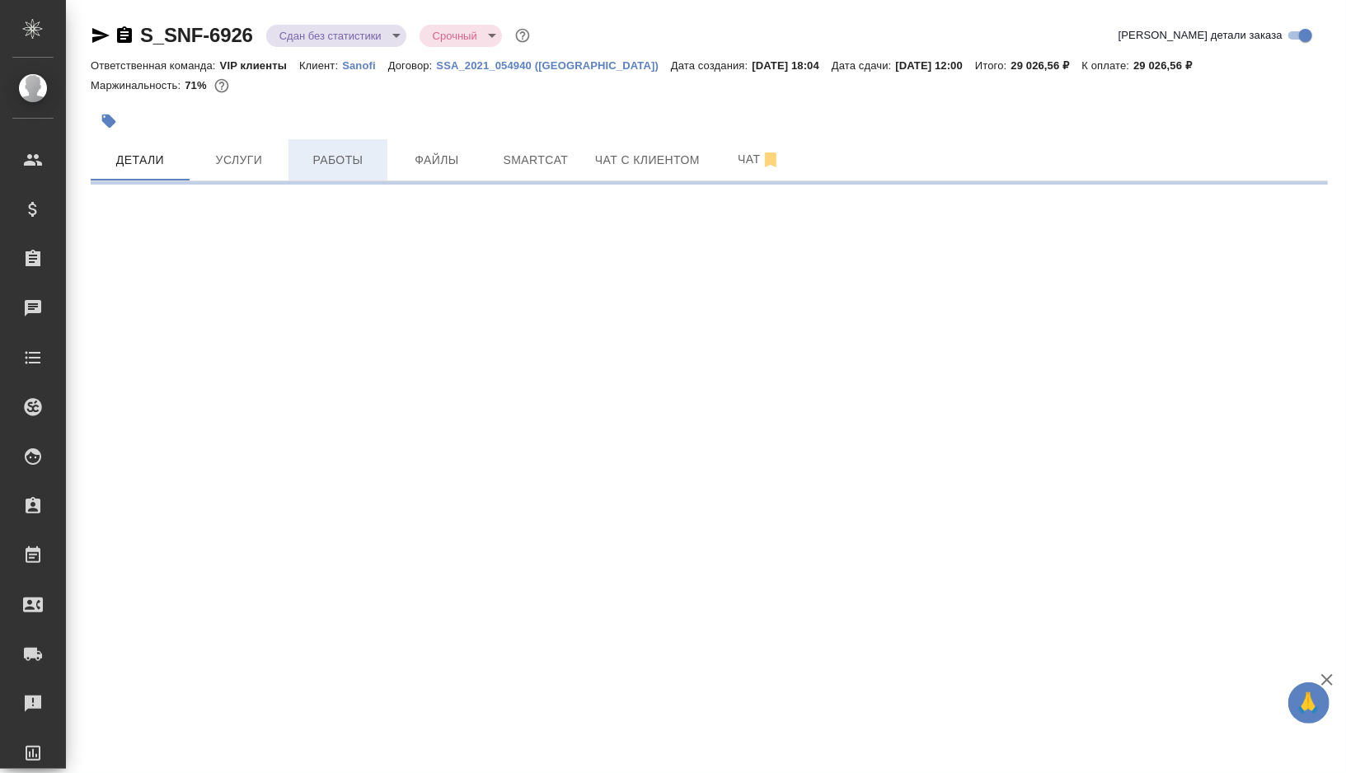
select select "RU"
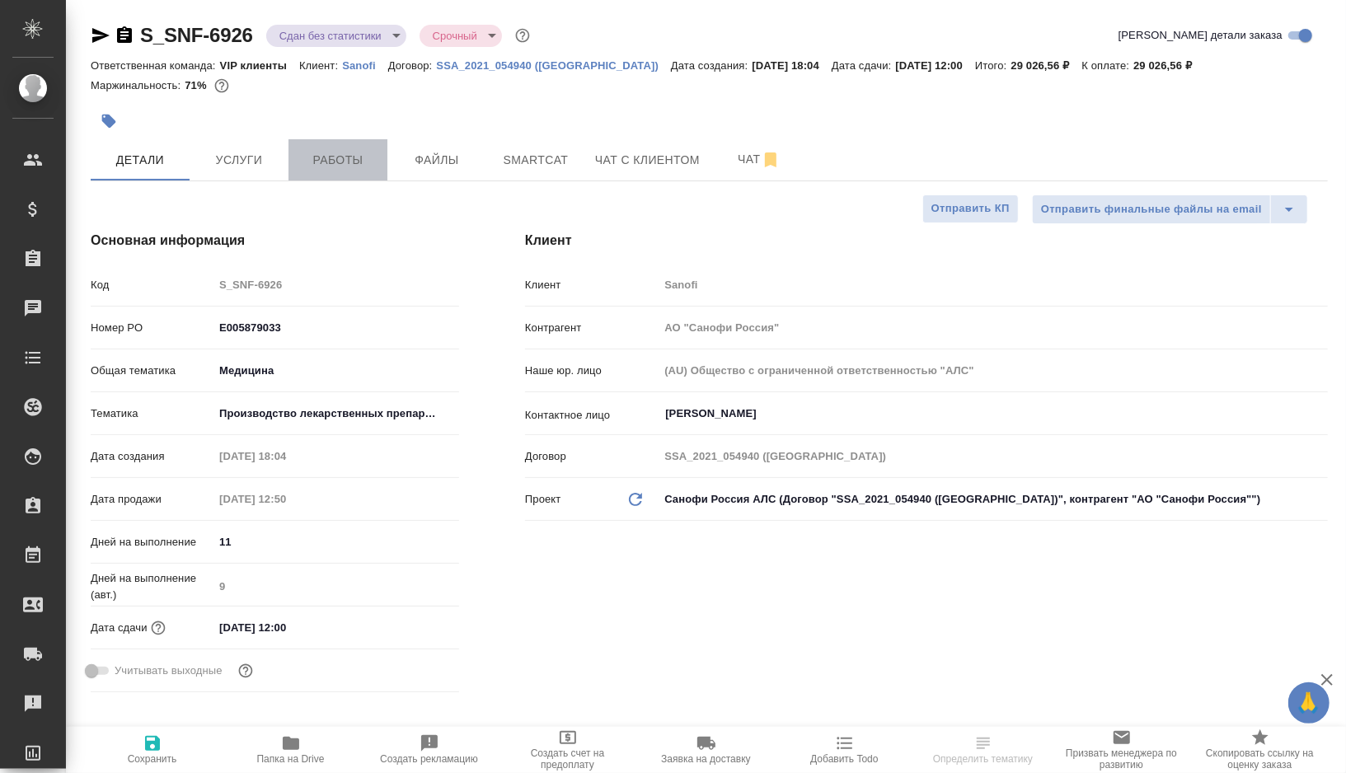
click at [341, 166] on span "Работы" at bounding box center [337, 160] width 79 height 21
type textarea "x"
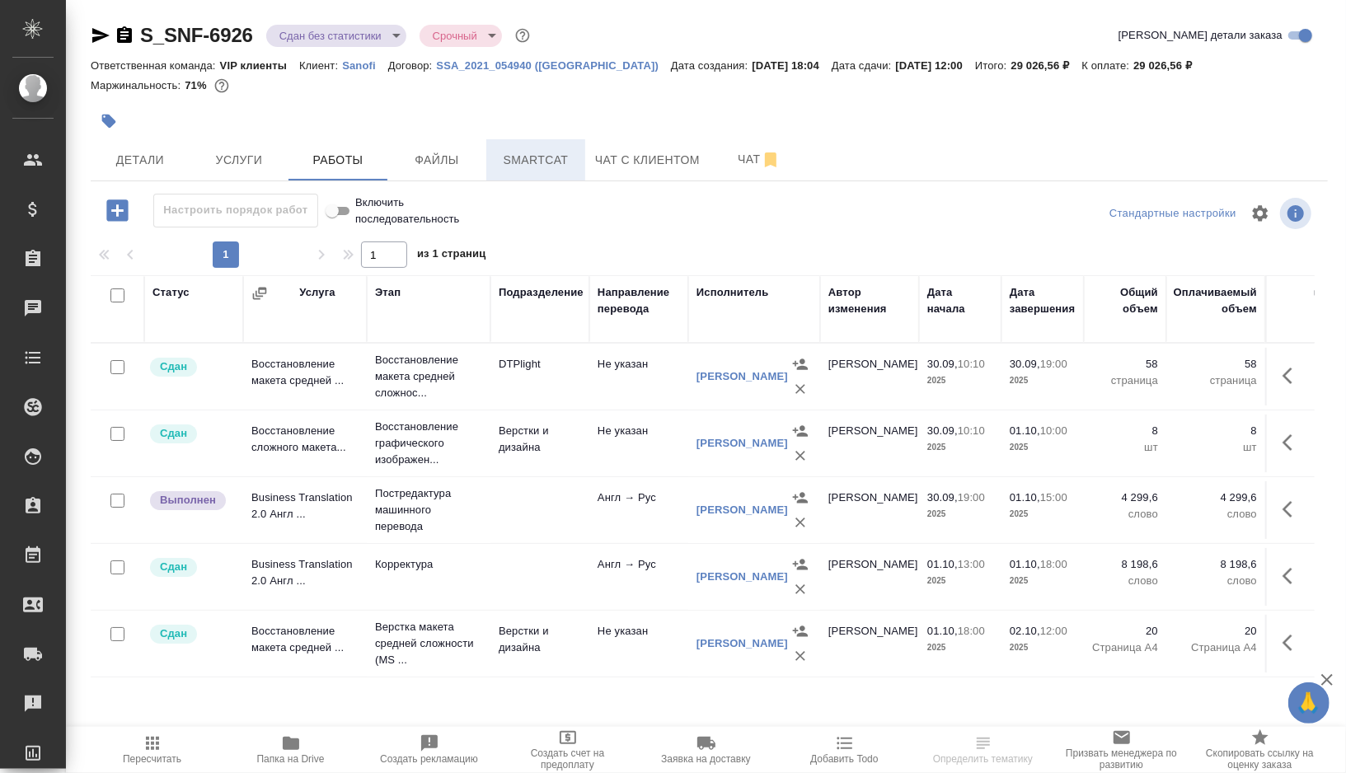
click at [551, 166] on span "Smartcat" at bounding box center [535, 160] width 79 height 21
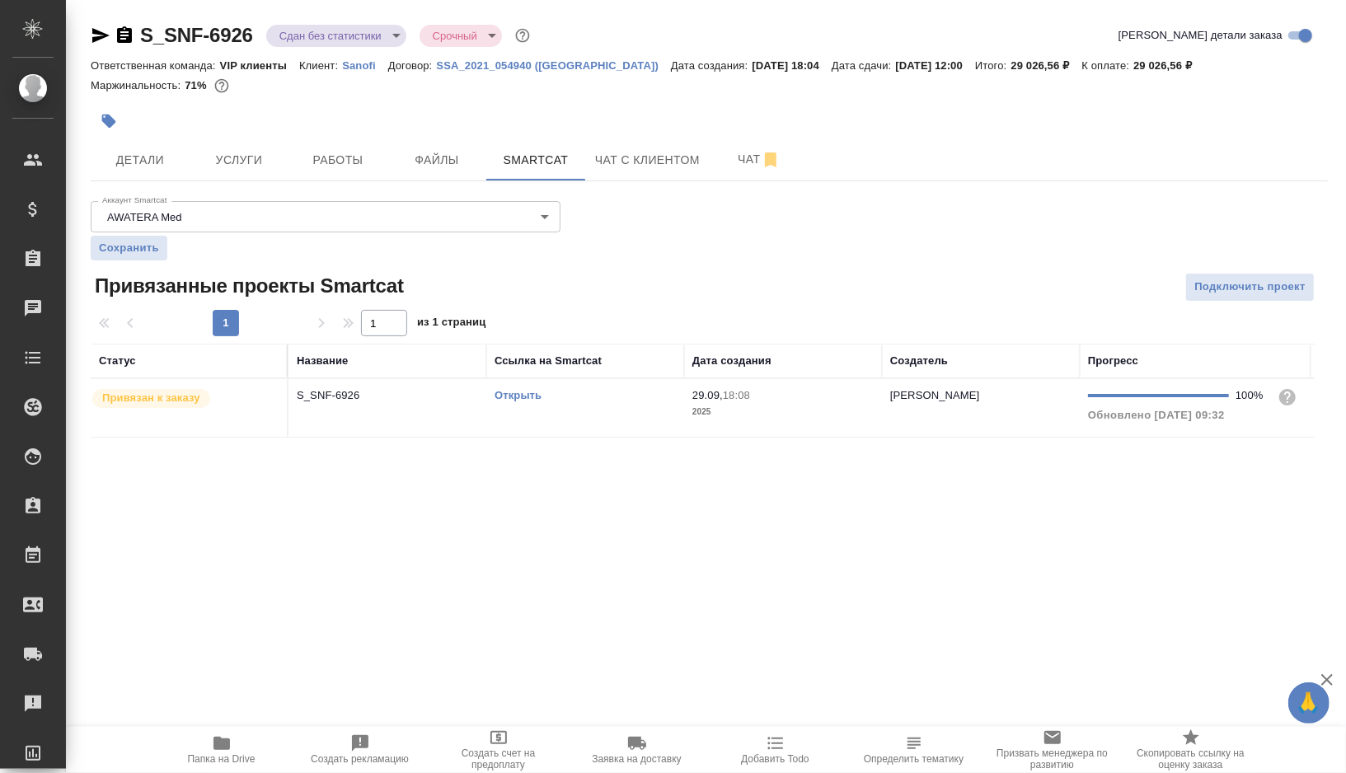
click at [598, 406] on td "Открыть" at bounding box center [585, 408] width 198 height 58
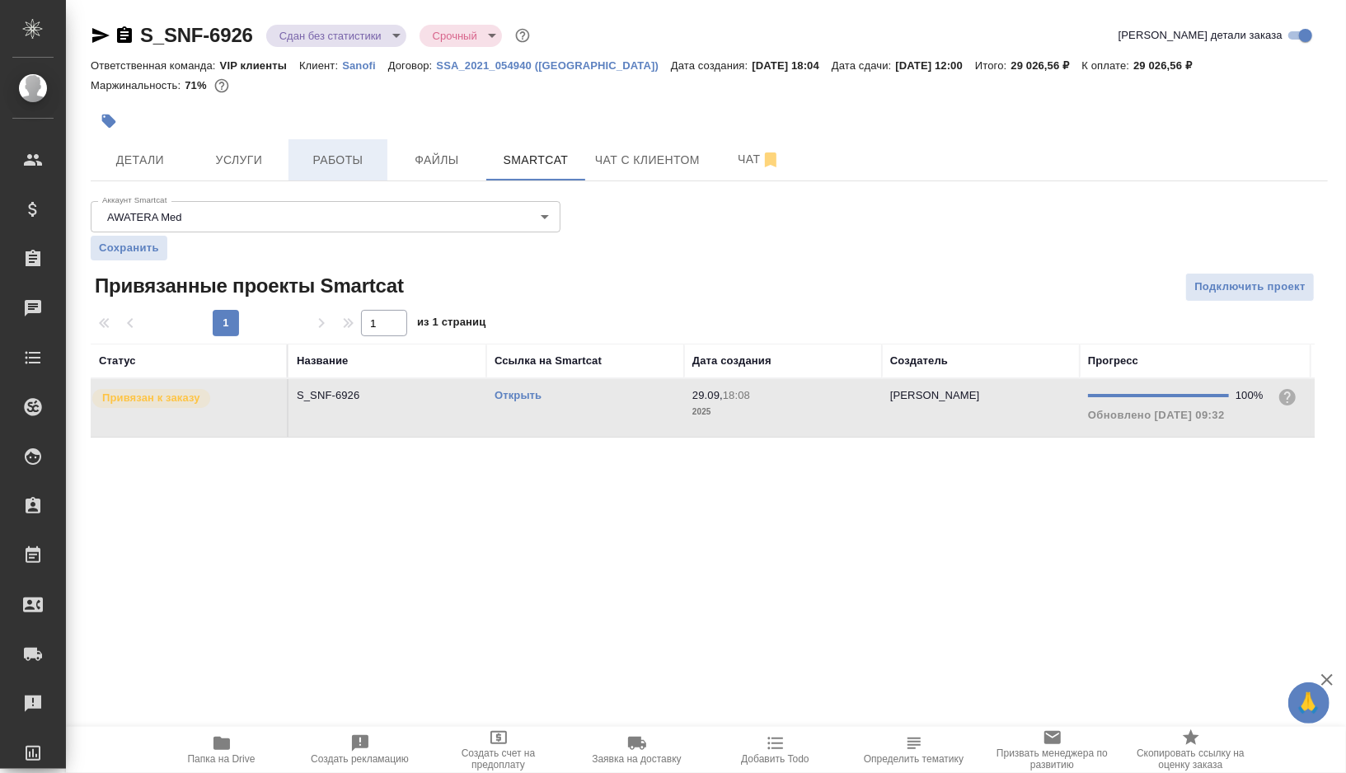
click at [345, 157] on span "Работы" at bounding box center [337, 160] width 79 height 21
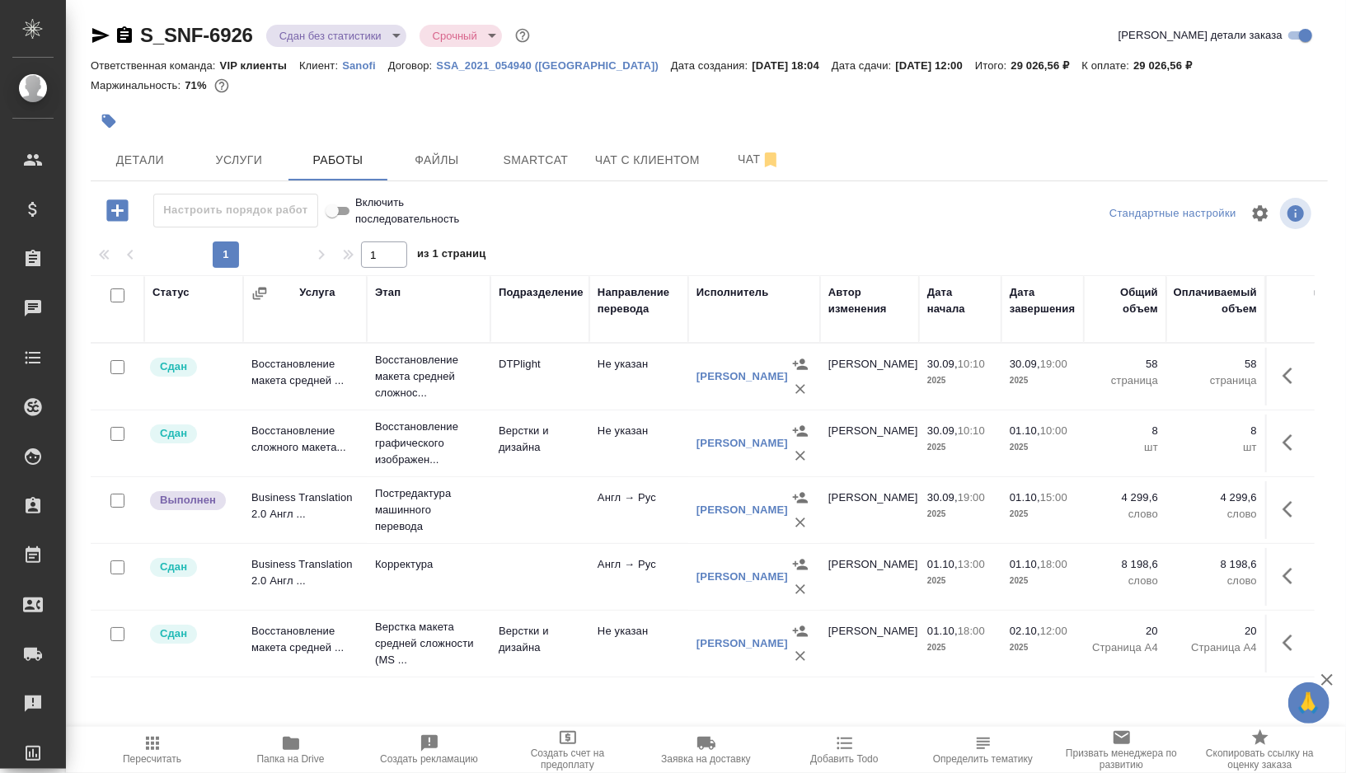
click at [138, 762] on span "Пересчитать" at bounding box center [152, 759] width 59 height 12
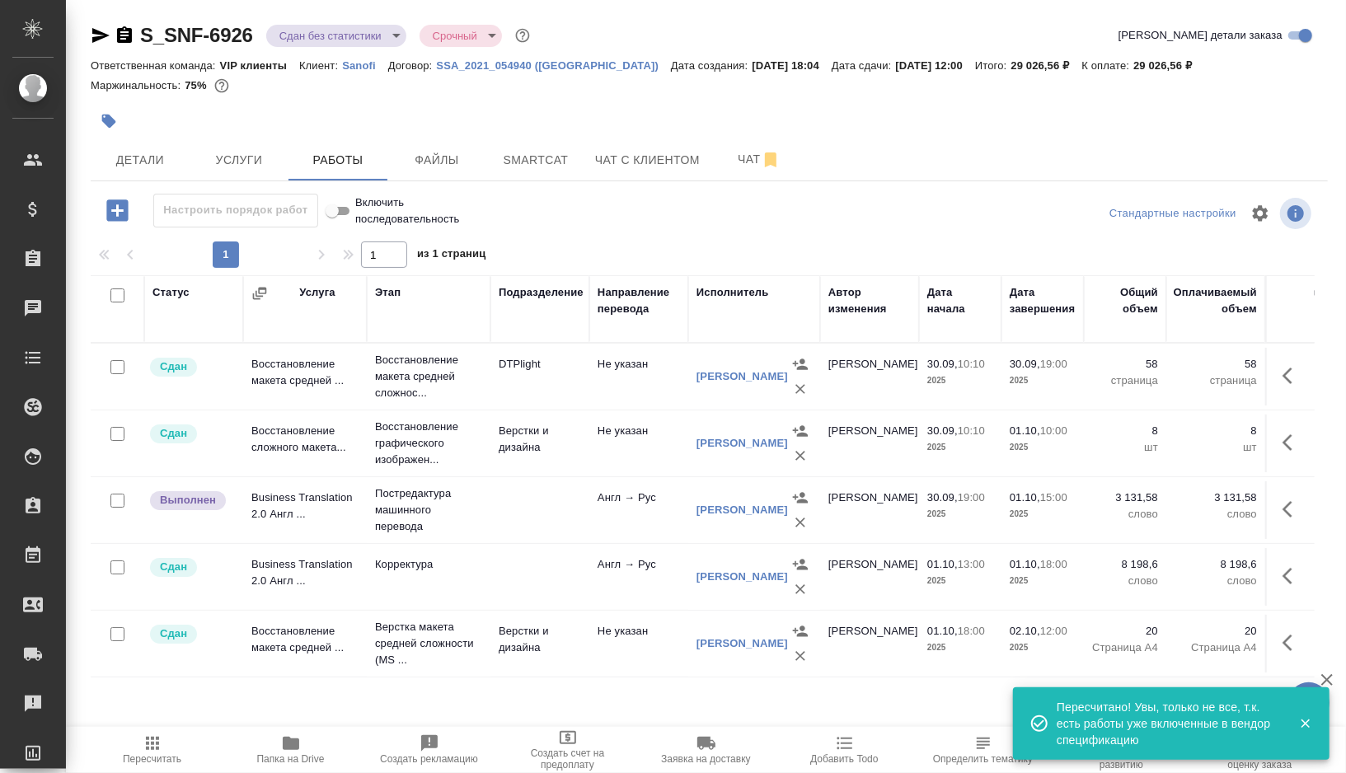
click at [1290, 504] on icon "button" at bounding box center [1293, 509] width 20 height 20
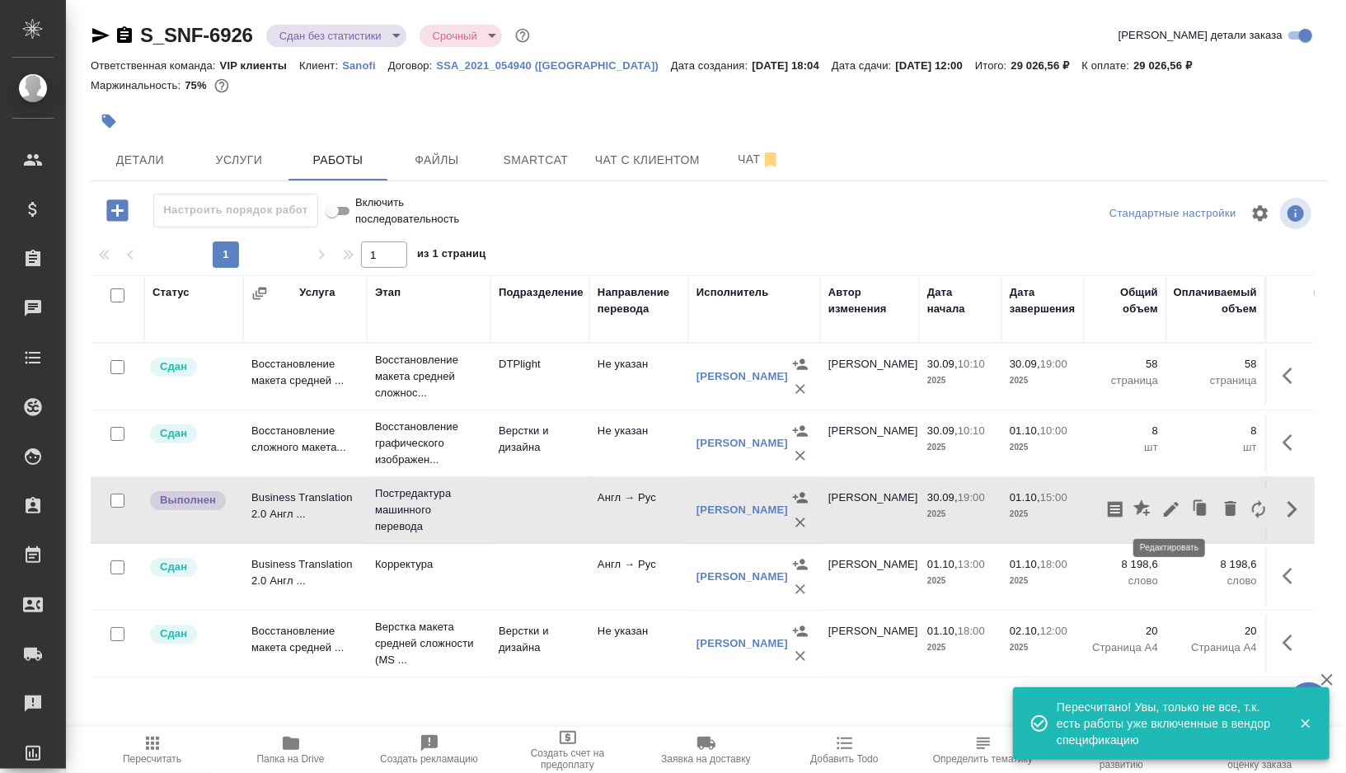
click at [1170, 505] on icon "button" at bounding box center [1171, 509] width 20 height 20
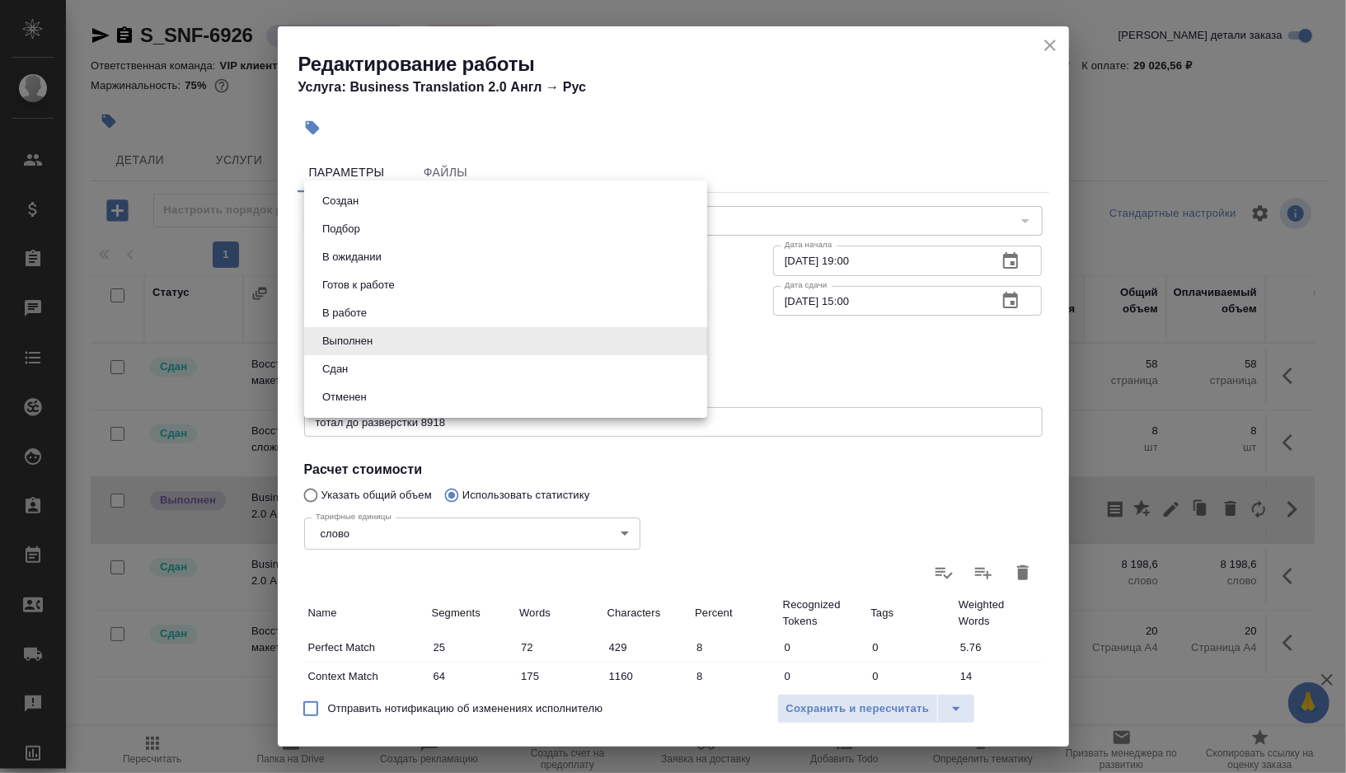
click at [378, 342] on body "🙏 .cls-1 fill:#fff; AWATERA Gorshkova Valentina Клиенты Спецификации Заказы 0 Ч…" at bounding box center [673, 386] width 1346 height 773
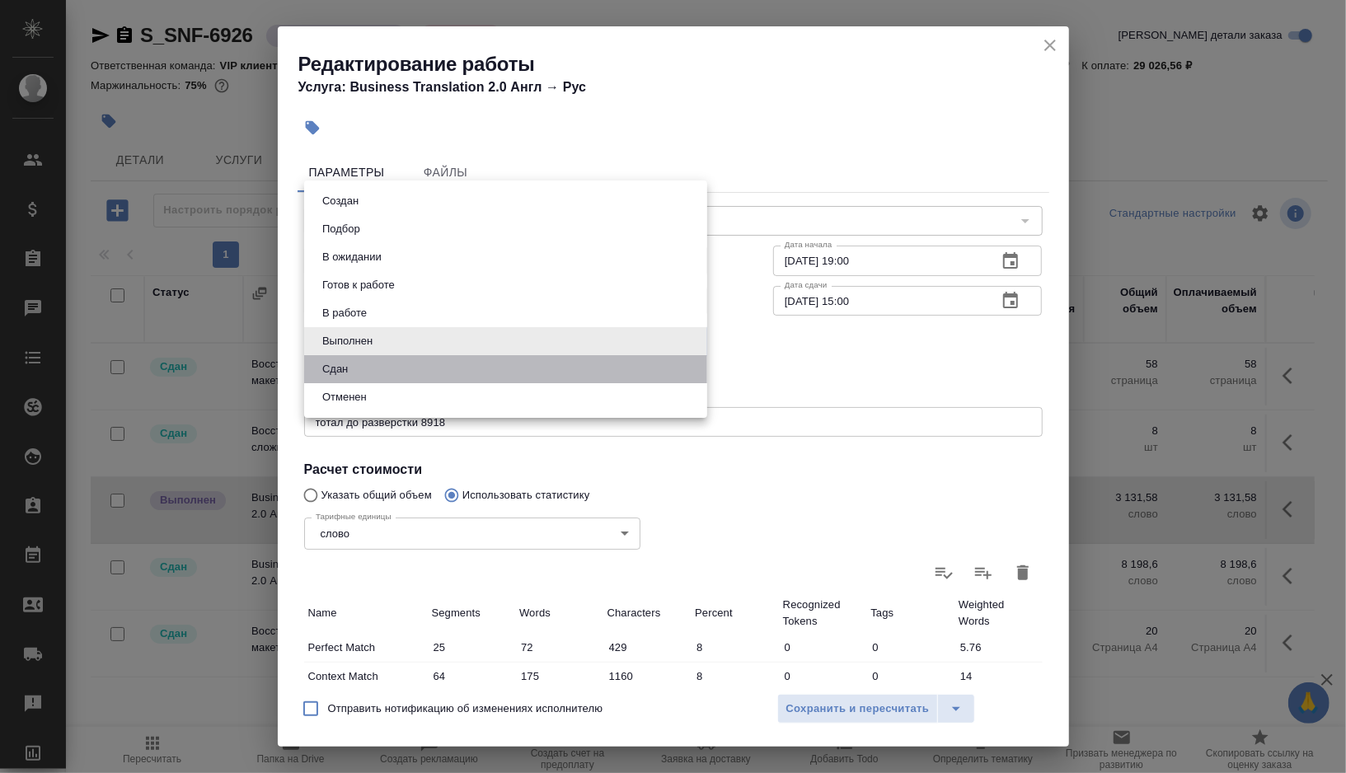
click at [361, 379] on li "Сдан" at bounding box center [505, 369] width 403 height 28
type input "closed"
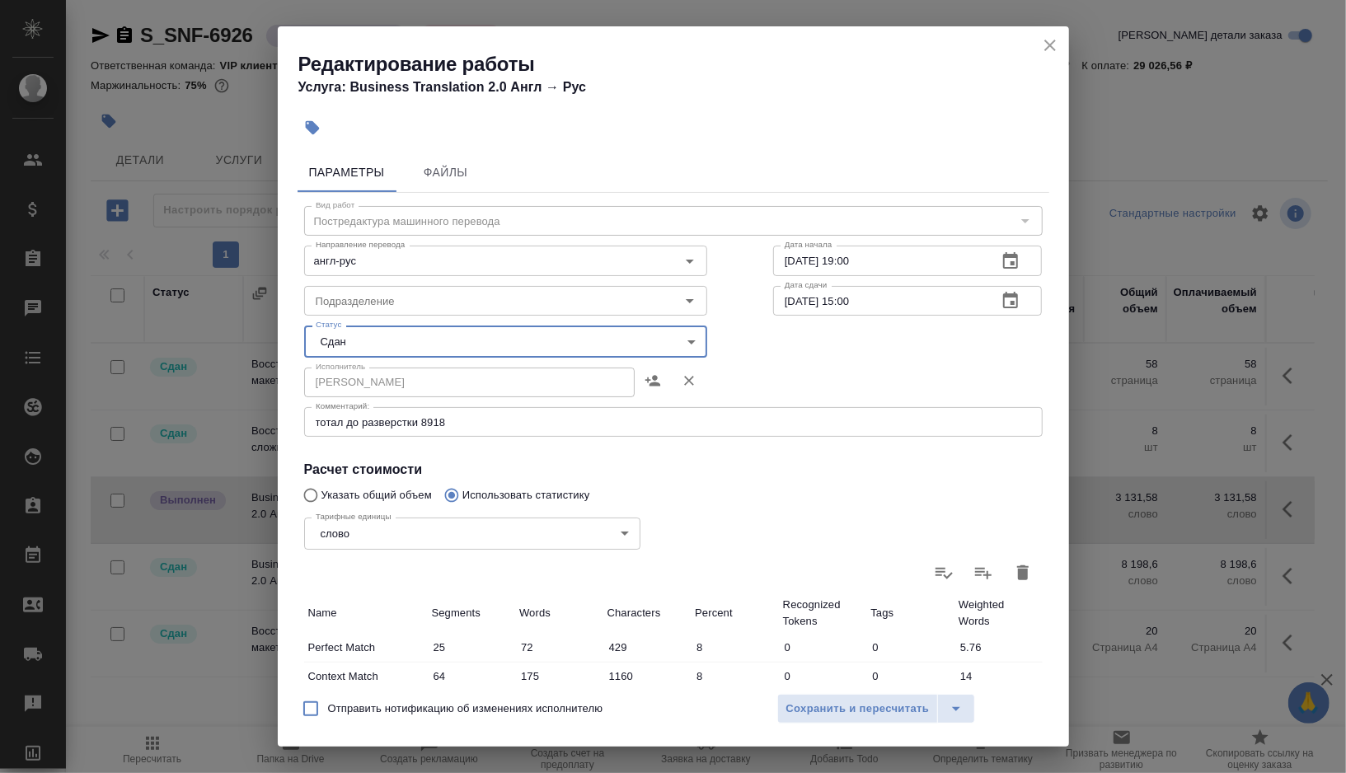
click at [380, 717] on label "Отправить нотификацию об изменениях исполнителю" at bounding box center [448, 709] width 310 height 35
click at [328, 717] on input "Отправить нотификацию об изменениях исполнителю" at bounding box center [310, 709] width 35 height 35
checkbox input "true"
click at [815, 707] on span "Сохранить и пересчитать" at bounding box center [857, 709] width 143 height 19
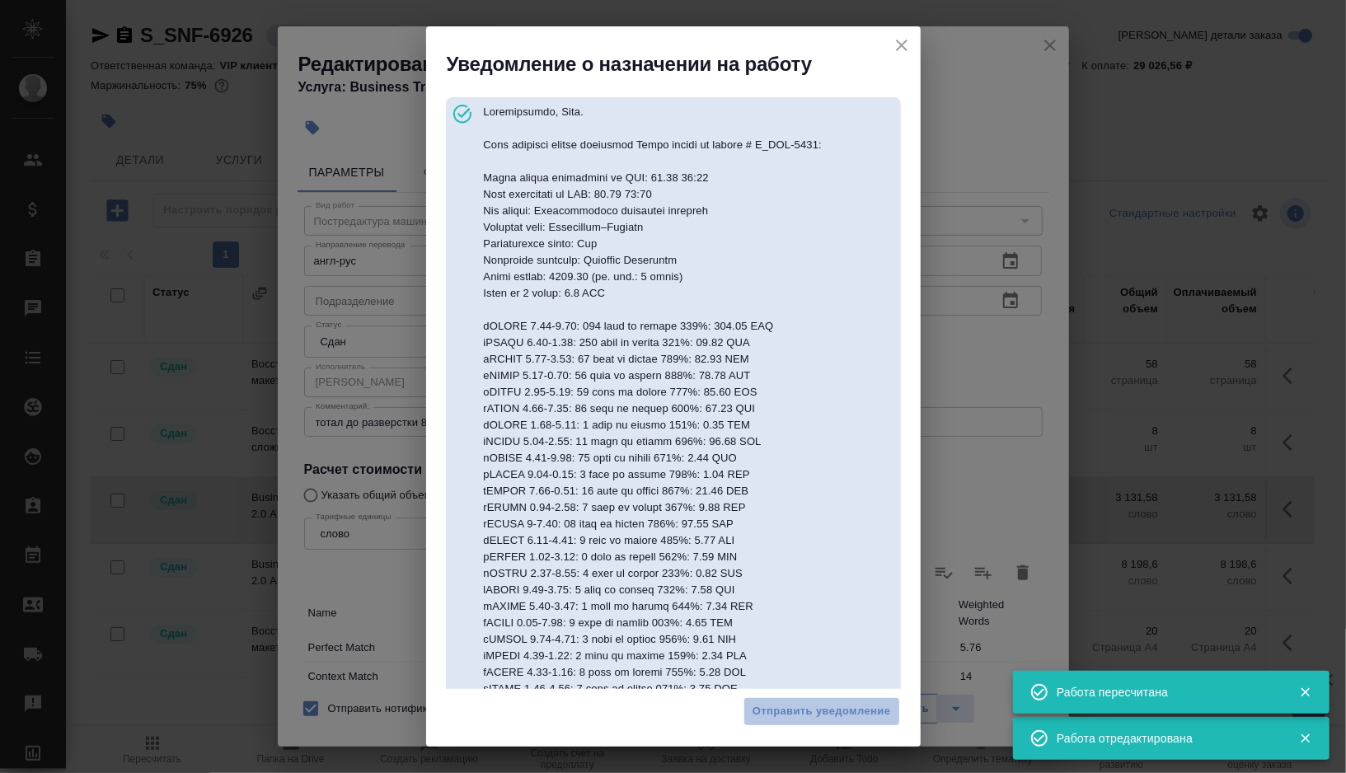
click at [815, 707] on span "Отправить уведомление" at bounding box center [822, 711] width 138 height 19
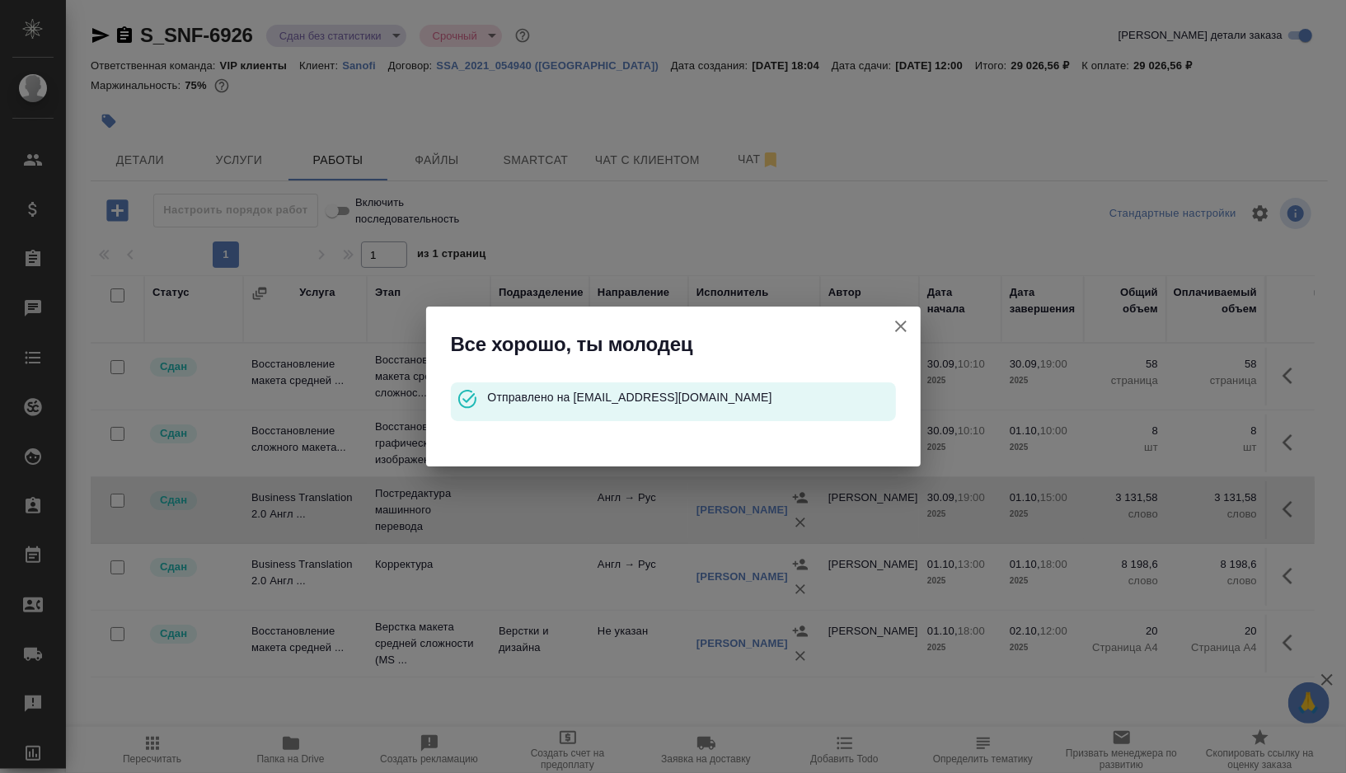
click at [898, 328] on icon "button" at bounding box center [901, 327] width 12 height 12
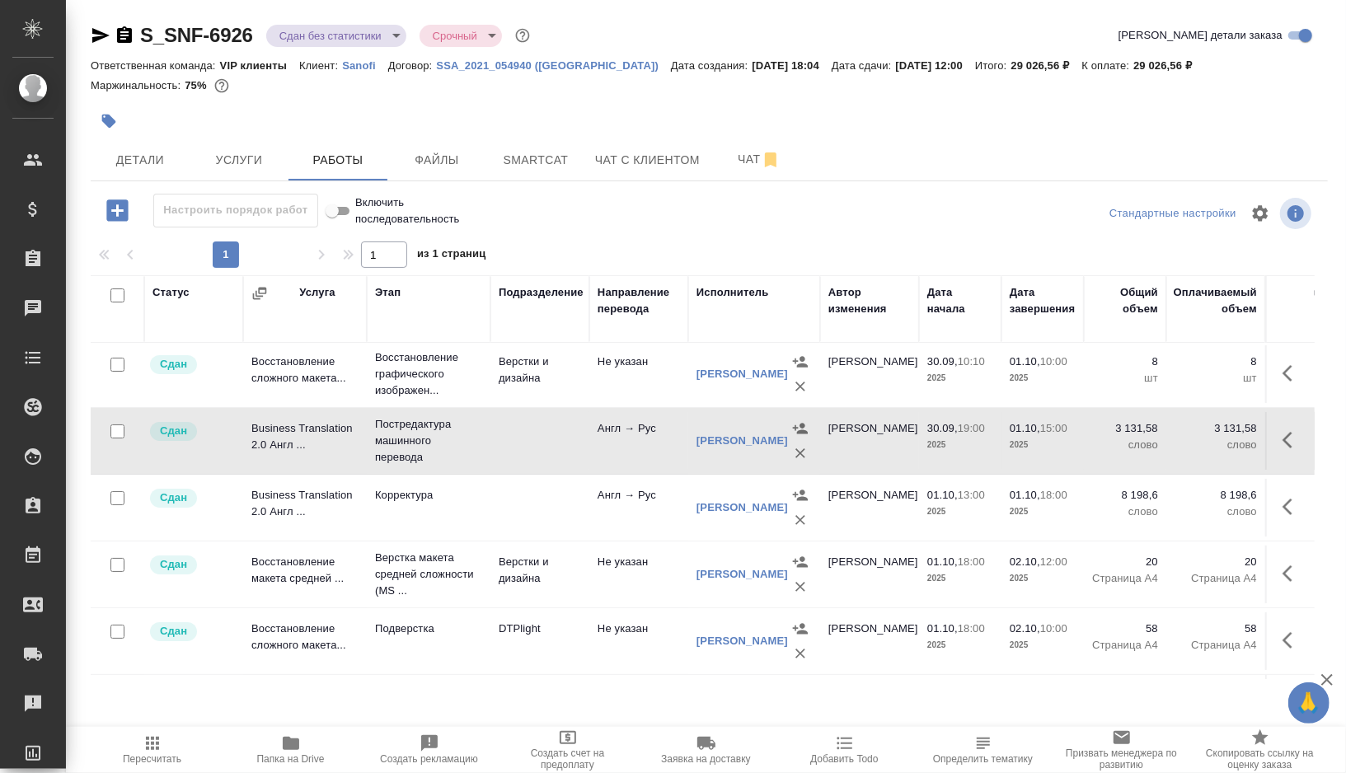
scroll to position [178, 0]
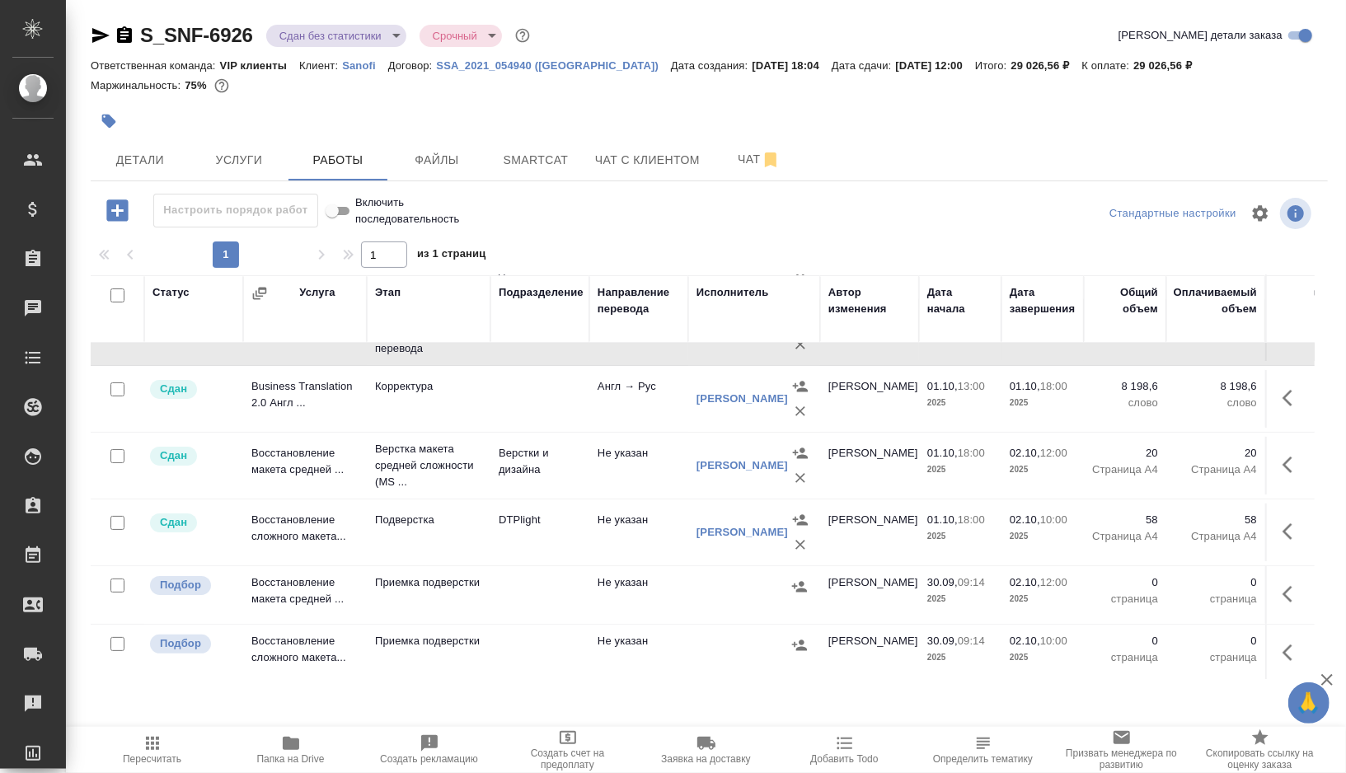
click at [114, 580] on input "checkbox" at bounding box center [117, 586] width 14 height 14
checkbox input "true"
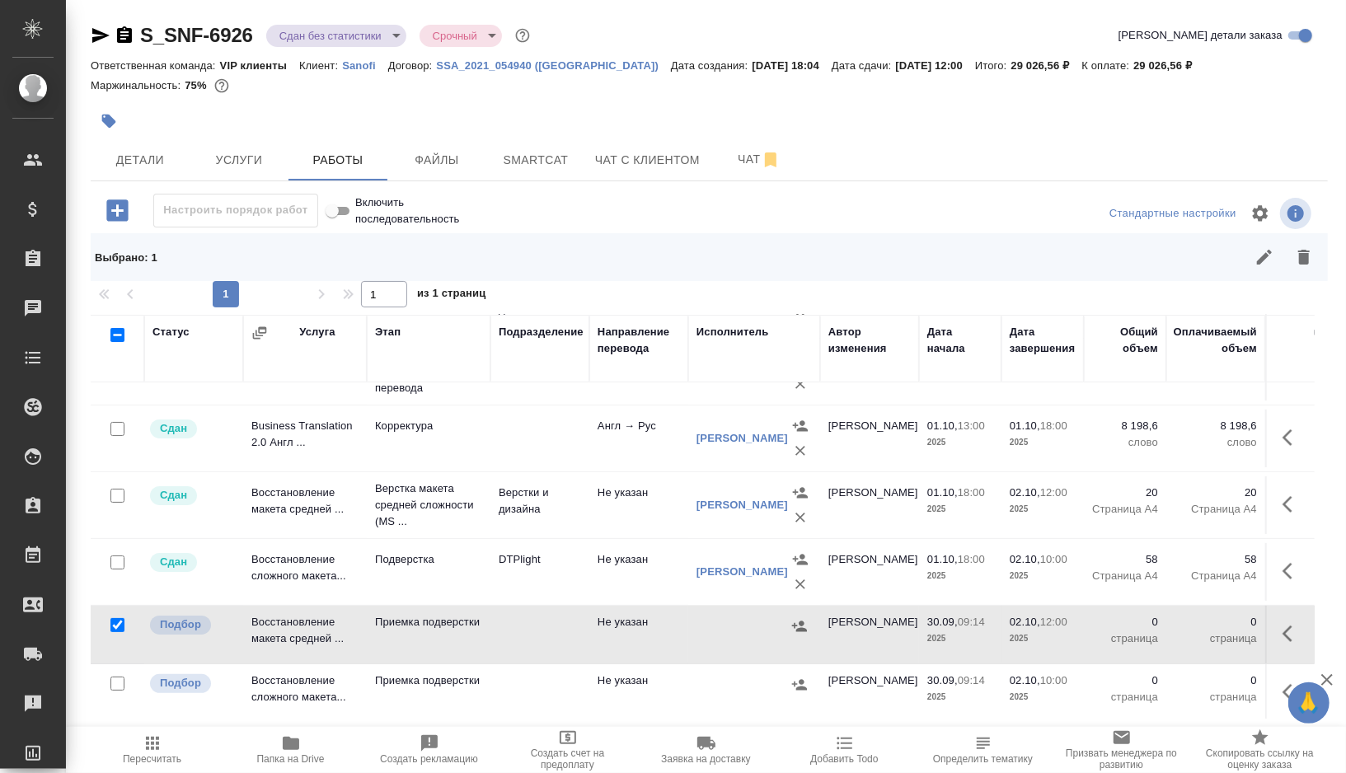
click at [114, 680] on input "checkbox" at bounding box center [117, 684] width 14 height 14
checkbox input "true"
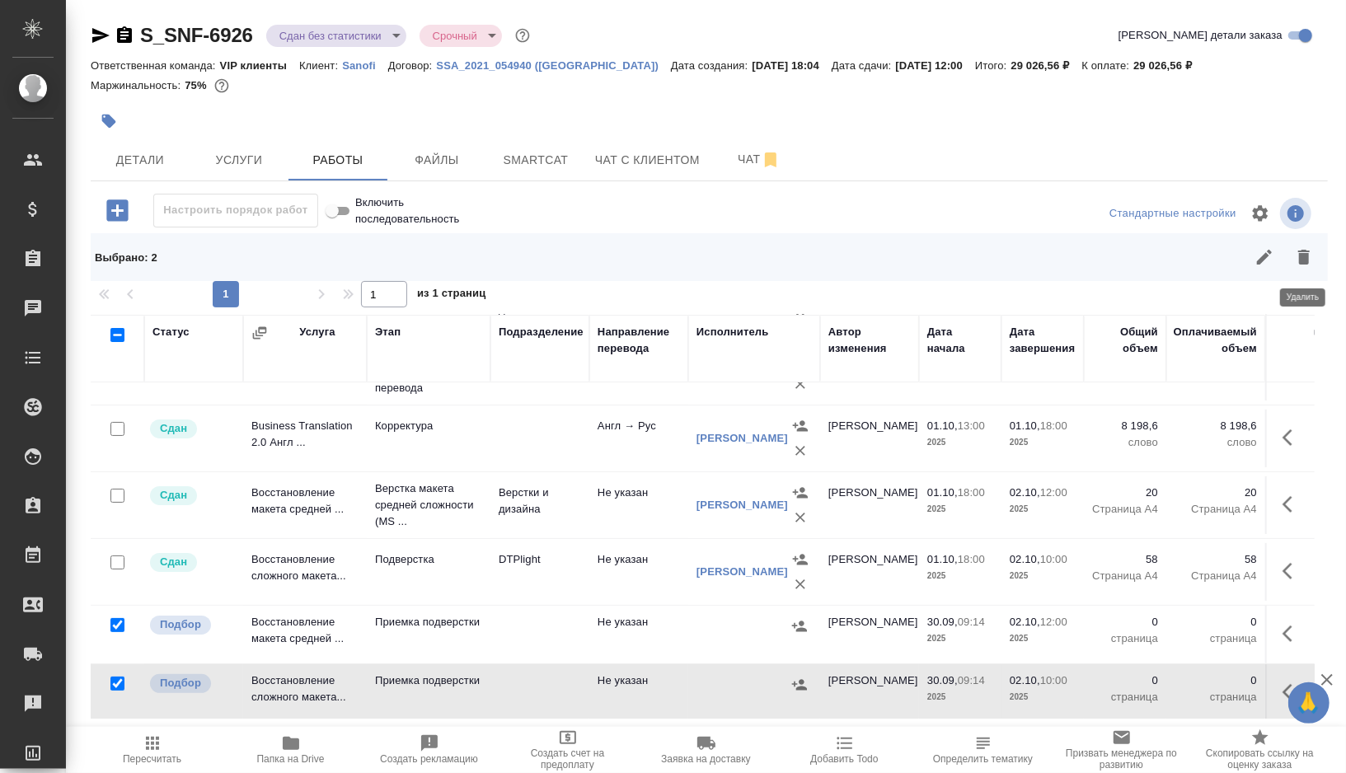
click at [1300, 257] on icon "button" at bounding box center [1304, 257] width 12 height 15
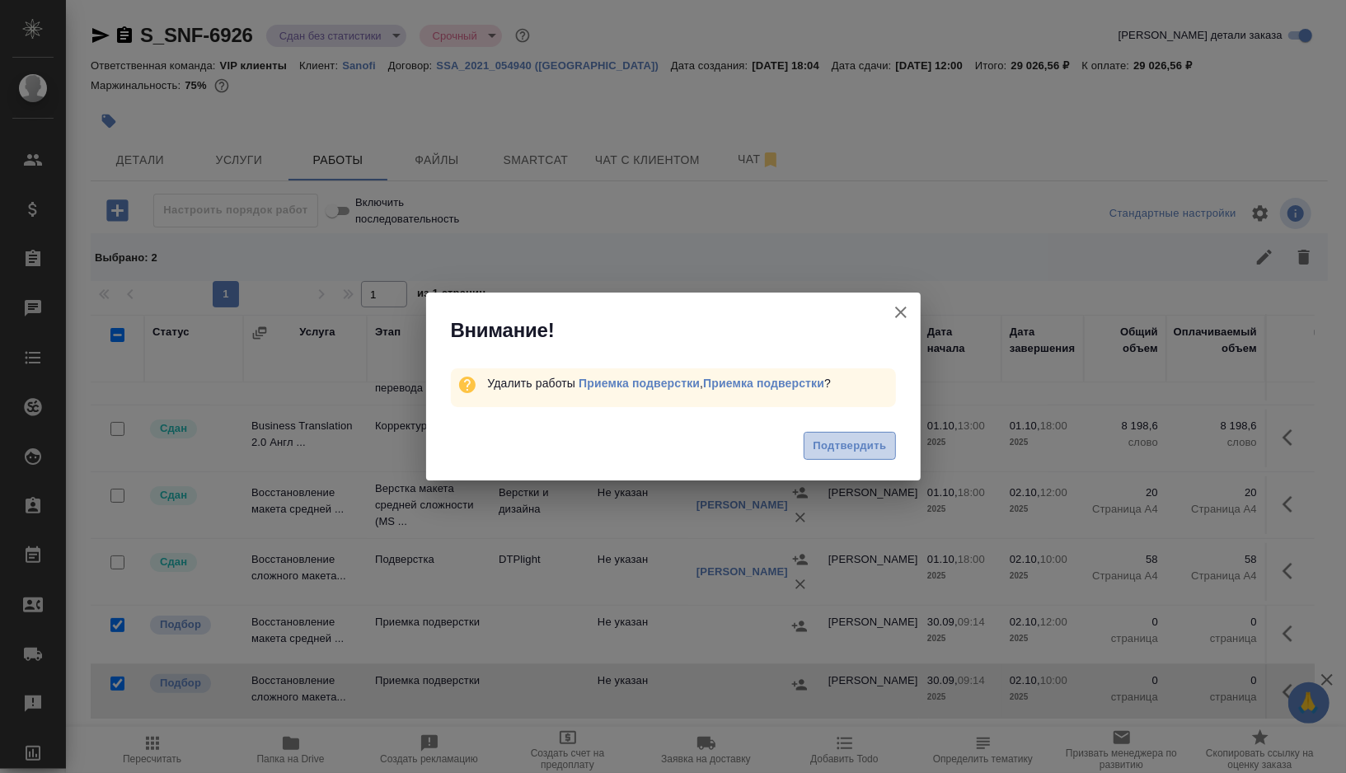
click at [871, 443] on span "Подтвердить" at bounding box center [849, 446] width 73 height 19
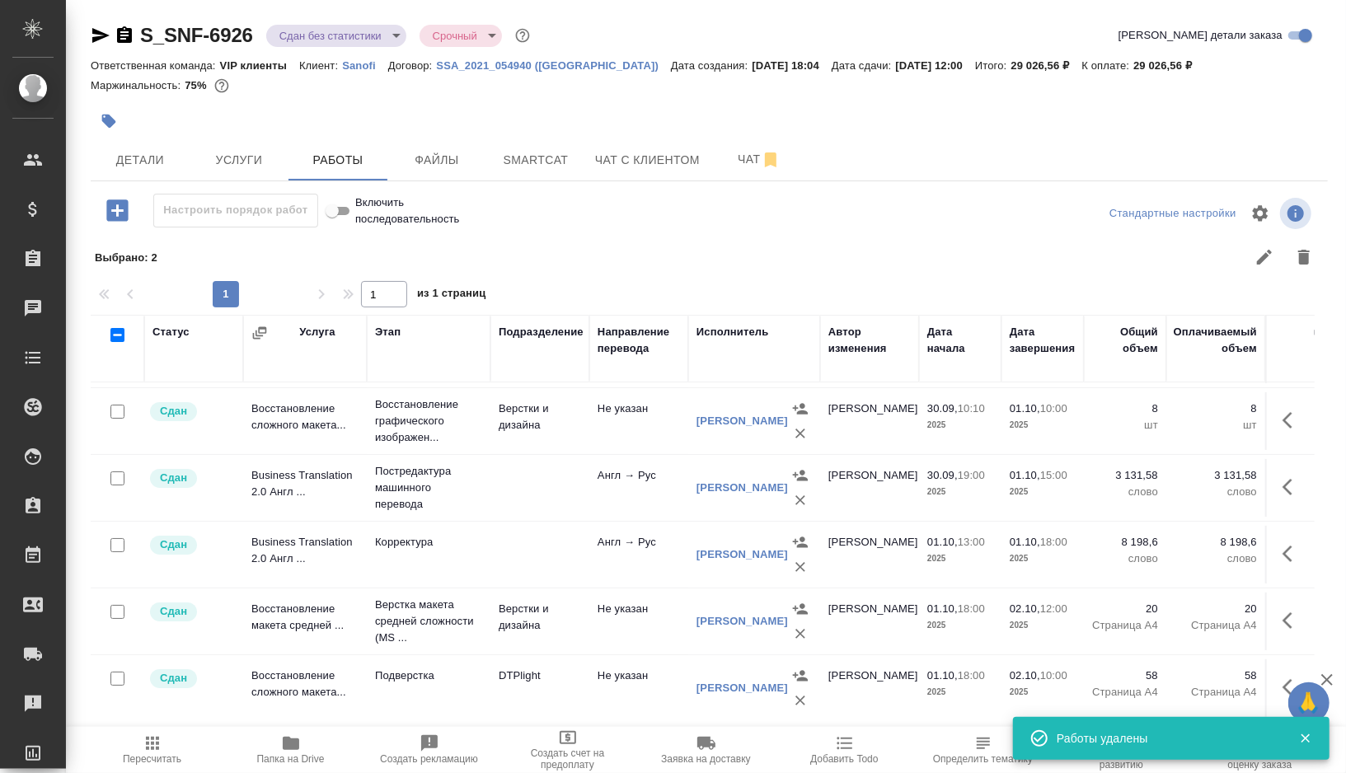
scroll to position [0, 0]
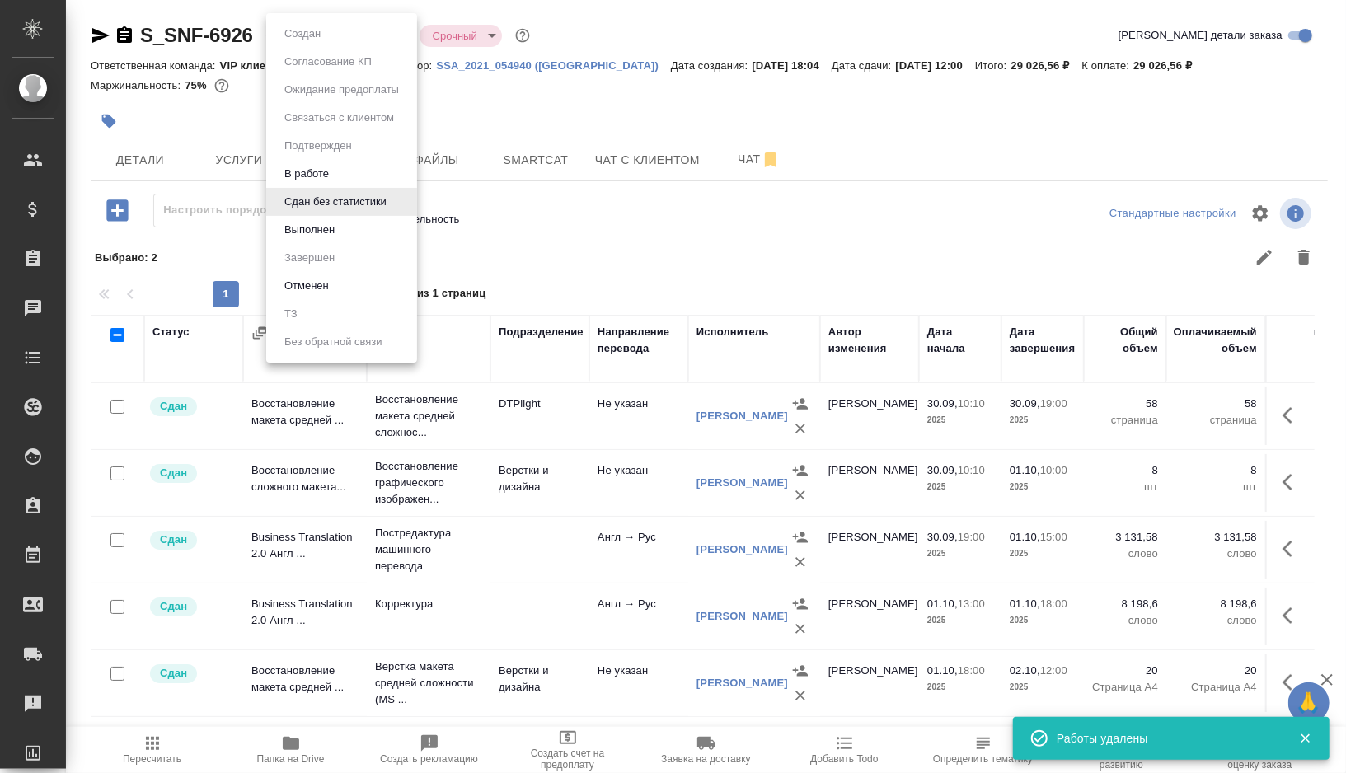
click at [387, 41] on body "🙏 .cls-1 fill:#fff; AWATERA Gorshkova Valentina Клиенты Спецификации Заказы 0 Ч…" at bounding box center [673, 386] width 1346 height 773
click at [334, 229] on button "Выполнен" at bounding box center [309, 230] width 60 height 18
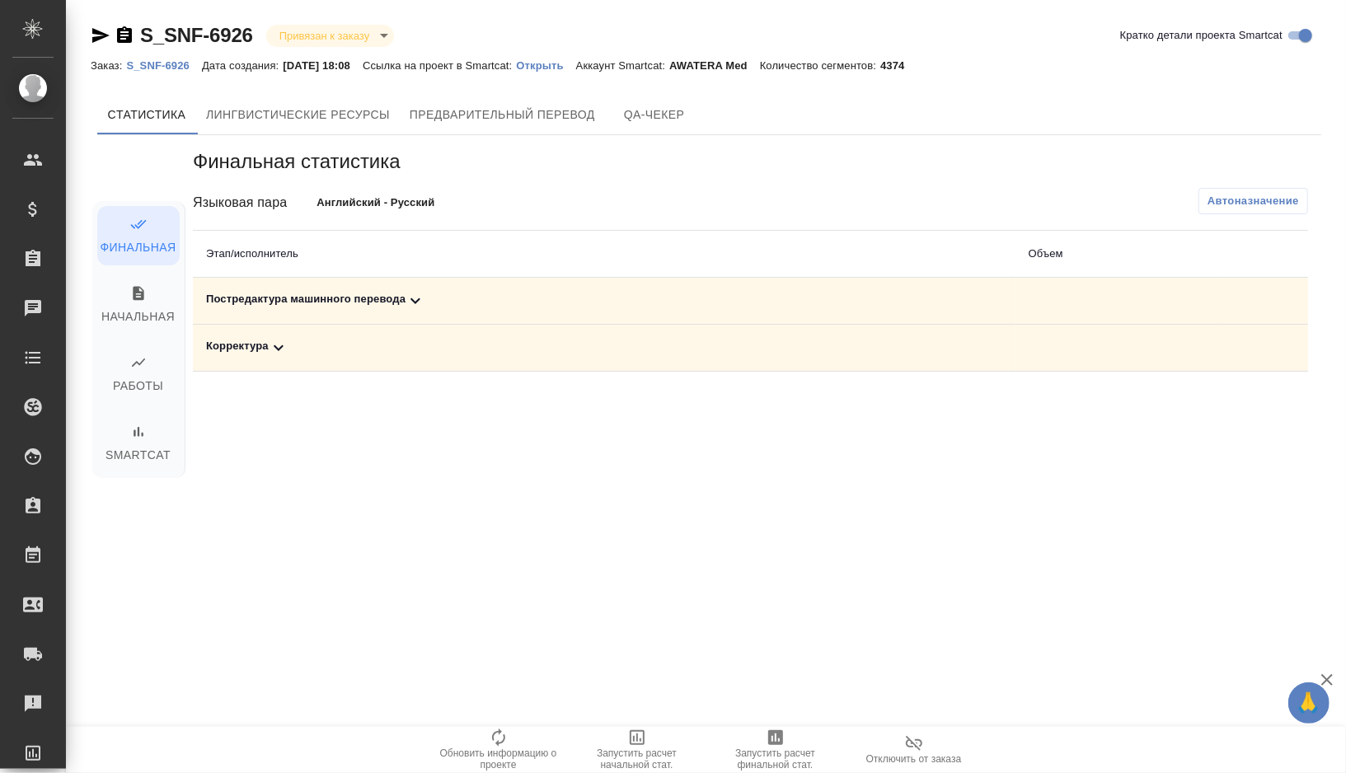
click at [463, 306] on div "Постредактура машинного перевода" at bounding box center [604, 301] width 796 height 20
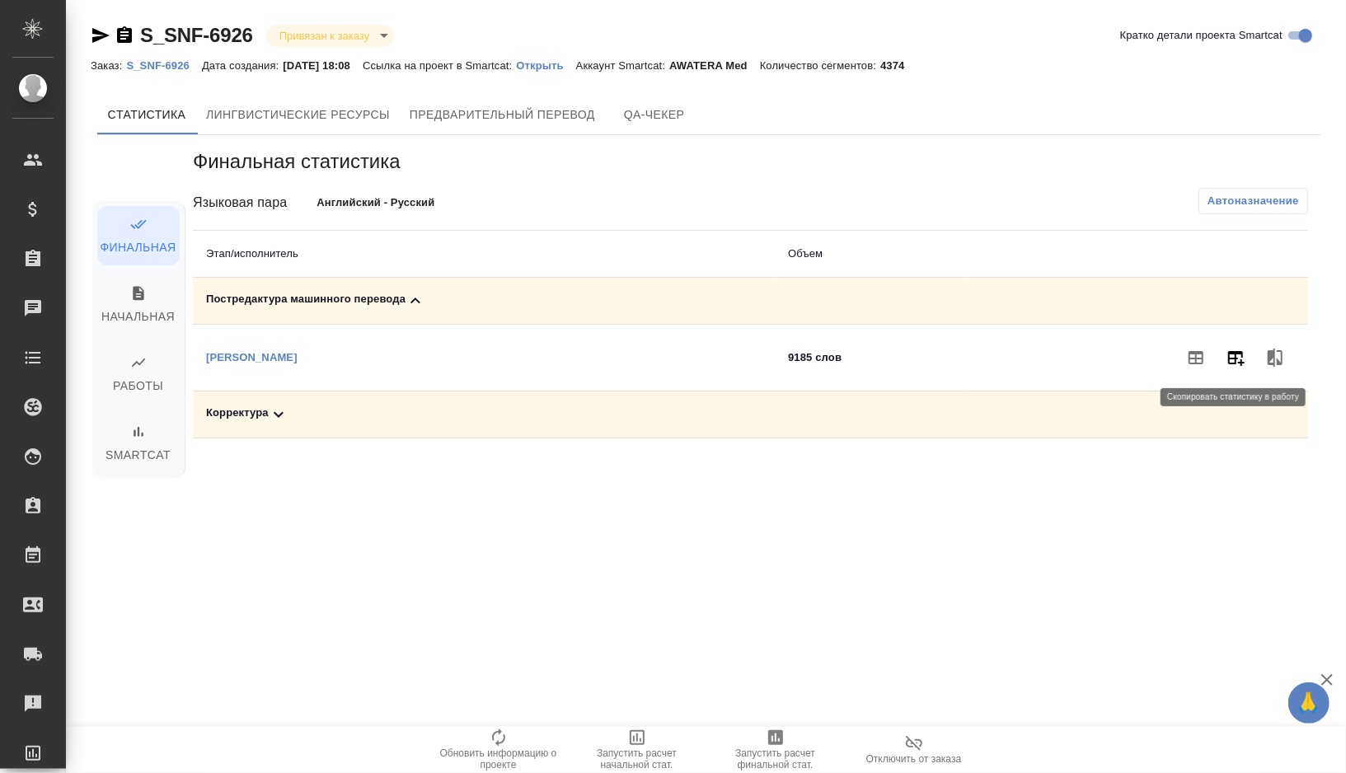
click at [1224, 366] on button "button" at bounding box center [1236, 358] width 40 height 40
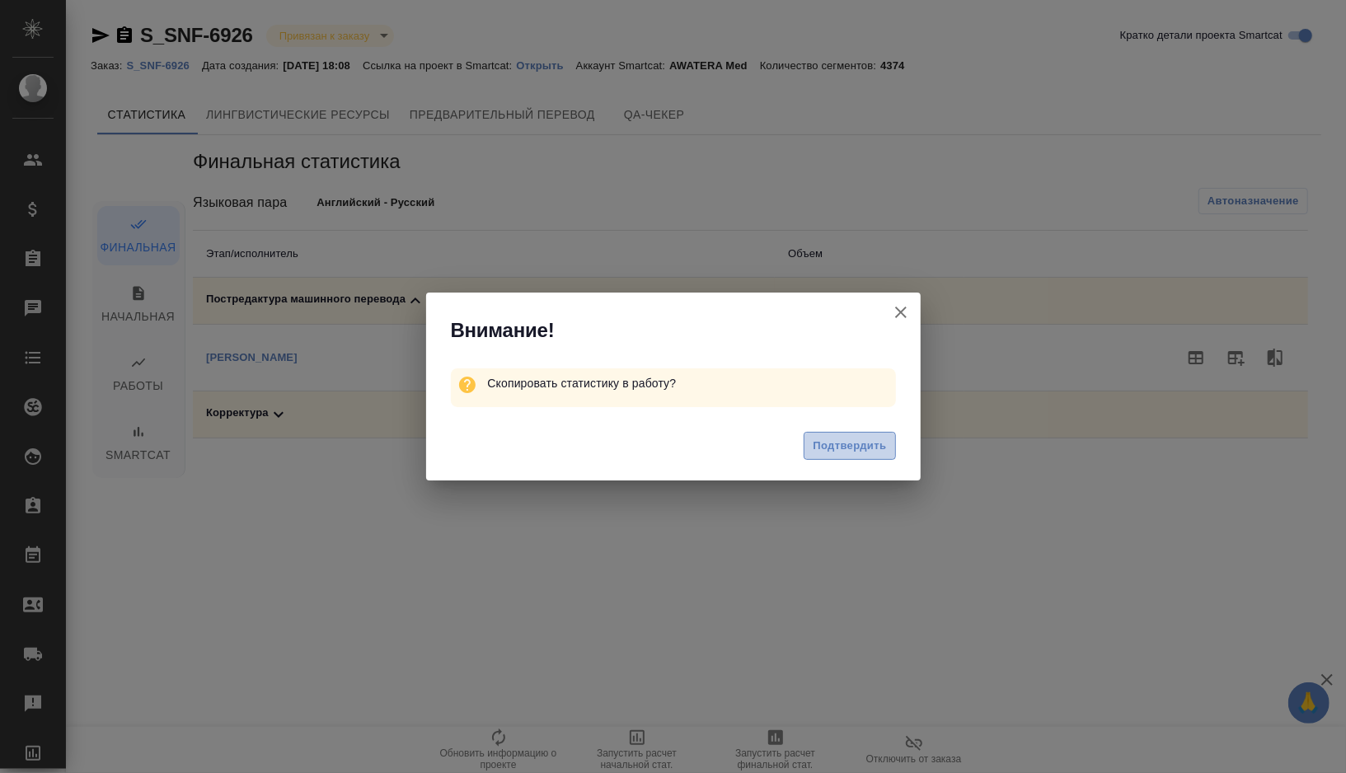
click at [839, 443] on span "Подтвердить" at bounding box center [849, 446] width 73 height 19
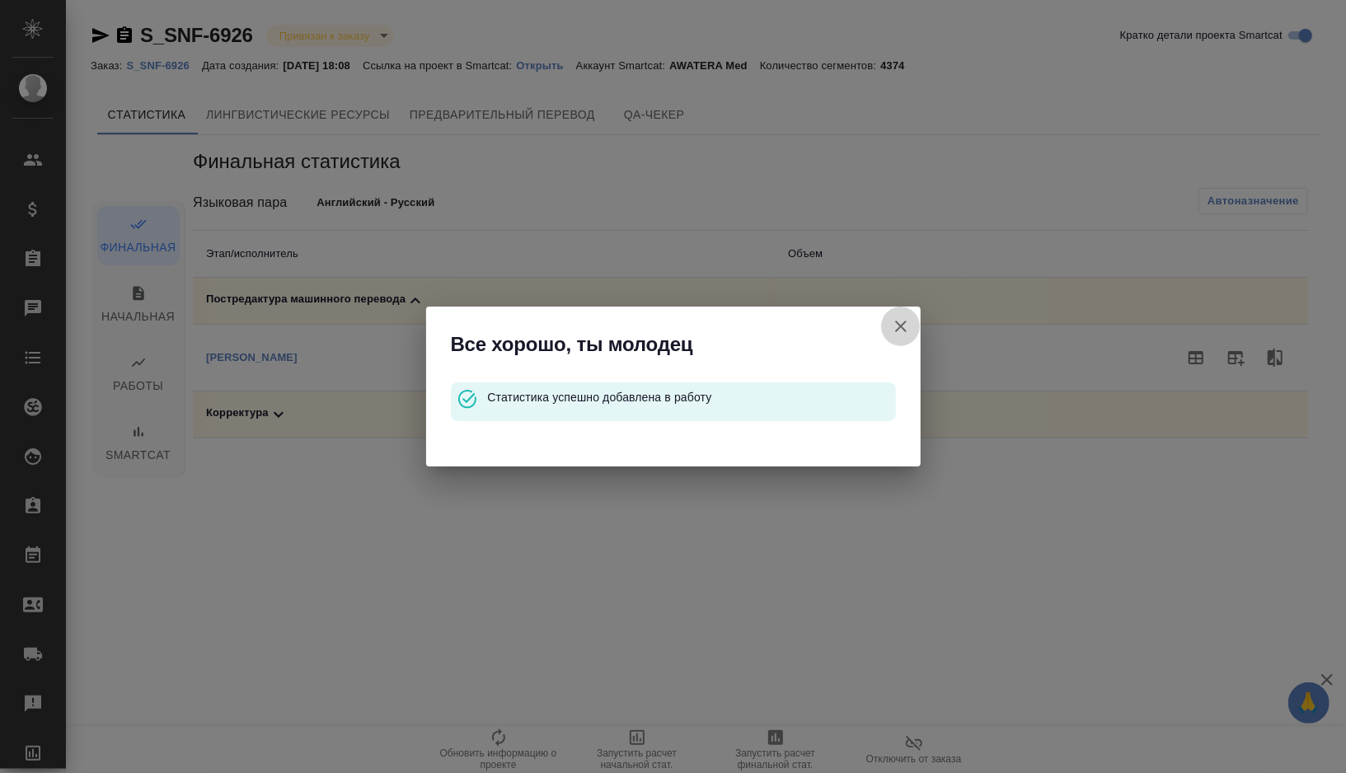
click at [904, 329] on icon "button" at bounding box center [901, 327] width 20 height 20
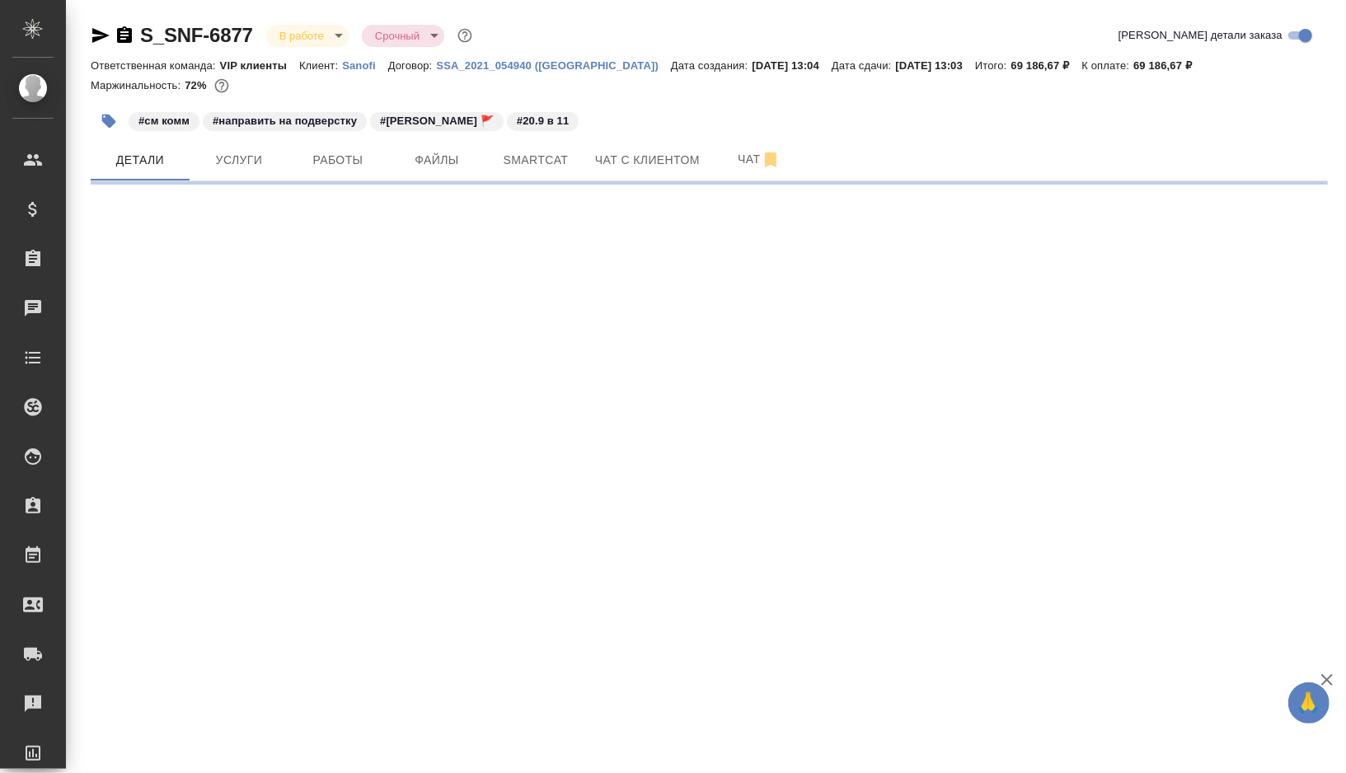
select select "RU"
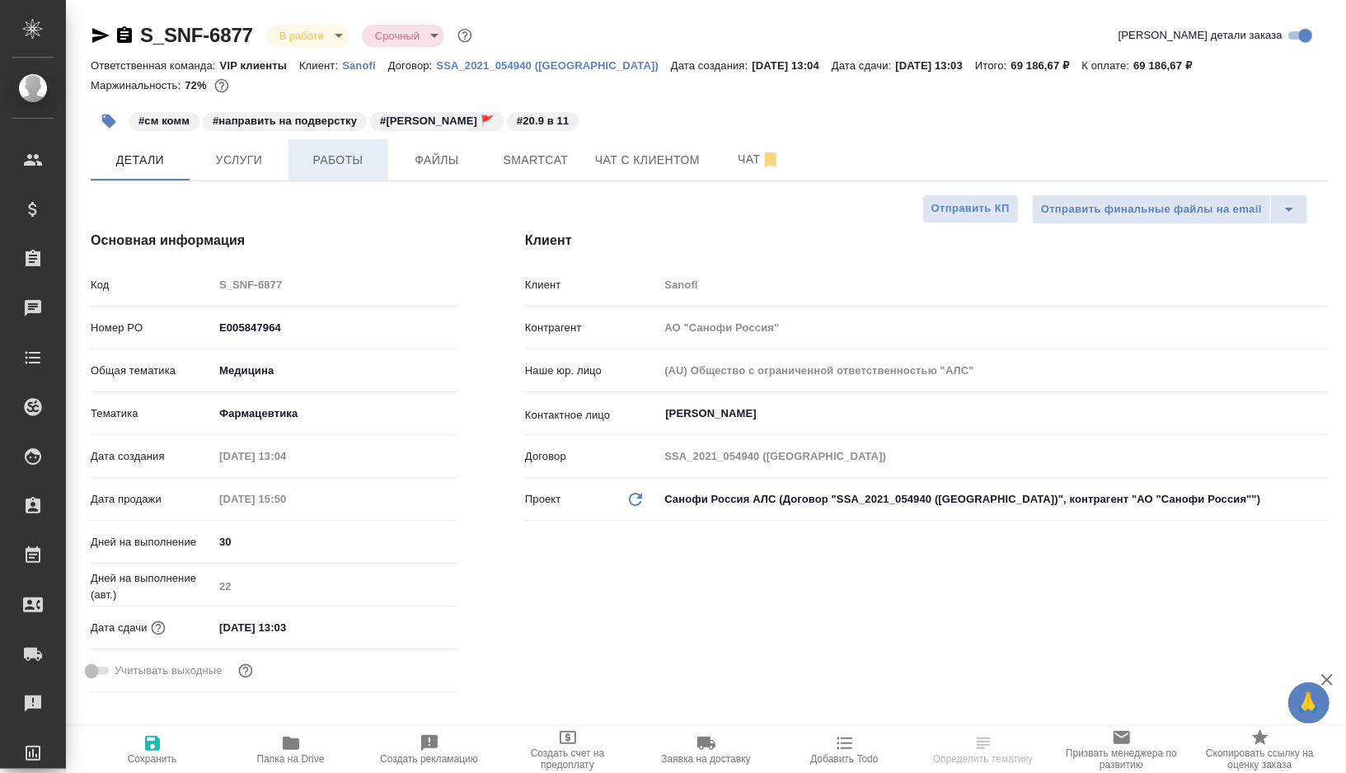
type textarea "x"
click at [332, 158] on span "Работы" at bounding box center [337, 160] width 79 height 21
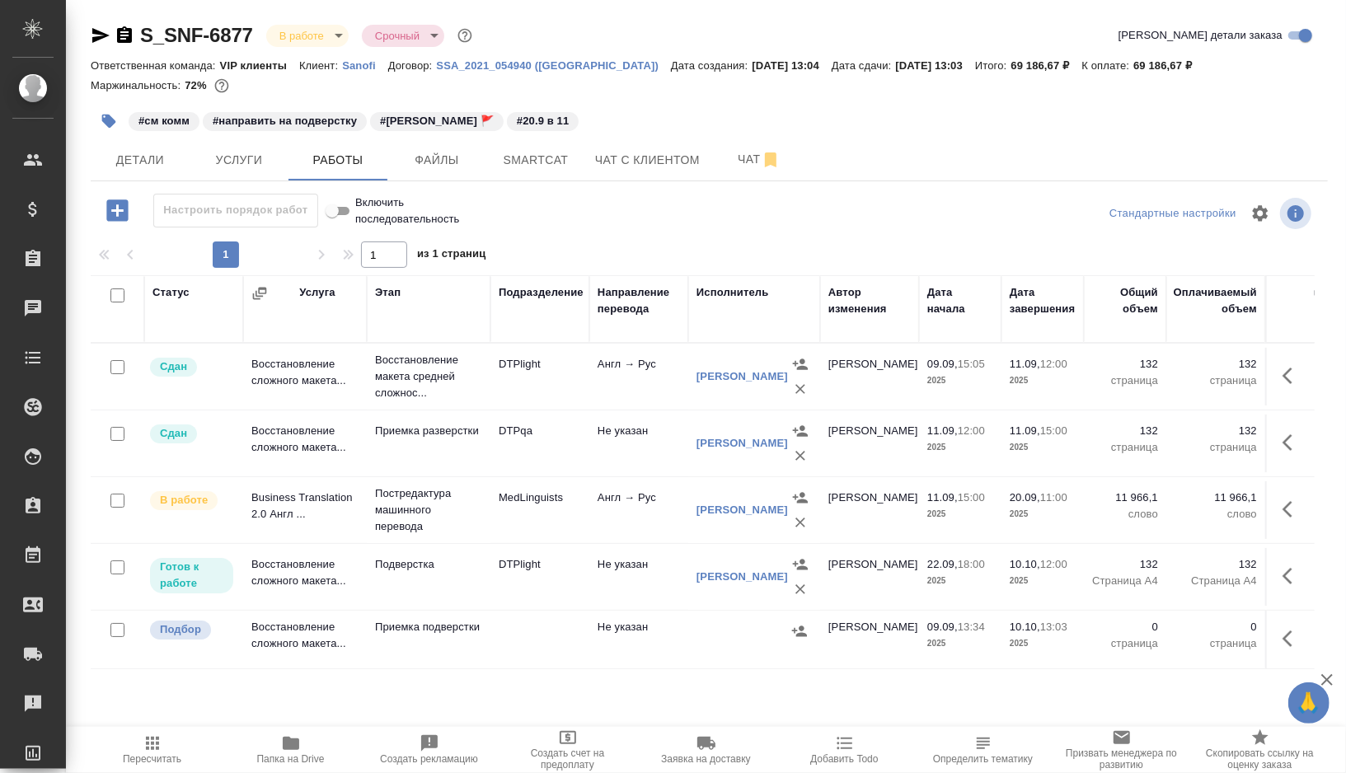
click at [564, 584] on td "DTPlight" at bounding box center [539, 577] width 99 height 58
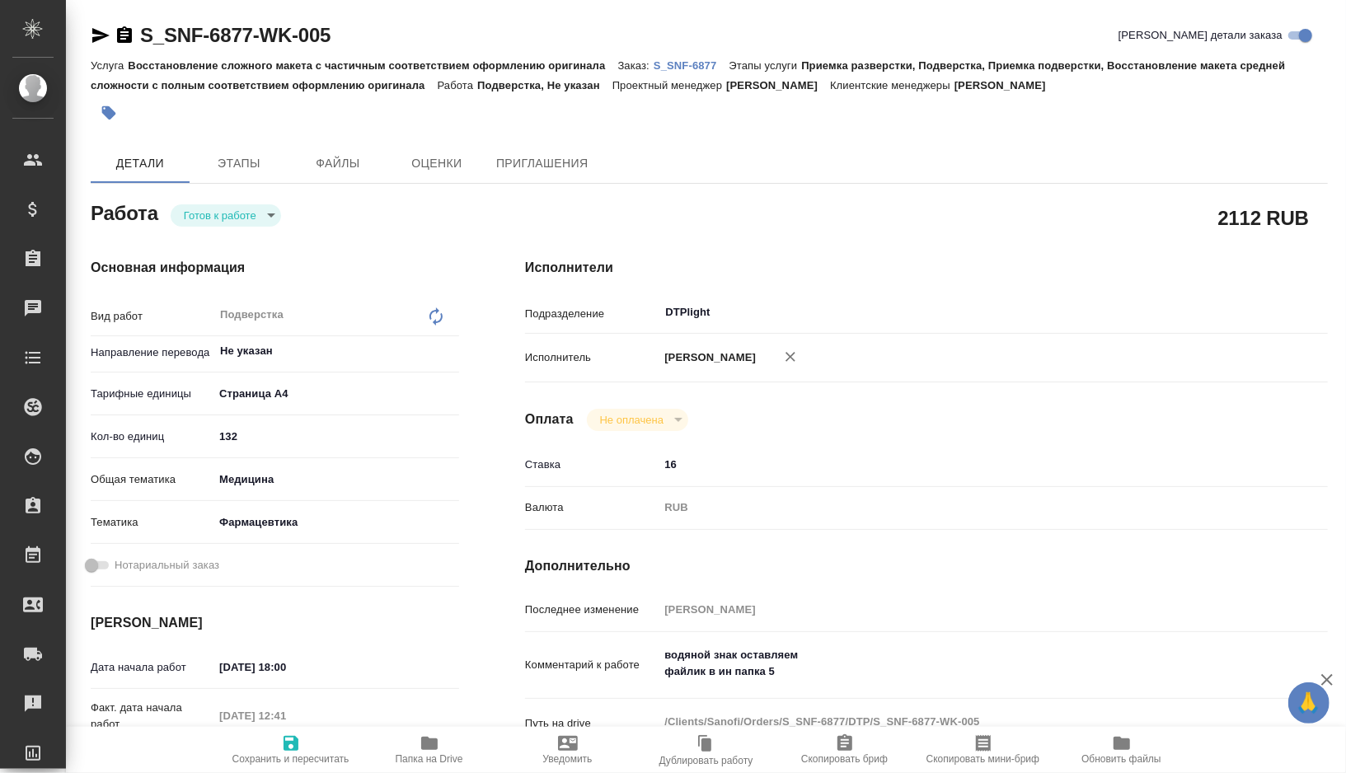
type textarea "x"
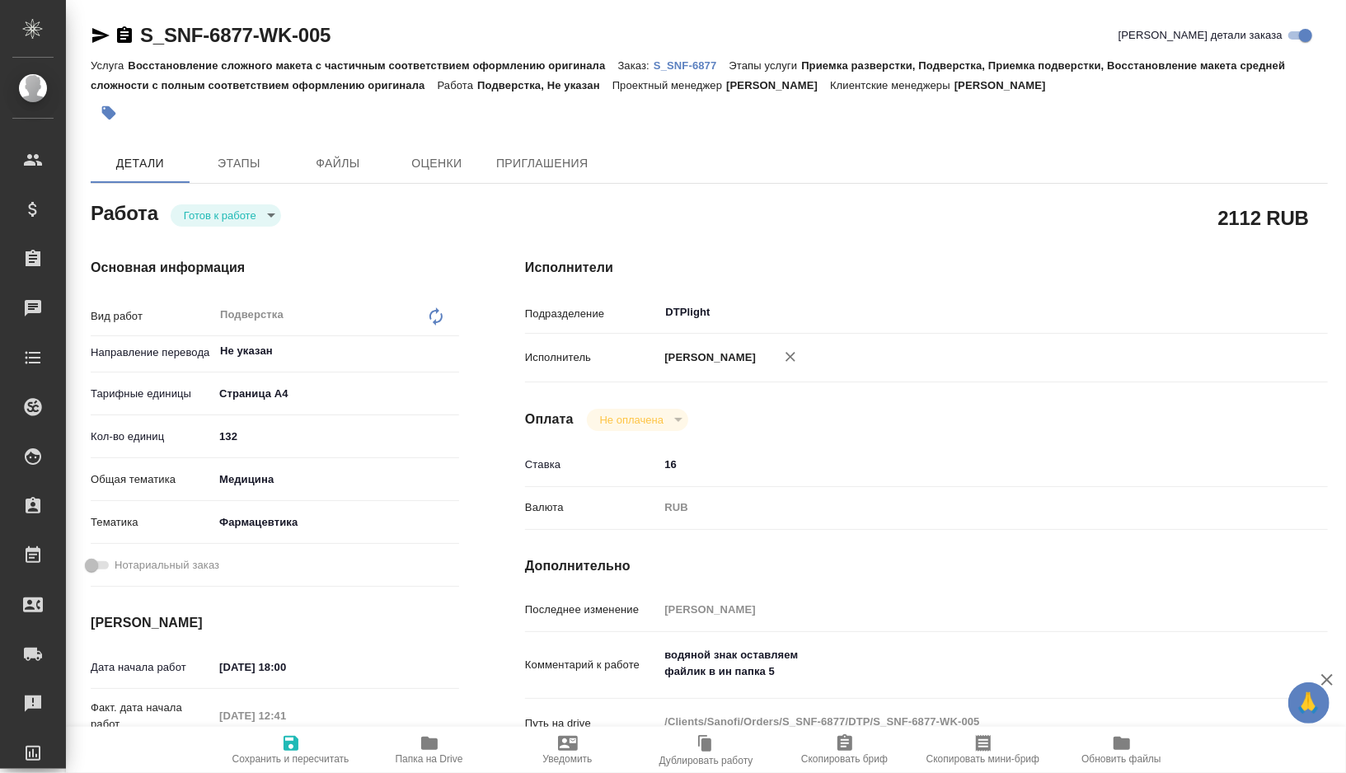
type textarea "x"
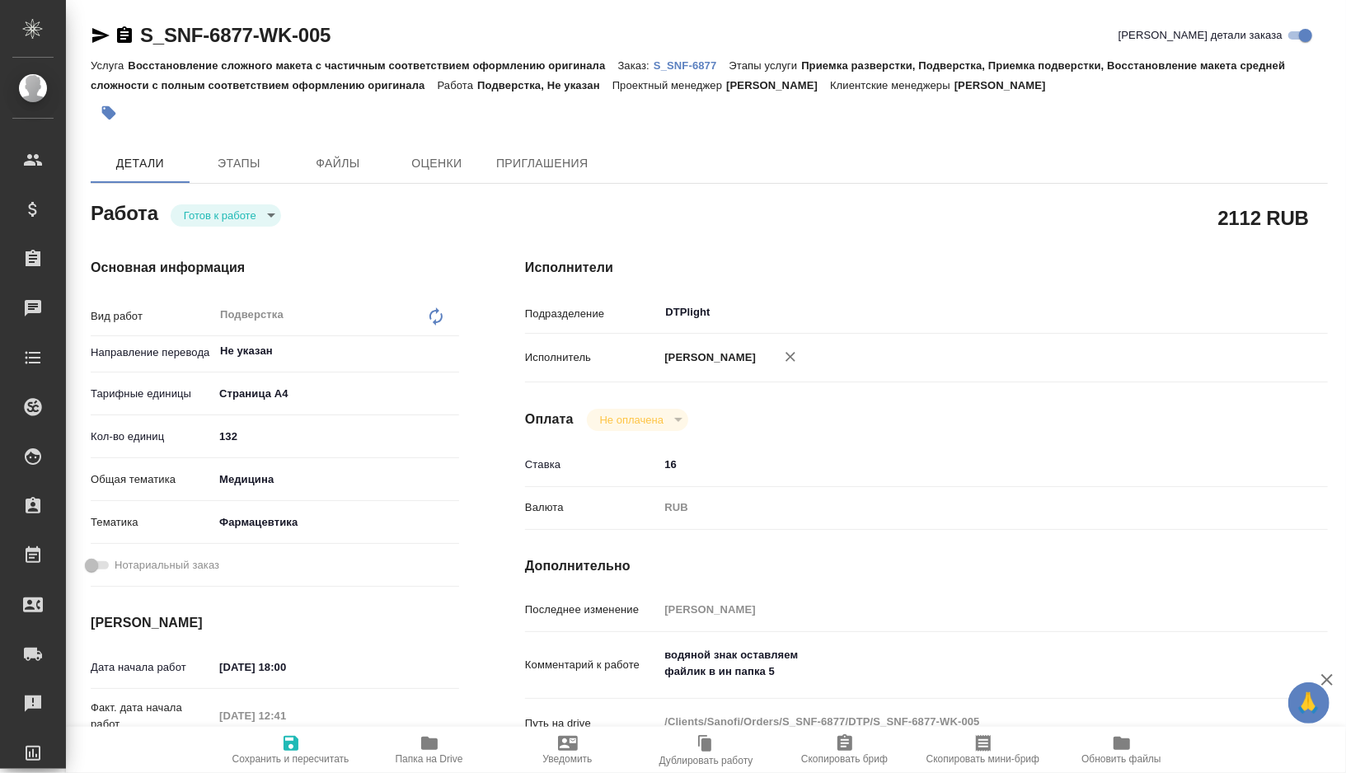
type textarea "x"
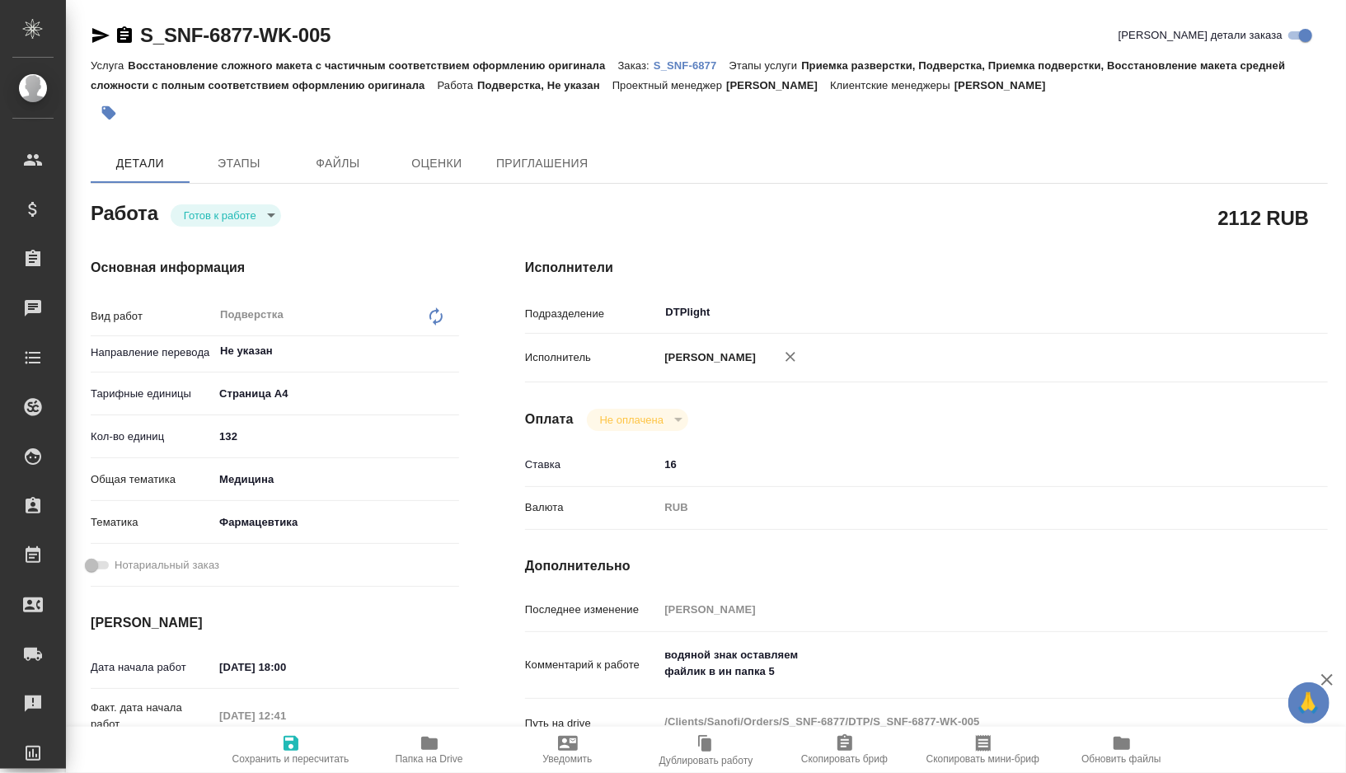
type textarea "x"
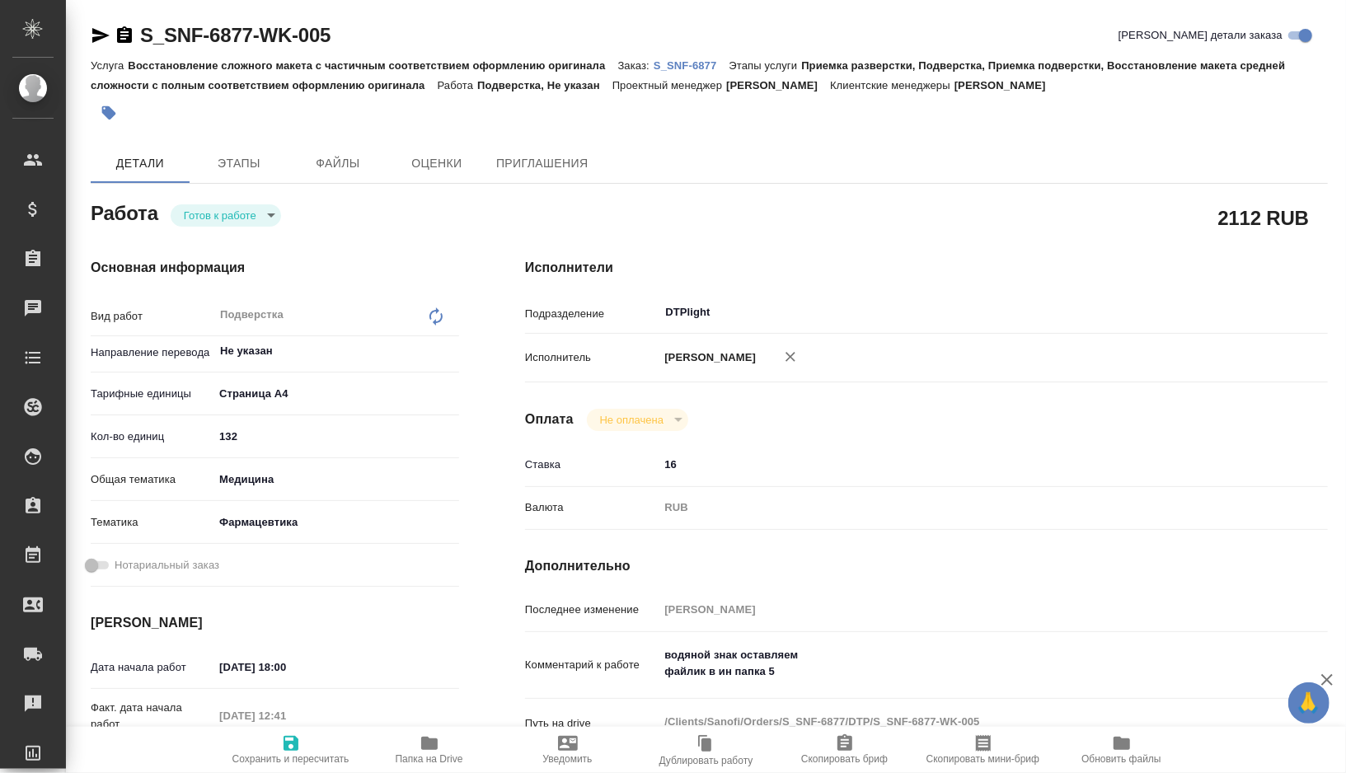
type textarea "x"
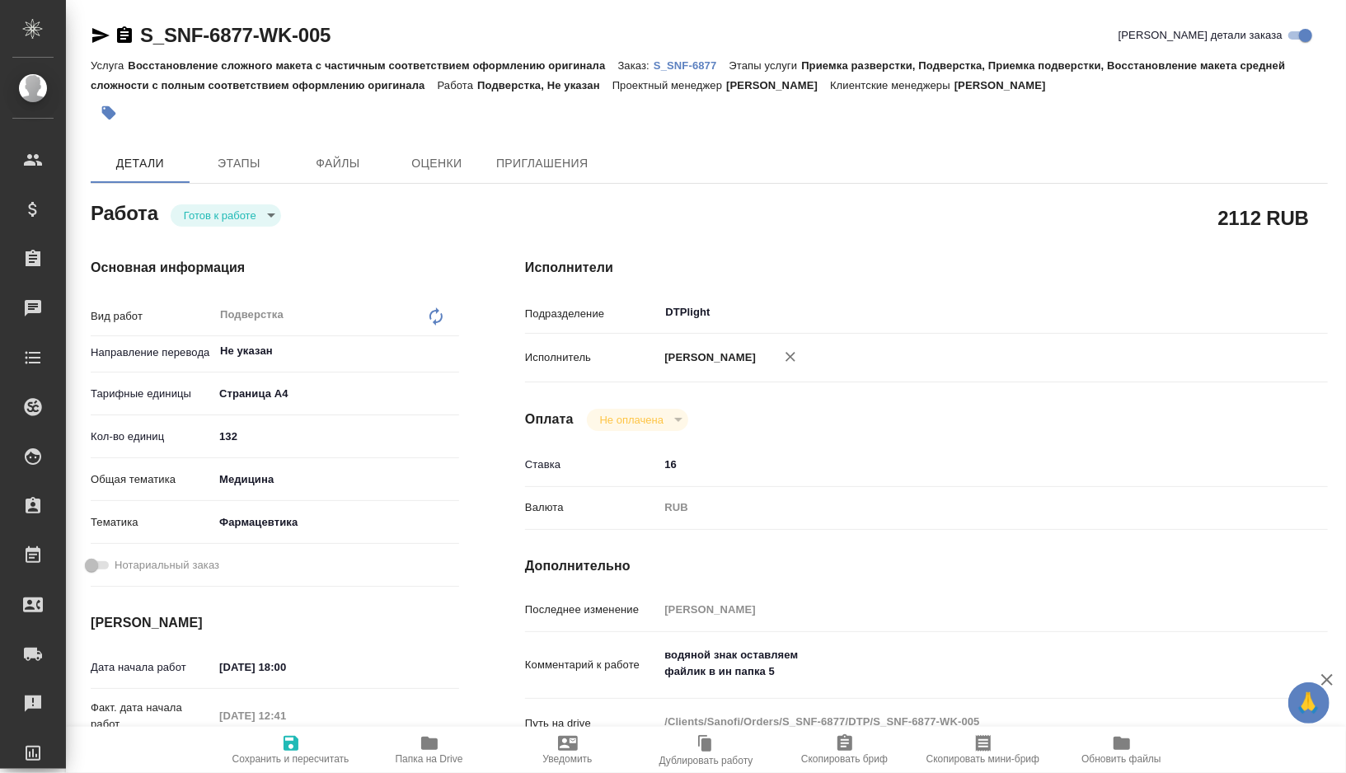
type textarea "x"
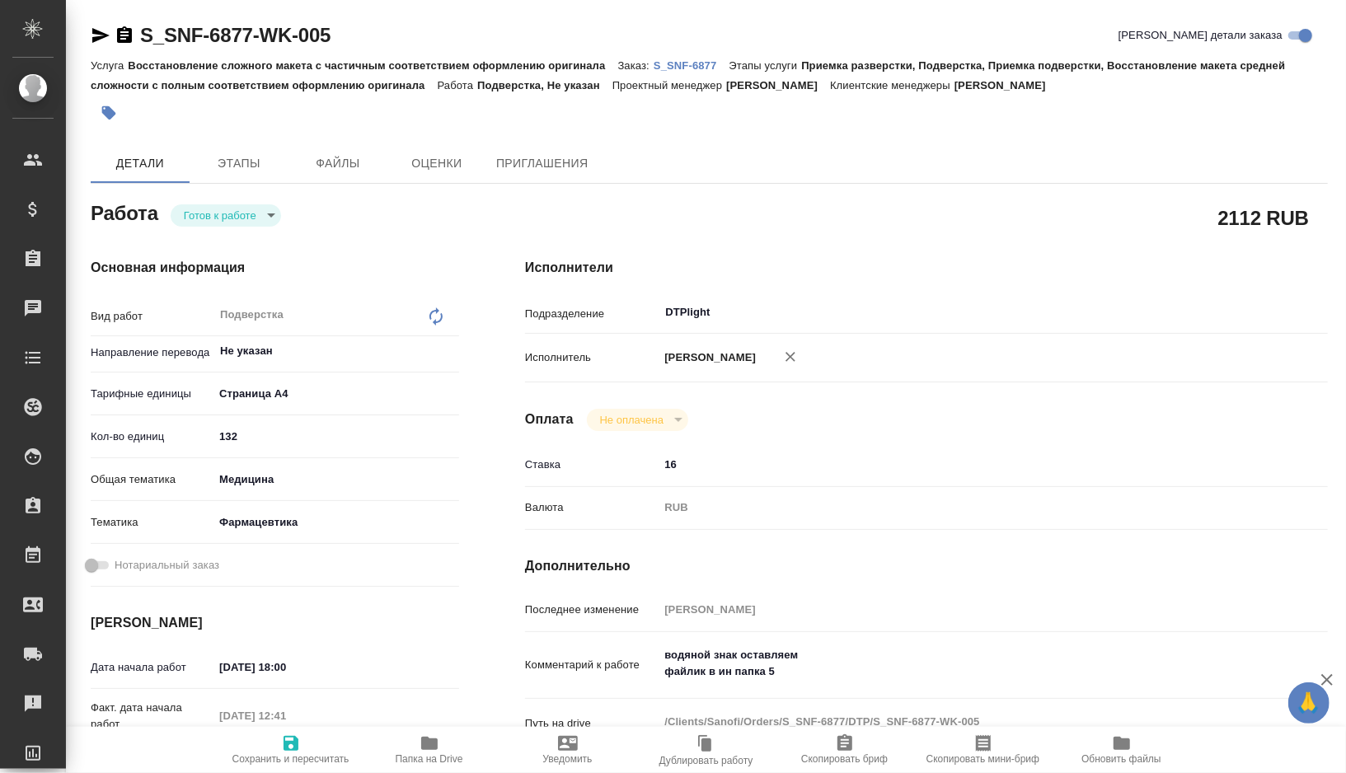
type textarea "x"
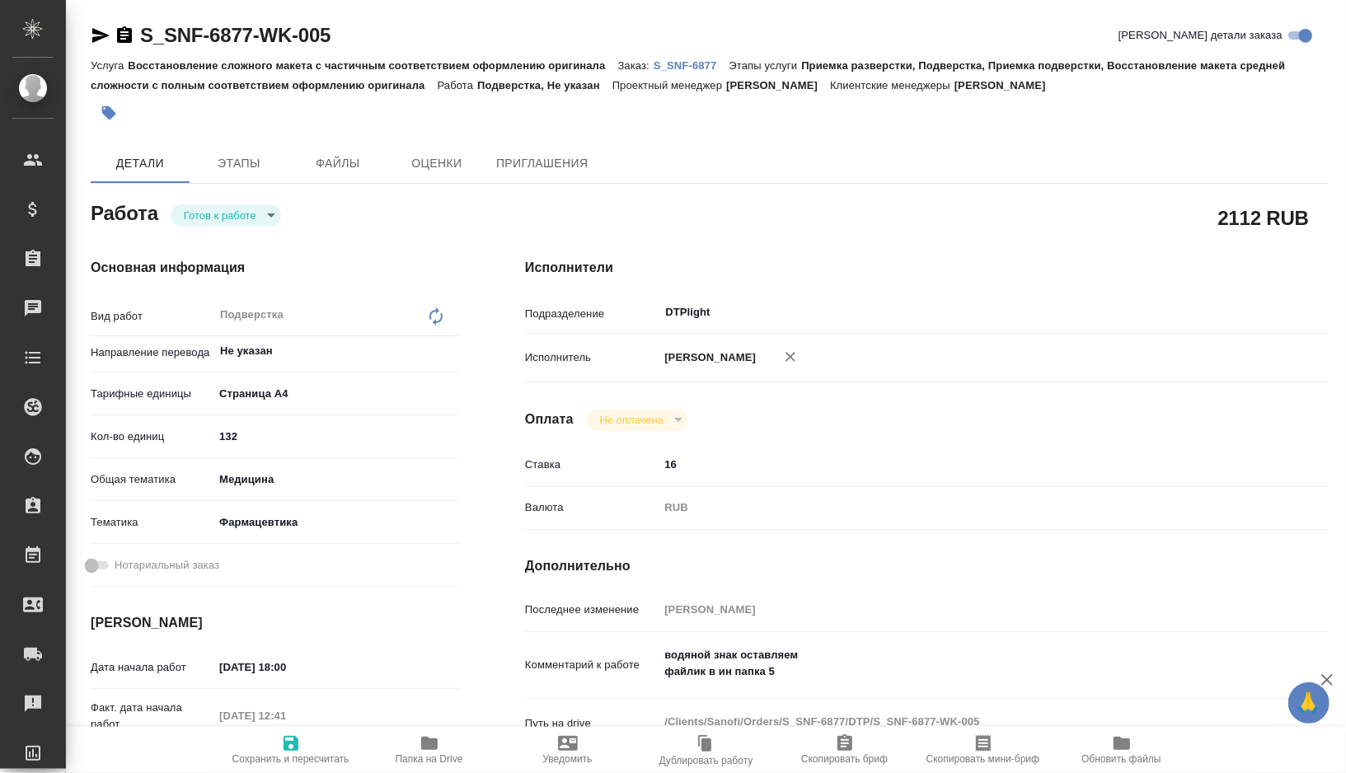
type textarea "x"
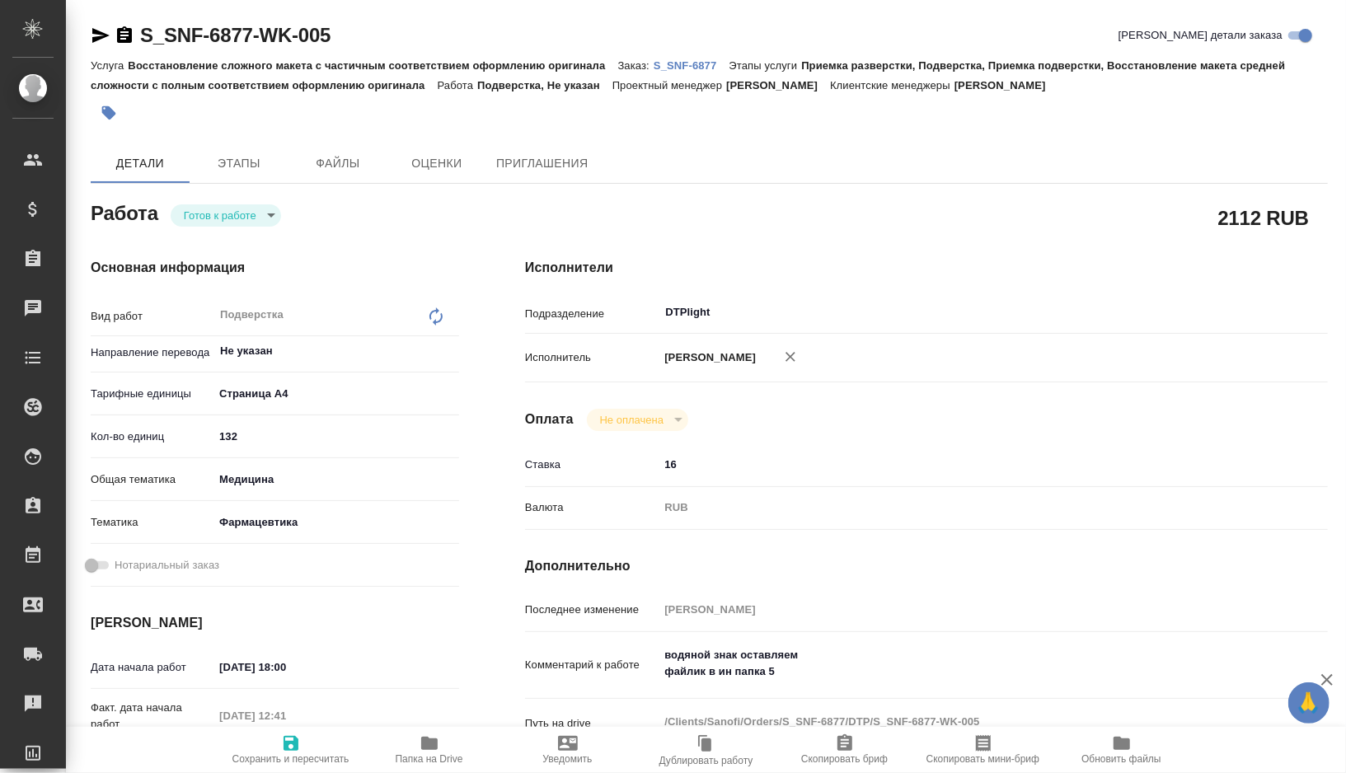
click at [95, 32] on icon "button" at bounding box center [100, 35] width 17 height 15
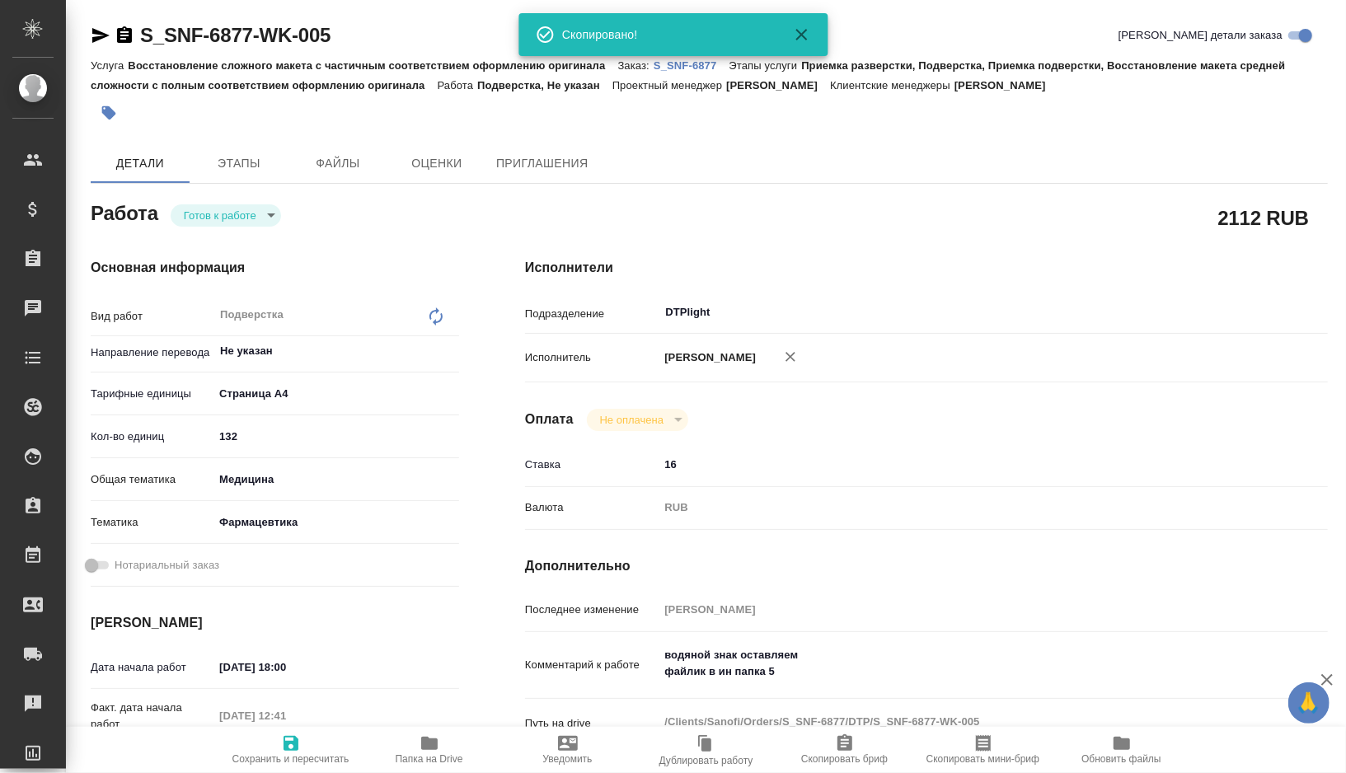
type textarea "x"
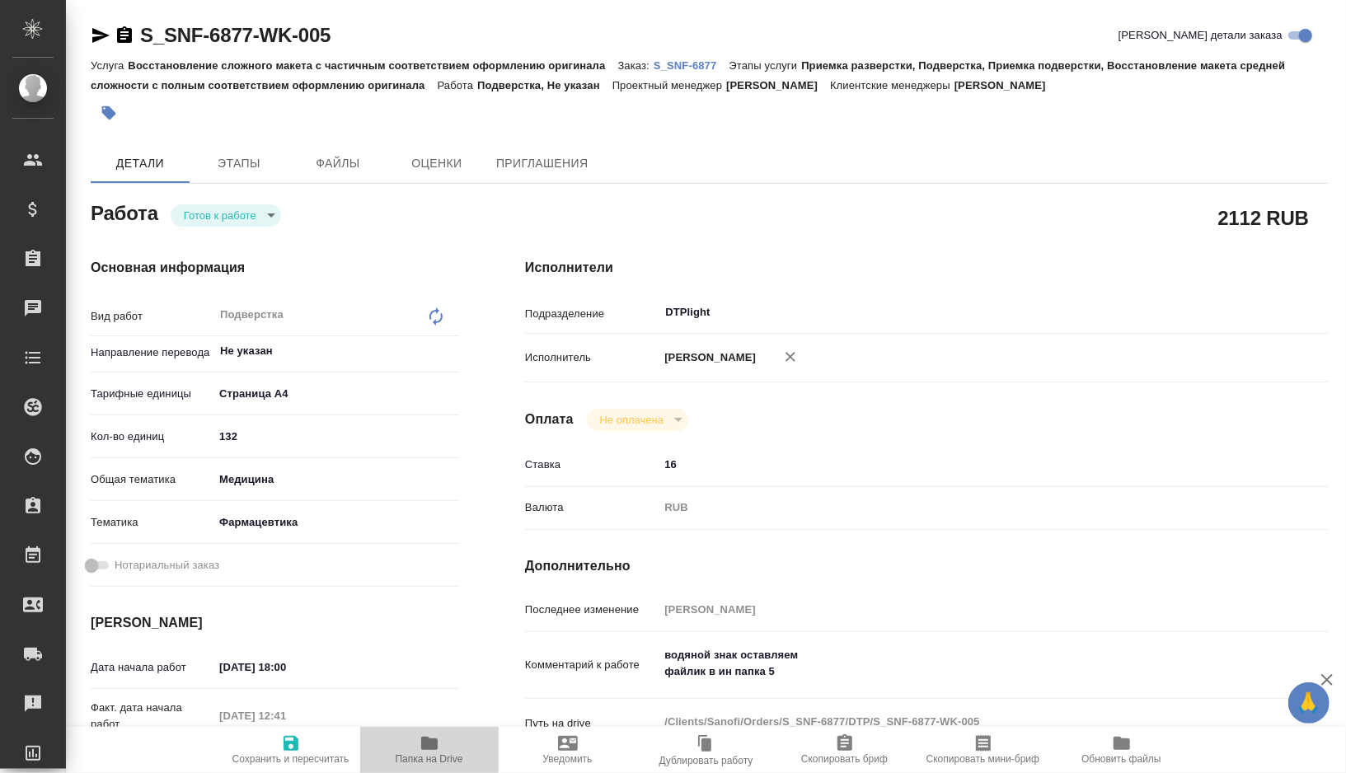
click at [424, 754] on span "Папка на Drive" at bounding box center [430, 759] width 68 height 12
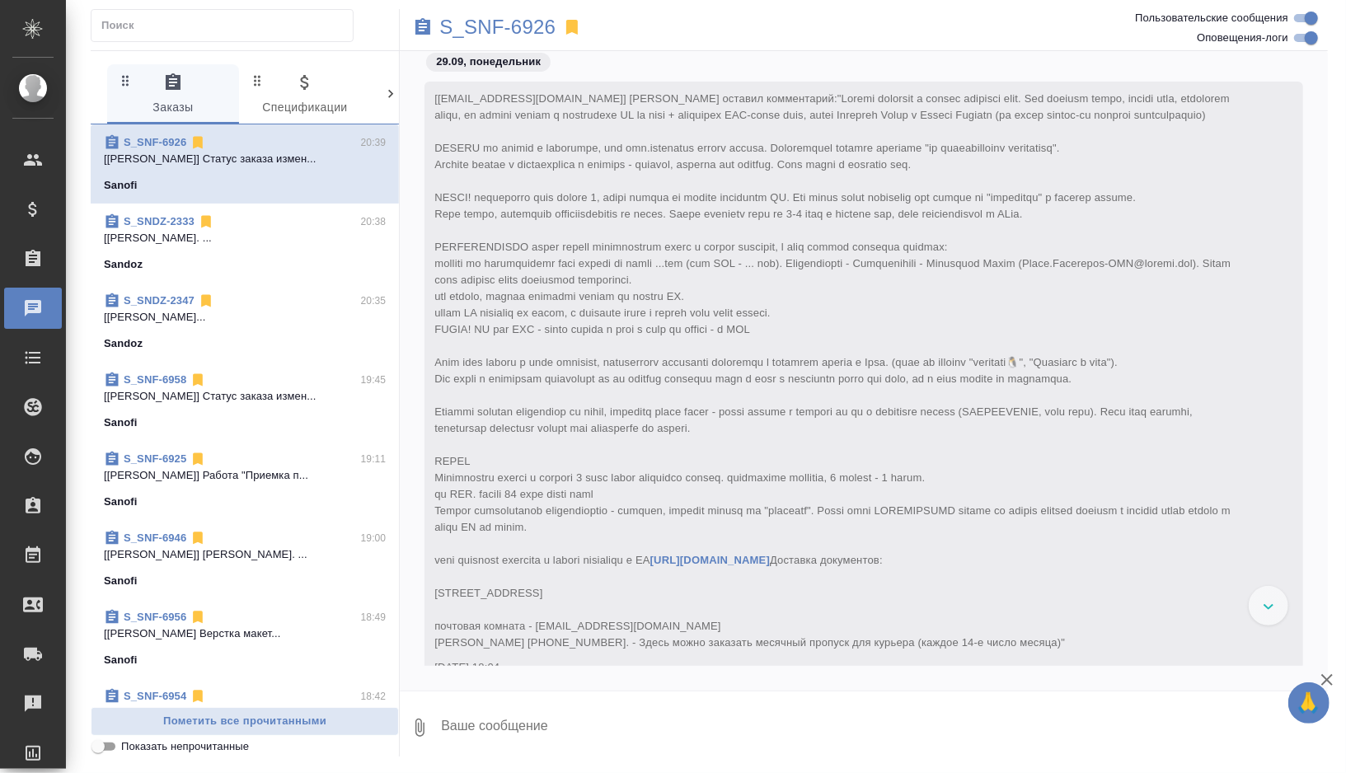
scroll to position [79955, 0]
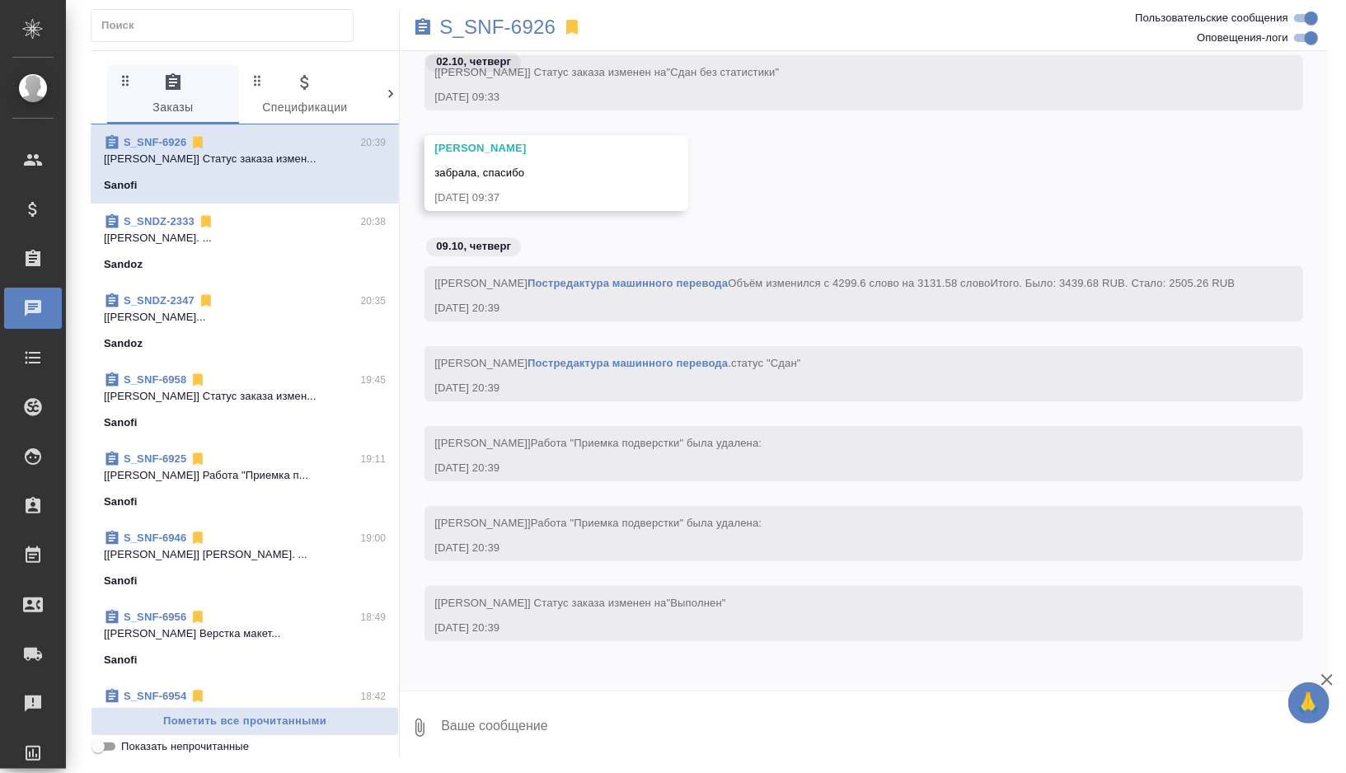
click at [284, 317] on p "[[PERSON_NAME]..." at bounding box center [245, 317] width 282 height 16
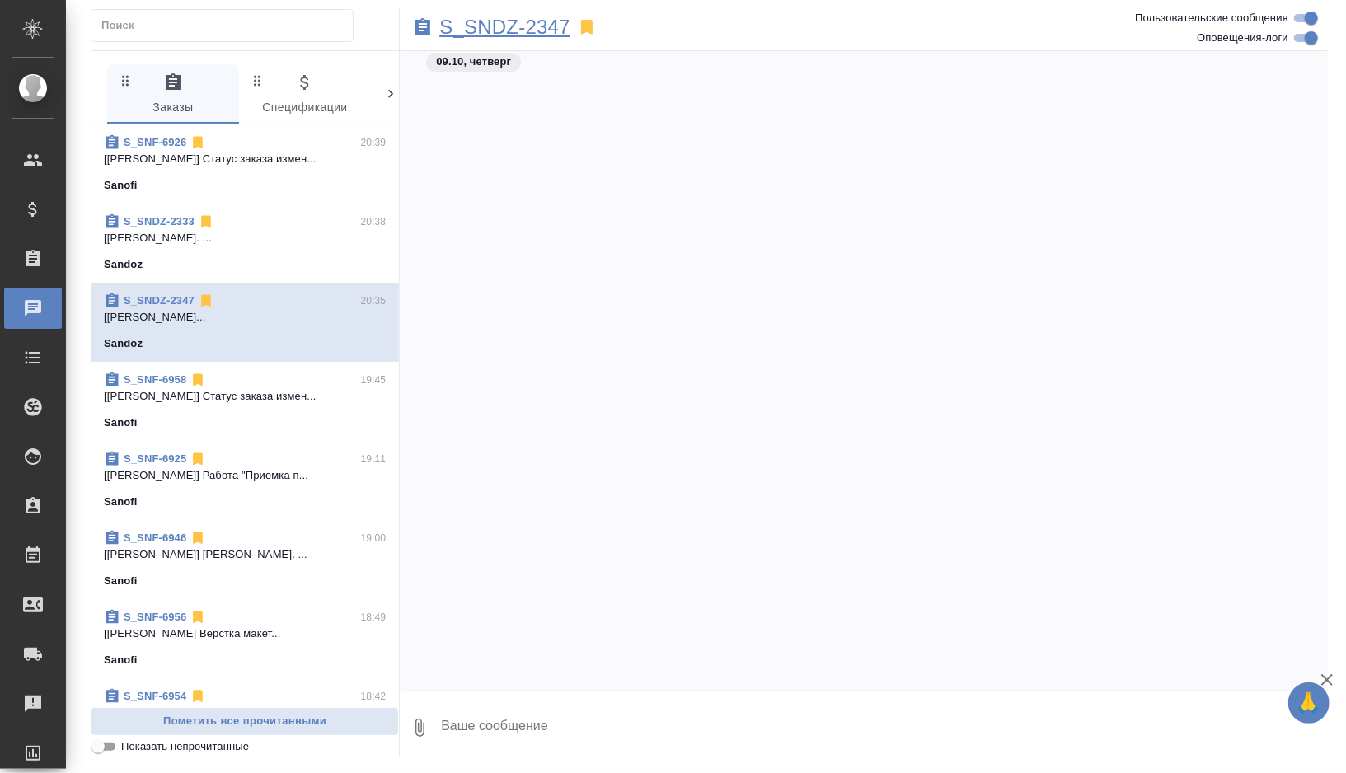
scroll to position [30462, 0]
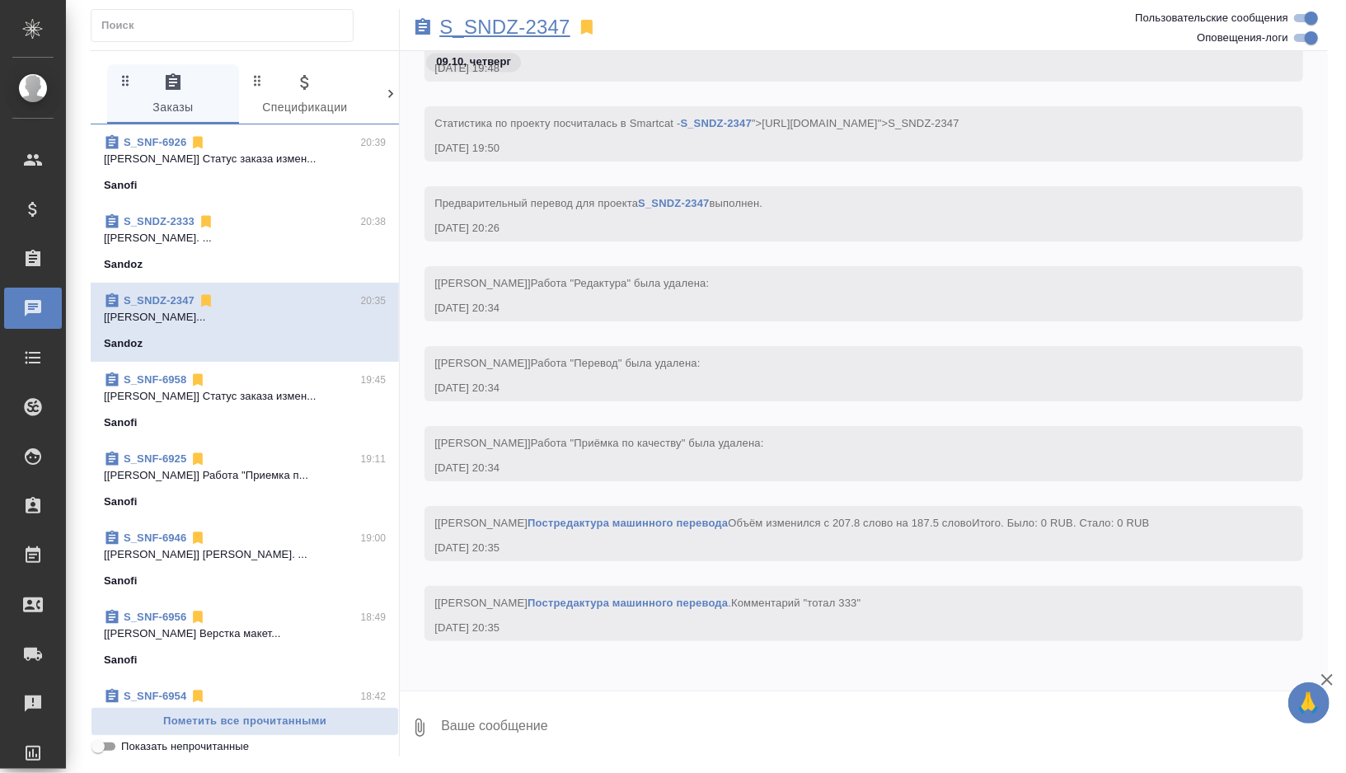
click at [477, 28] on p "S_SNDZ-2347" at bounding box center [504, 27] width 131 height 16
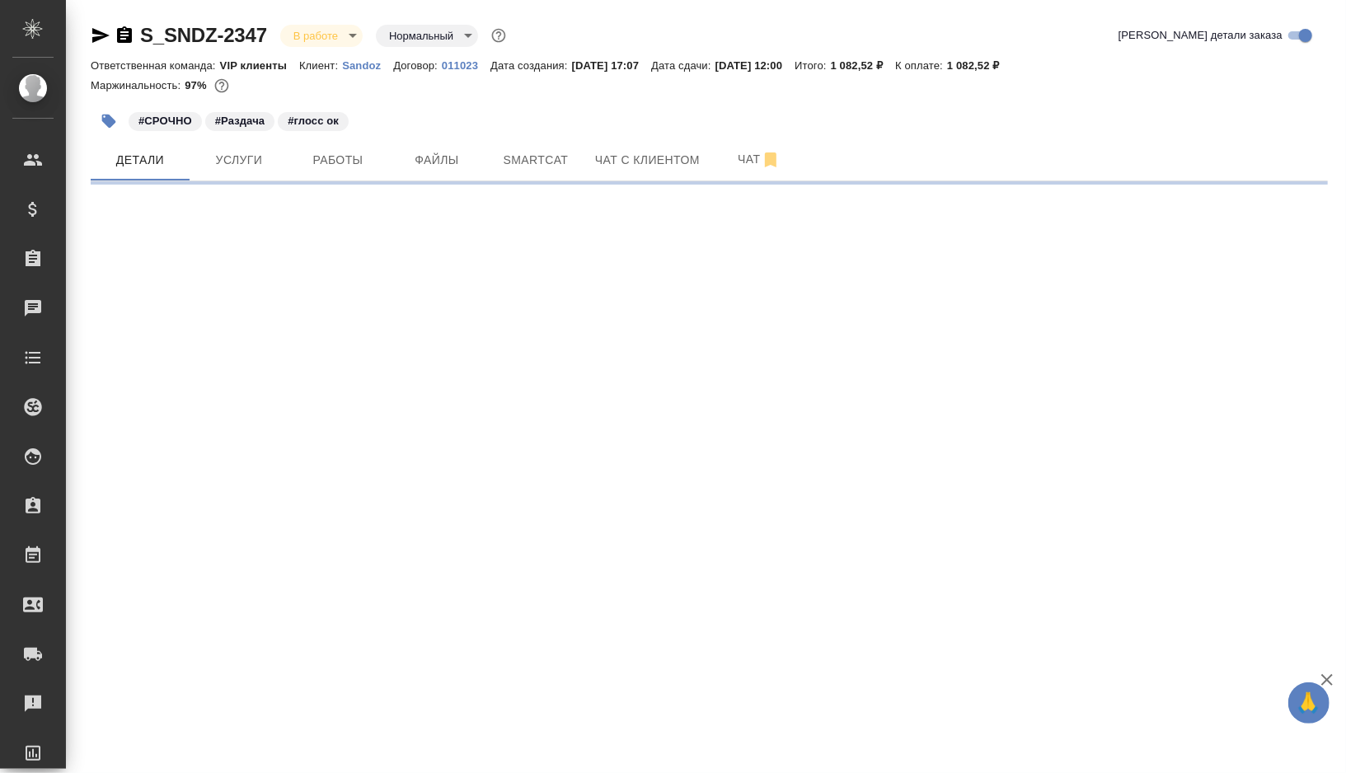
select select "RU"
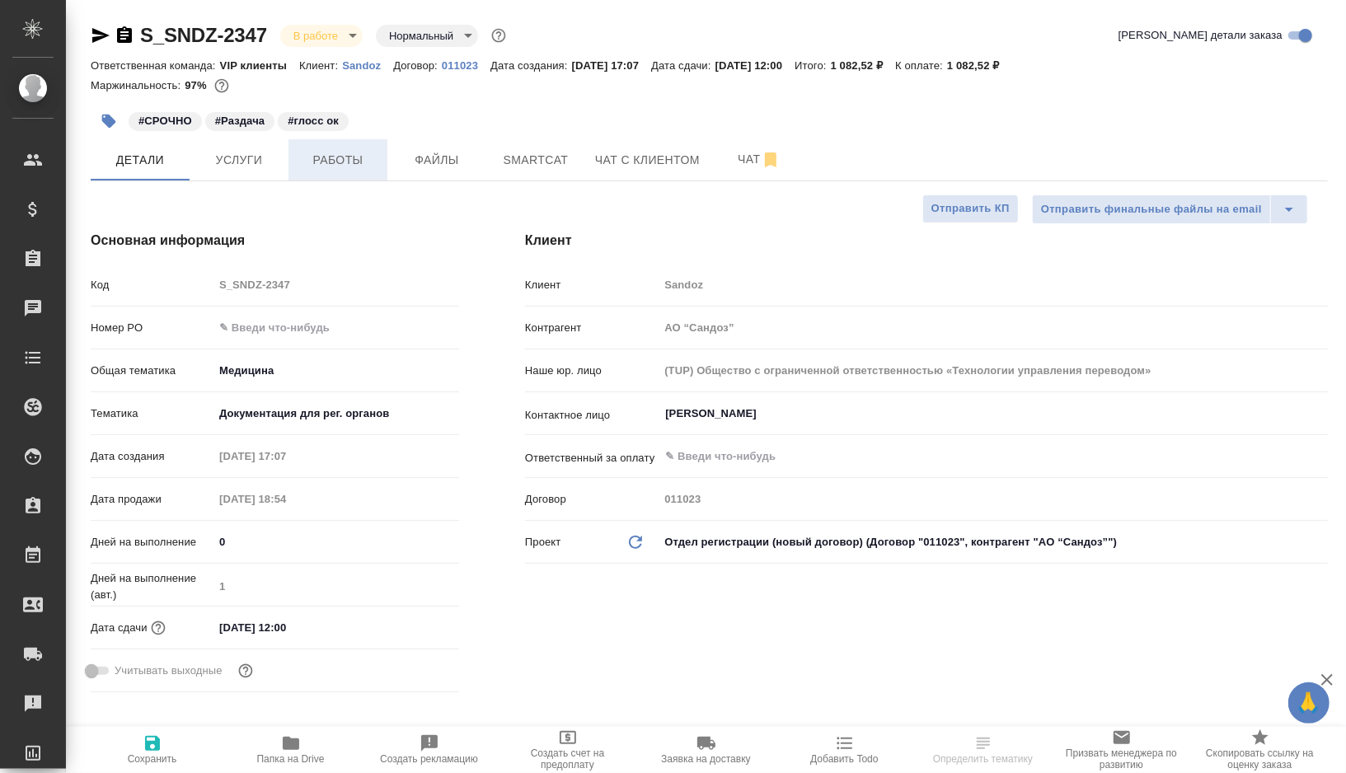
type textarea "x"
click at [379, 159] on button "Работы" at bounding box center [337, 159] width 99 height 41
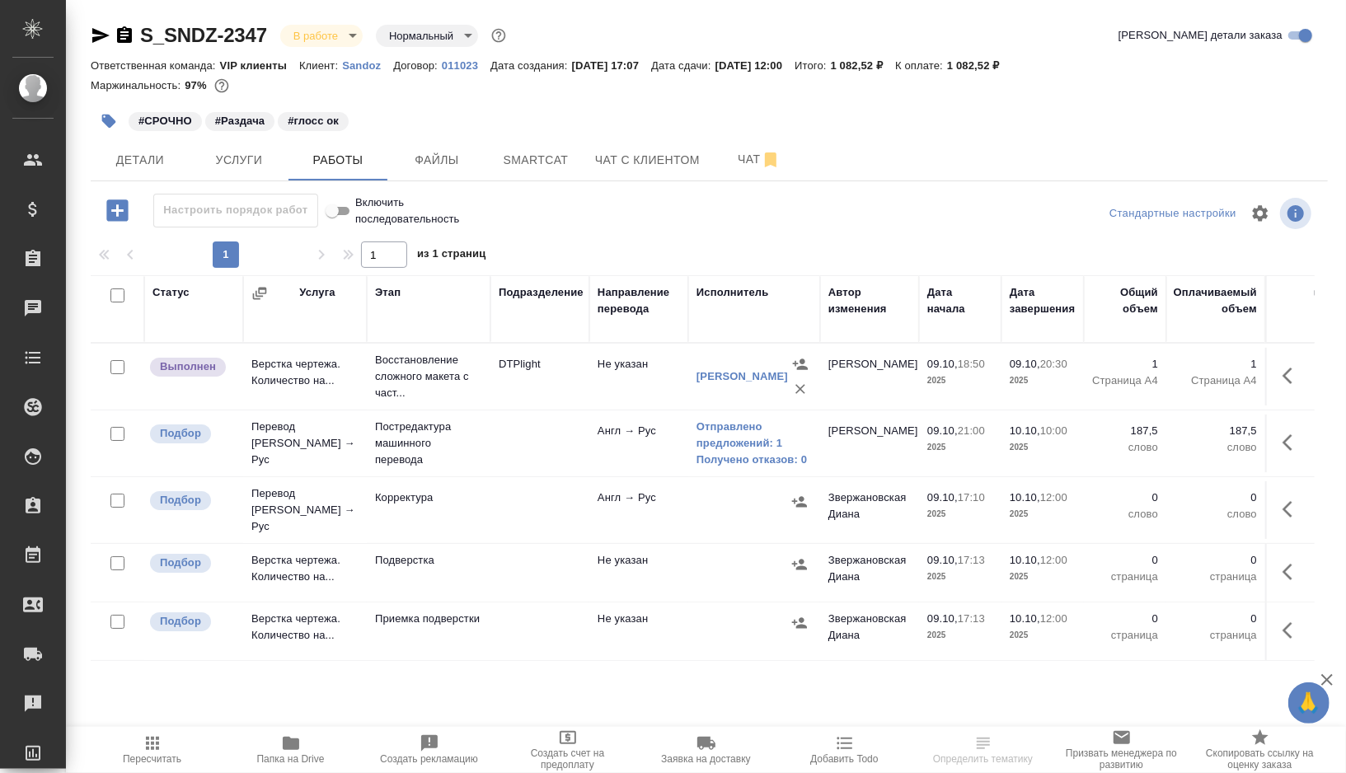
click at [546, 445] on td at bounding box center [539, 444] width 99 height 58
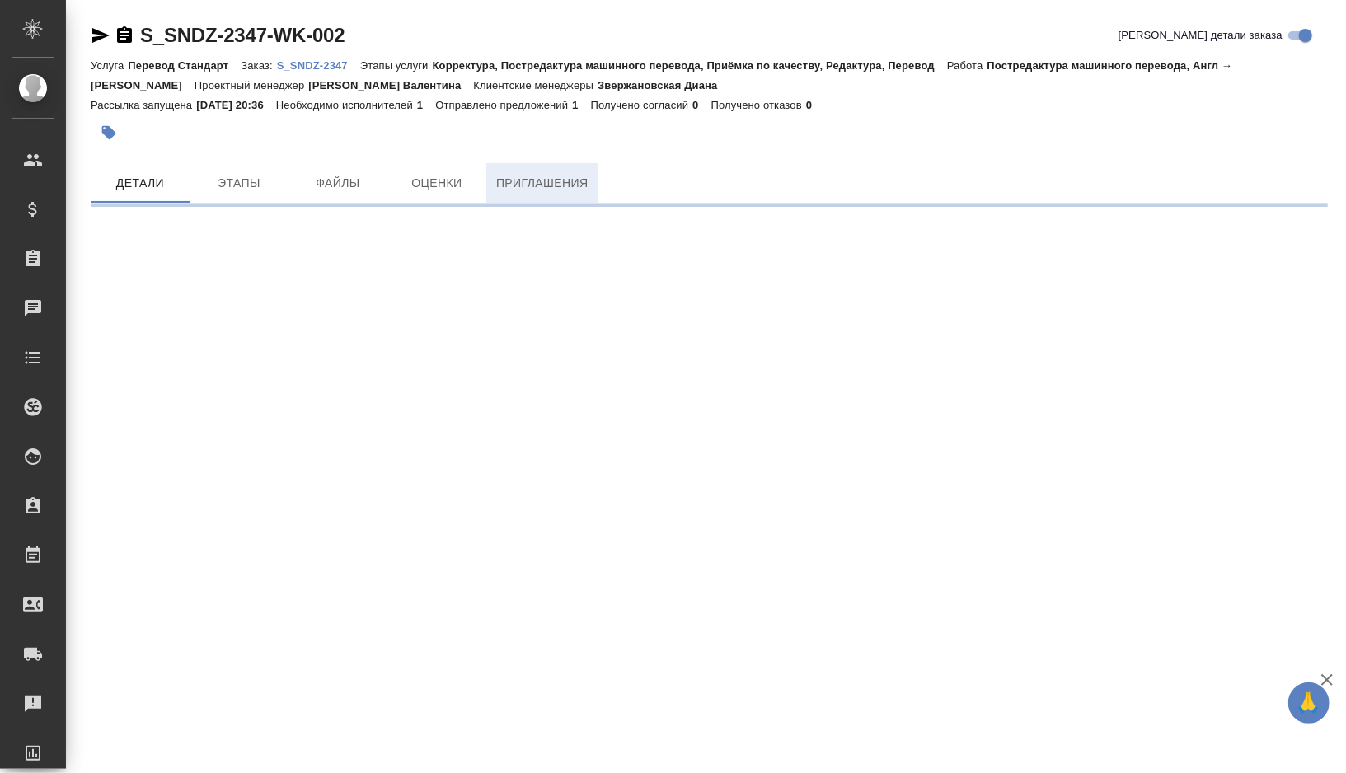
click at [537, 188] on span "Приглашения" at bounding box center [542, 183] width 92 height 21
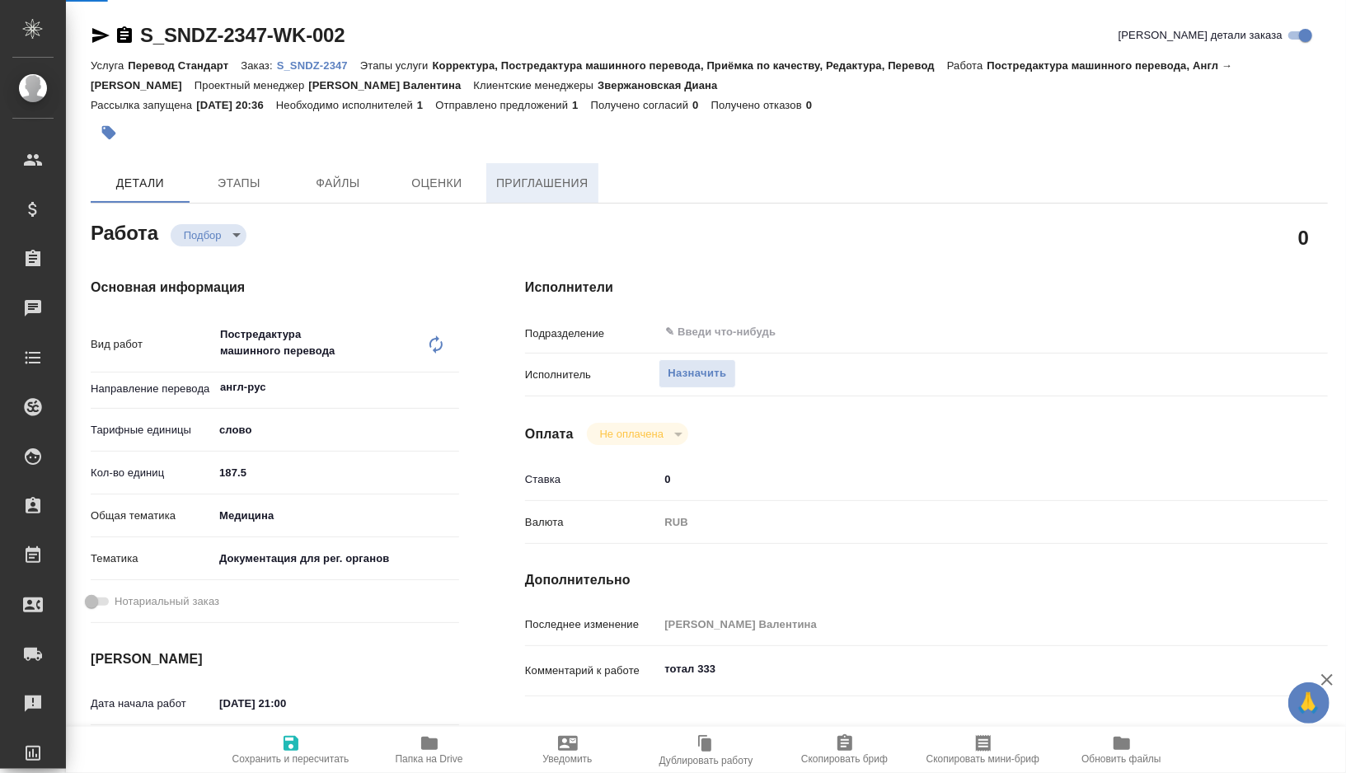
type textarea "x"
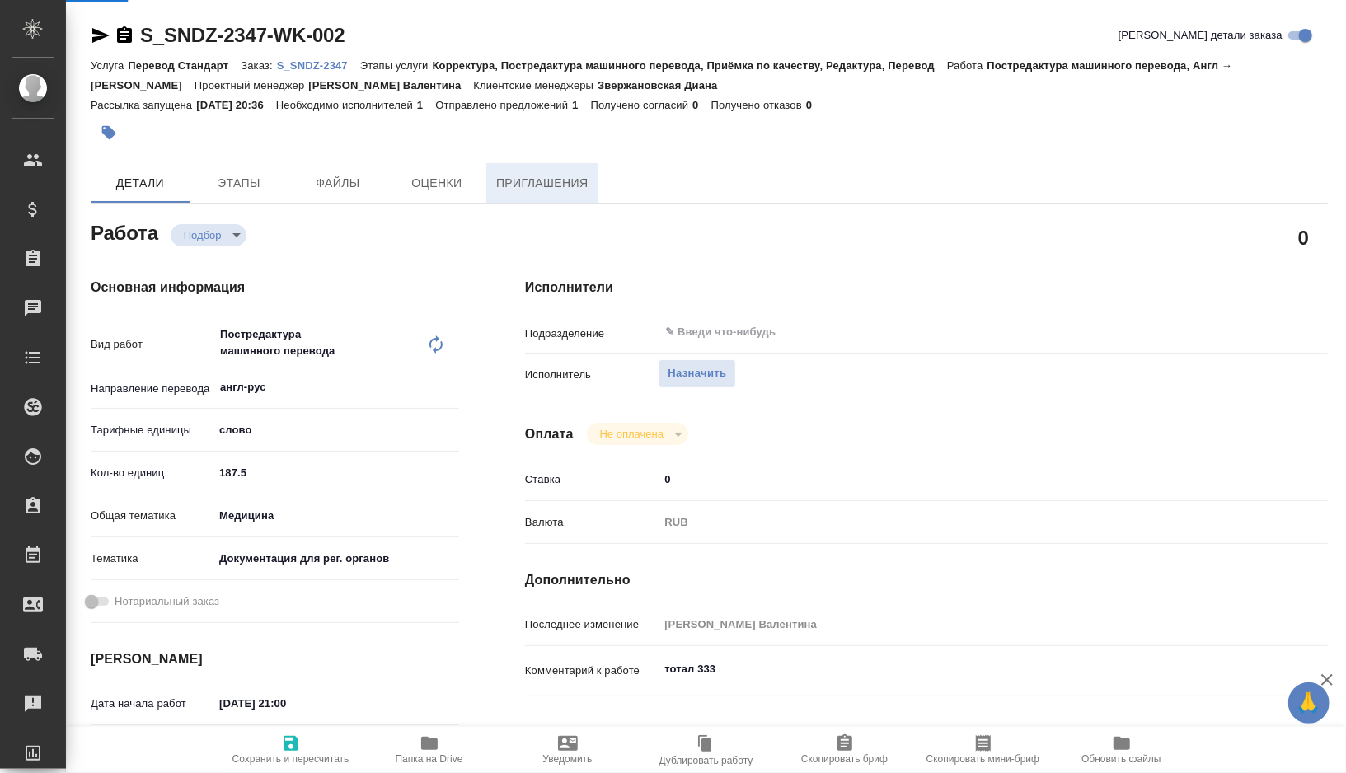
type textarea "x"
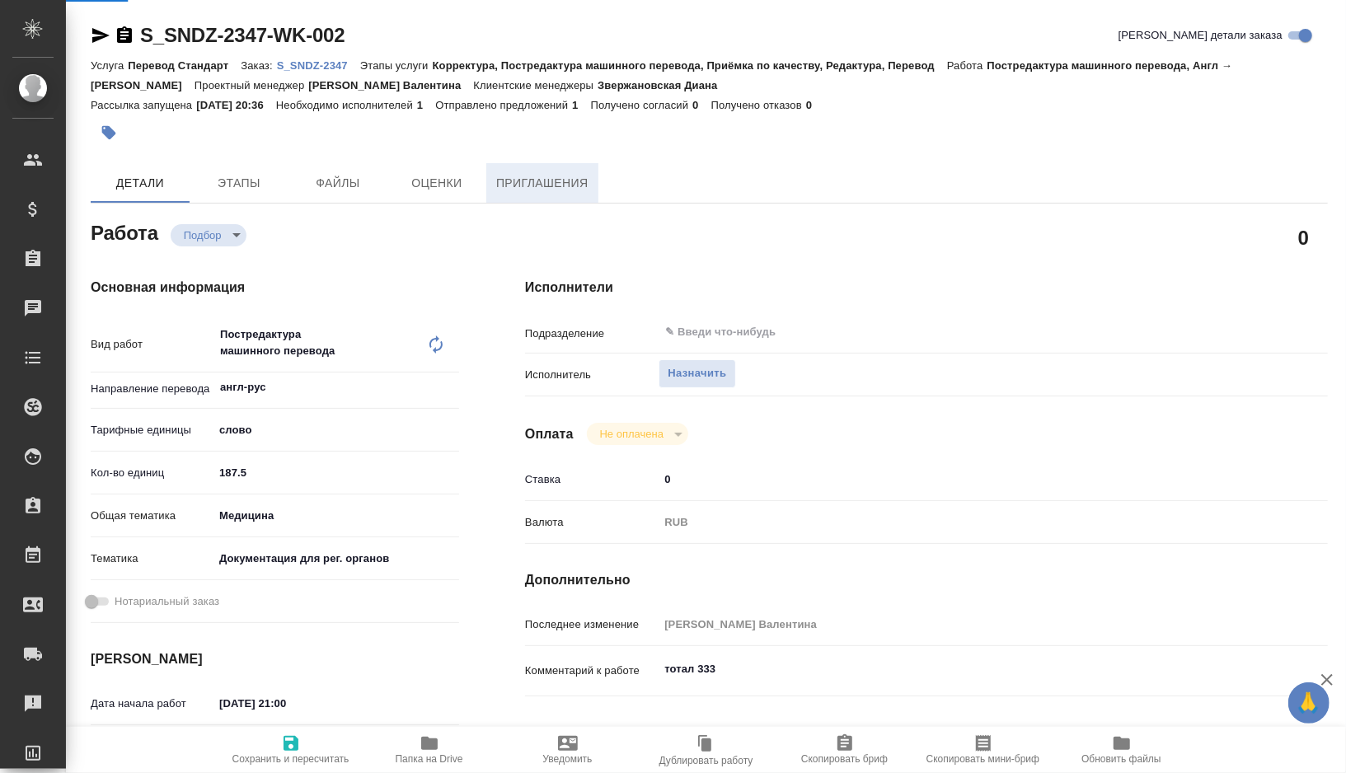
type textarea "x"
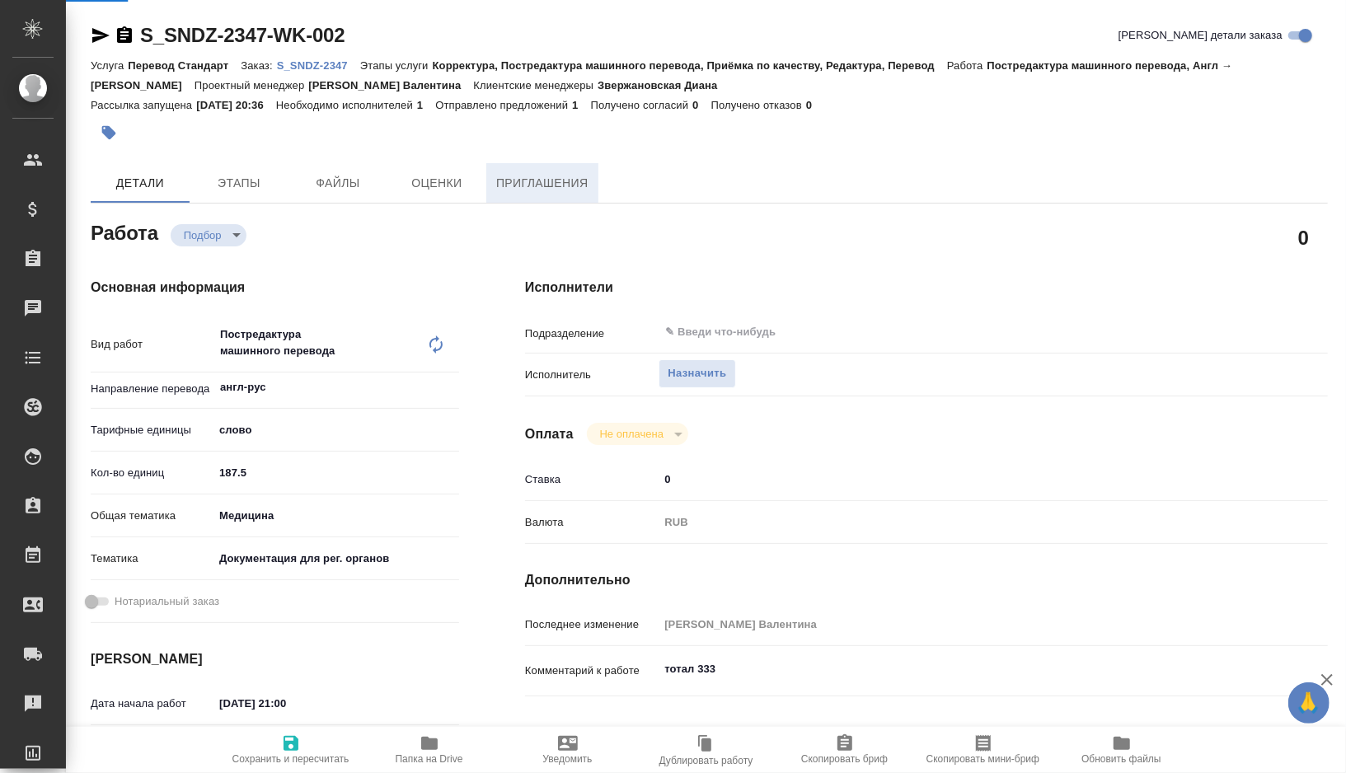
type textarea "x"
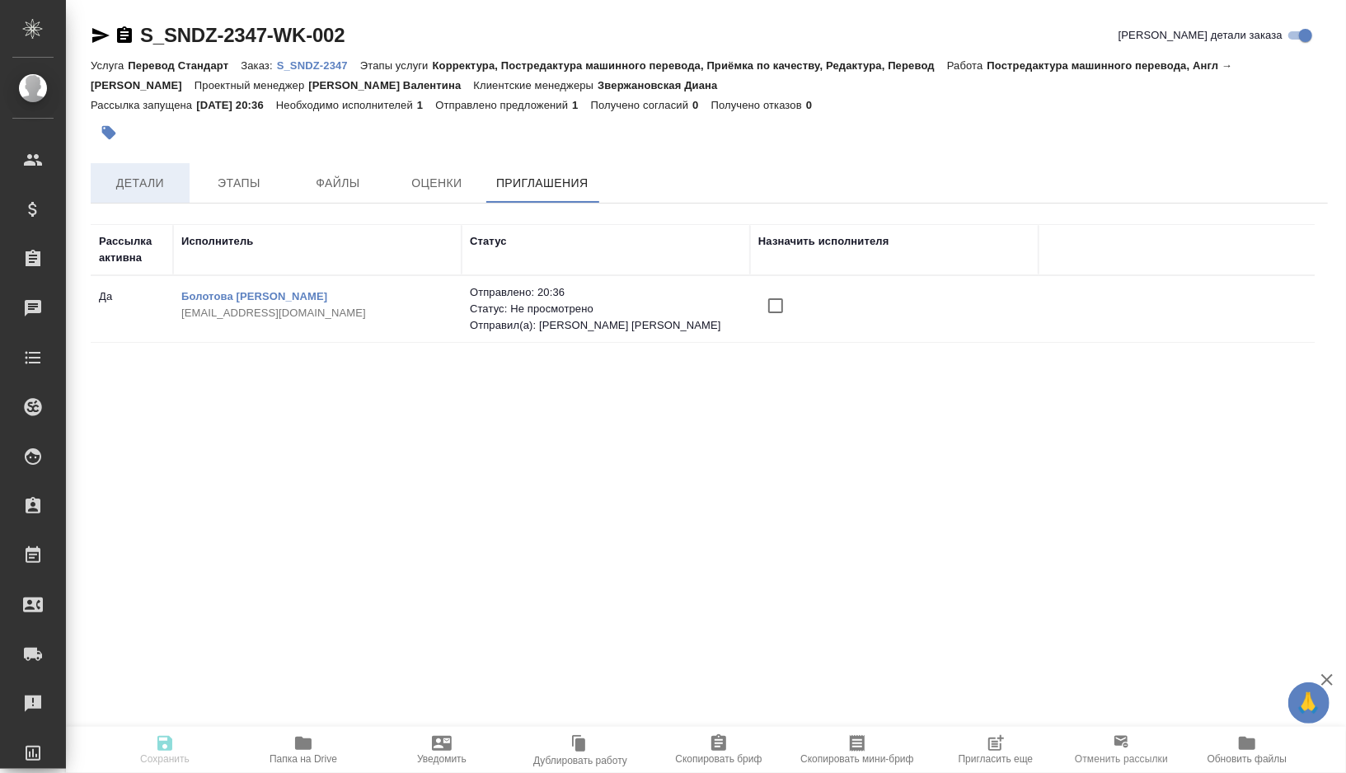
click at [147, 177] on span "Детали" at bounding box center [140, 183] width 79 height 21
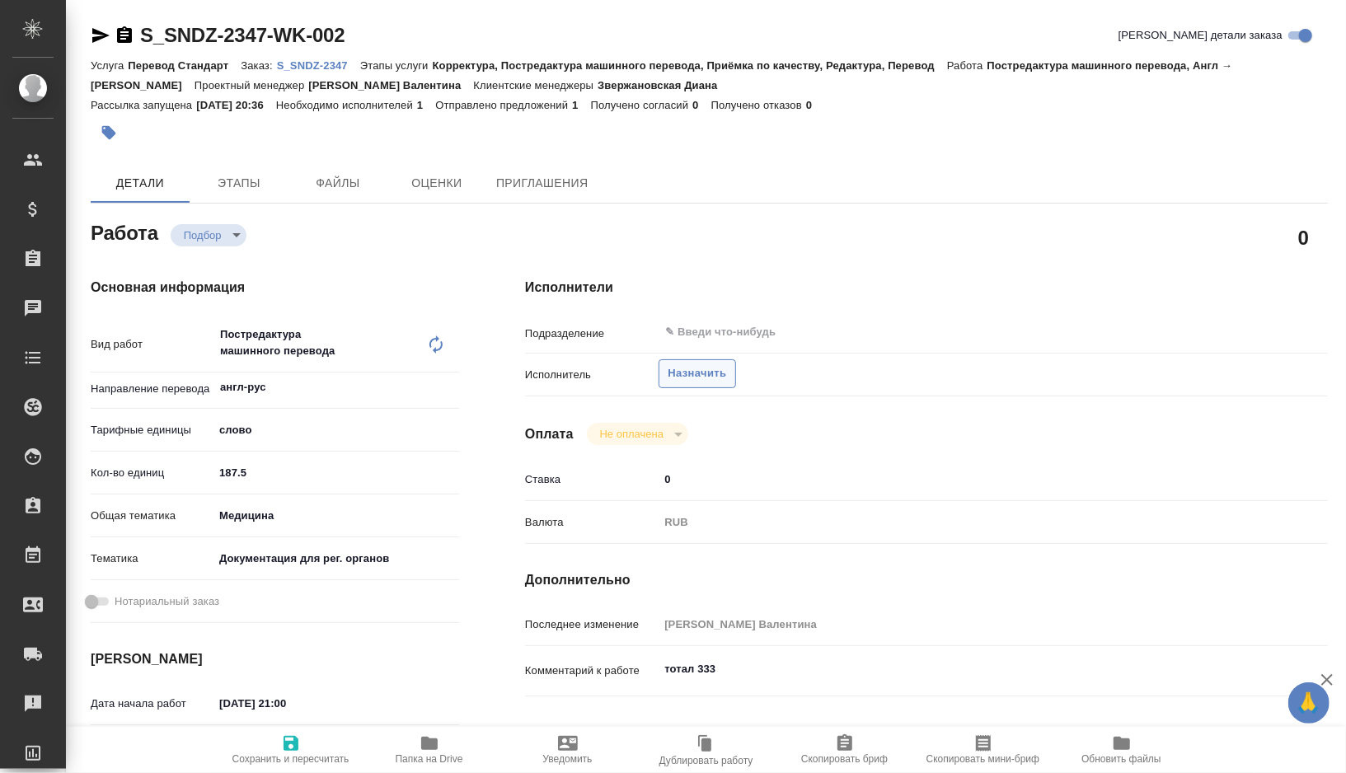
type textarea "x"
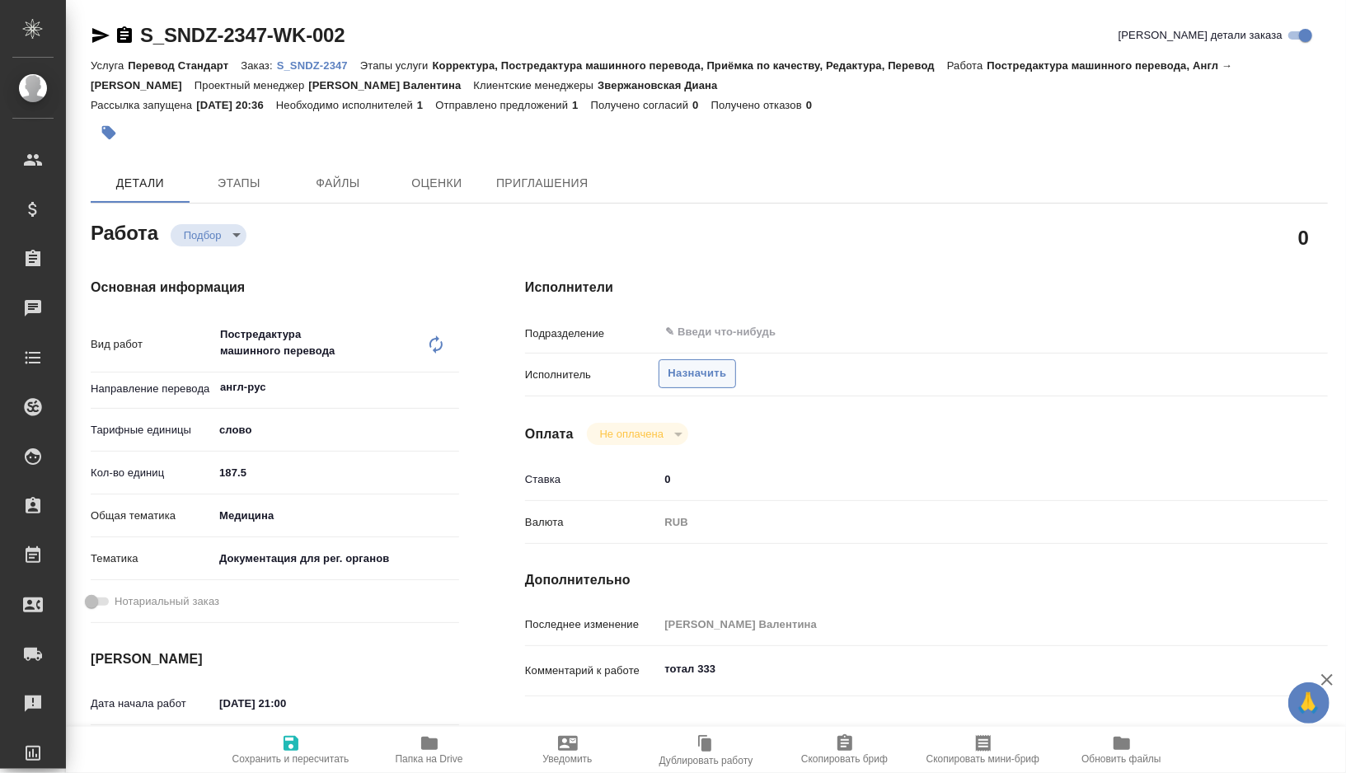
type textarea "x"
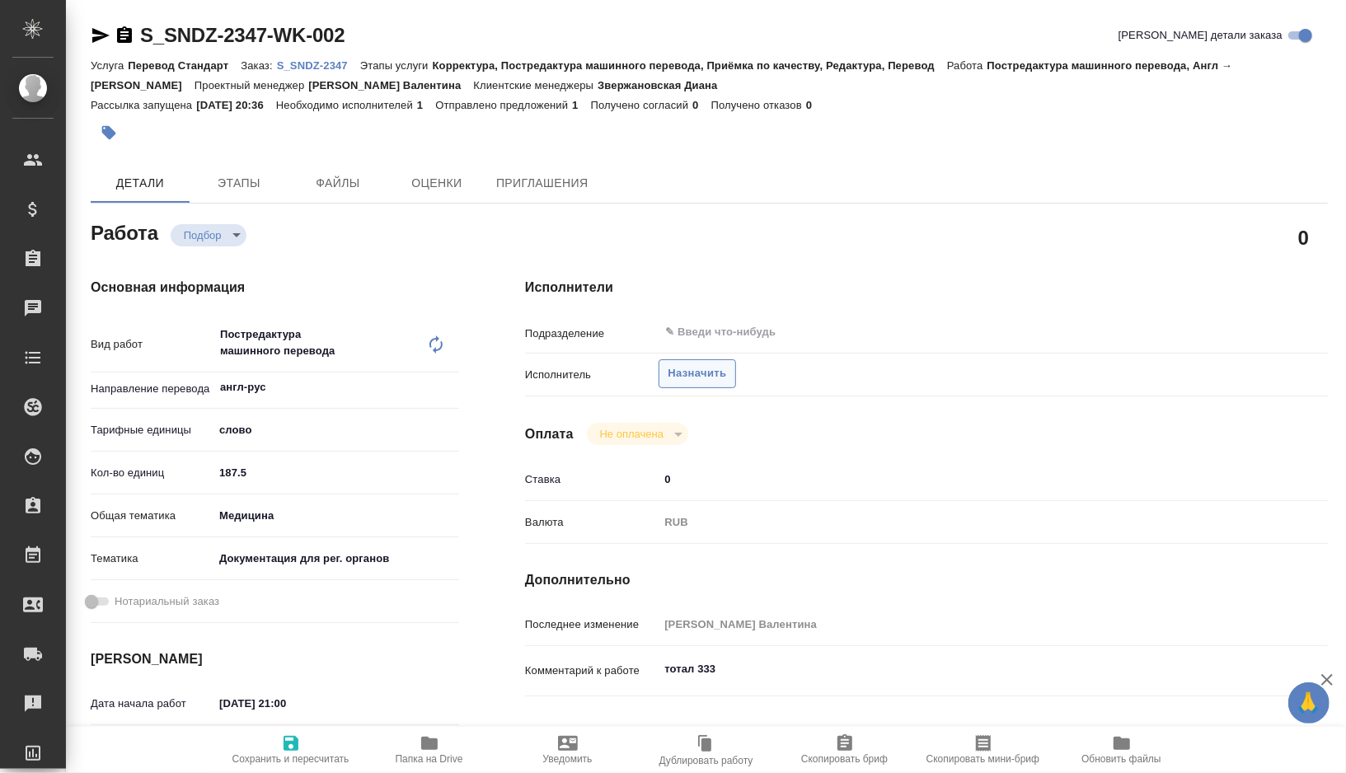
click at [679, 375] on span "Назначить" at bounding box center [697, 373] width 59 height 19
type textarea "x"
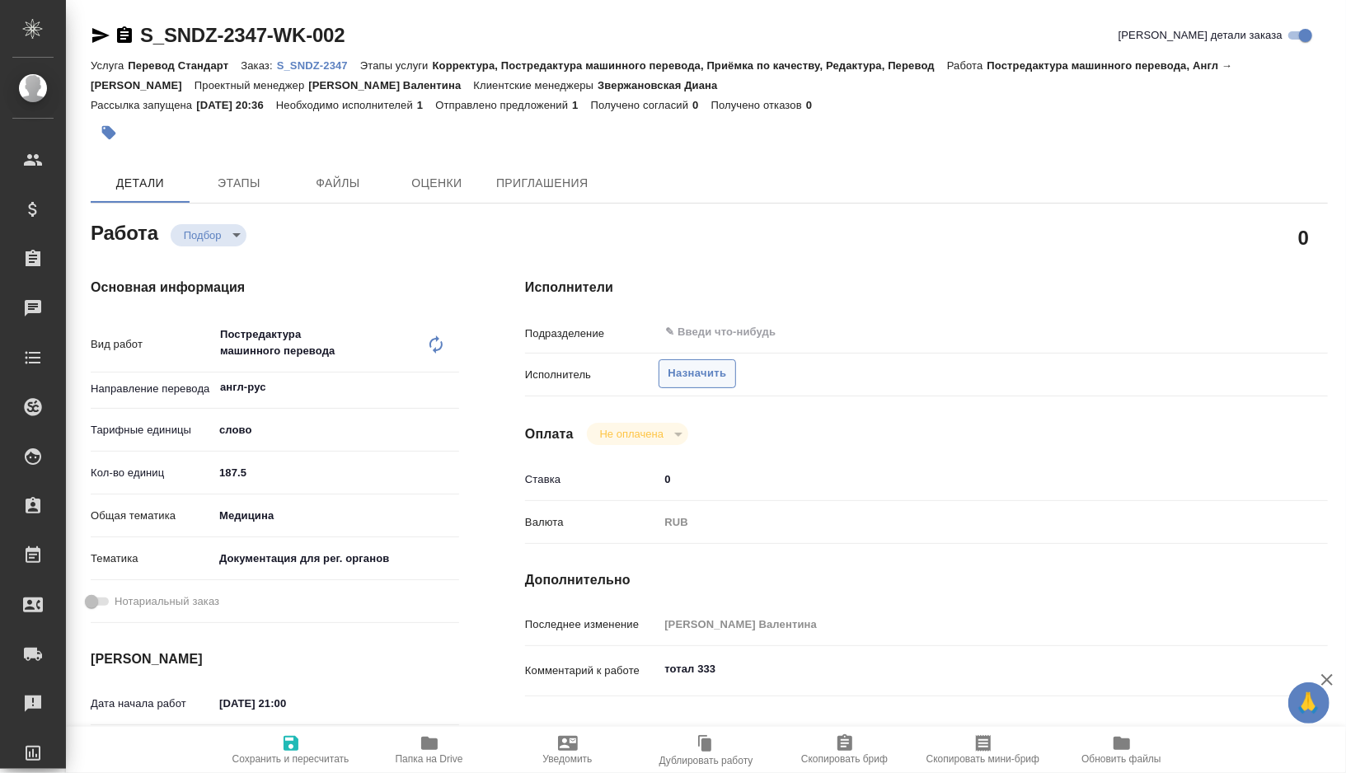
type textarea "x"
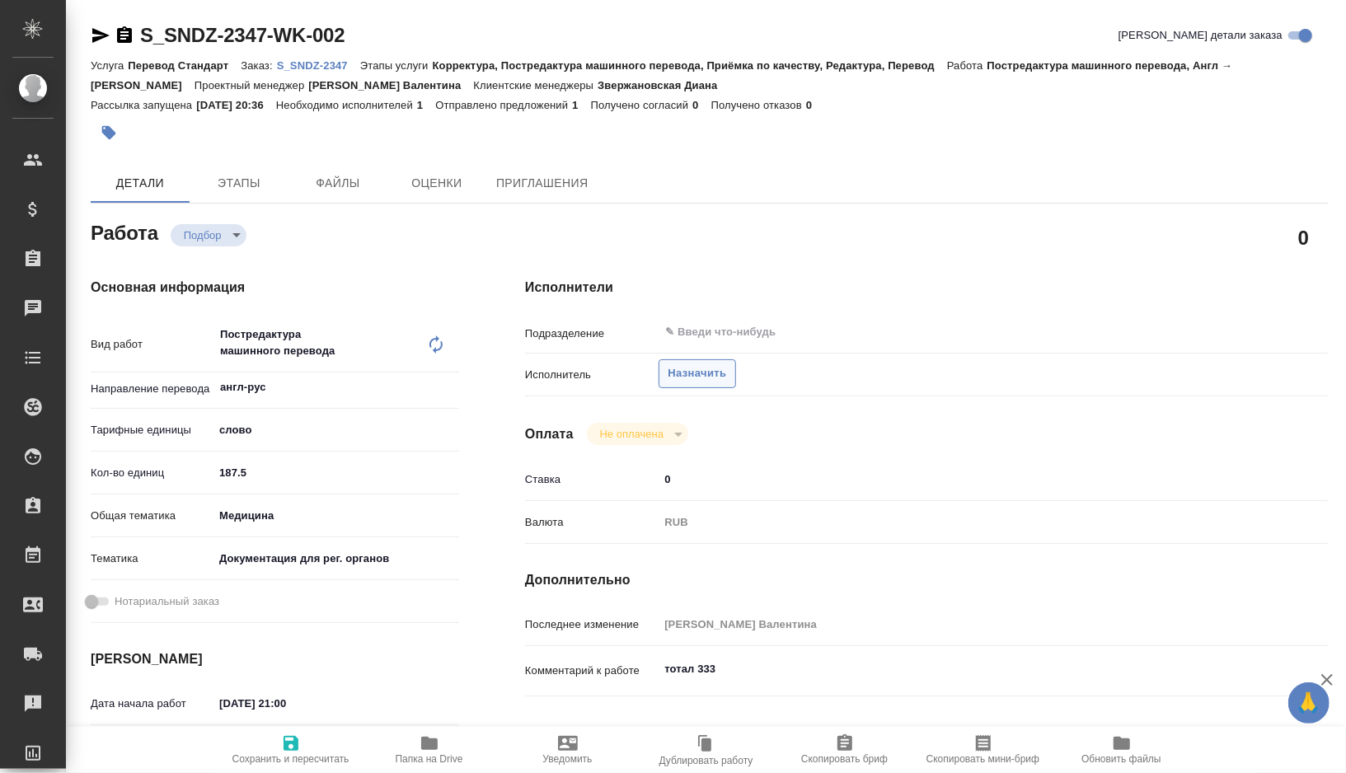
type textarea "x"
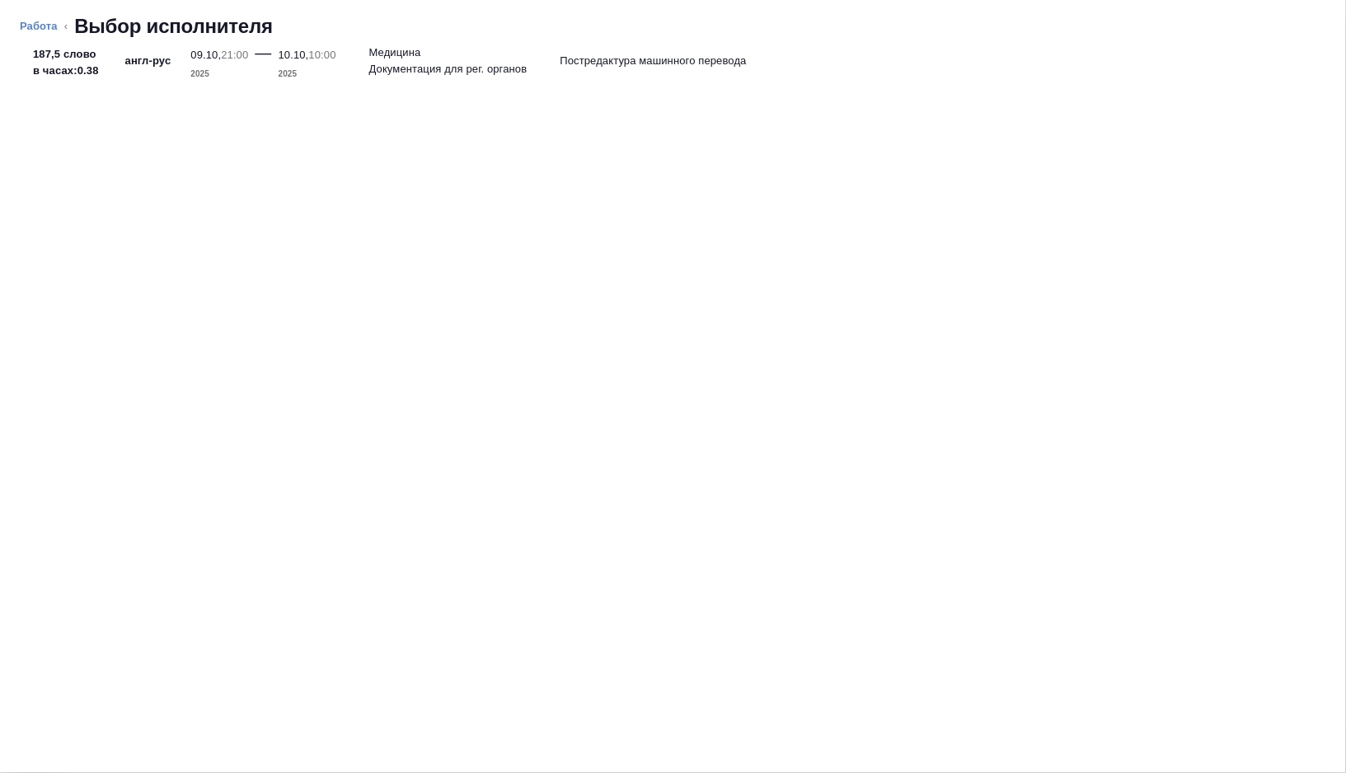
type textarea "x"
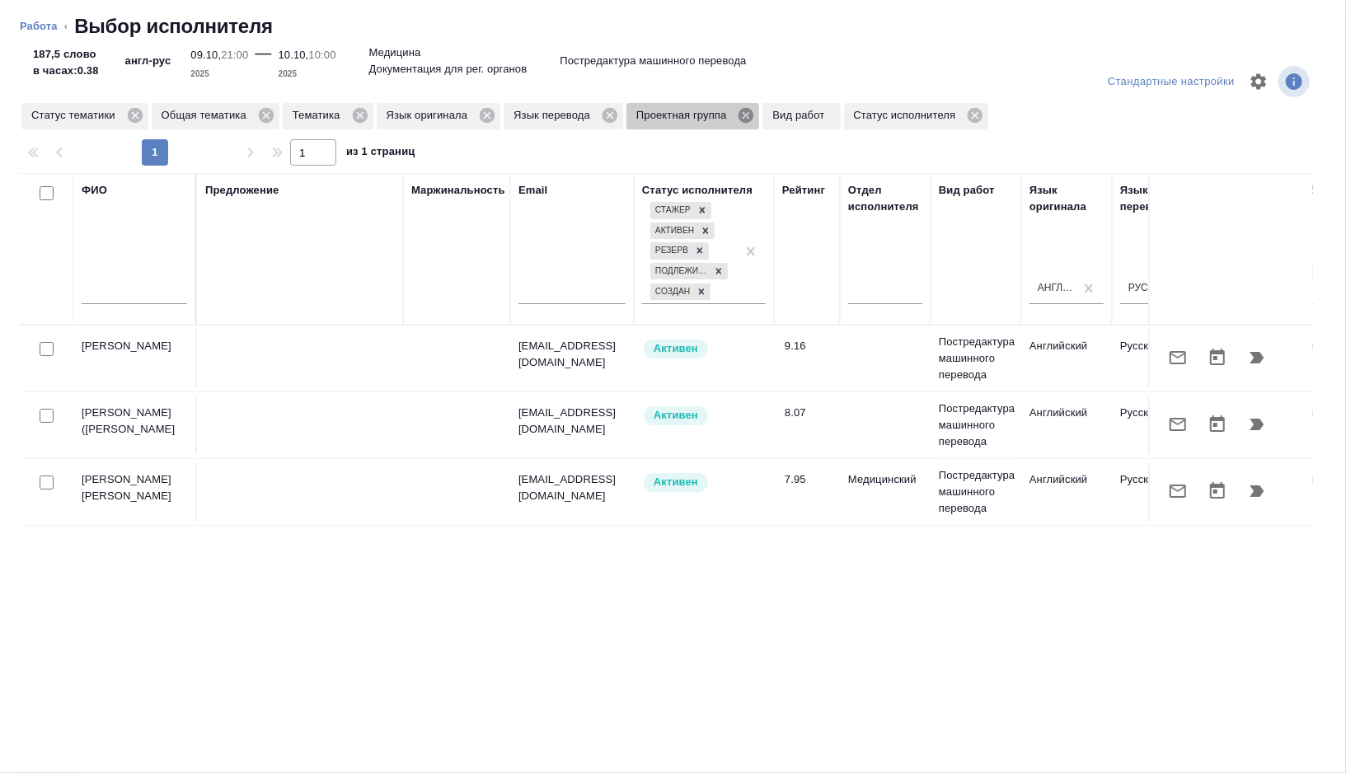
click at [753, 119] on icon at bounding box center [746, 115] width 15 height 15
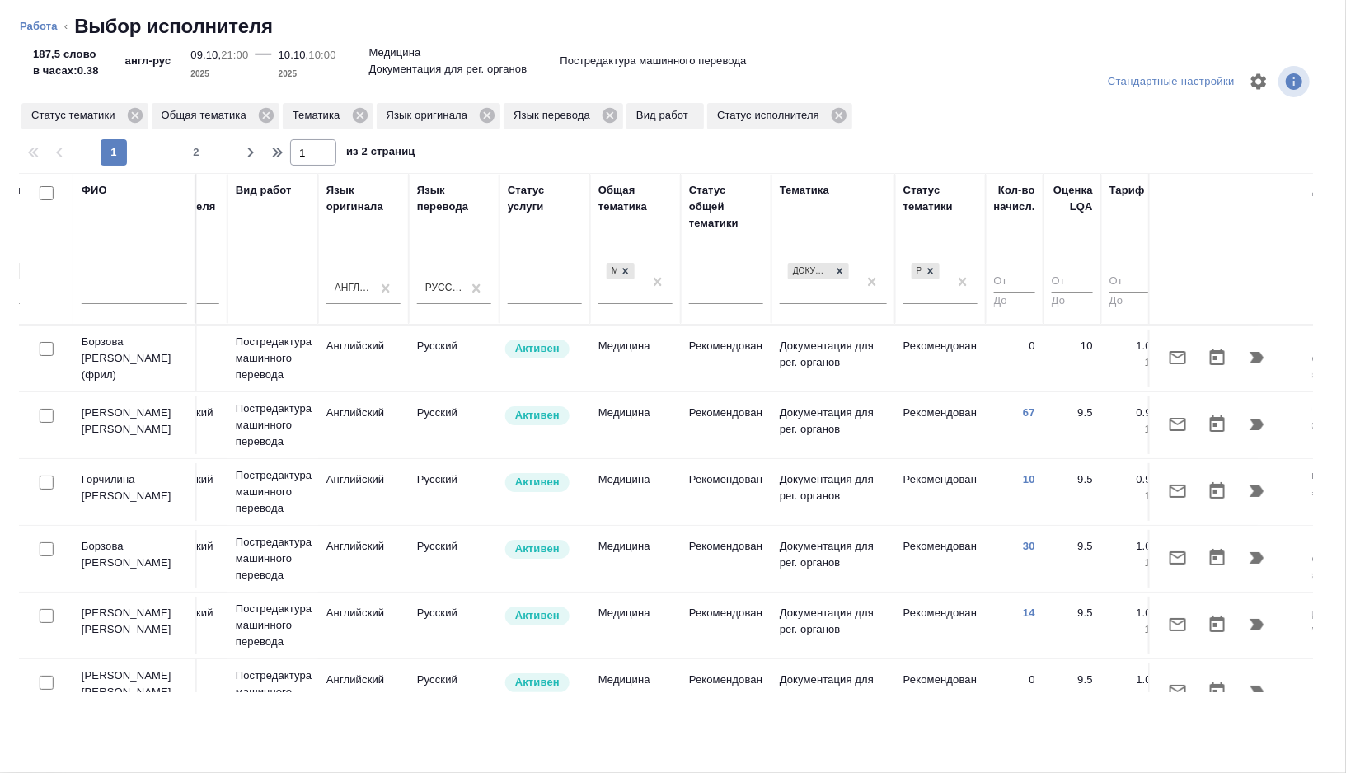
scroll to position [0, 1100]
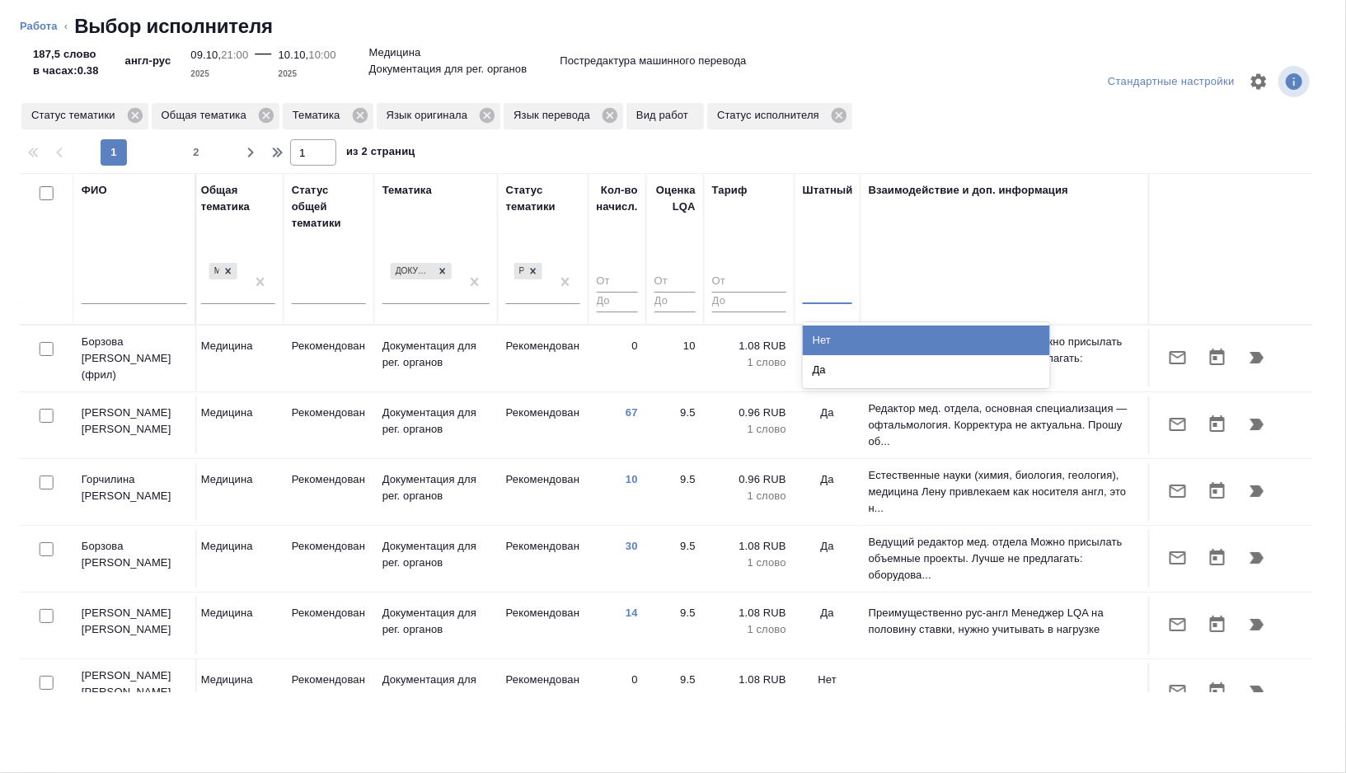
click at [834, 299] on div at bounding box center [827, 288] width 49 height 31
click at [834, 335] on div "Нет" at bounding box center [926, 341] width 247 height 30
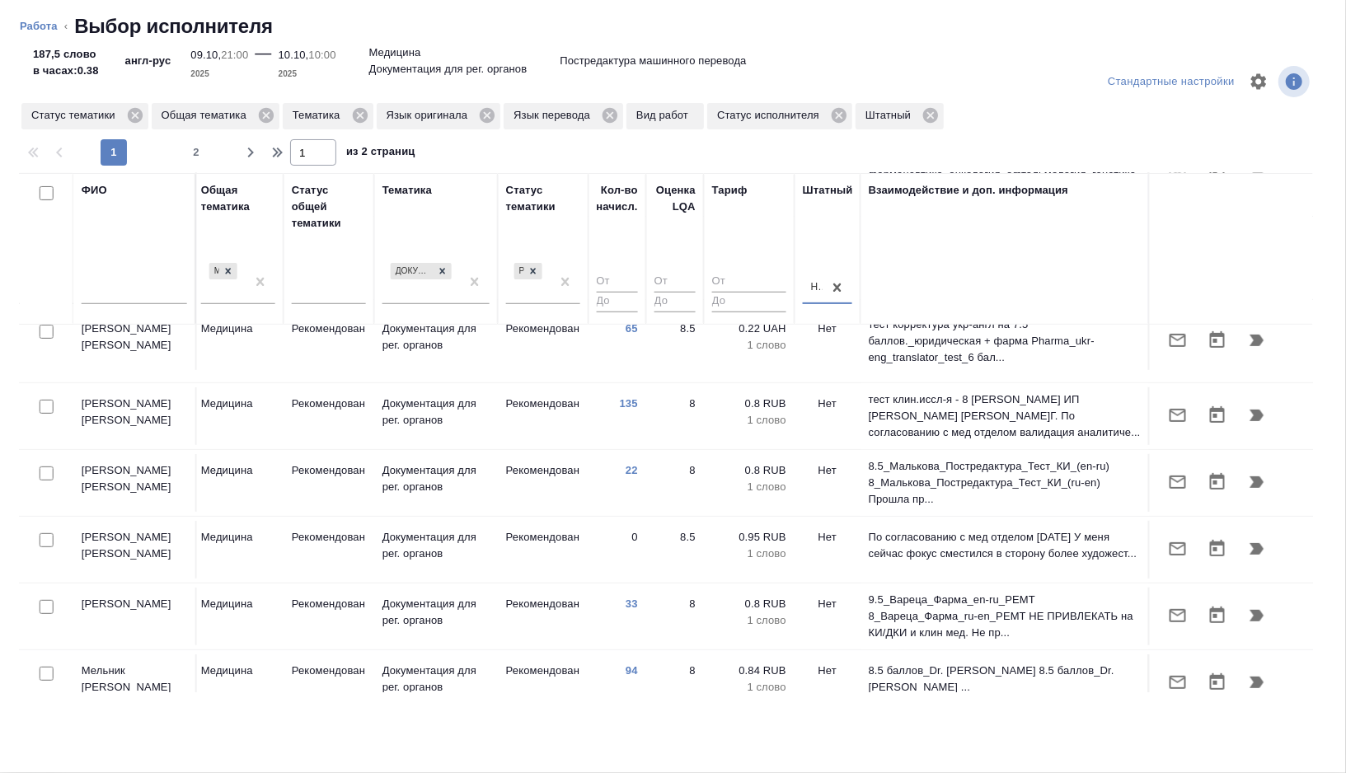
scroll to position [394, 1100]
click at [43, 598] on input "checkbox" at bounding box center [47, 605] width 14 height 14
checkbox input "true"
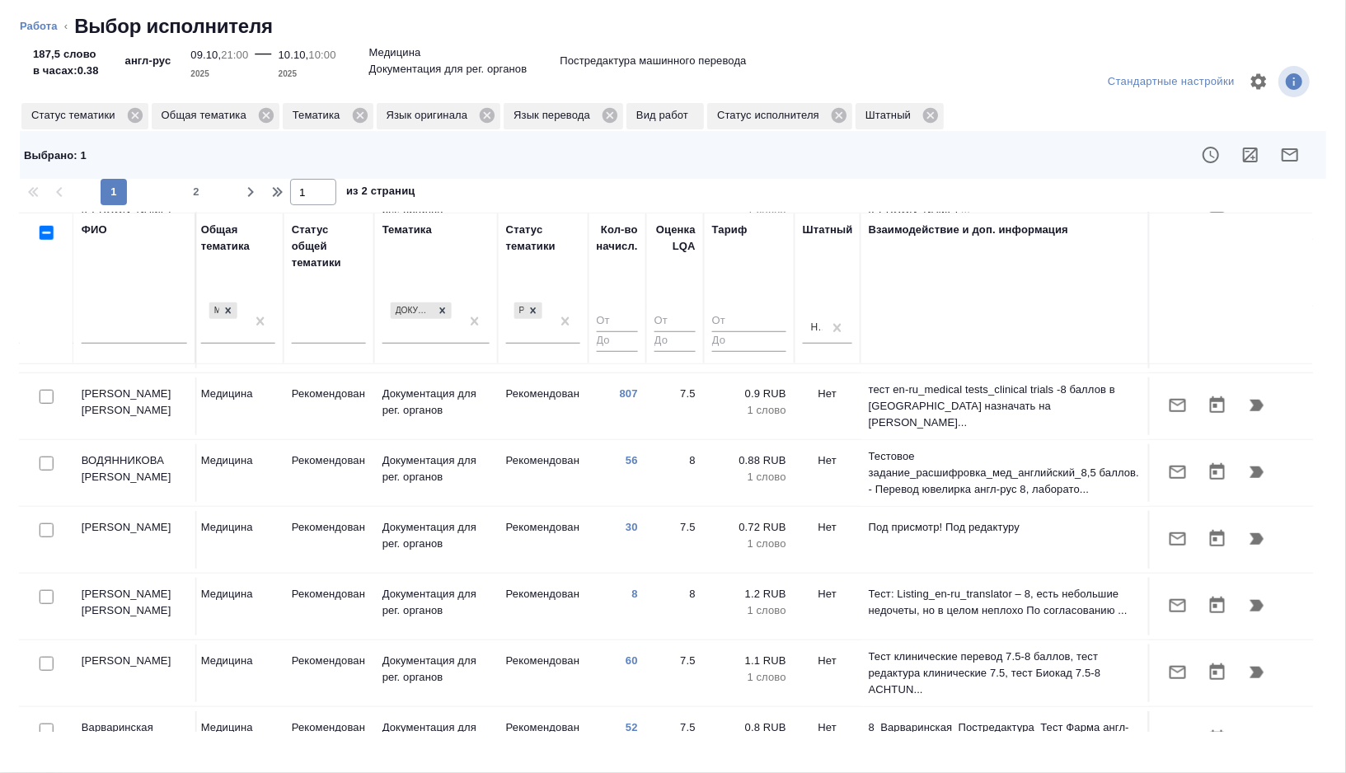
scroll to position [908, 1100]
click at [45, 725] on input "checkbox" at bounding box center [47, 732] width 14 height 14
checkbox input "true"
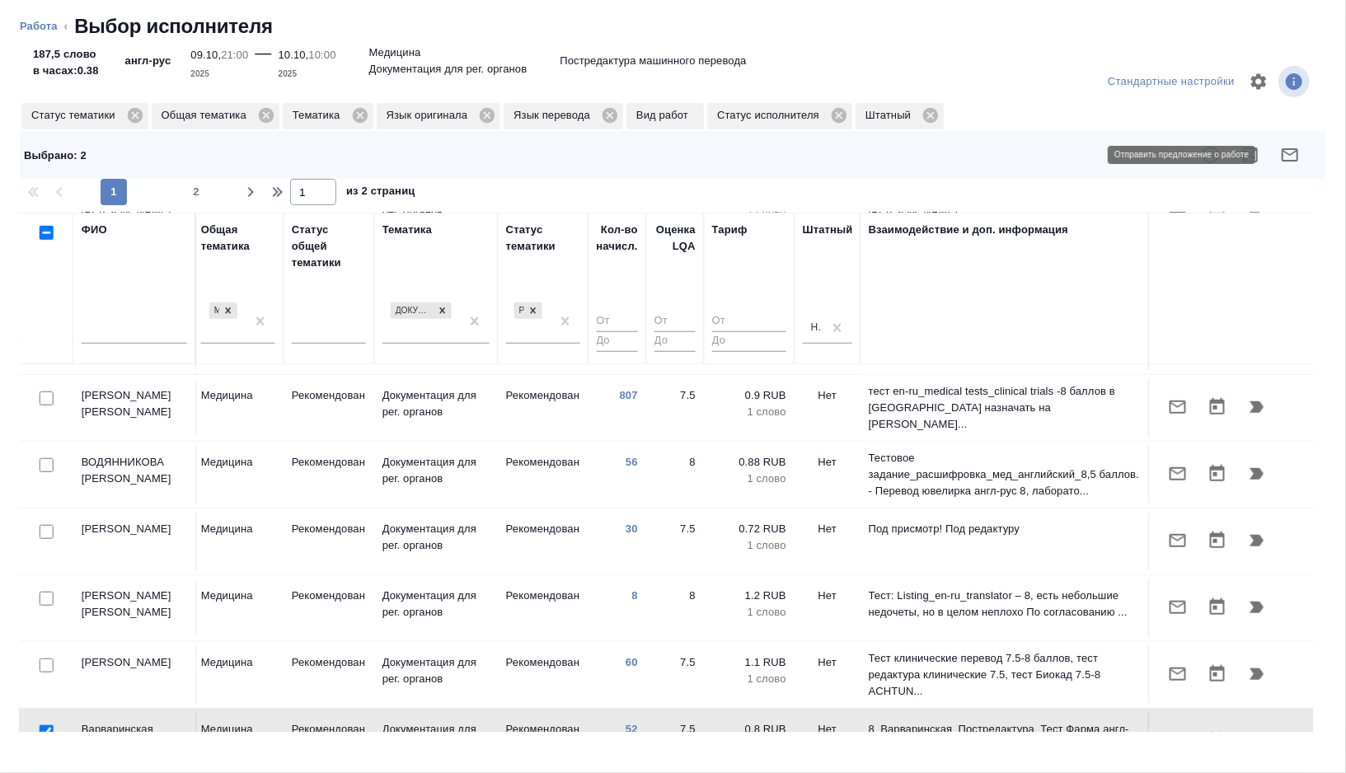
click at [1295, 163] on icon "button" at bounding box center [1290, 155] width 20 height 20
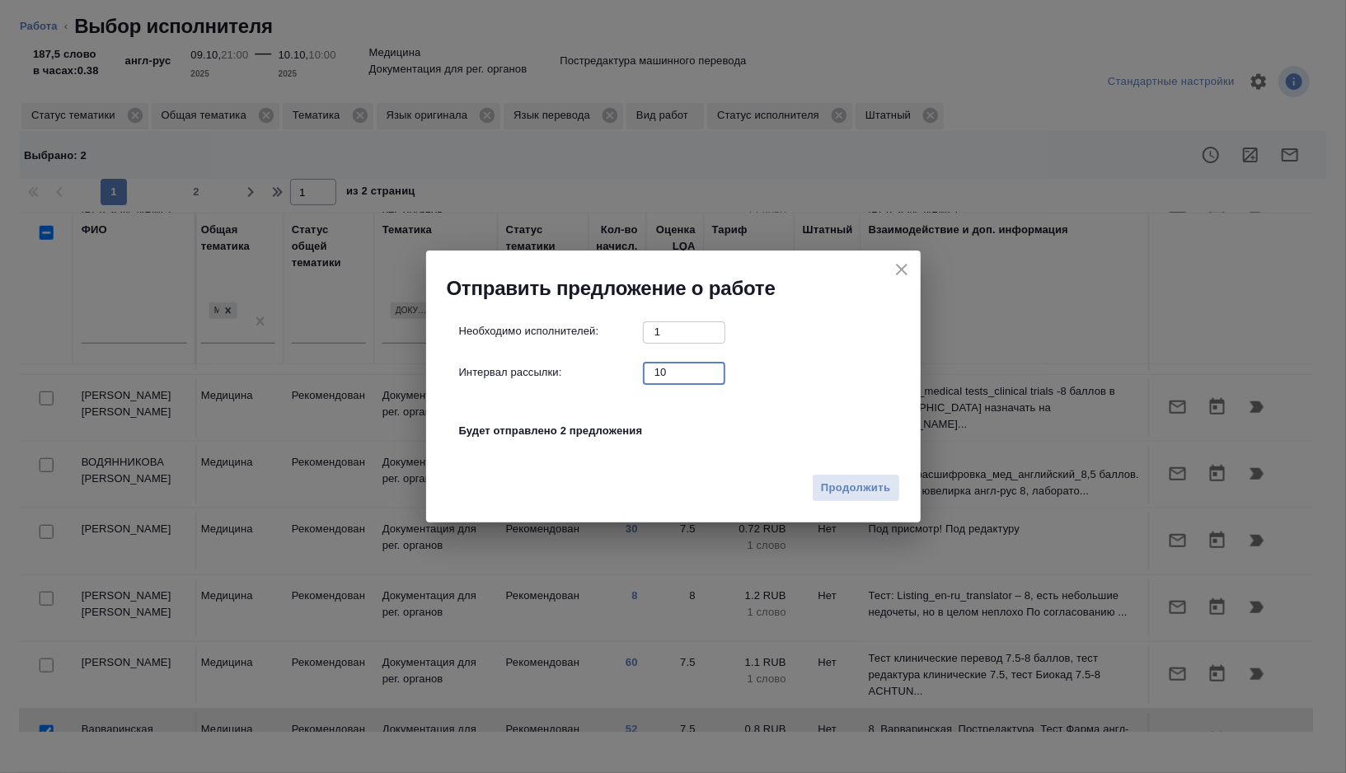
click at [677, 378] on input "10" at bounding box center [684, 372] width 82 height 21
type input "0"
click at [853, 493] on span "Продолжить" at bounding box center [855, 488] width 69 height 19
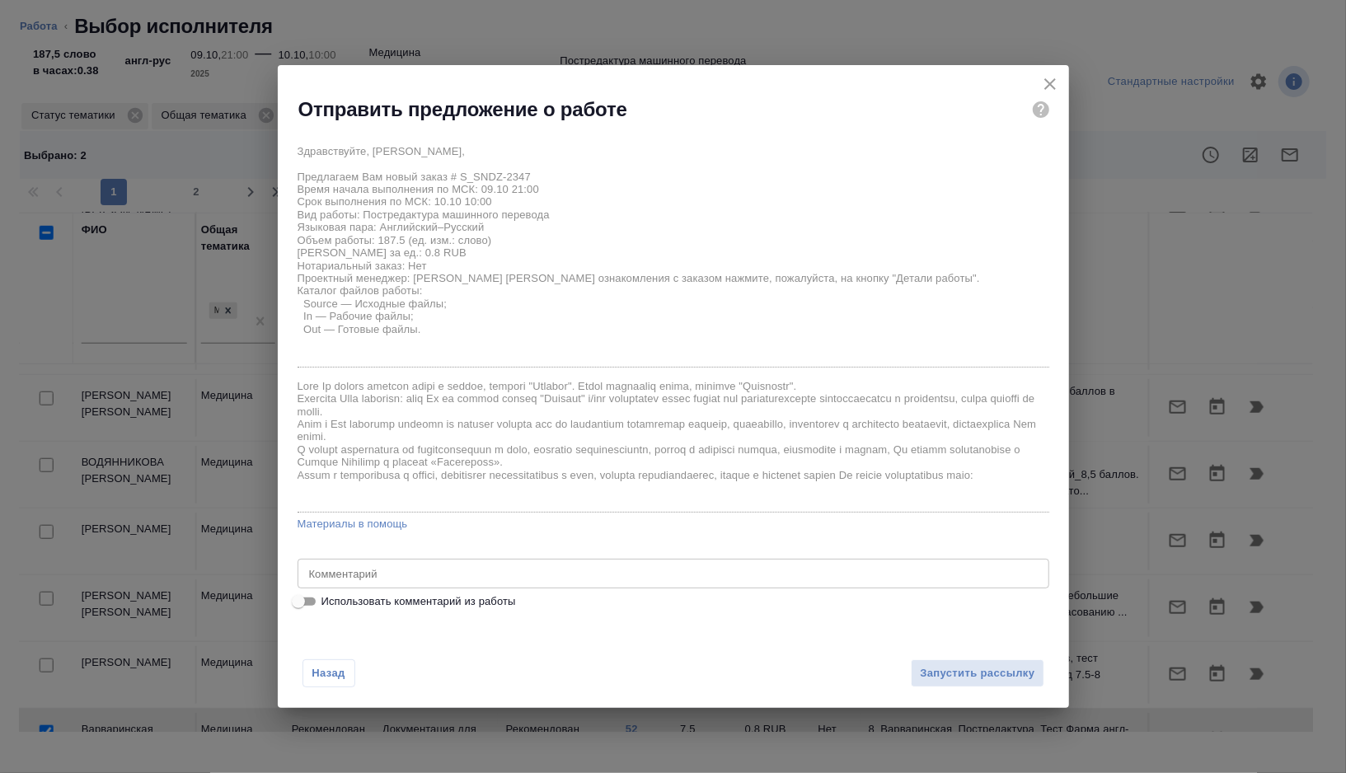
click at [367, 609] on span "Использовать комментарий из работы" at bounding box center [418, 601] width 195 height 16
click at [328, 609] on input "Использовать комментарий из работы" at bounding box center [298, 602] width 59 height 20
checkbox input "true"
type textarea "тотал 333"
click at [938, 679] on span "Запустить рассылку" at bounding box center [977, 673] width 115 height 19
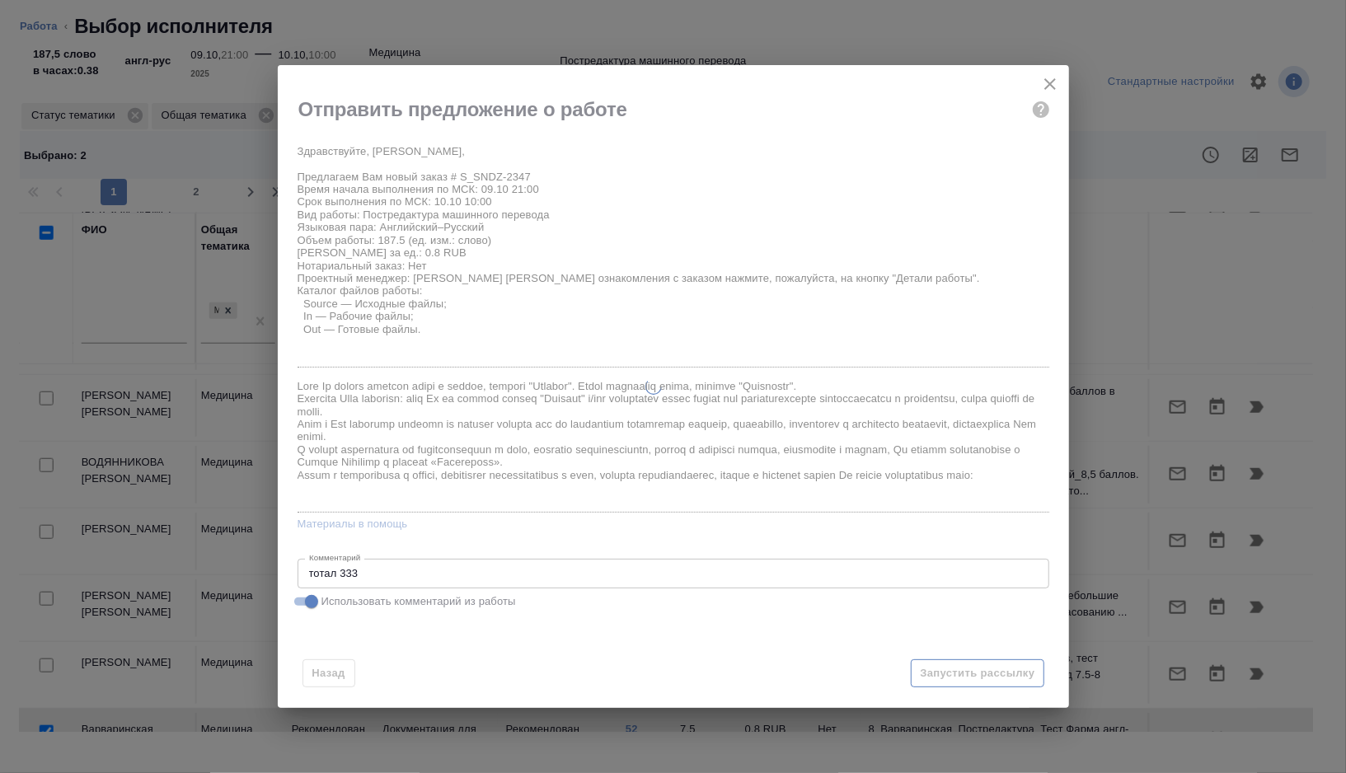
type textarea "x"
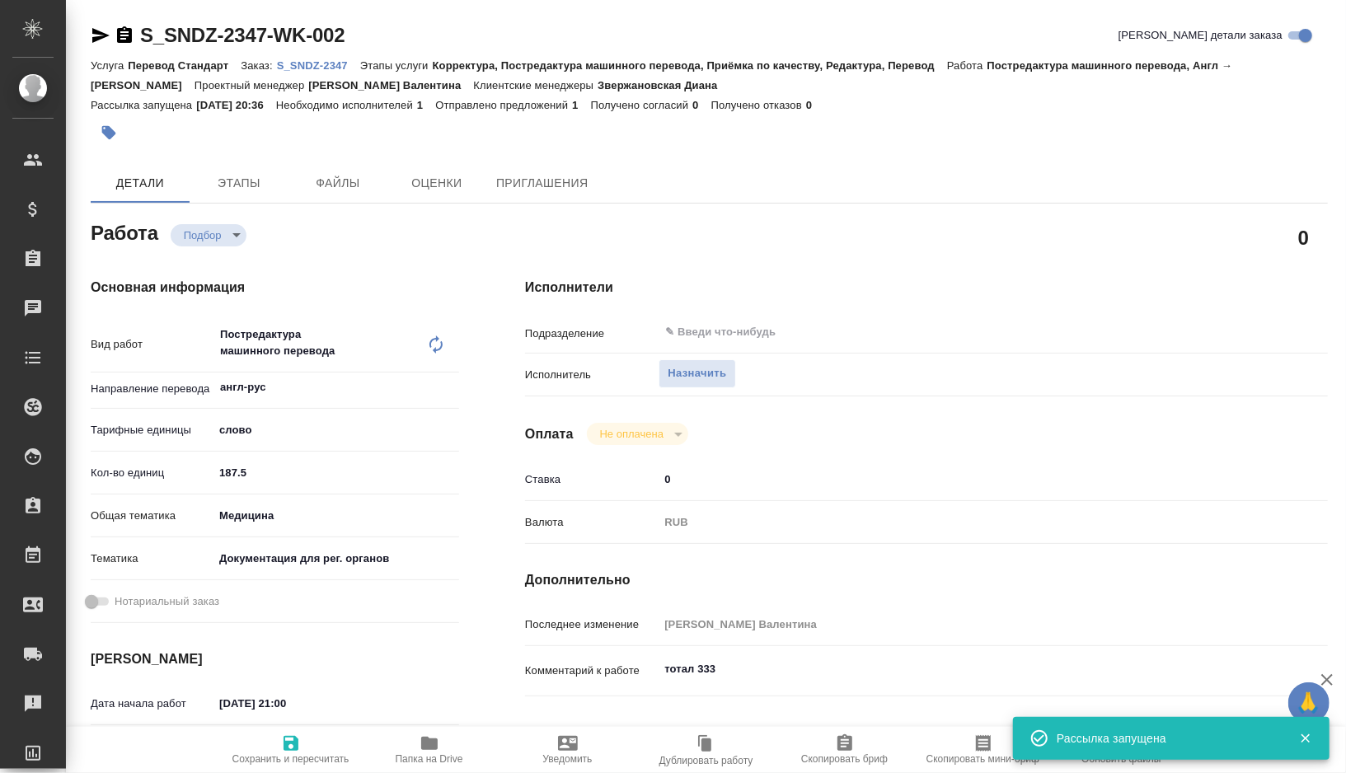
type input "recruiting"
type textarea "Постредактура машинного перевода"
type textarea "x"
type input "англ-рус"
type input "5a8b1489cc6b4906c91bfd90"
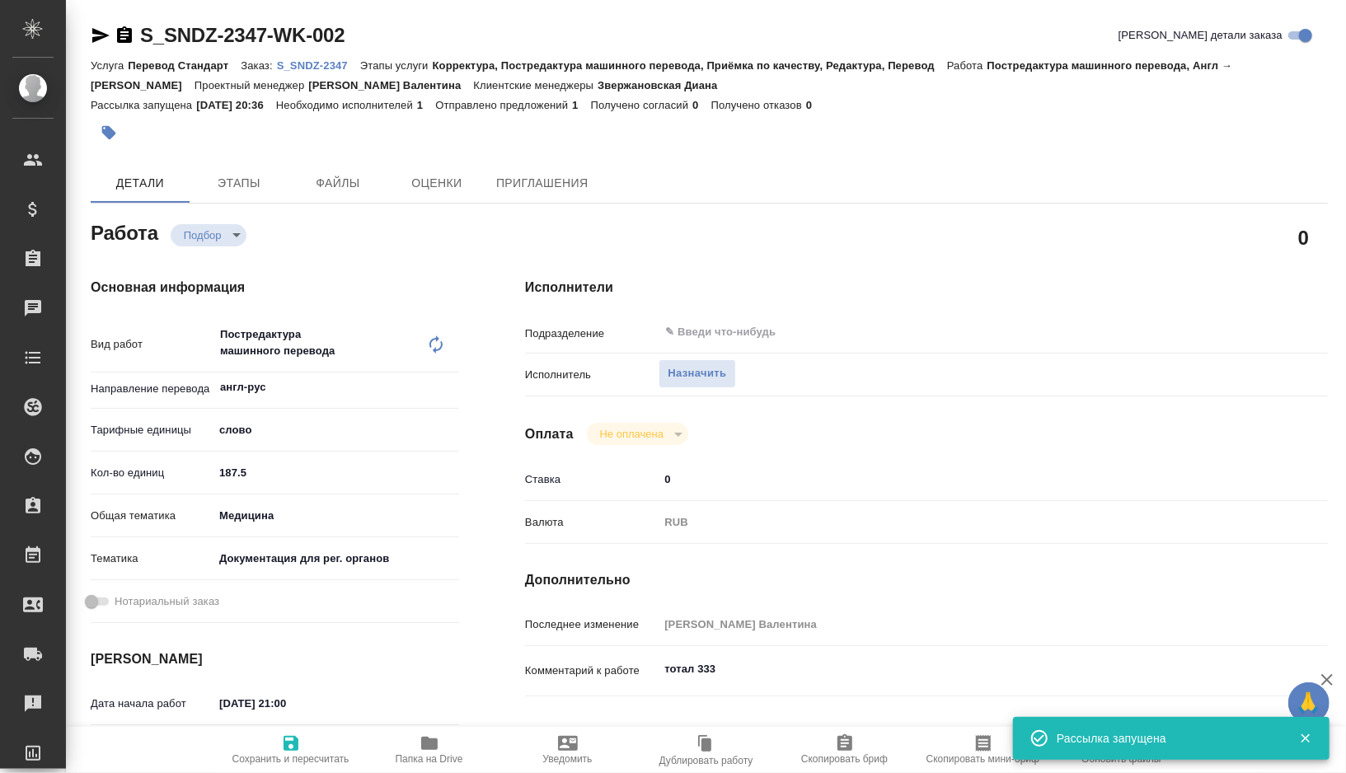
type input "187.5"
type input "med"
type input "5f647205b73bc97568ca66c6"
type input "[DATE] 21:00"
type input "[DATE] 10:00"
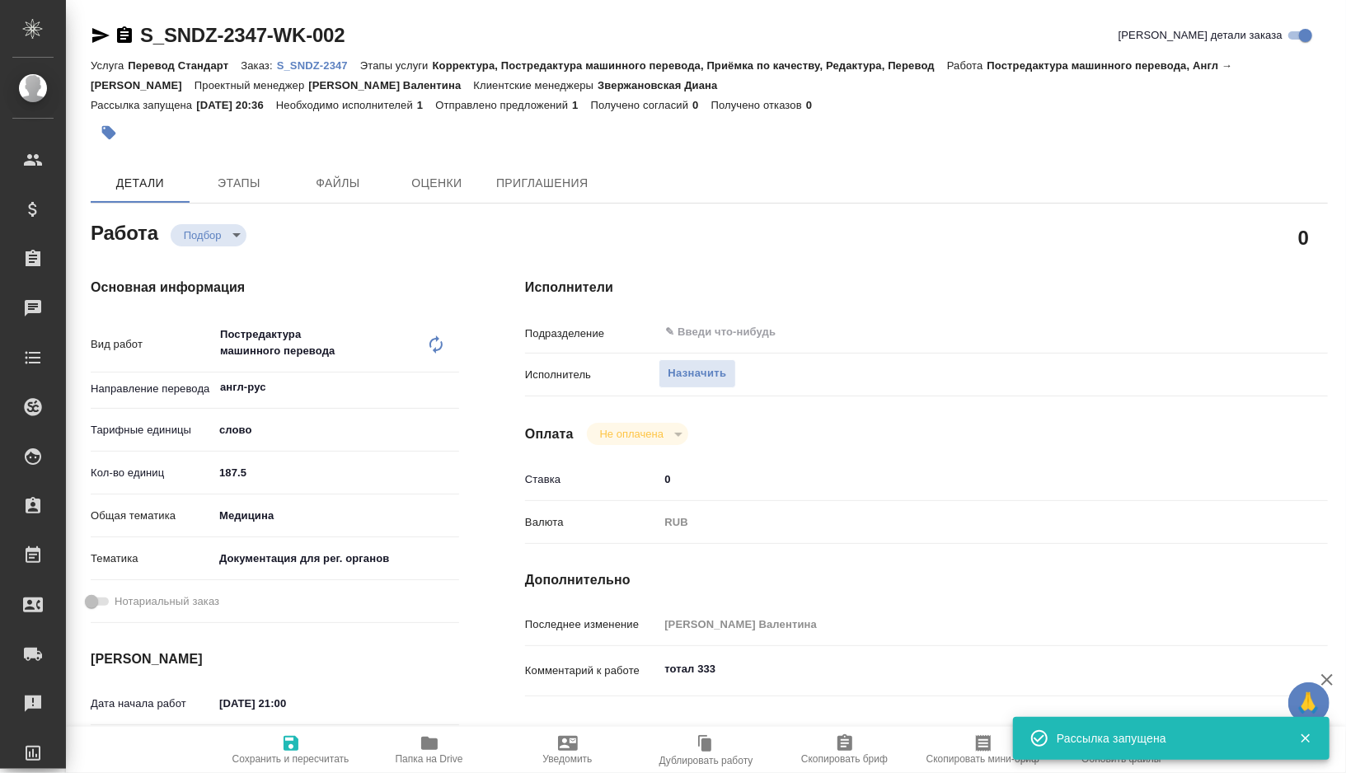
type input "[DATE] 12:00"
type input "notPayed"
type input "0"
type input "RUB"
type input "[PERSON_NAME] Валентина"
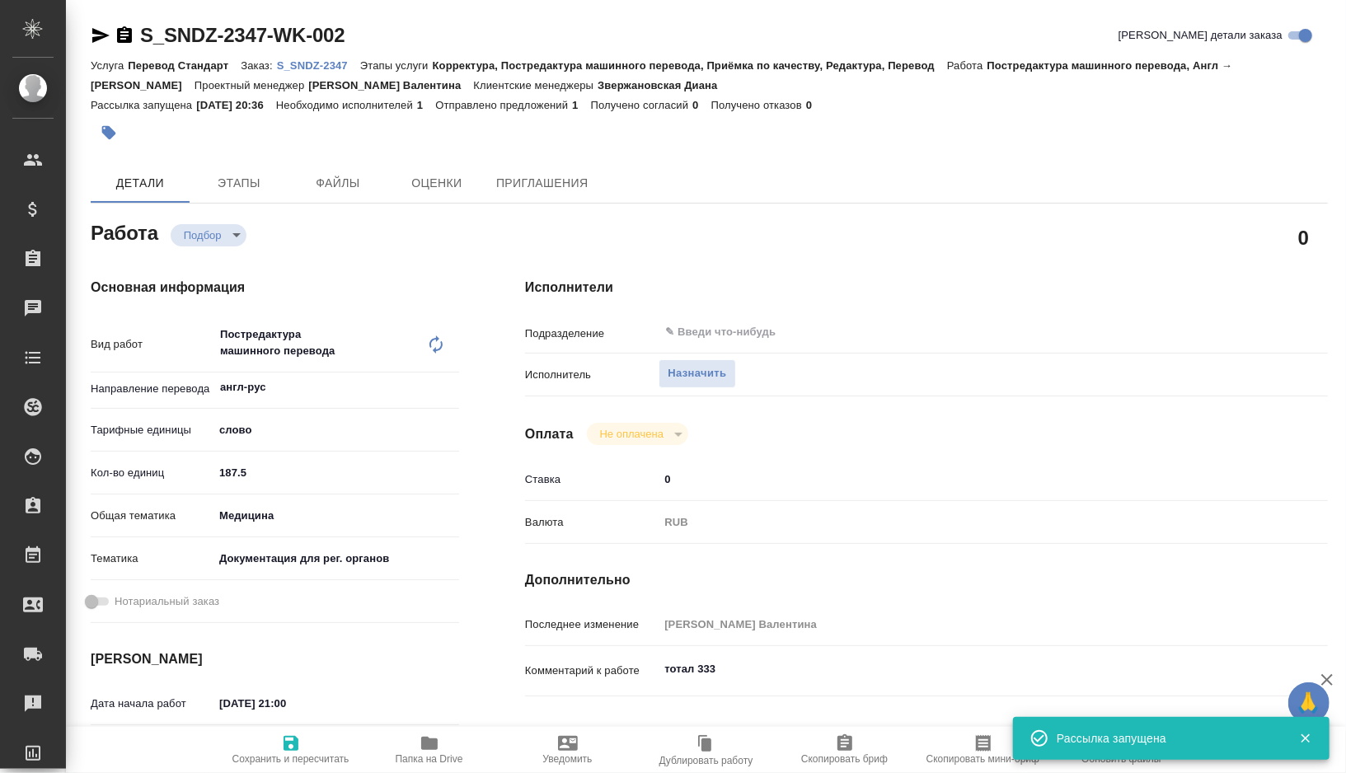
type textarea "тотал 333"
type textarea "x"
type textarea "/Clients/Sandoz/Orders/S_SNDZ-2347/Translated/S_SNDZ-2347-WK-002"
type textarea "x"
type input "S_SNDZ-2347"
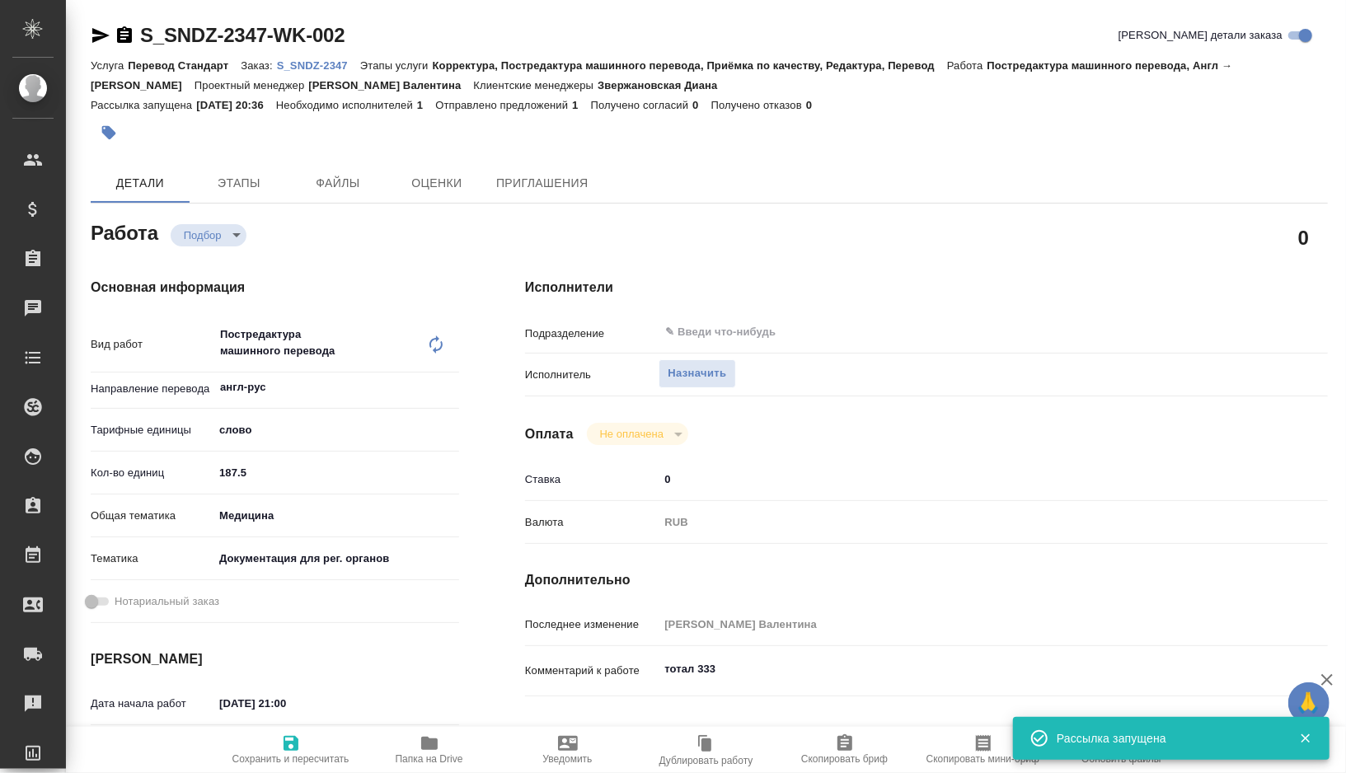
type input "Перевод Стандарт"
type input "Корректура, Постредактура машинного перевода, Приёмка по качеству, Редактура, П…"
type input "Звержановская Диана"
type input "[PERSON_NAME] [PERSON_NAME]"
type input "/Clients/Sandoz/Orders/S_SNDZ-2347"
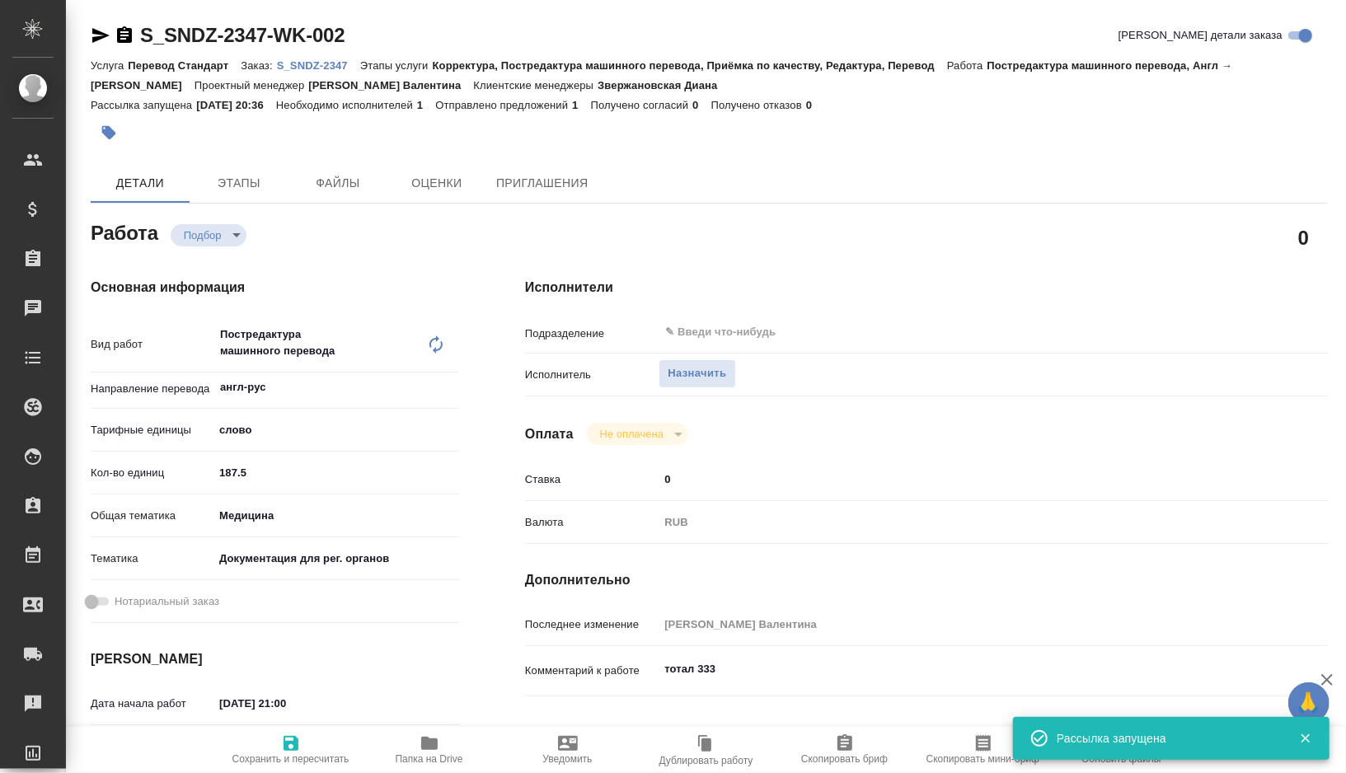
type textarea "x"
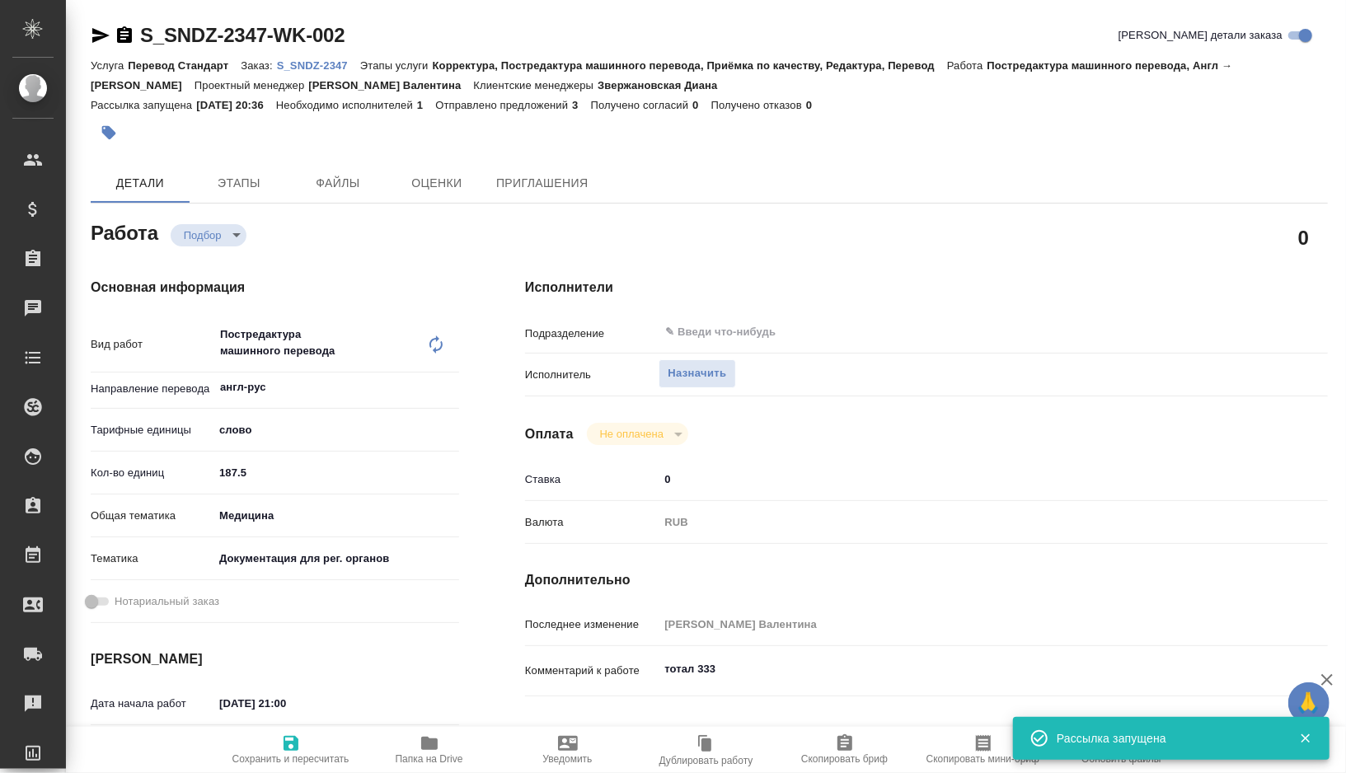
type textarea "x"
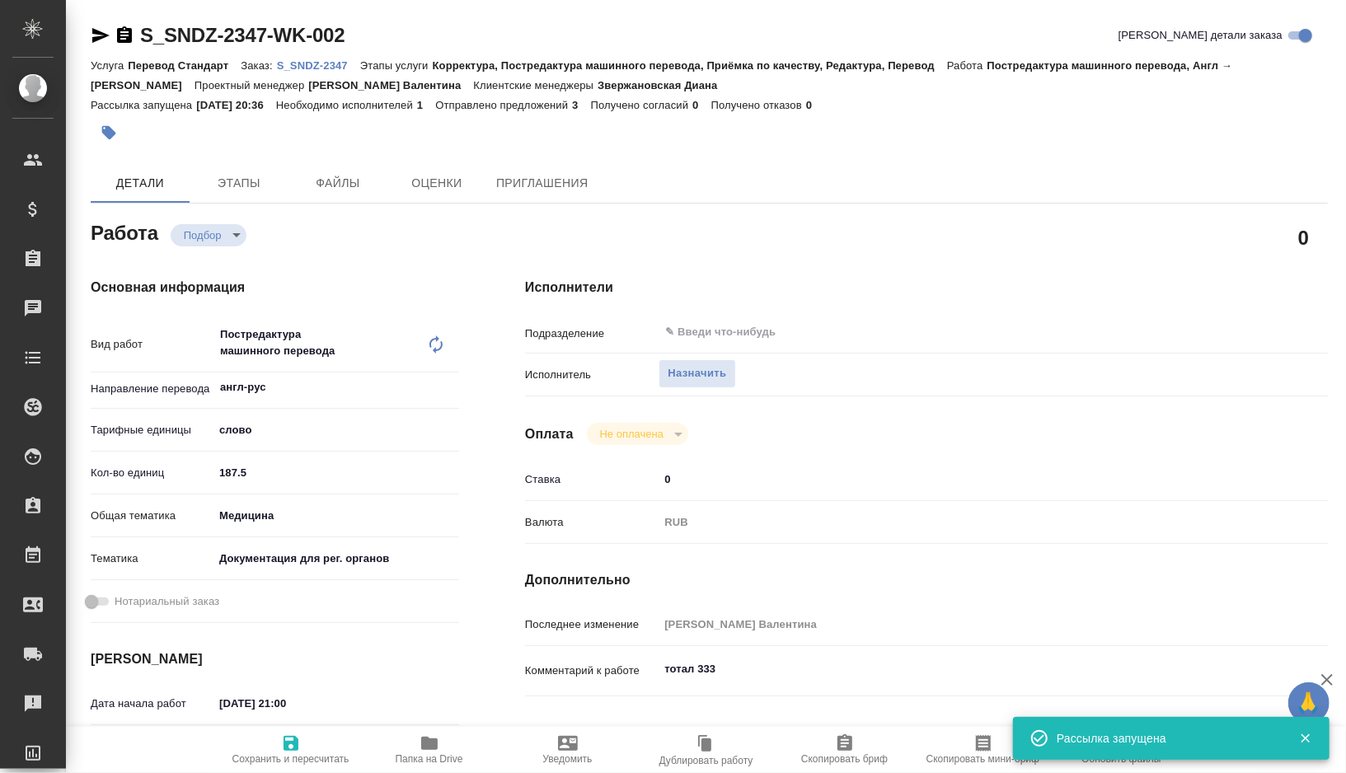
type textarea "x"
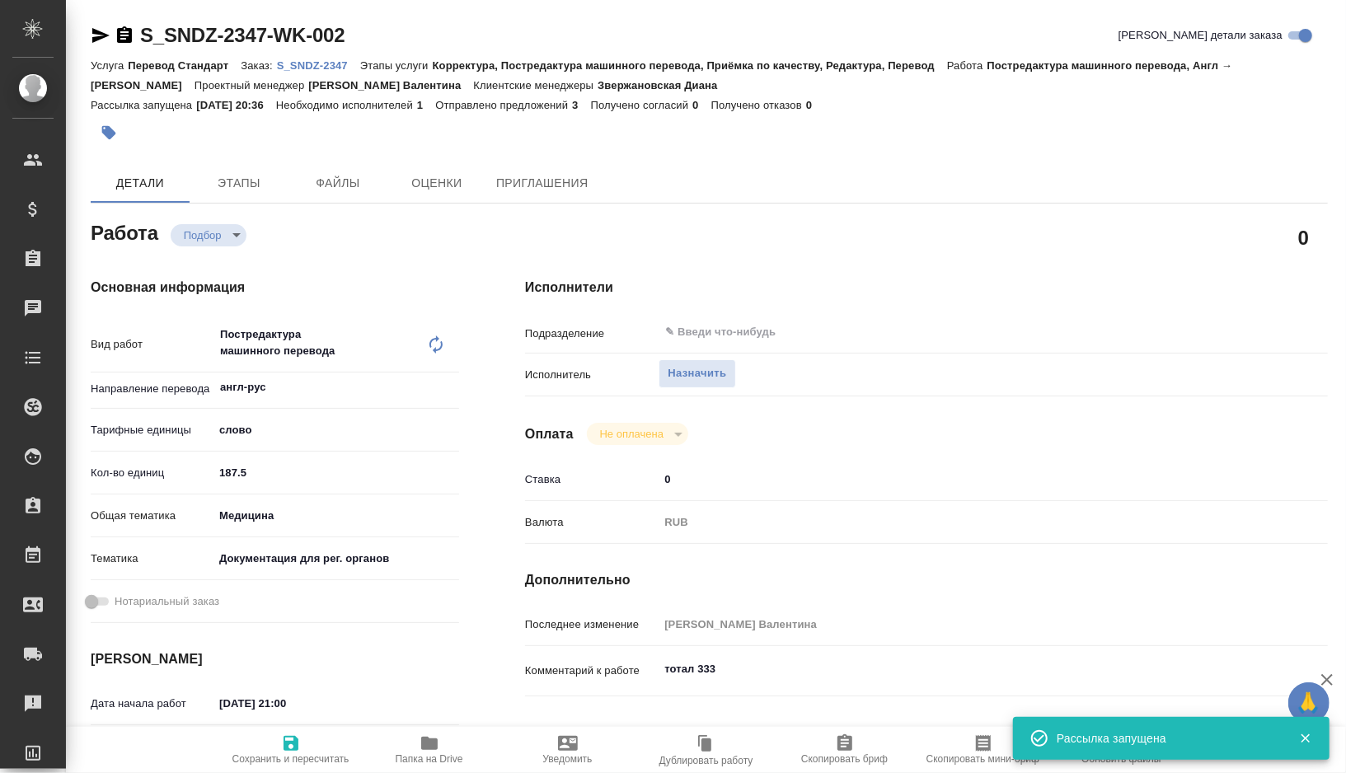
type textarea "x"
